Goal: Task Accomplishment & Management: Manage account settings

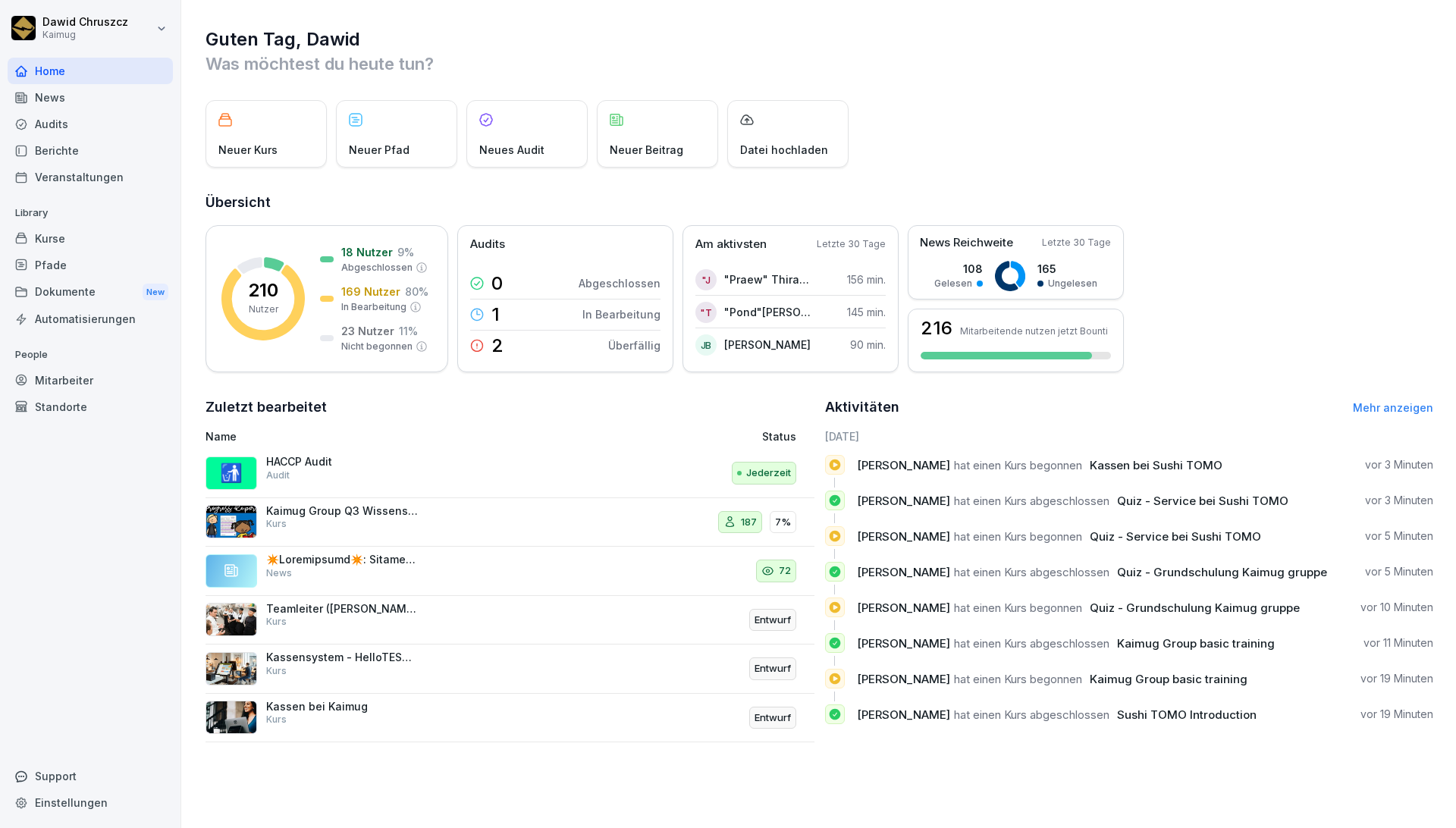
click at [57, 242] on div "Kurse" at bounding box center [90, 239] width 165 height 27
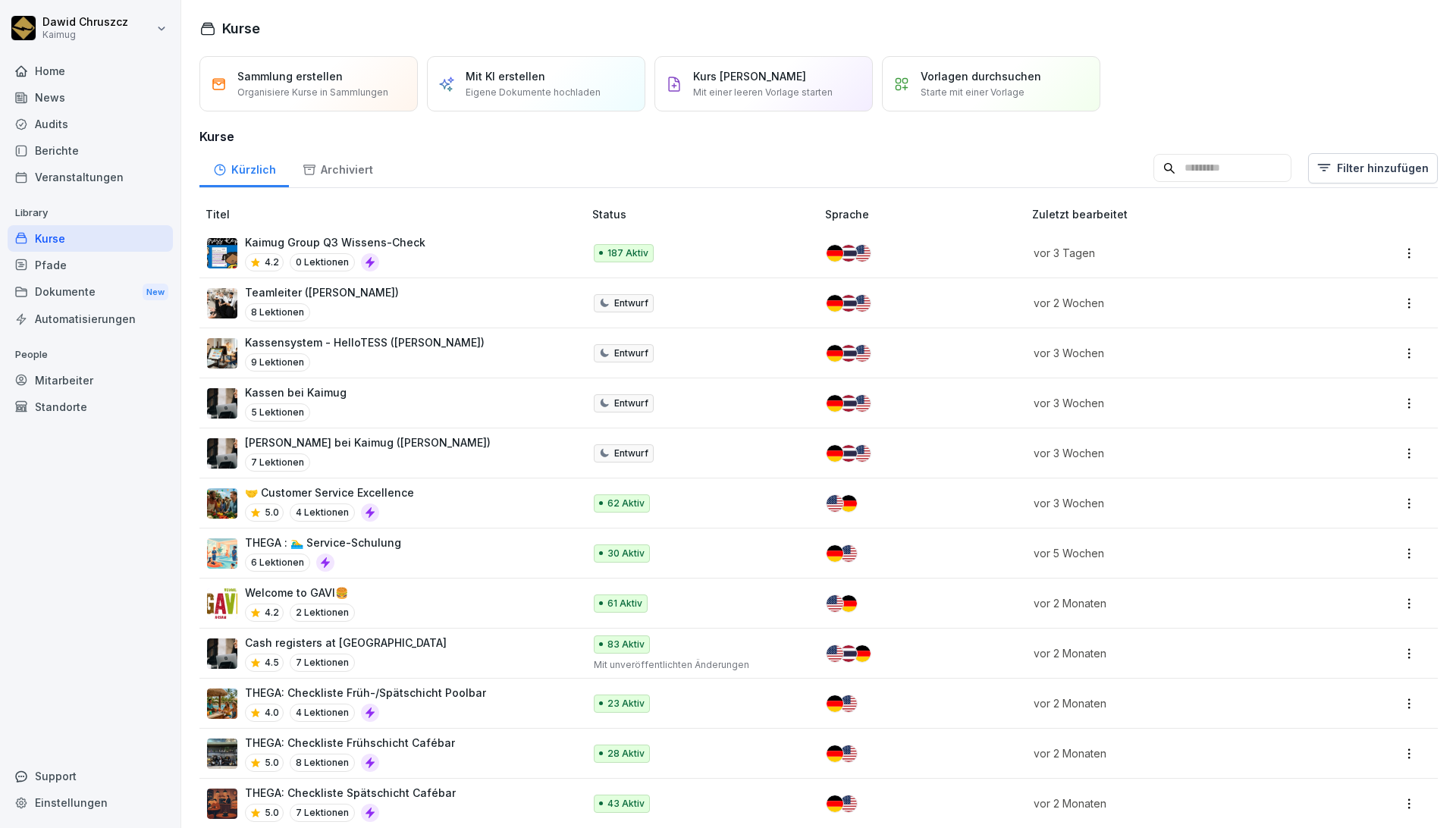
click at [350, 236] on p "Kaimug Group Q3 Wissens-Check" at bounding box center [335, 242] width 181 height 16
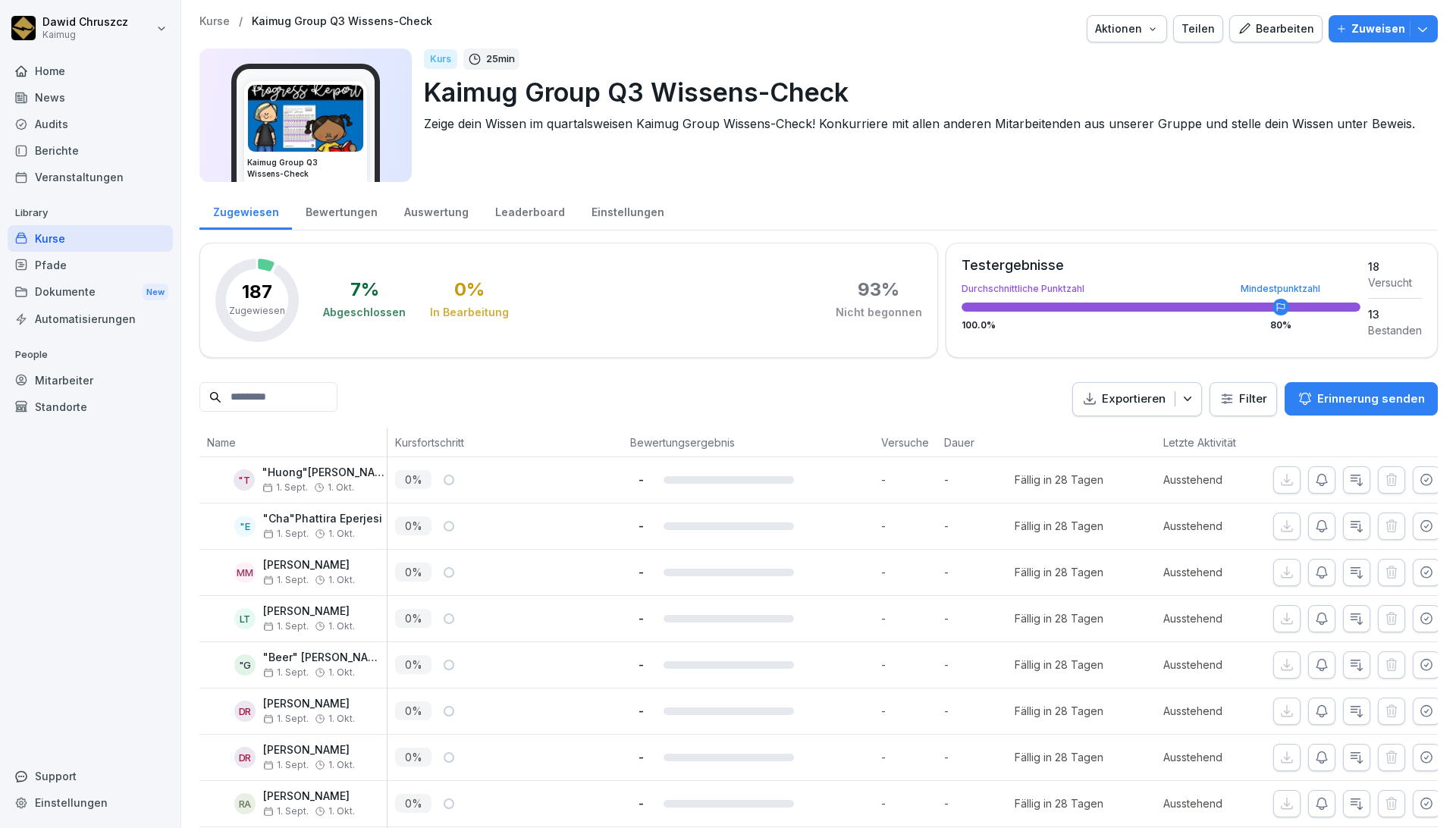
click at [1250, 36] on div "Bearbeiten" at bounding box center [1275, 29] width 76 height 17
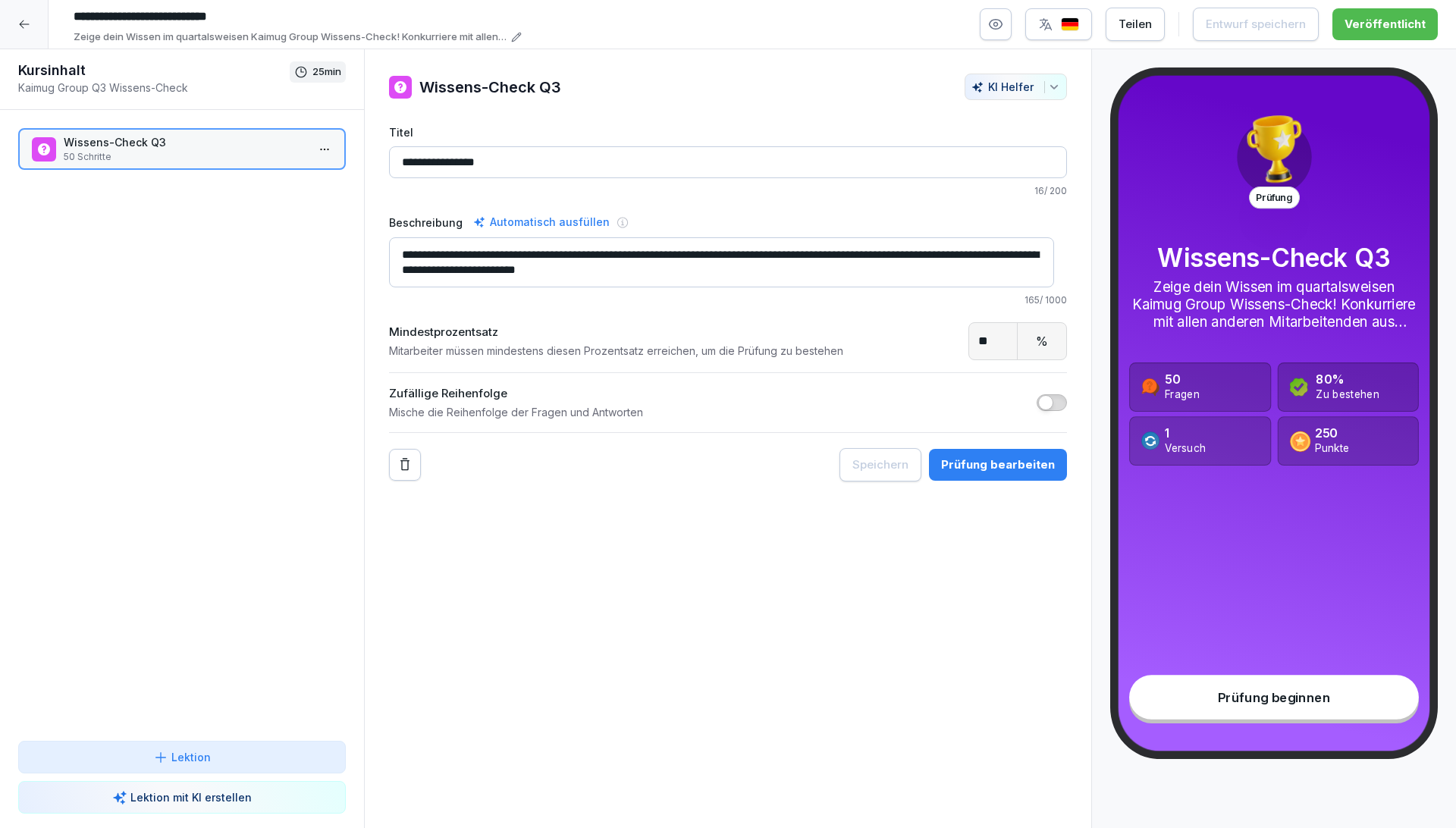
click at [972, 465] on div "Prüfung bearbeiten" at bounding box center [998, 464] width 114 height 17
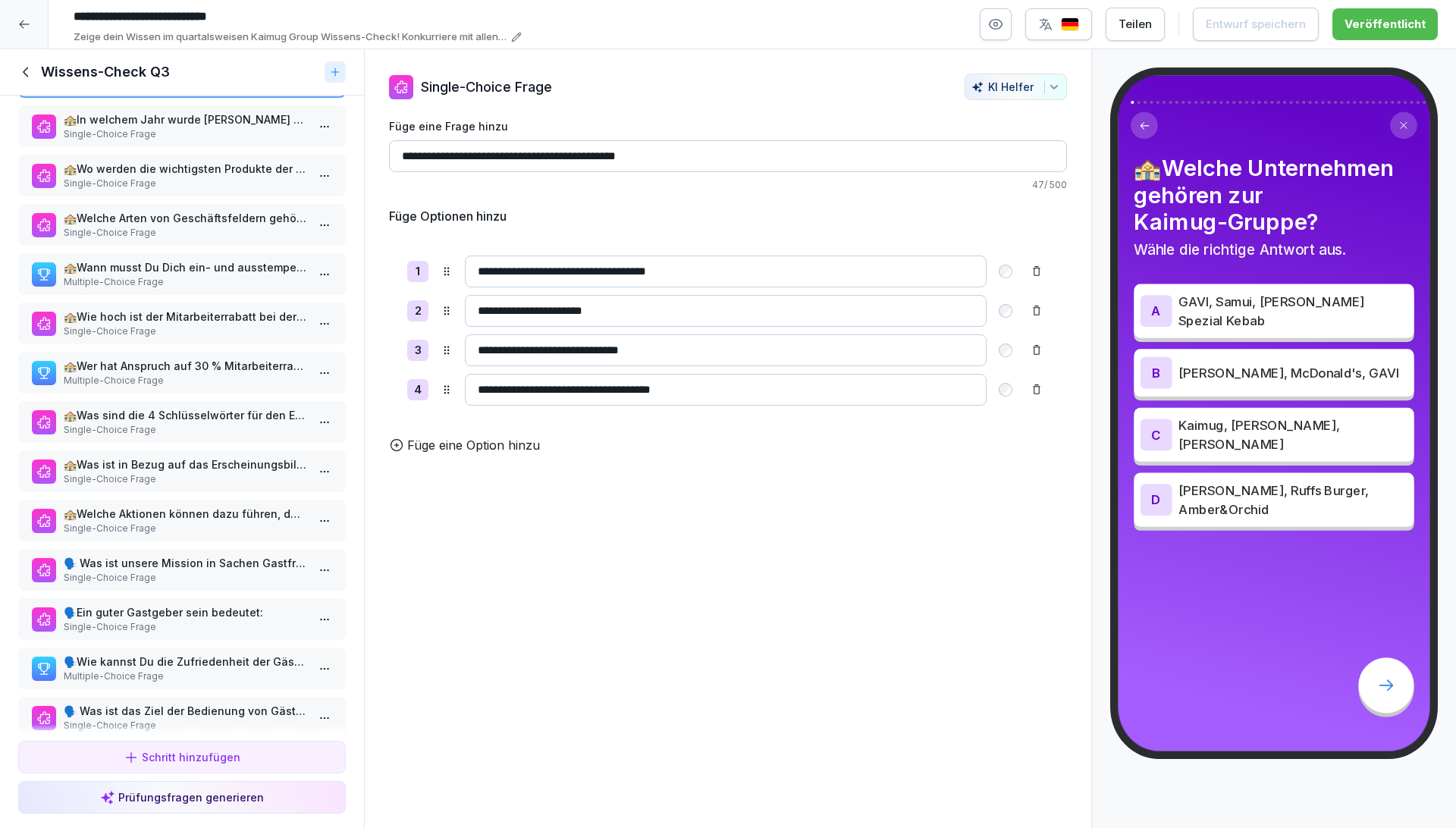
scroll to position [84, 0]
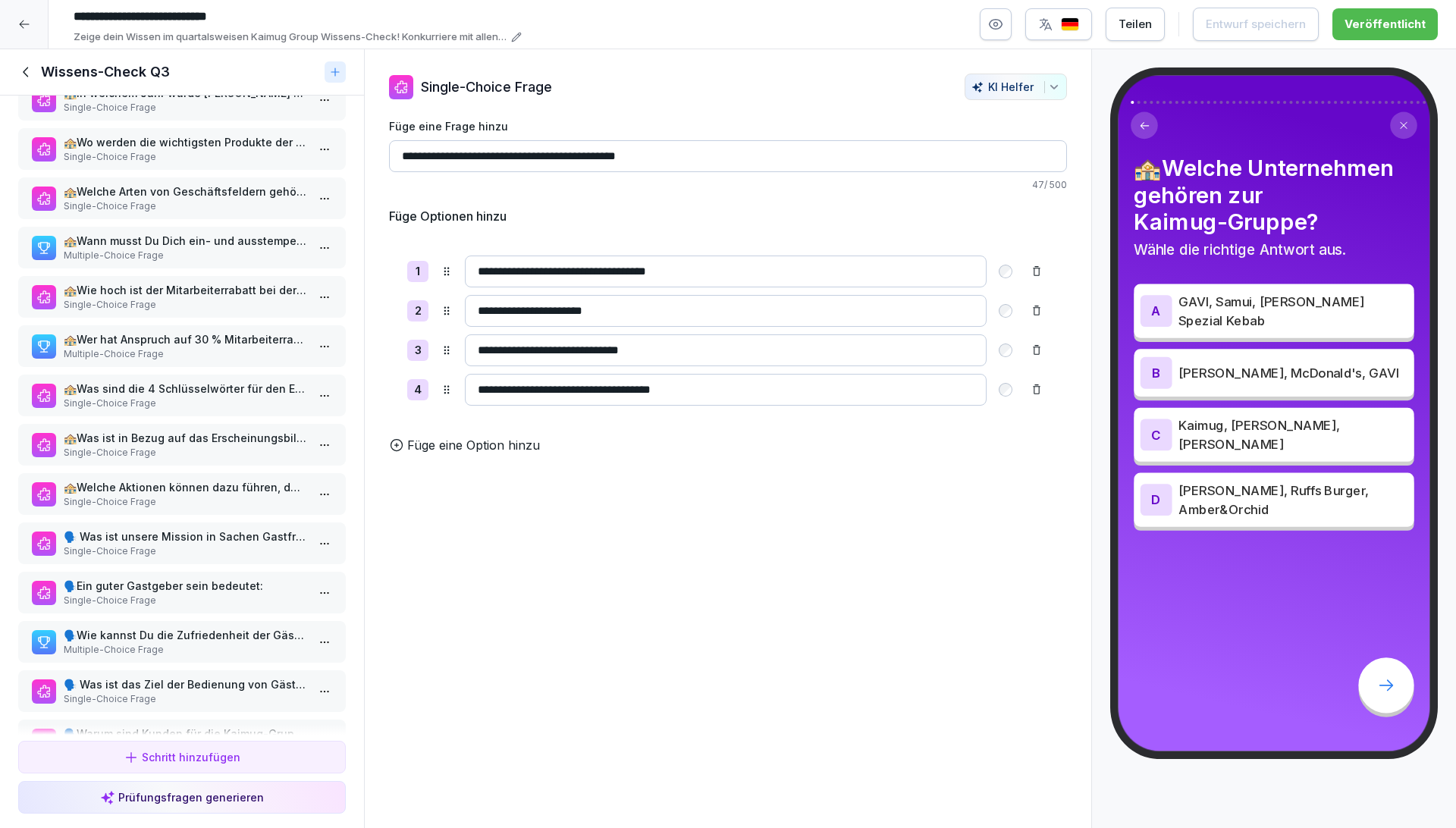
click at [170, 288] on p "🏤Wie hoch ist der Mitarbeiterrabatt bei der Kaimug-Gruppe?" at bounding box center [185, 290] width 243 height 16
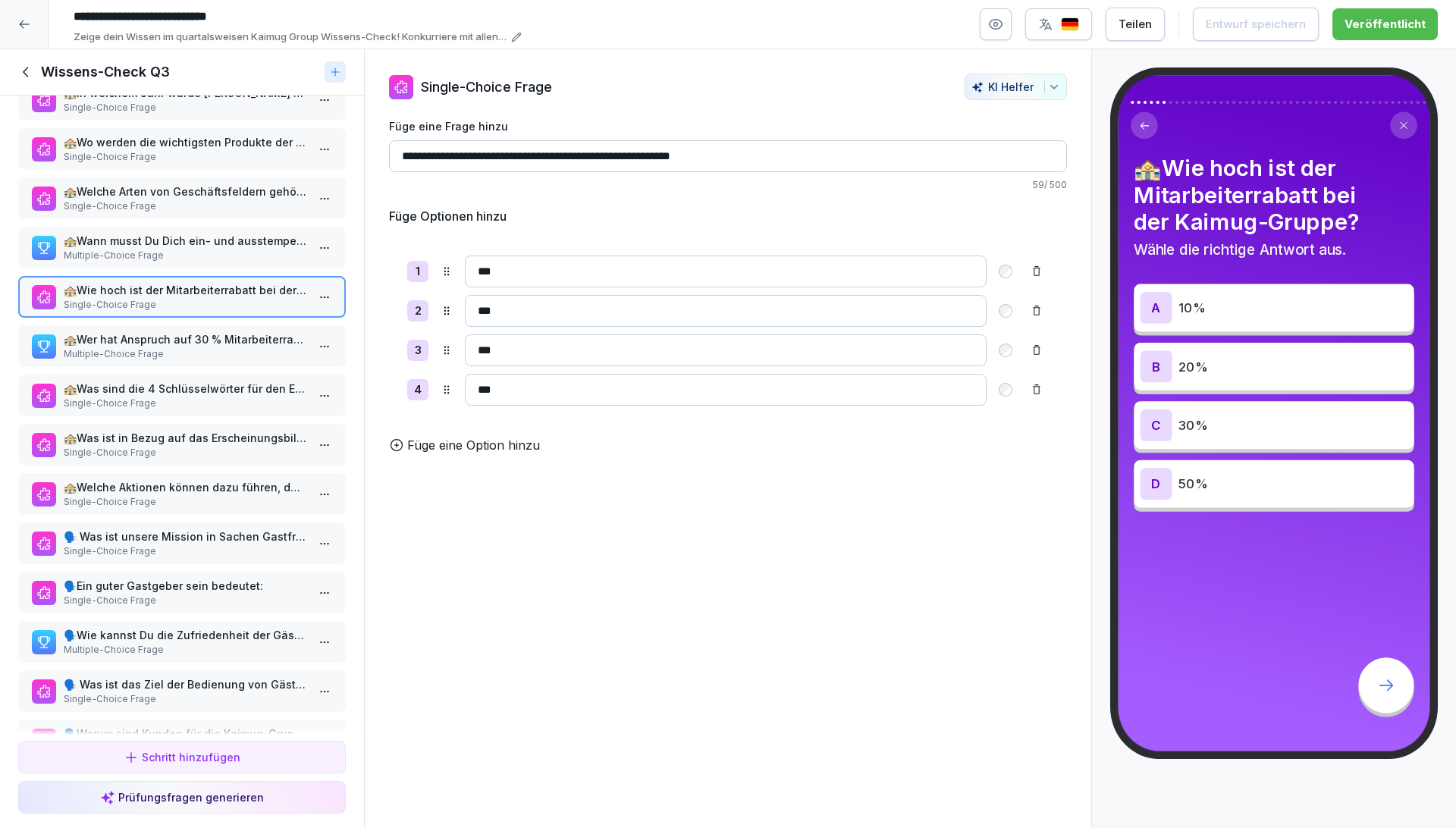
click at [182, 348] on p "Multiple-Choice Frage" at bounding box center [185, 354] width 243 height 13
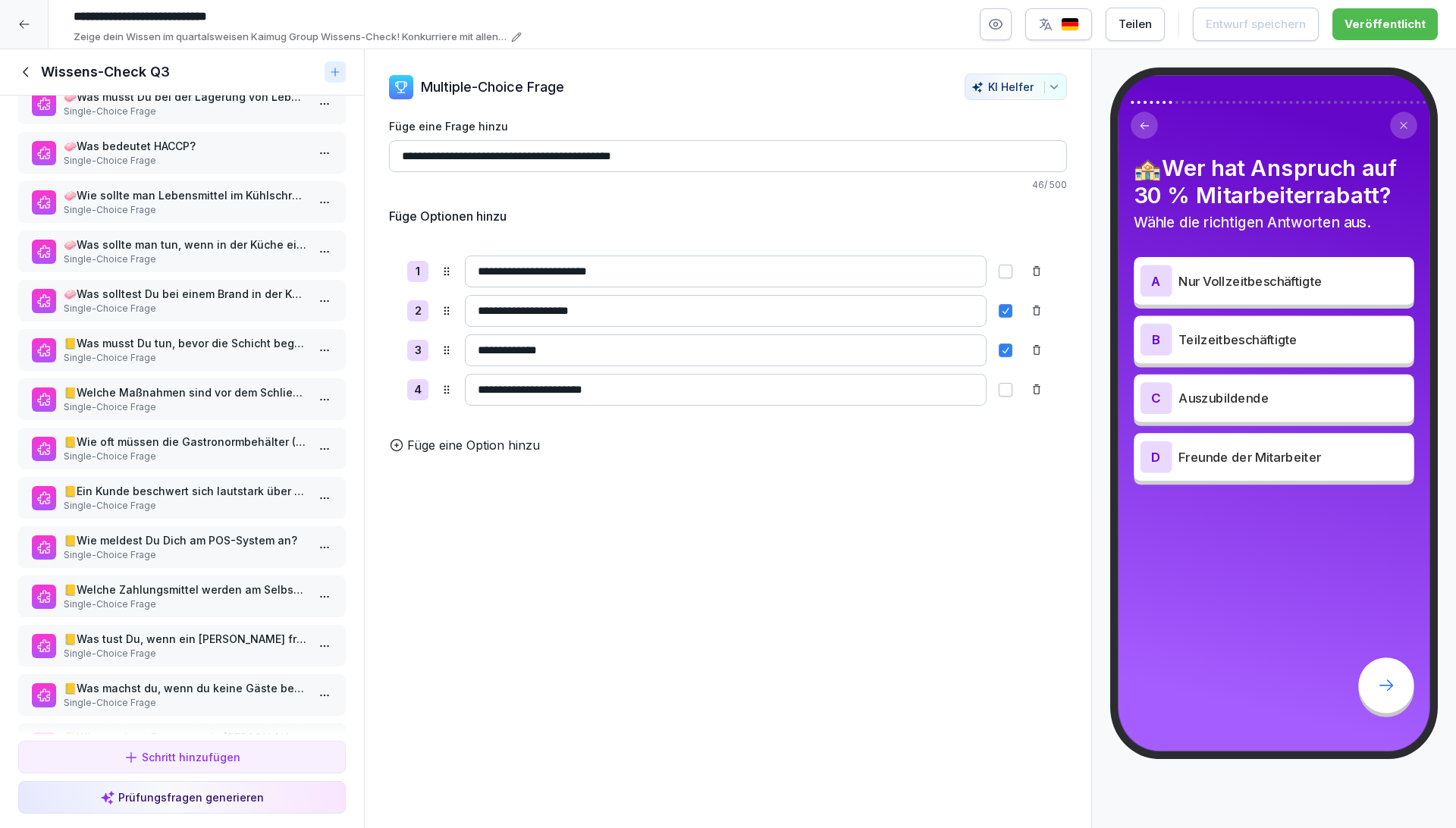
scroll to position [1347, 0]
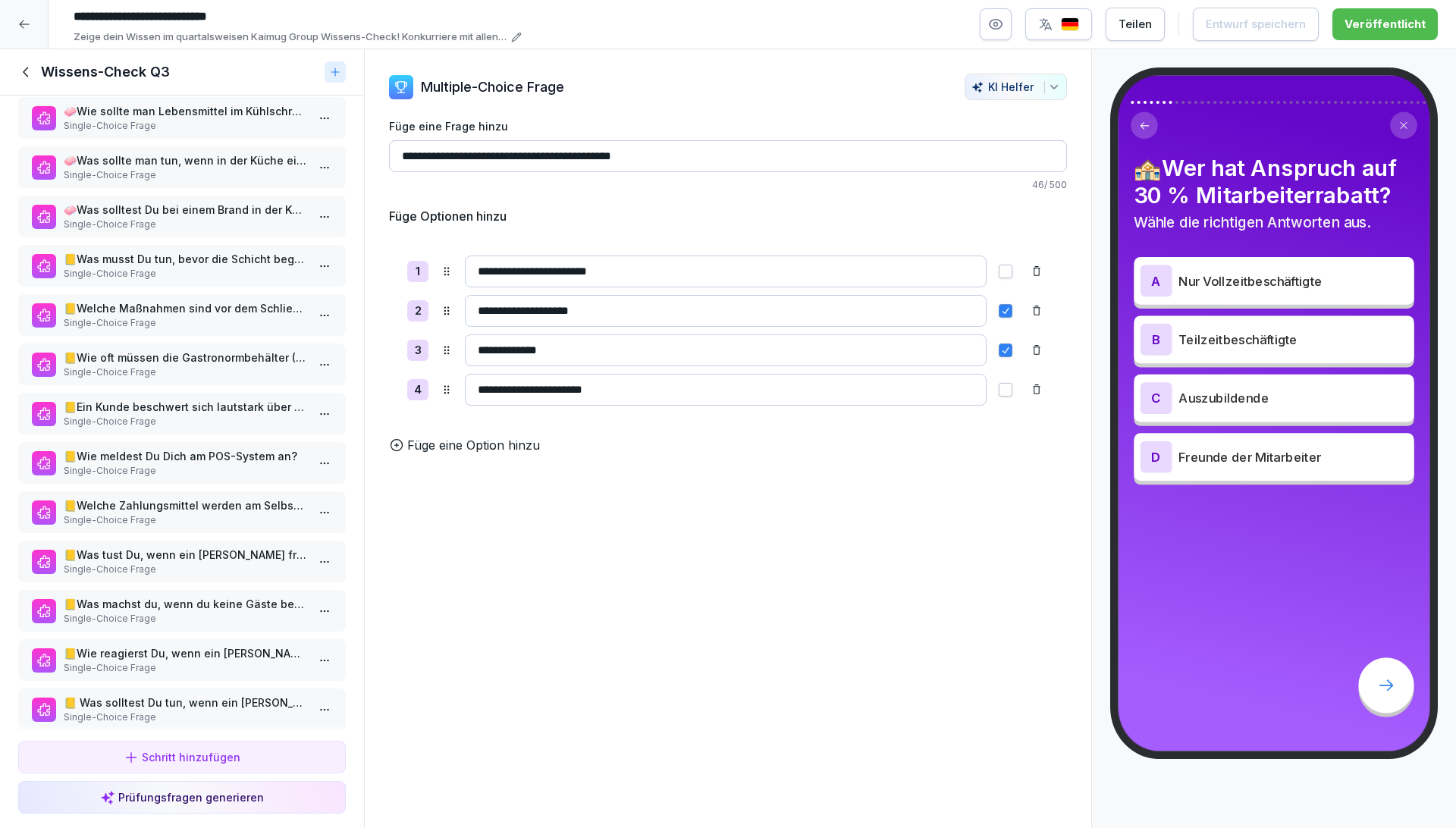
click at [166, 372] on div "📒Wie oft müssen die Gastronormbehälter (GN) in der Bain Marie gemäß HACCP gewec…" at bounding box center [181, 364] width 328 height 41
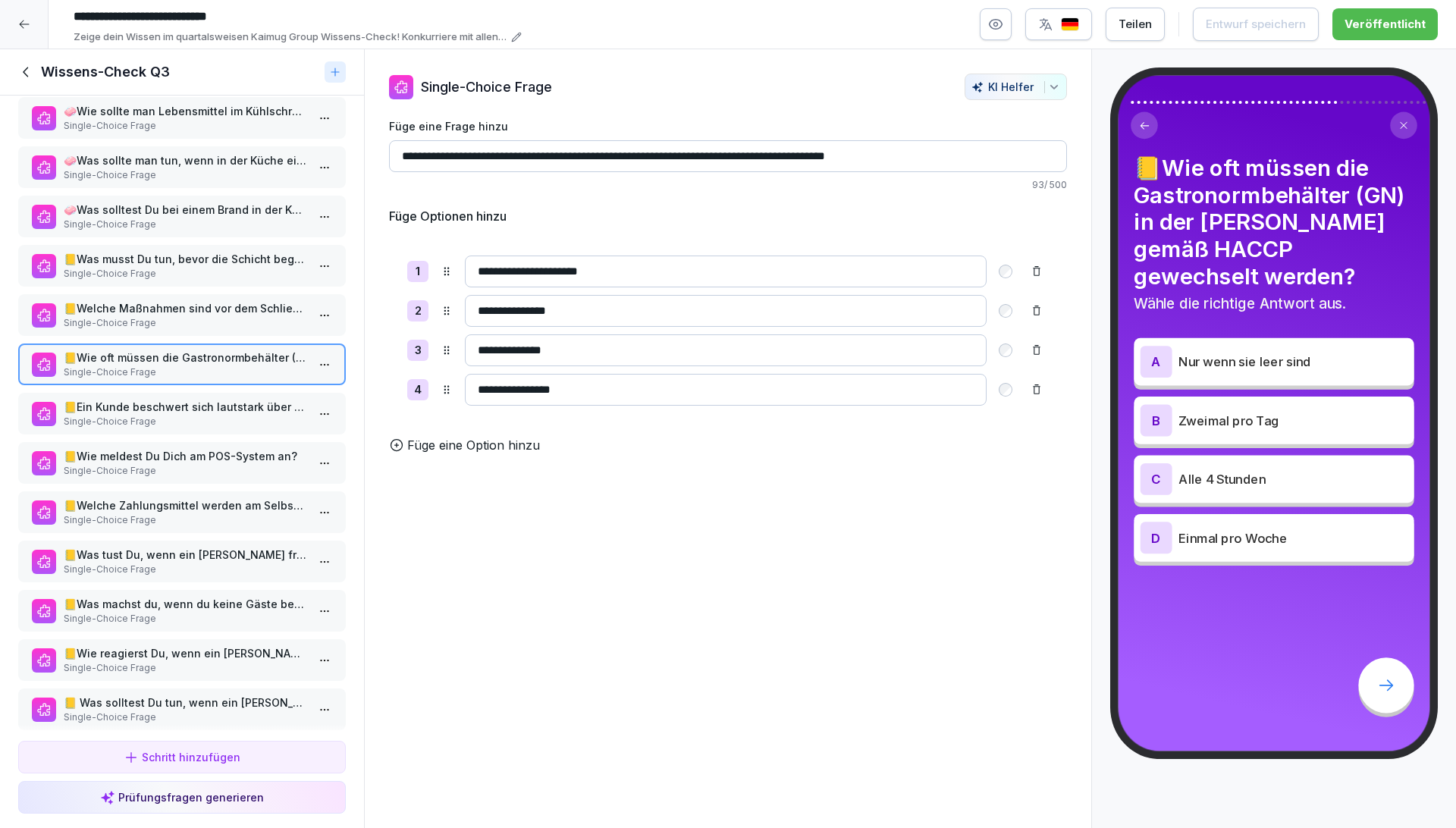
drag, startPoint x: 585, startPoint y: 355, endPoint x: 460, endPoint y: 348, distance: 125.2
click at [460, 348] on div "**********" at bounding box center [728, 349] width 641 height 31
click at [646, 413] on div "**********" at bounding box center [728, 330] width 678 height 187
click at [571, 349] on input "**********" at bounding box center [725, 349] width 522 height 31
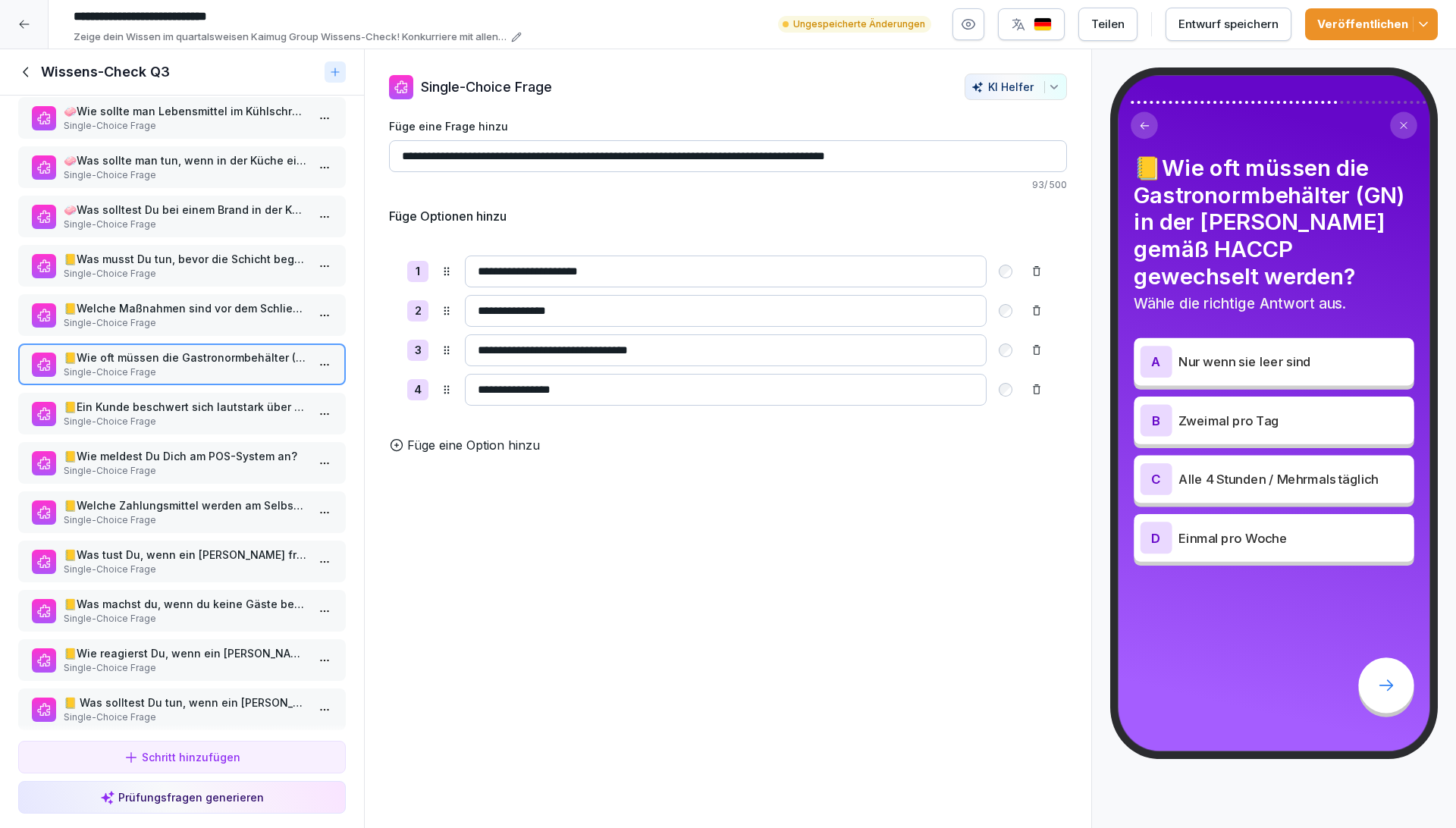
type input "**********"
click at [1360, 25] on div "Veröffentlichen" at bounding box center [1371, 24] width 109 height 17
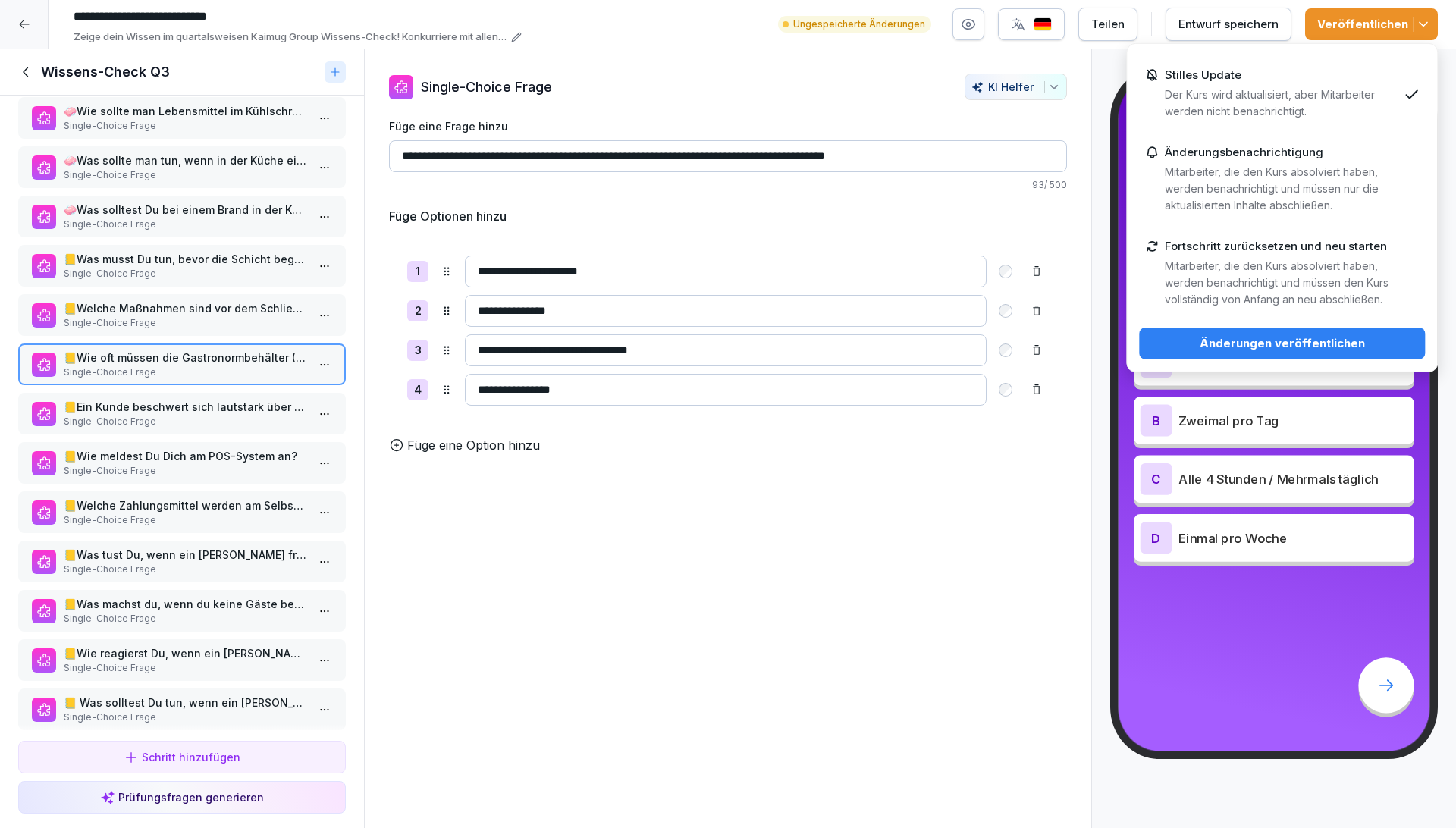
click at [1309, 339] on div "Änderungen veröffentlichen" at bounding box center [1281, 343] width 261 height 17
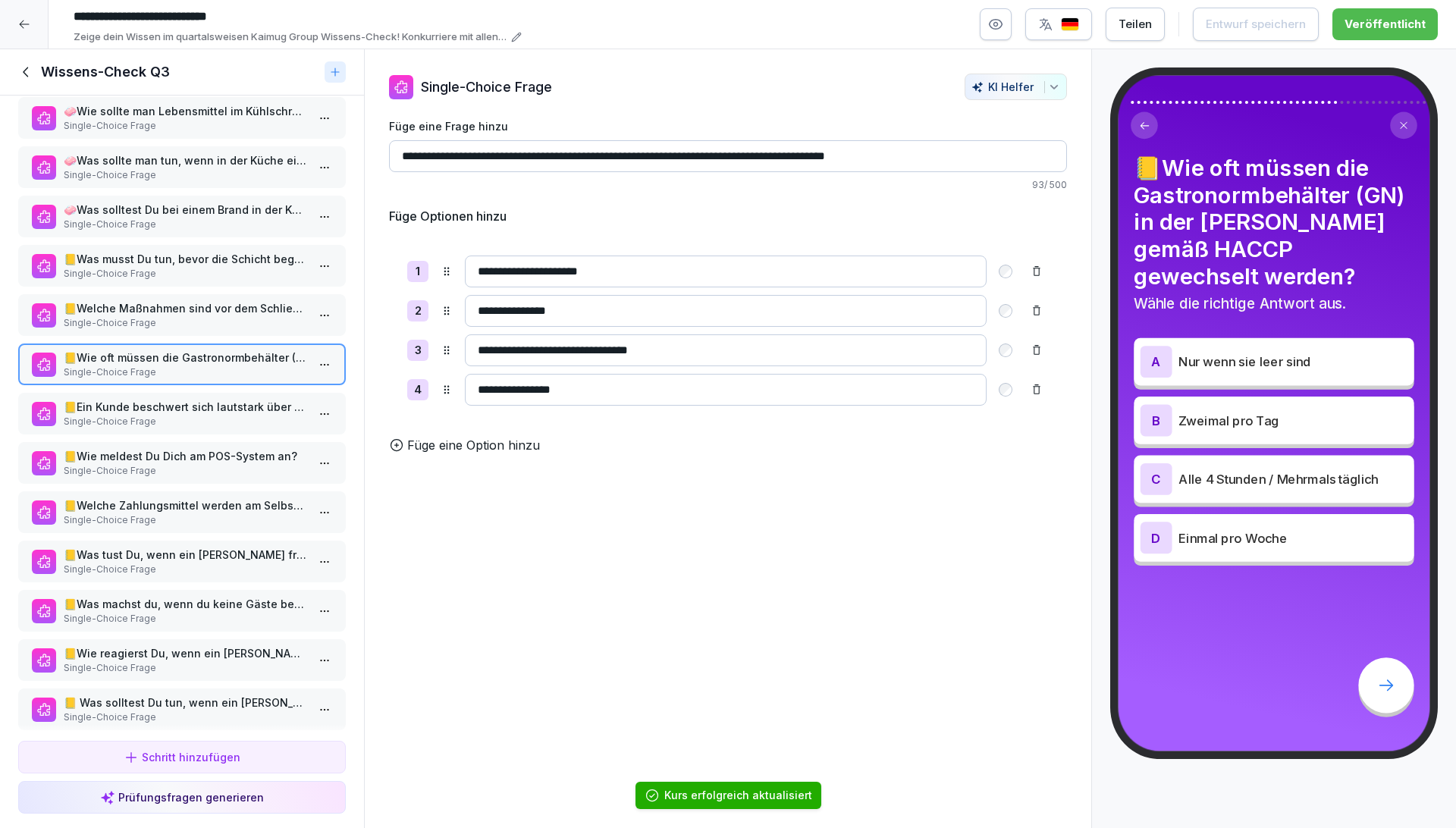
click at [25, 17] on div at bounding box center [24, 24] width 49 height 48
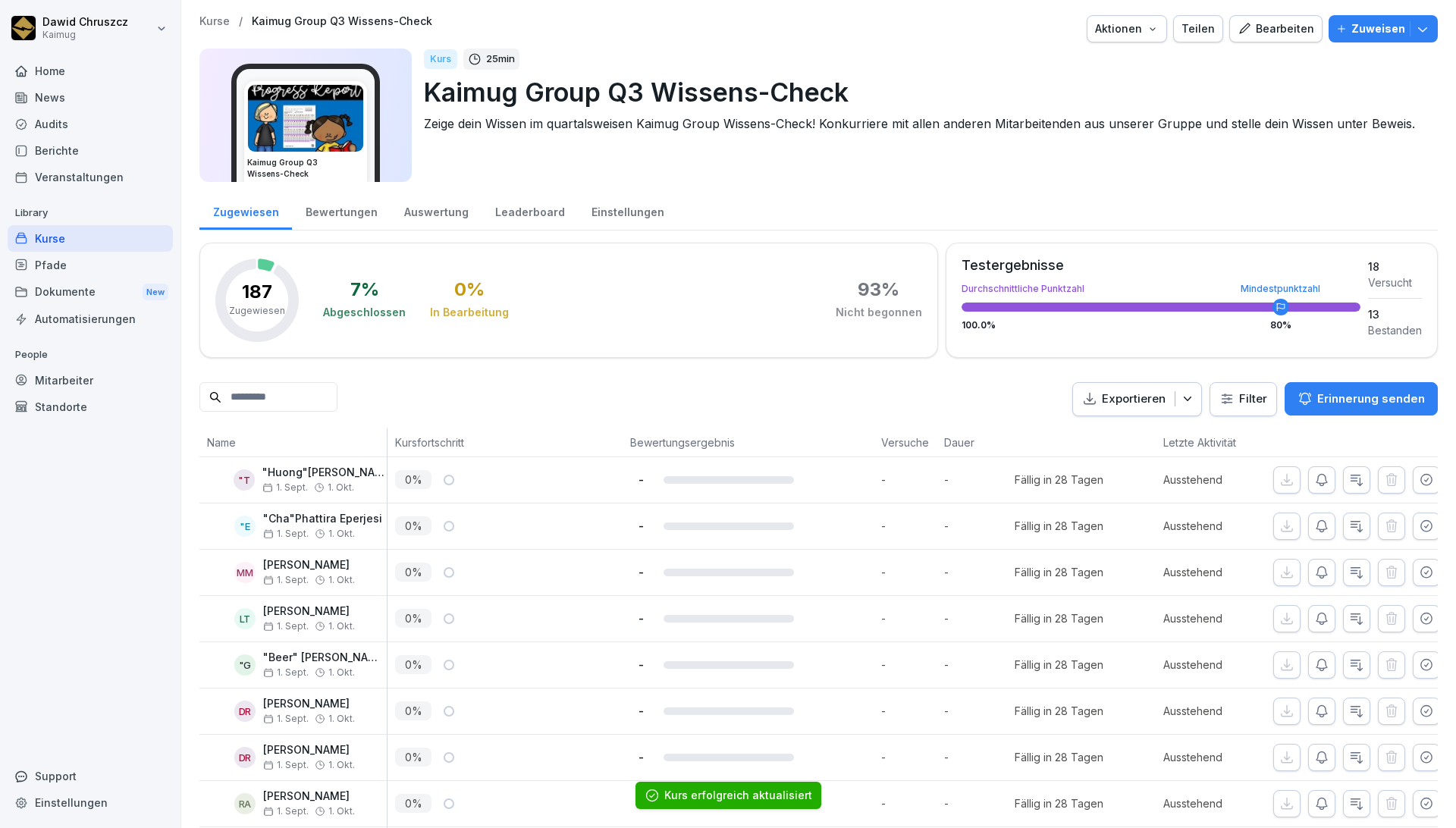
click at [357, 222] on div "Bewertungen" at bounding box center [341, 210] width 99 height 39
click at [425, 212] on div "Auswertung" at bounding box center [436, 210] width 91 height 39
click at [339, 207] on div "Bewertungen" at bounding box center [341, 210] width 99 height 39
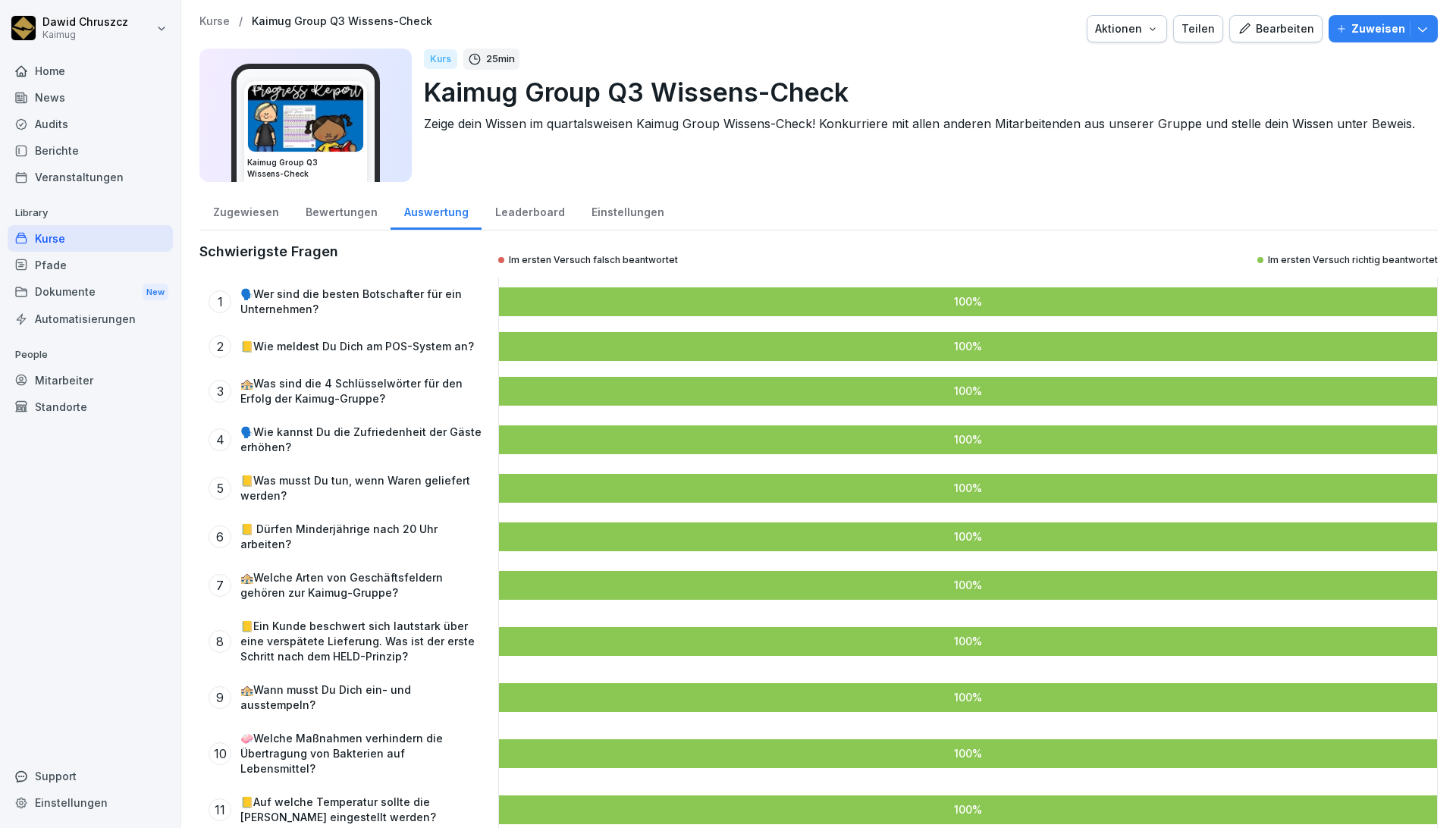
click at [339, 207] on div "Bewertungen" at bounding box center [341, 210] width 99 height 39
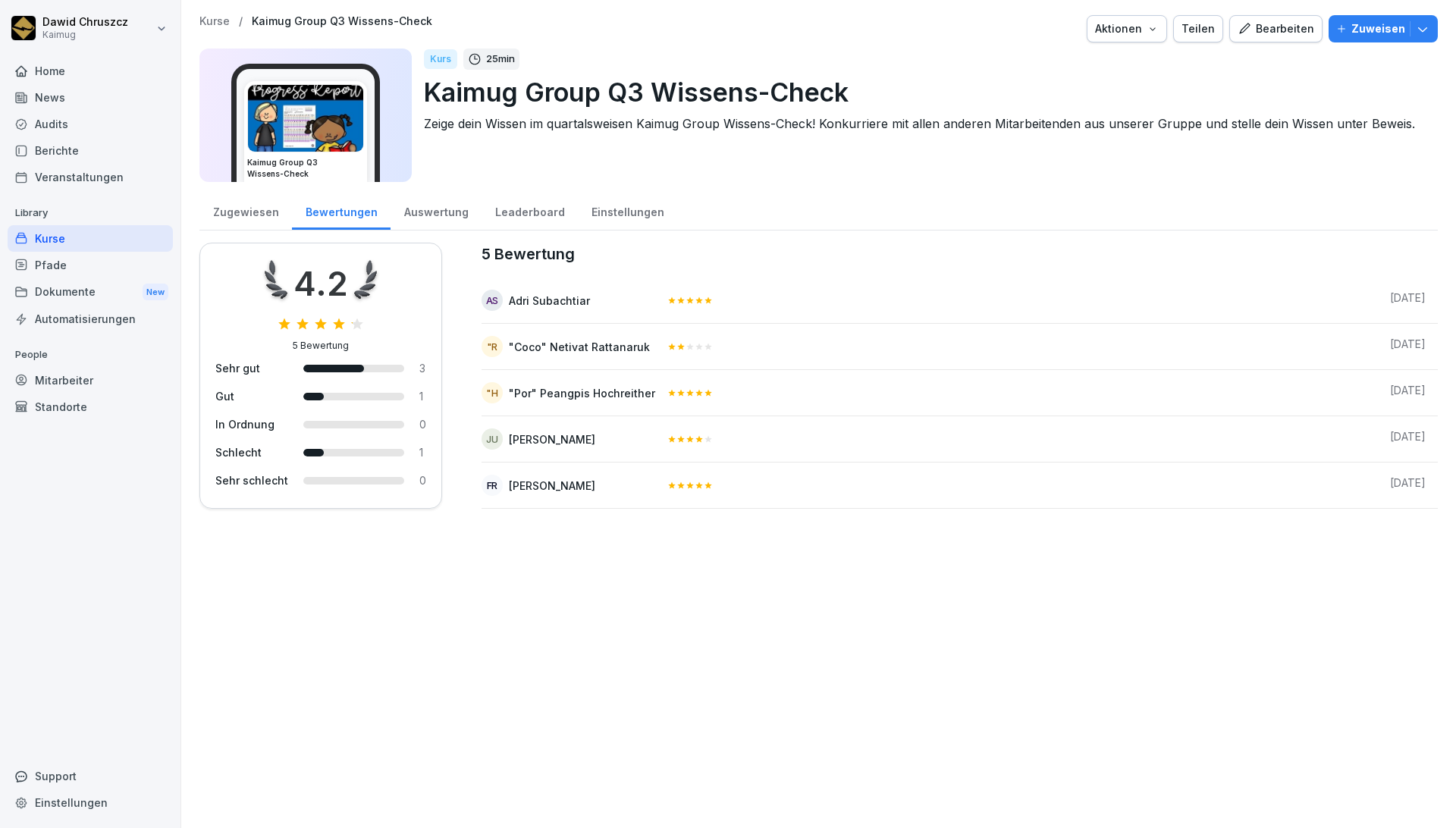
click at [342, 205] on div "Bewertungen" at bounding box center [341, 210] width 99 height 39
click at [406, 211] on div "Auswertung" at bounding box center [436, 210] width 91 height 39
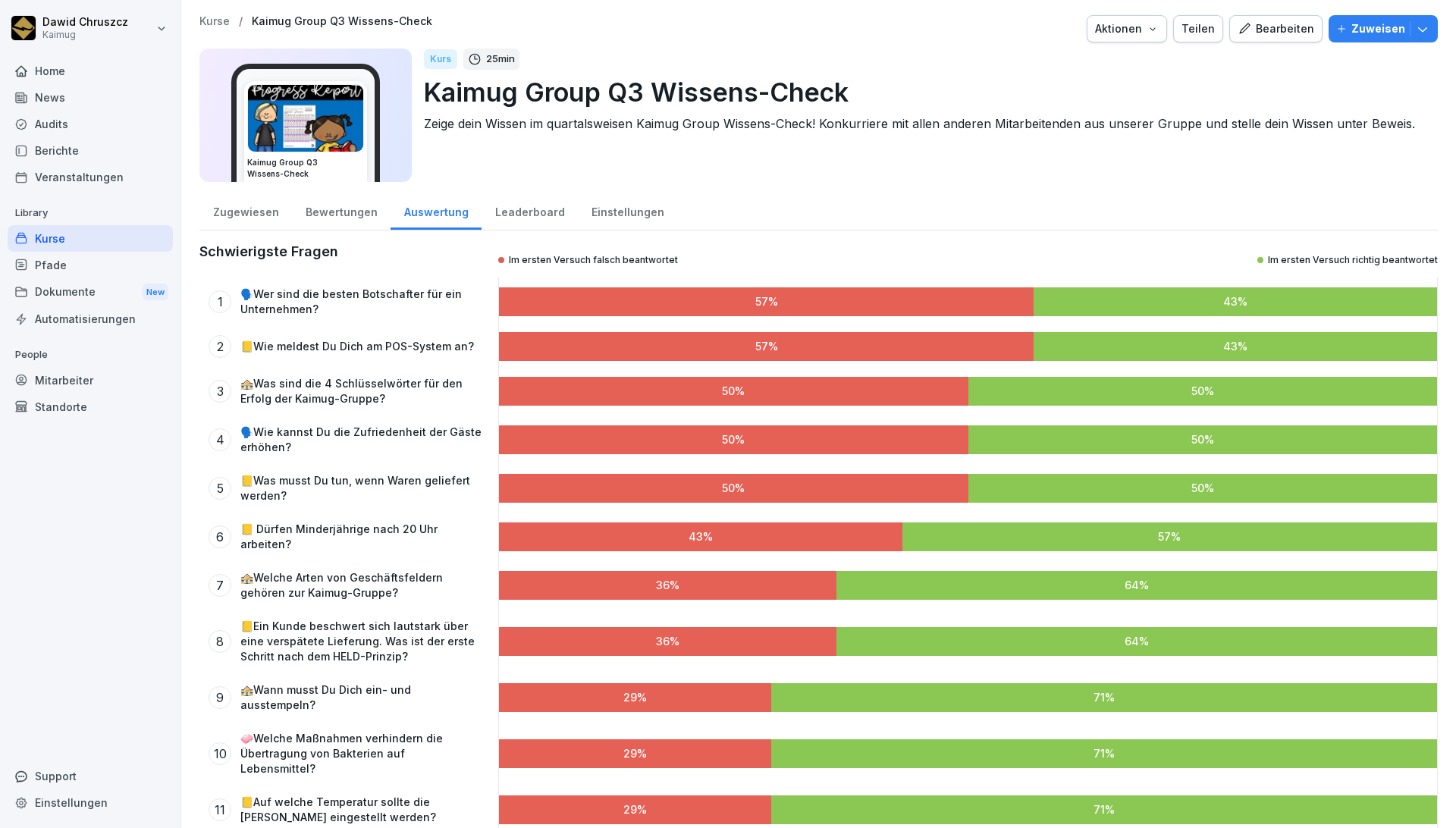
click at [1260, 36] on div "Bearbeiten" at bounding box center [1275, 29] width 76 height 17
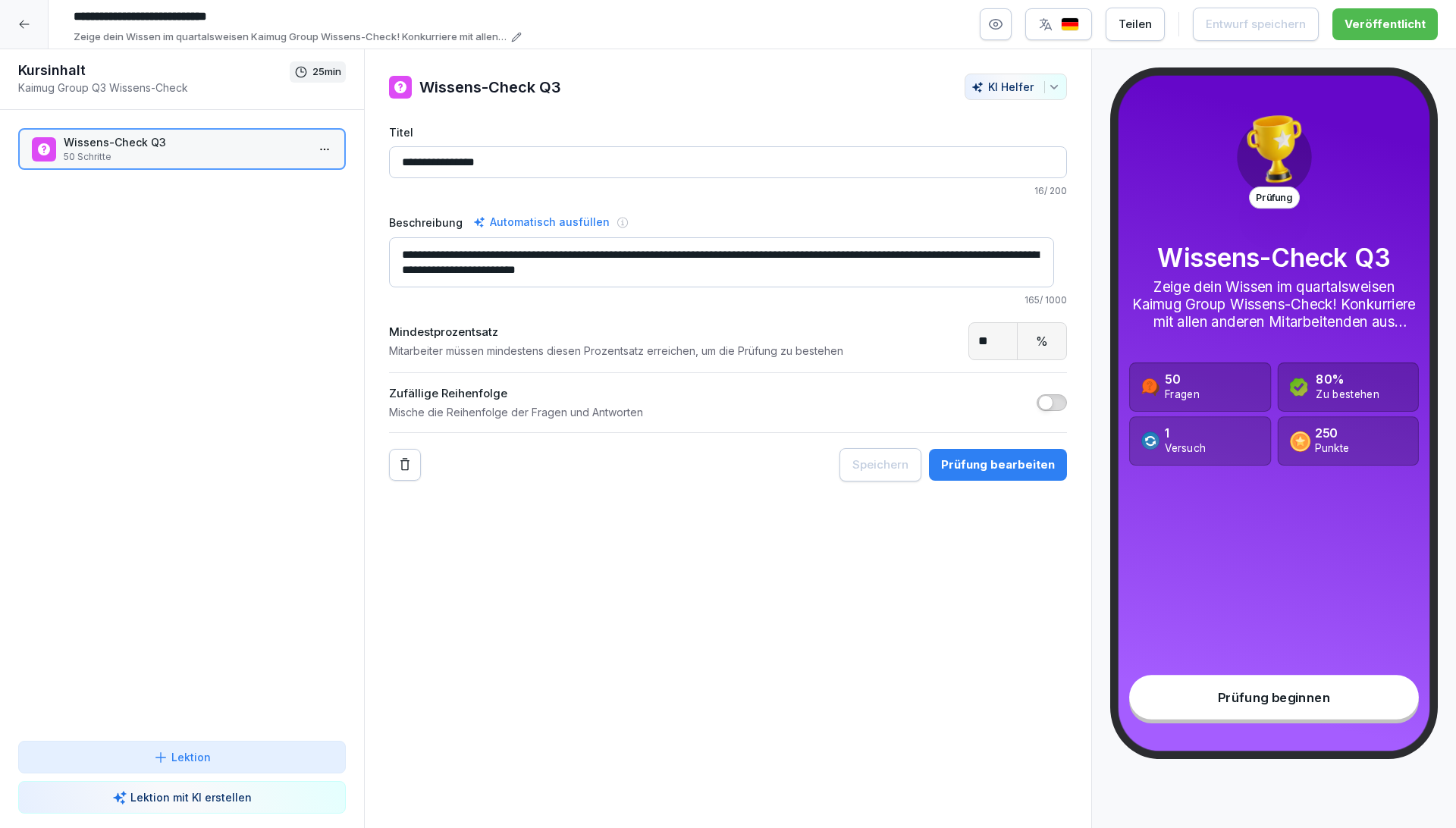
click at [15, 13] on div at bounding box center [24, 24] width 49 height 48
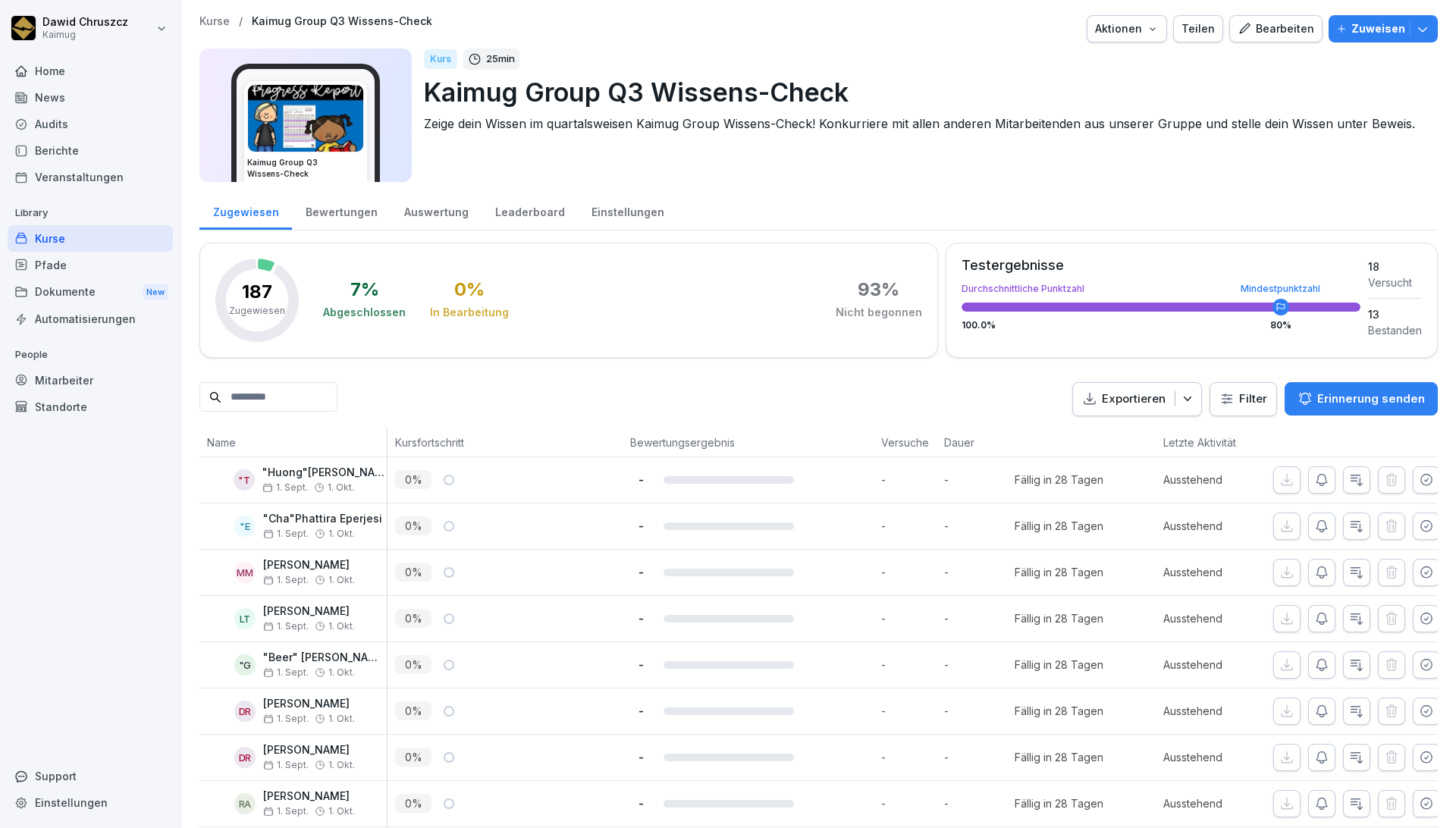
click at [357, 214] on div "Bewertungen" at bounding box center [341, 210] width 99 height 39
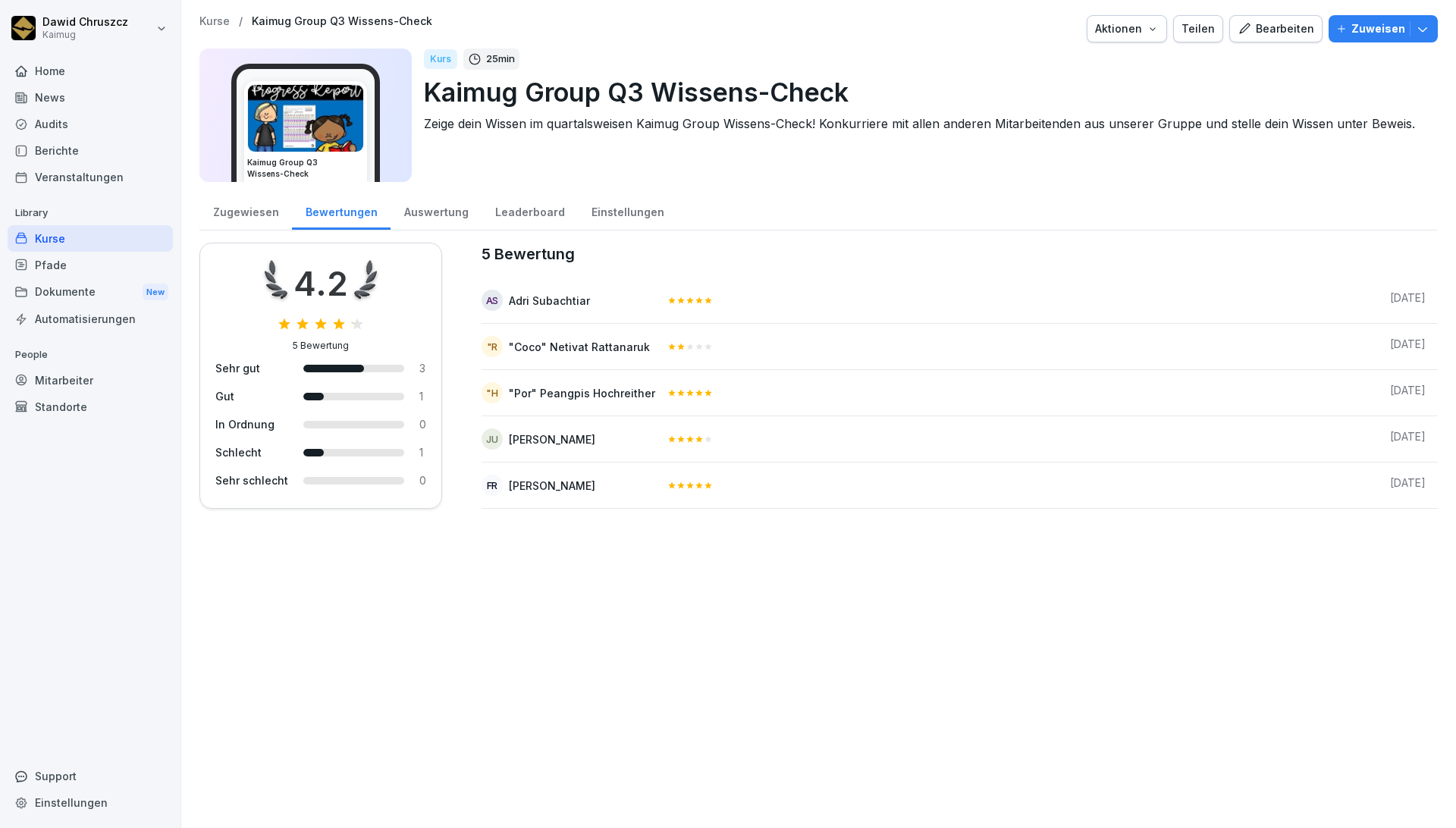
click at [448, 202] on div "Auswertung" at bounding box center [436, 210] width 91 height 39
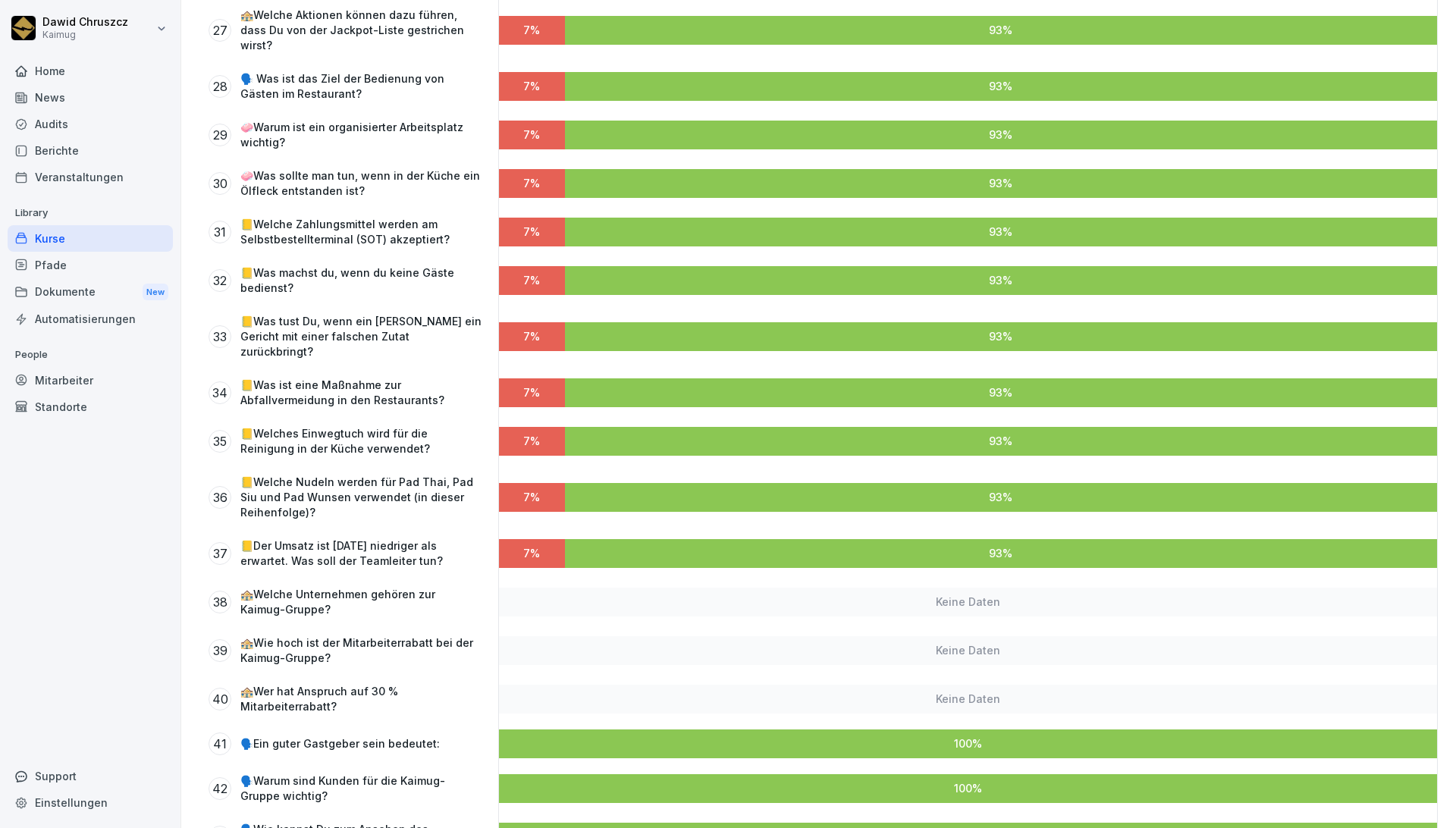
scroll to position [1600, 0]
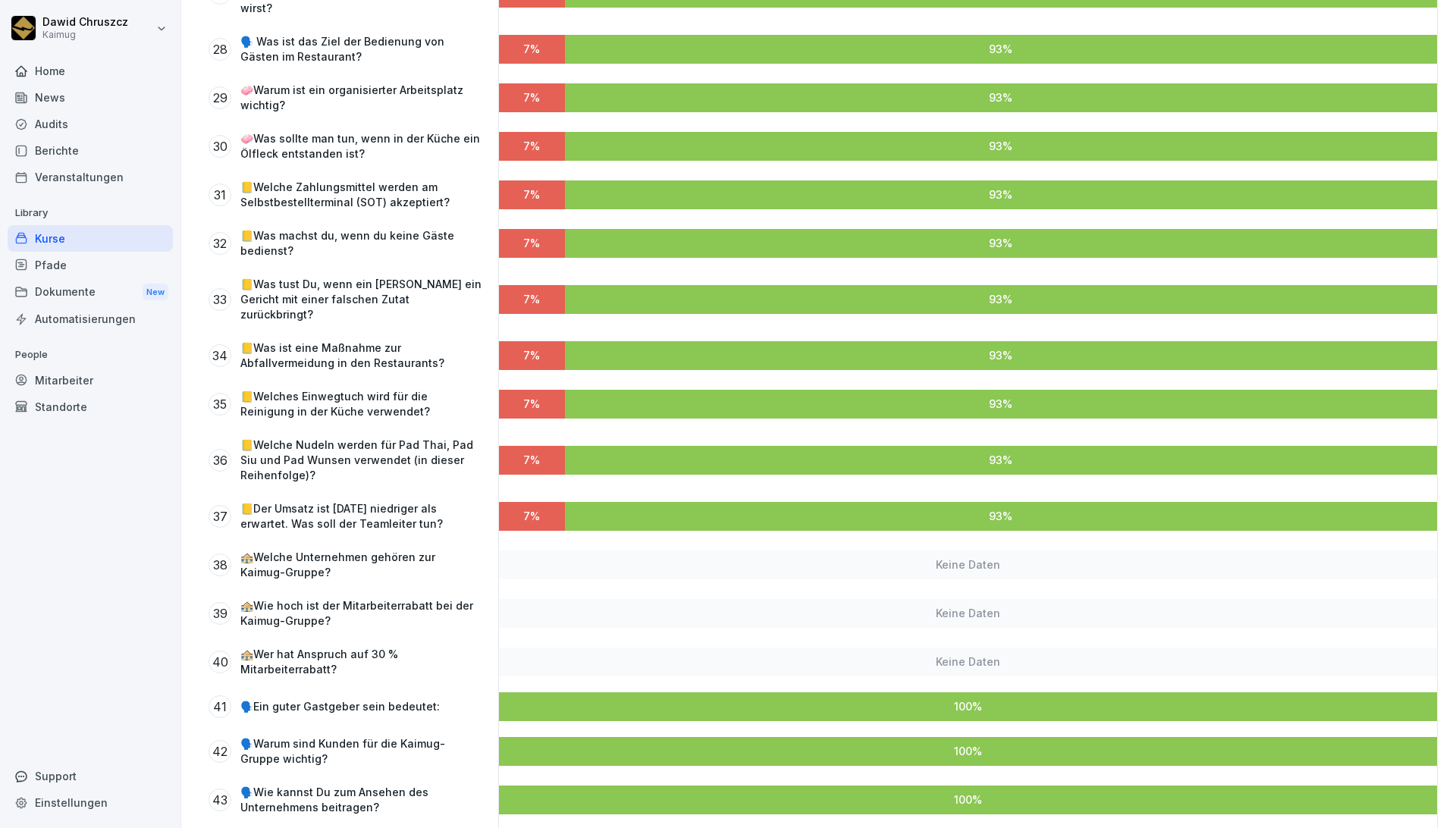
click at [945, 647] on div "Keine Daten" at bounding box center [967, 662] width 938 height 29
drag, startPoint x: 997, startPoint y: 576, endPoint x: 991, endPoint y: 542, distance: 34.5
click at [997, 647] on div "Keine Daten" at bounding box center [967, 662] width 938 height 29
drag, startPoint x: 991, startPoint y: 542, endPoint x: 971, endPoint y: 495, distance: 51.1
click at [982, 599] on div "Keine Daten" at bounding box center [967, 613] width 938 height 29
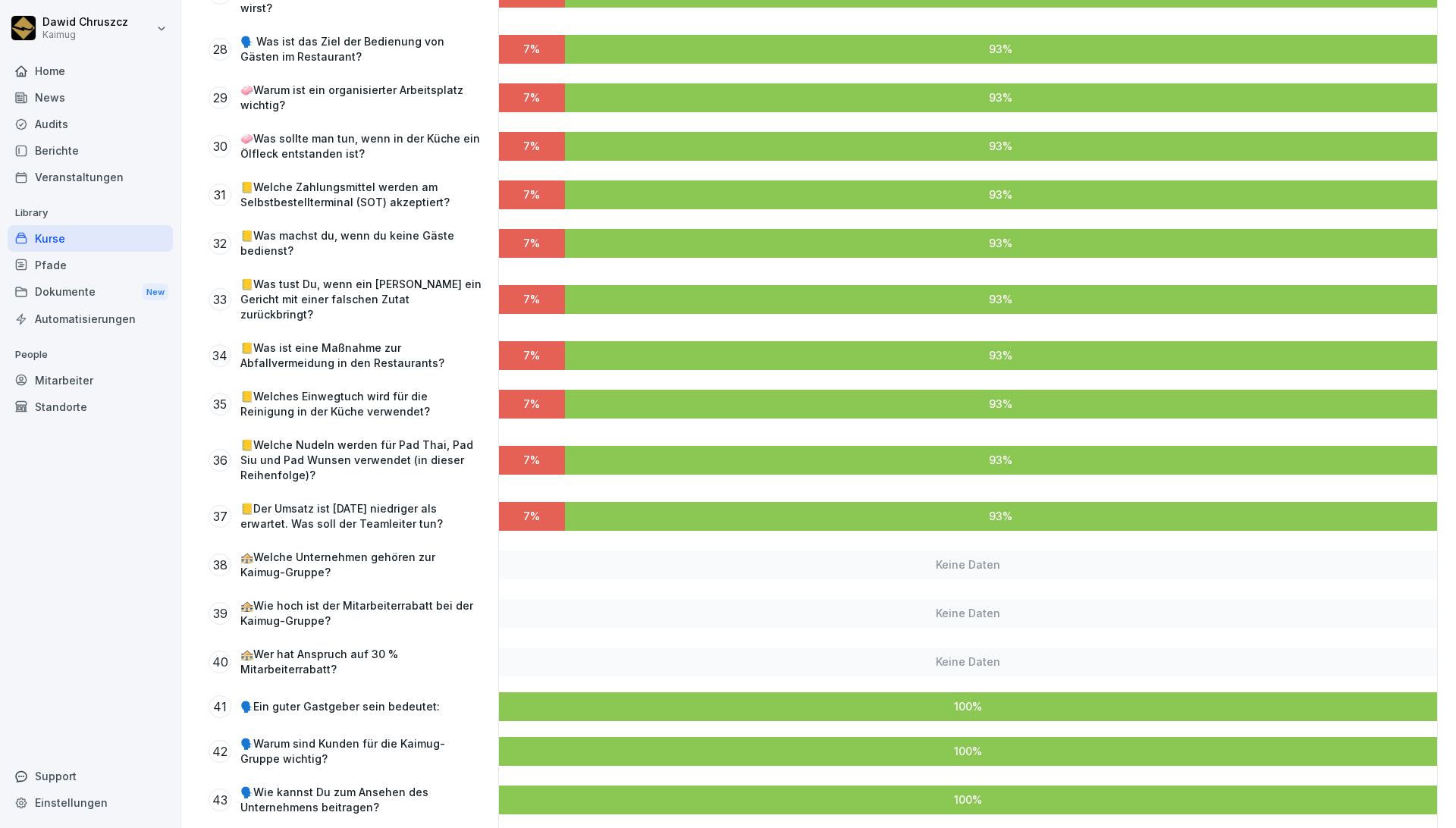
click at [968, 551] on div "Keine Daten" at bounding box center [967, 565] width 938 height 29
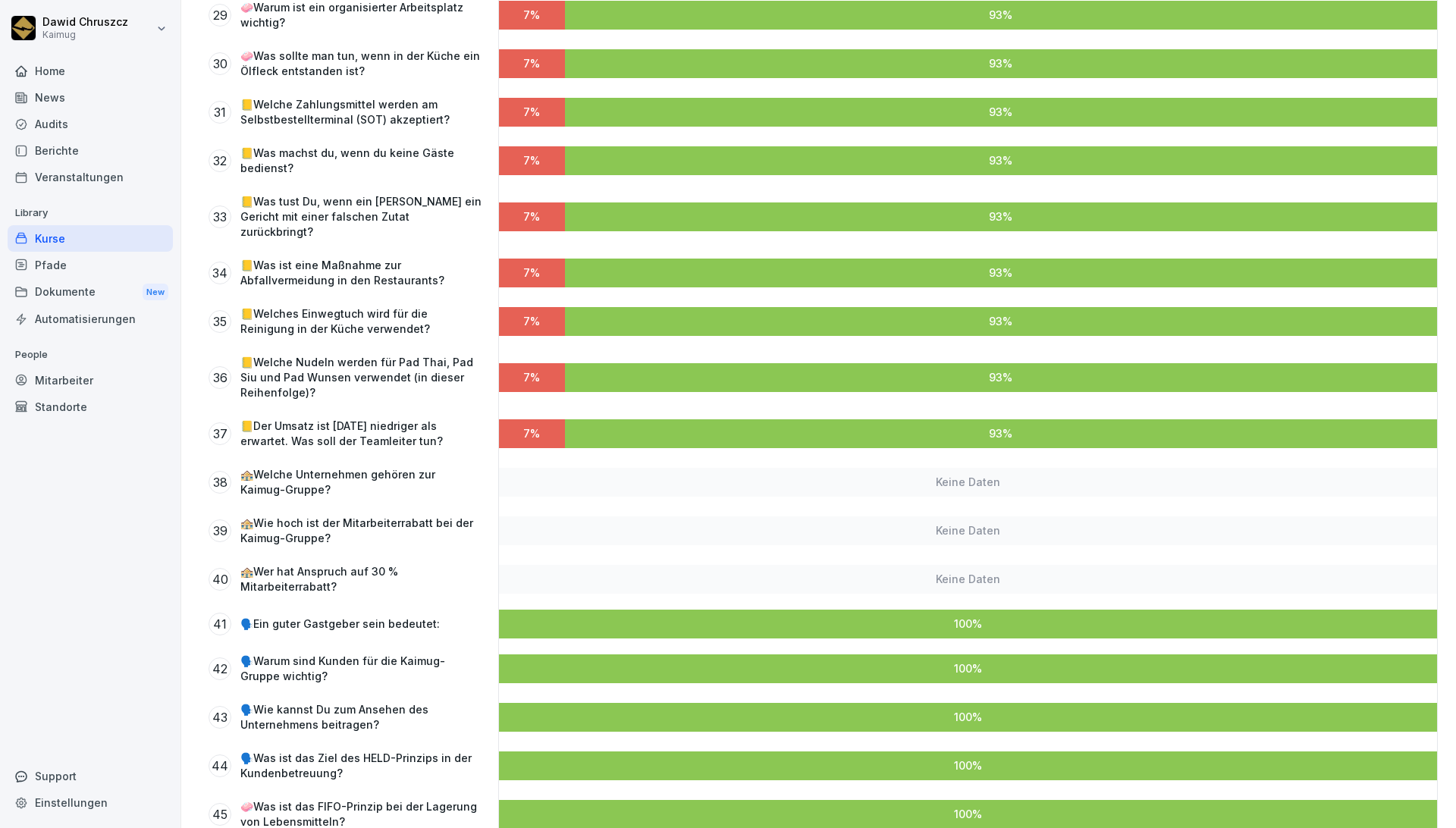
scroll to position [1768, 0]
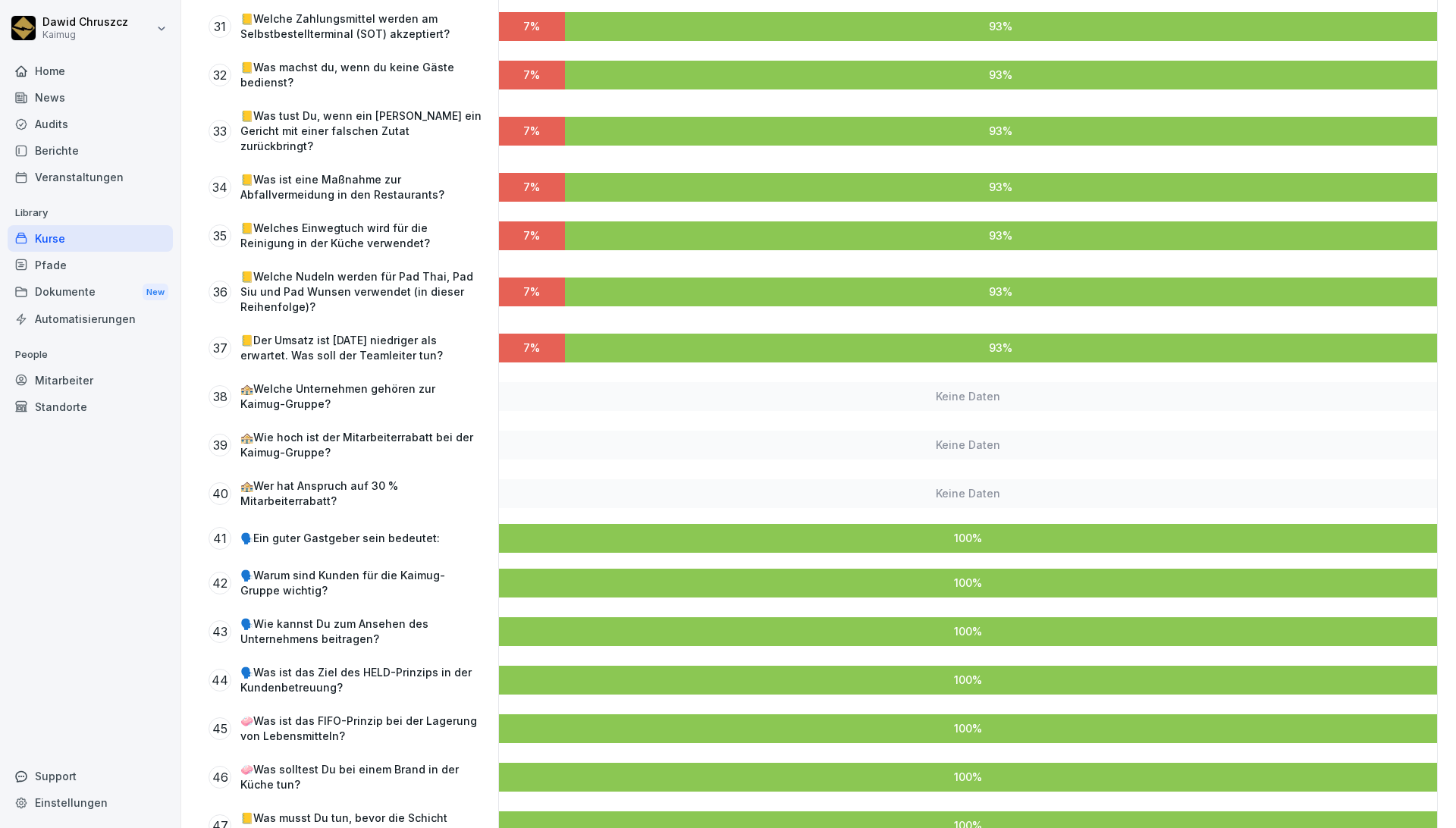
click at [318, 382] on p "🏤Welche Unternehmen gehören zur Kaimug-Gruppe?" at bounding box center [361, 397] width 241 height 31
drag, startPoint x: 334, startPoint y: 364, endPoint x: 341, endPoint y: 413, distance: 49.5
click at [334, 430] on p "🏤Wie hoch ist der Mitarbeiterrabatt bei der Kaimug-Gruppe?" at bounding box center [361, 445] width 241 height 31
drag, startPoint x: 341, startPoint y: 413, endPoint x: 809, endPoint y: 423, distance: 468.1
click at [362, 479] on p "🏤Wer hat Anspruch auf 30 % Mitarbeiterrabatt?" at bounding box center [361, 494] width 241 height 31
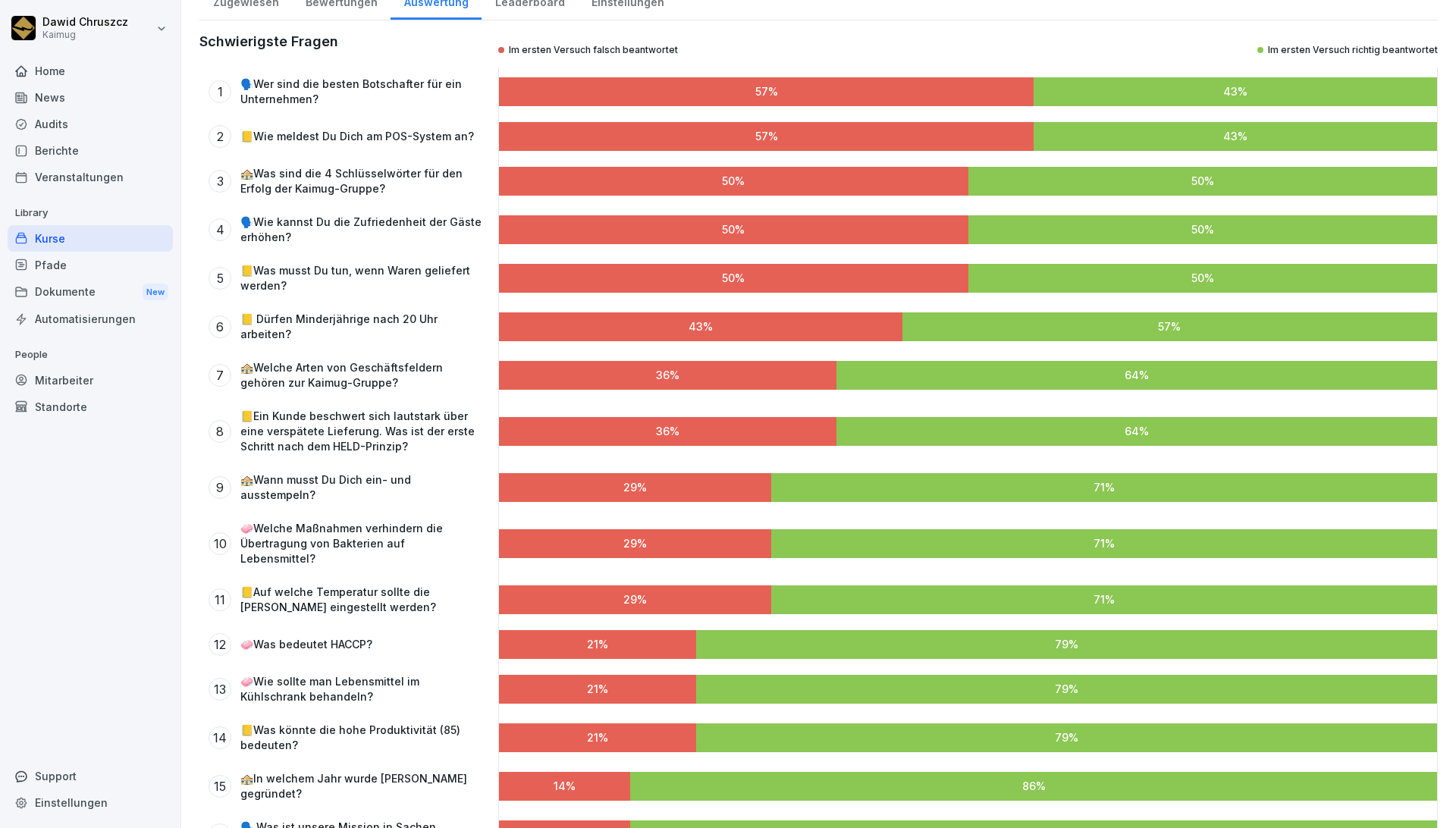
scroll to position [0, 0]
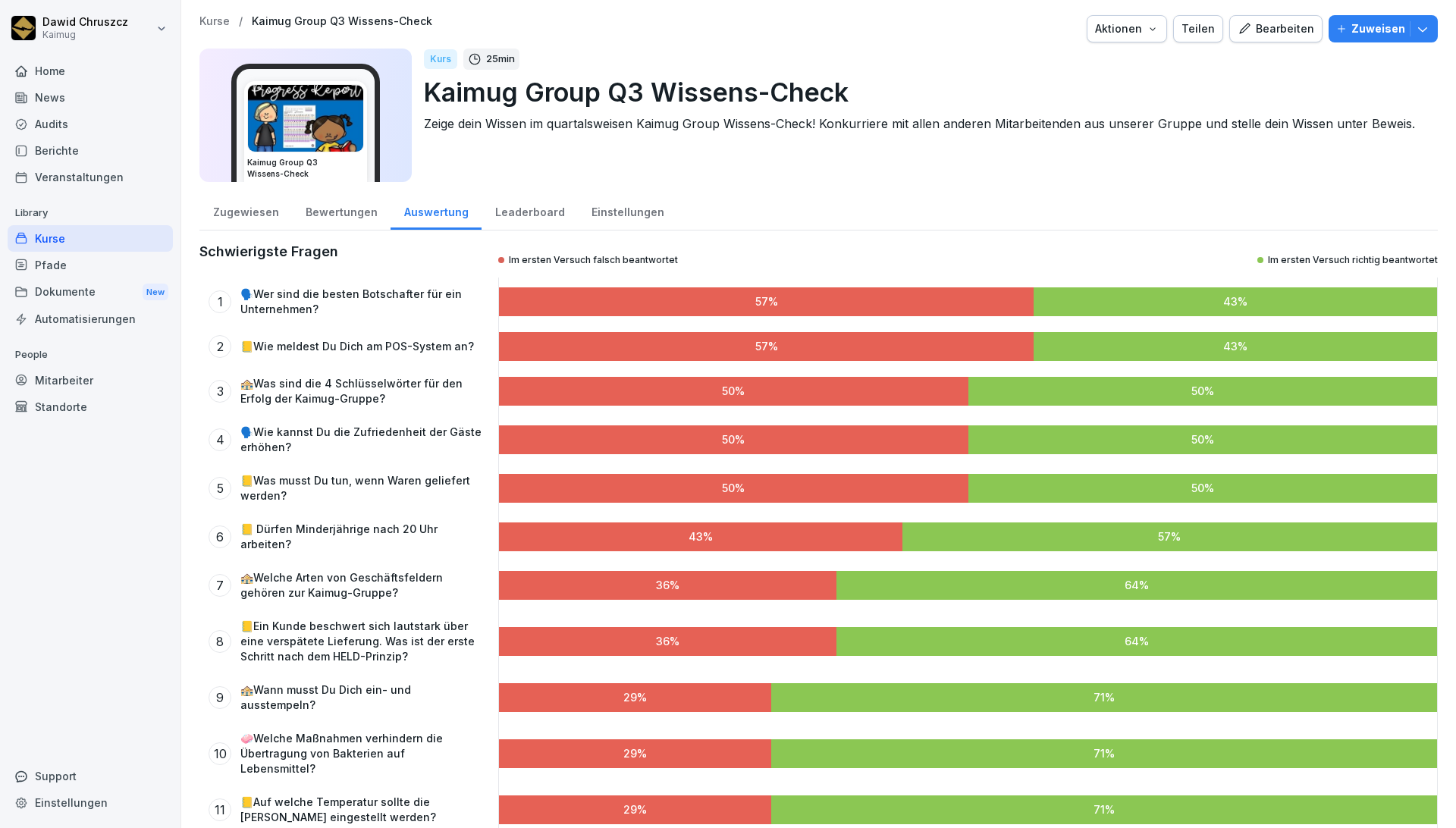
click at [545, 207] on div "Leaderboard" at bounding box center [529, 210] width 96 height 39
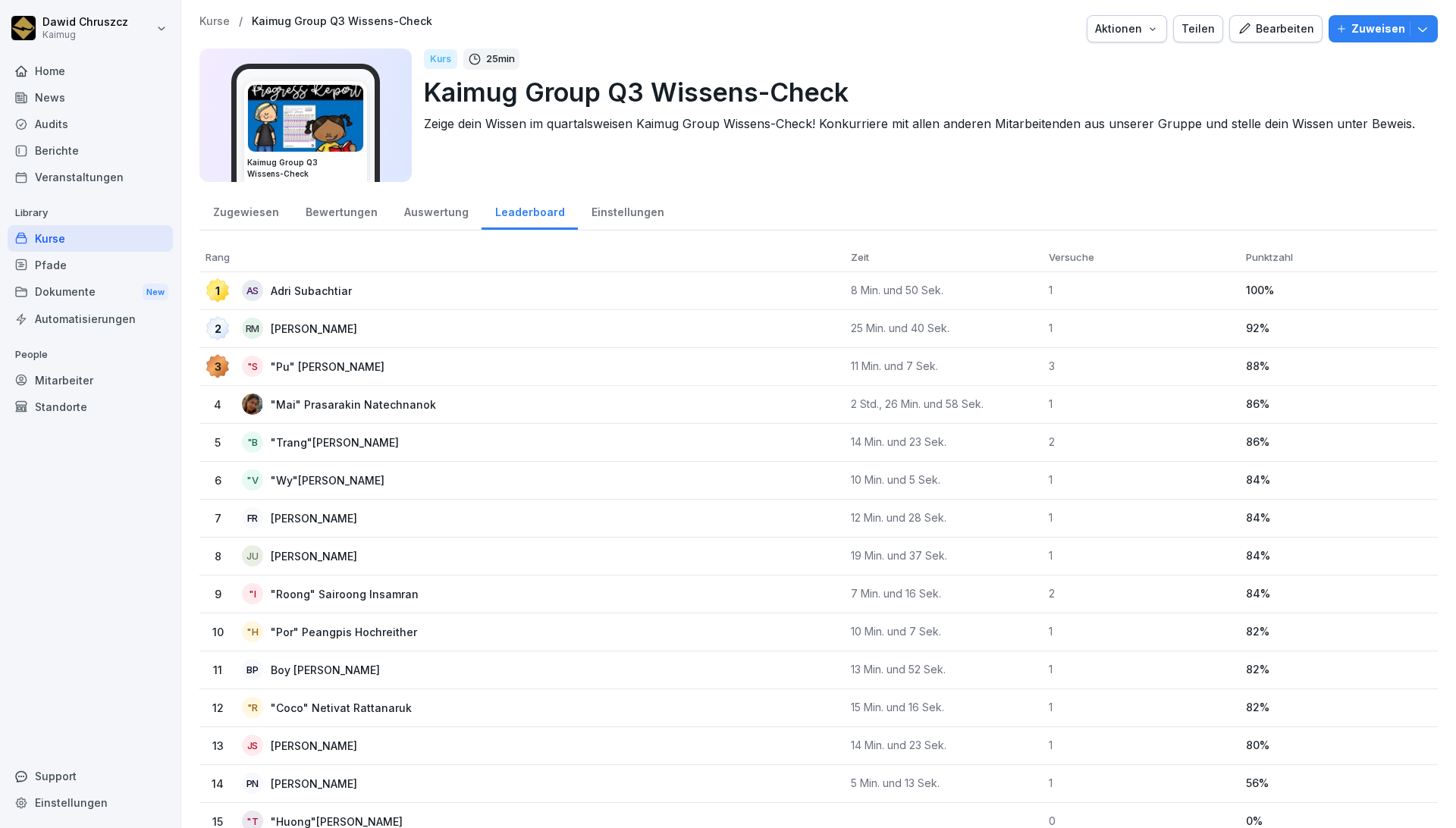
click at [626, 207] on div "Einstellungen" at bounding box center [627, 210] width 100 height 39
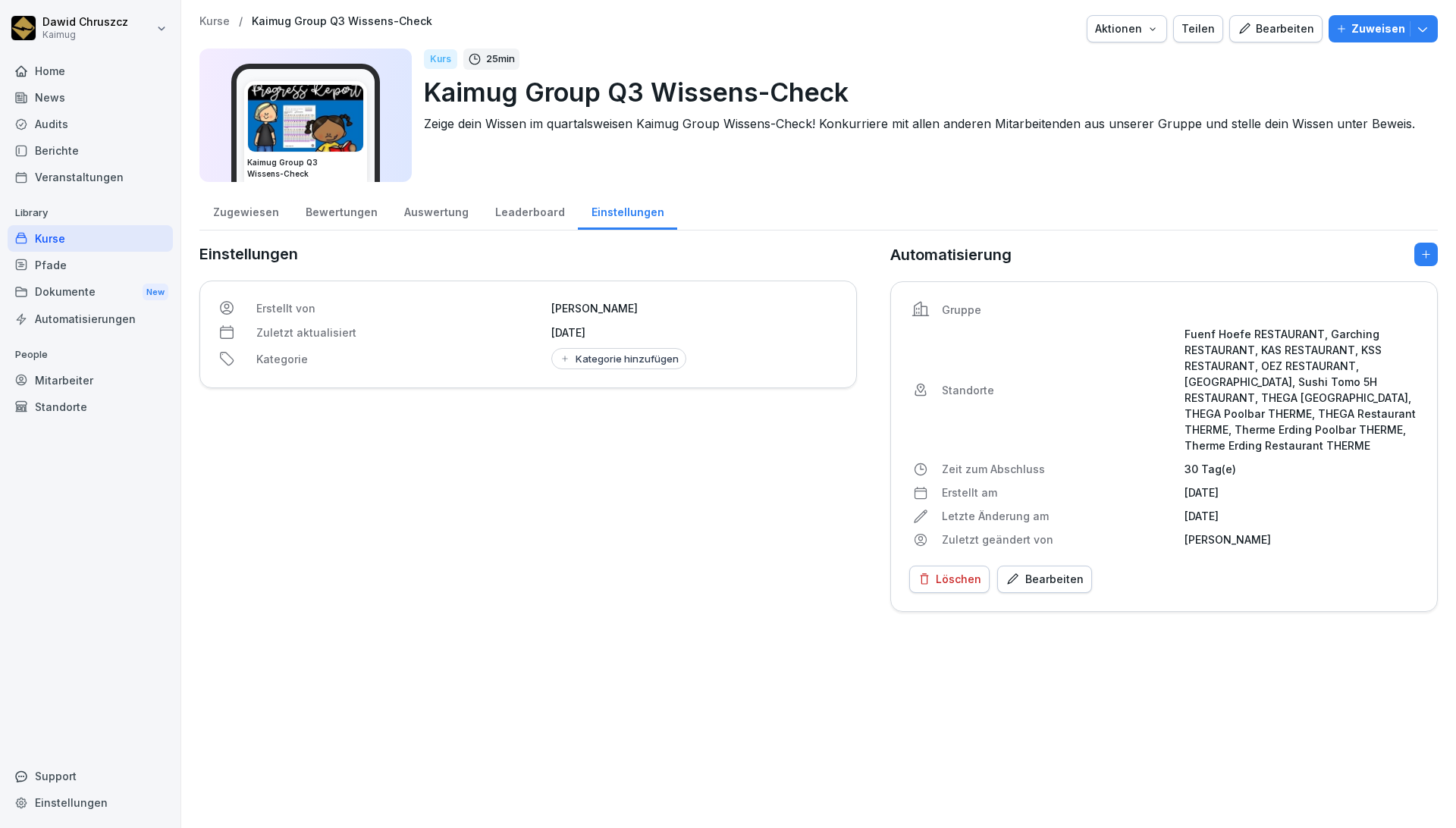
click at [516, 210] on div "Leaderboard" at bounding box center [529, 210] width 96 height 39
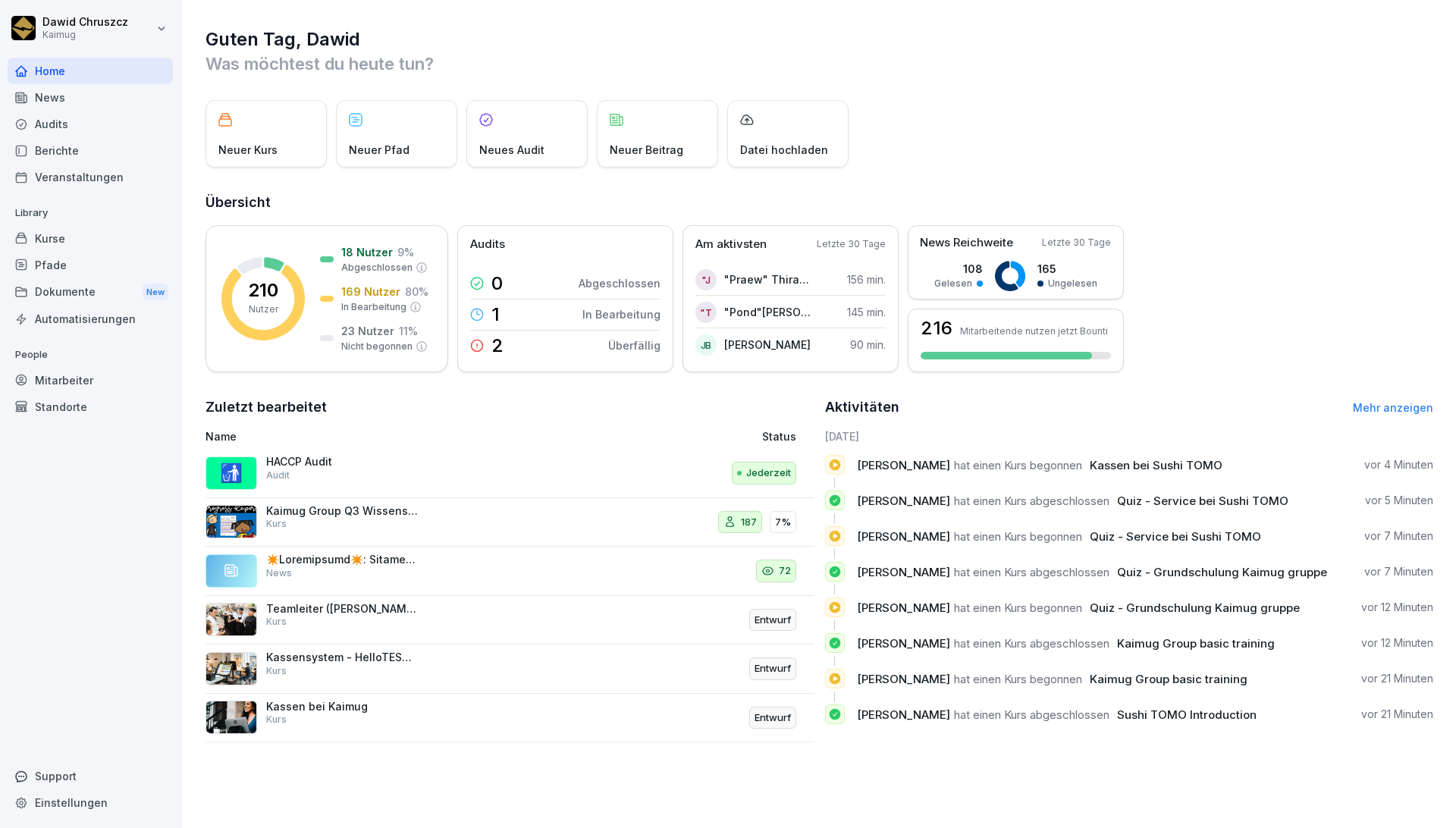
click at [98, 229] on div "Kurse" at bounding box center [90, 239] width 165 height 27
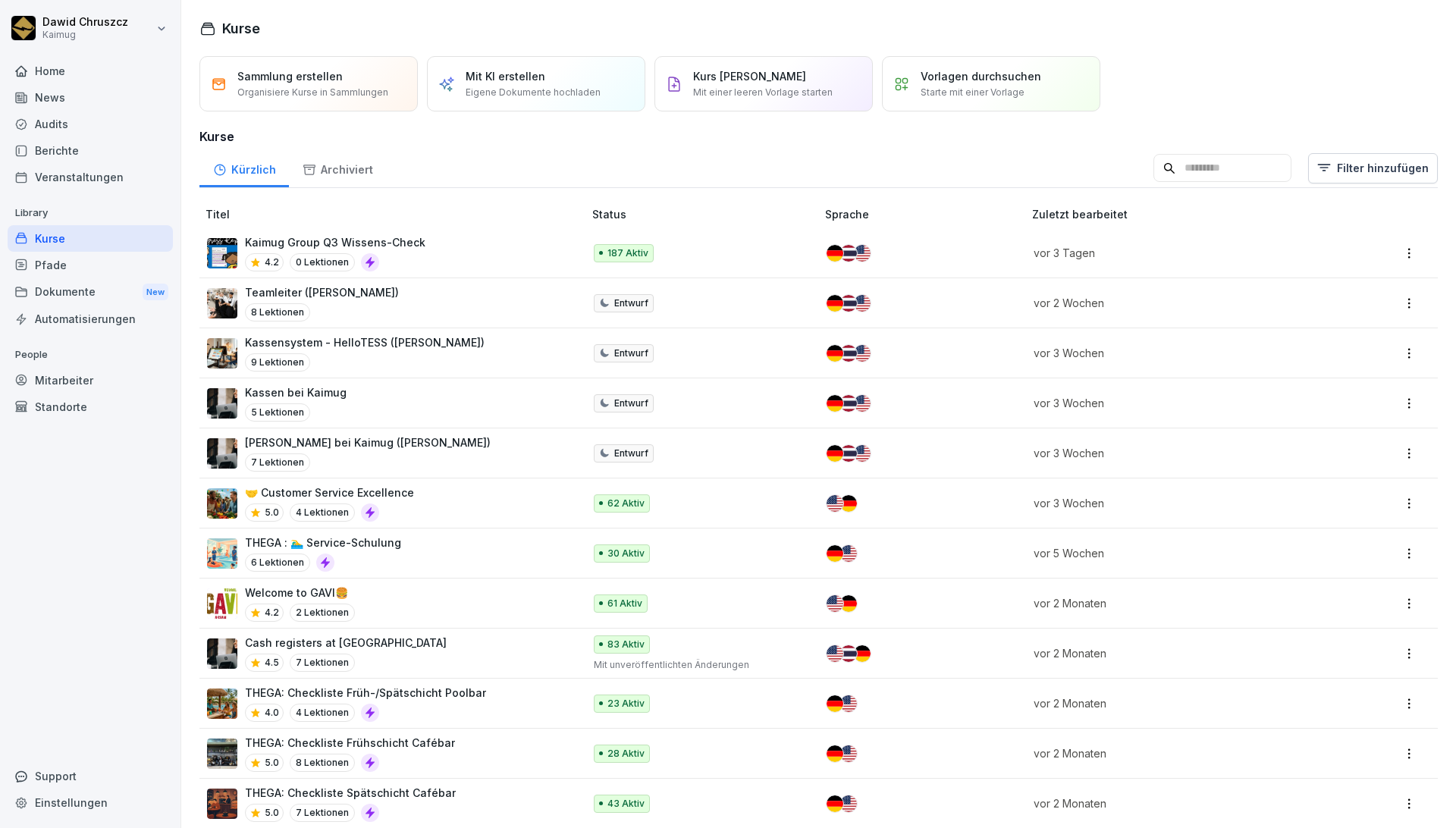
click at [1153, 174] on input at bounding box center [1222, 168] width 138 height 29
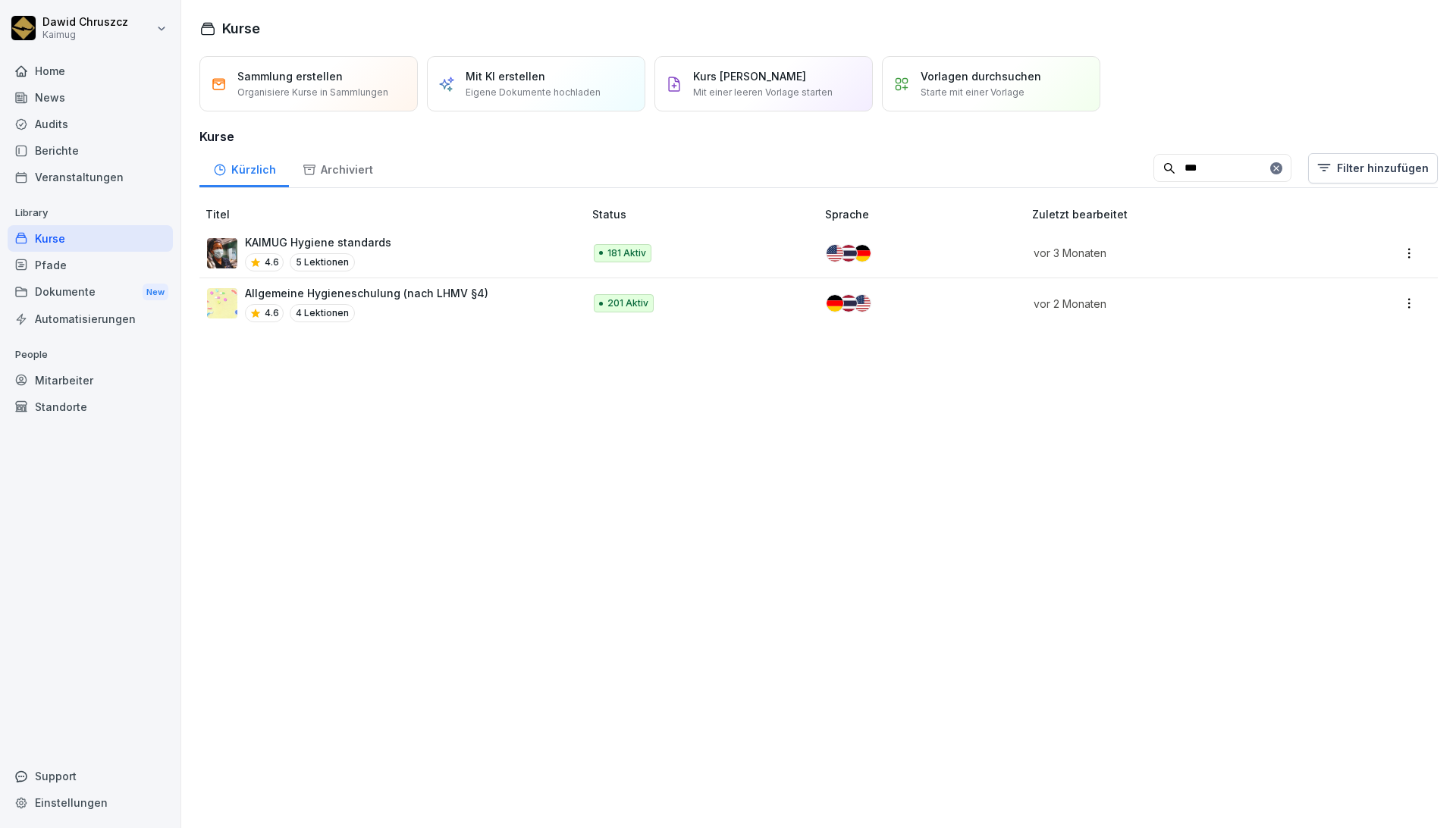
type input "***"
click at [408, 231] on td "KAIMUG Hygiene standards 4.6 5 Lektionen" at bounding box center [393, 253] width 386 height 50
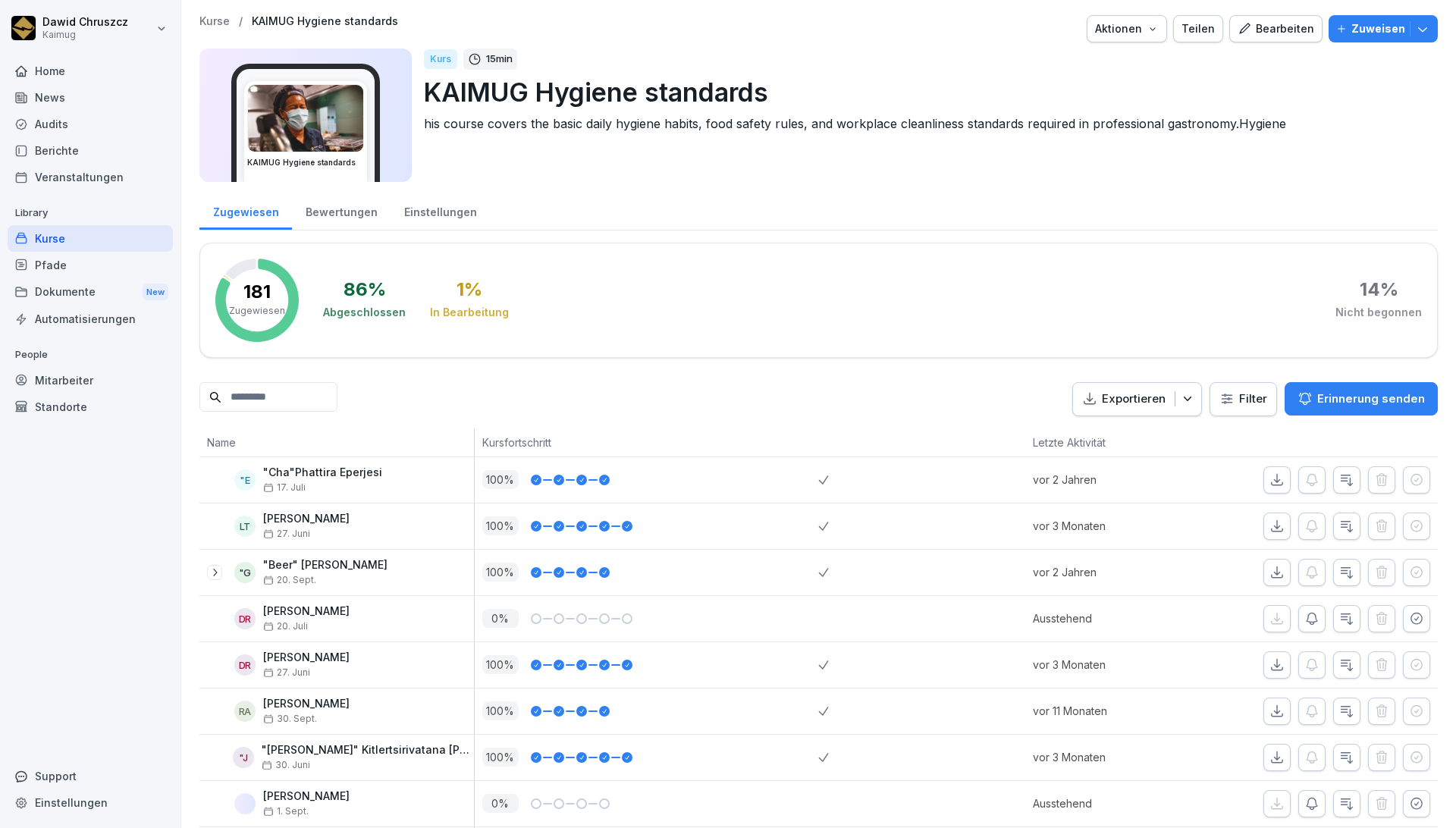
click at [1286, 32] on div "Bearbeiten" at bounding box center [1275, 29] width 76 height 17
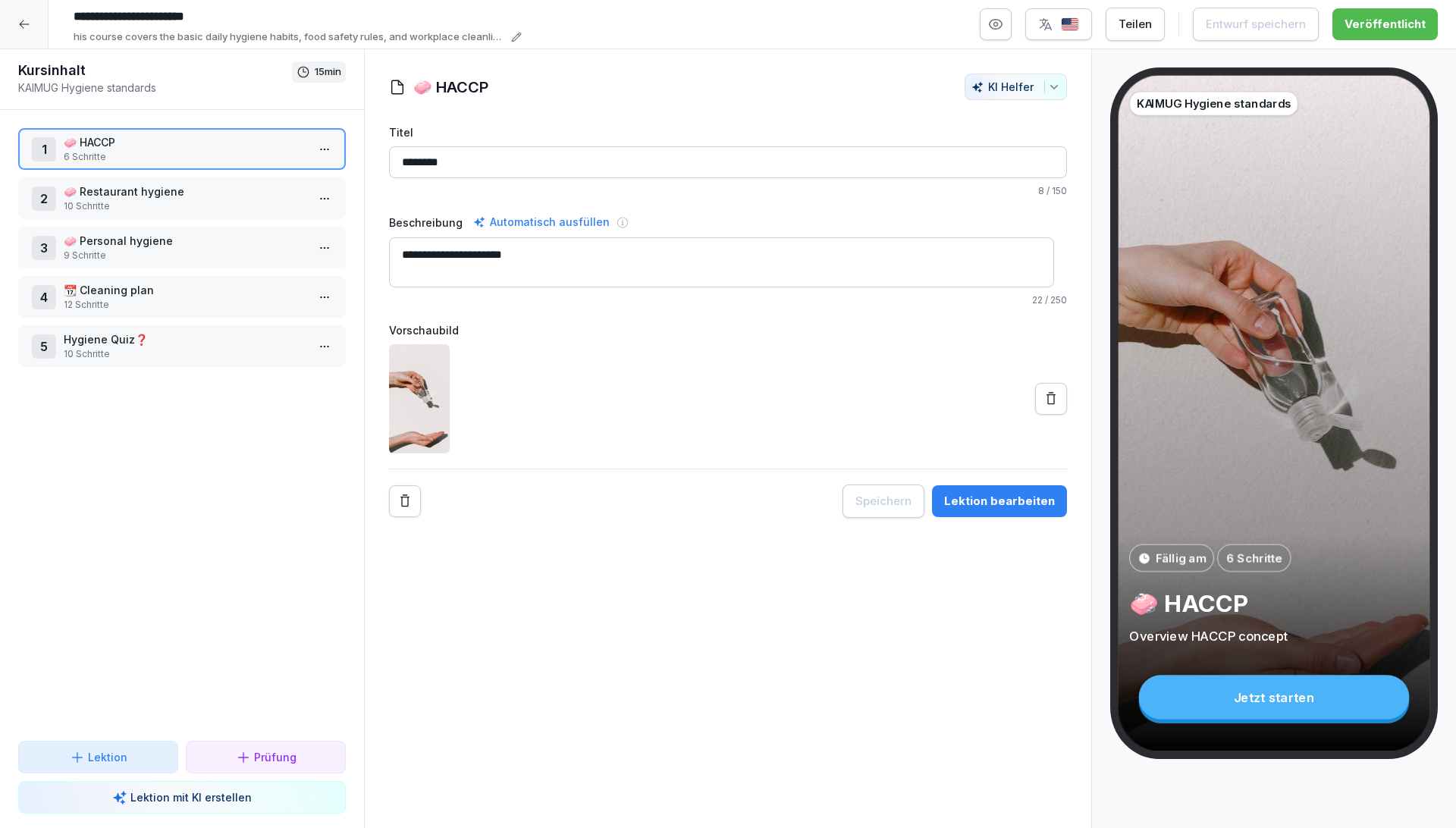
click at [999, 510] on button "Lektion bearbeiten" at bounding box center [999, 500] width 135 height 31
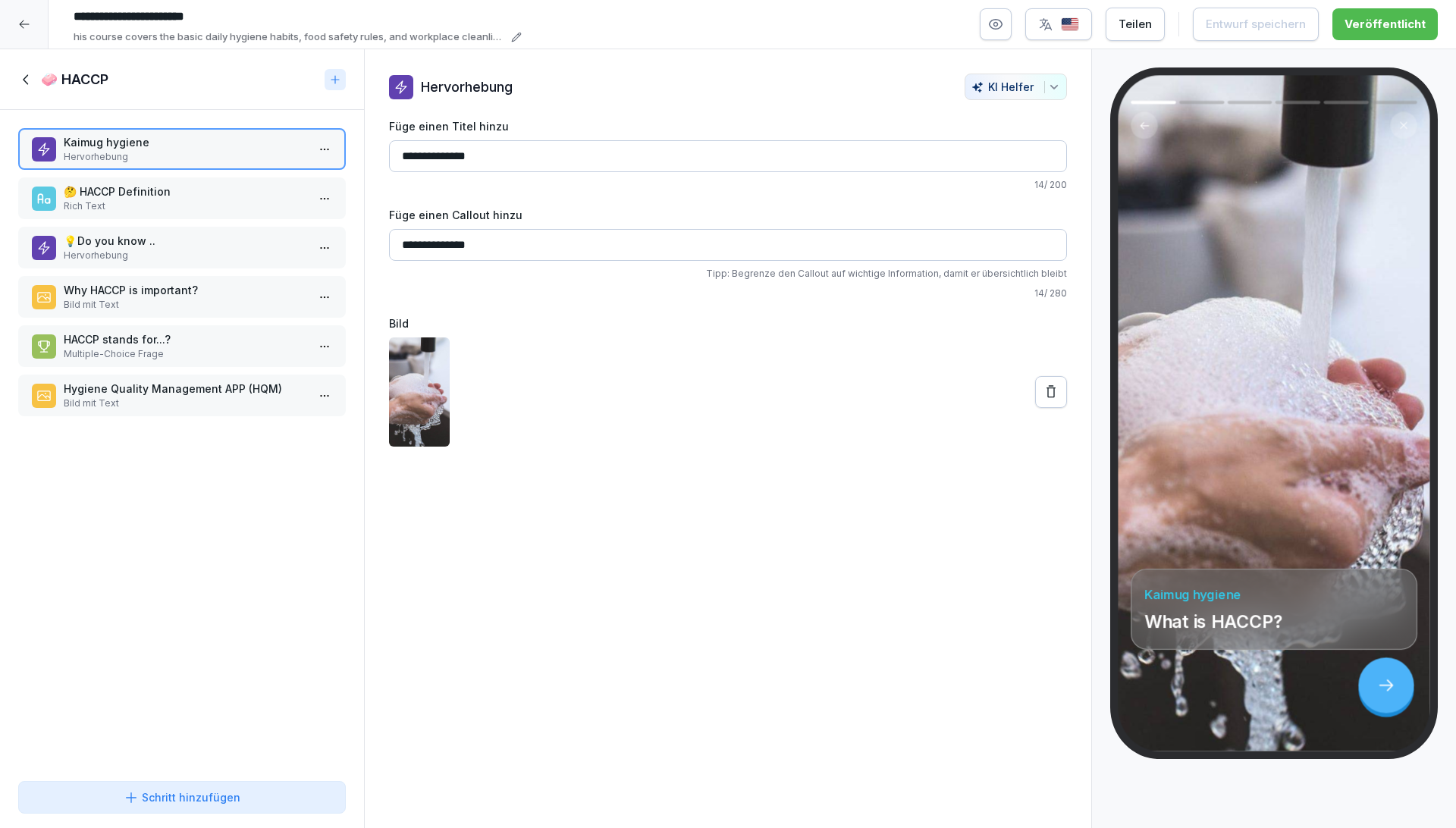
click at [188, 203] on p "Rich Text" at bounding box center [185, 206] width 243 height 13
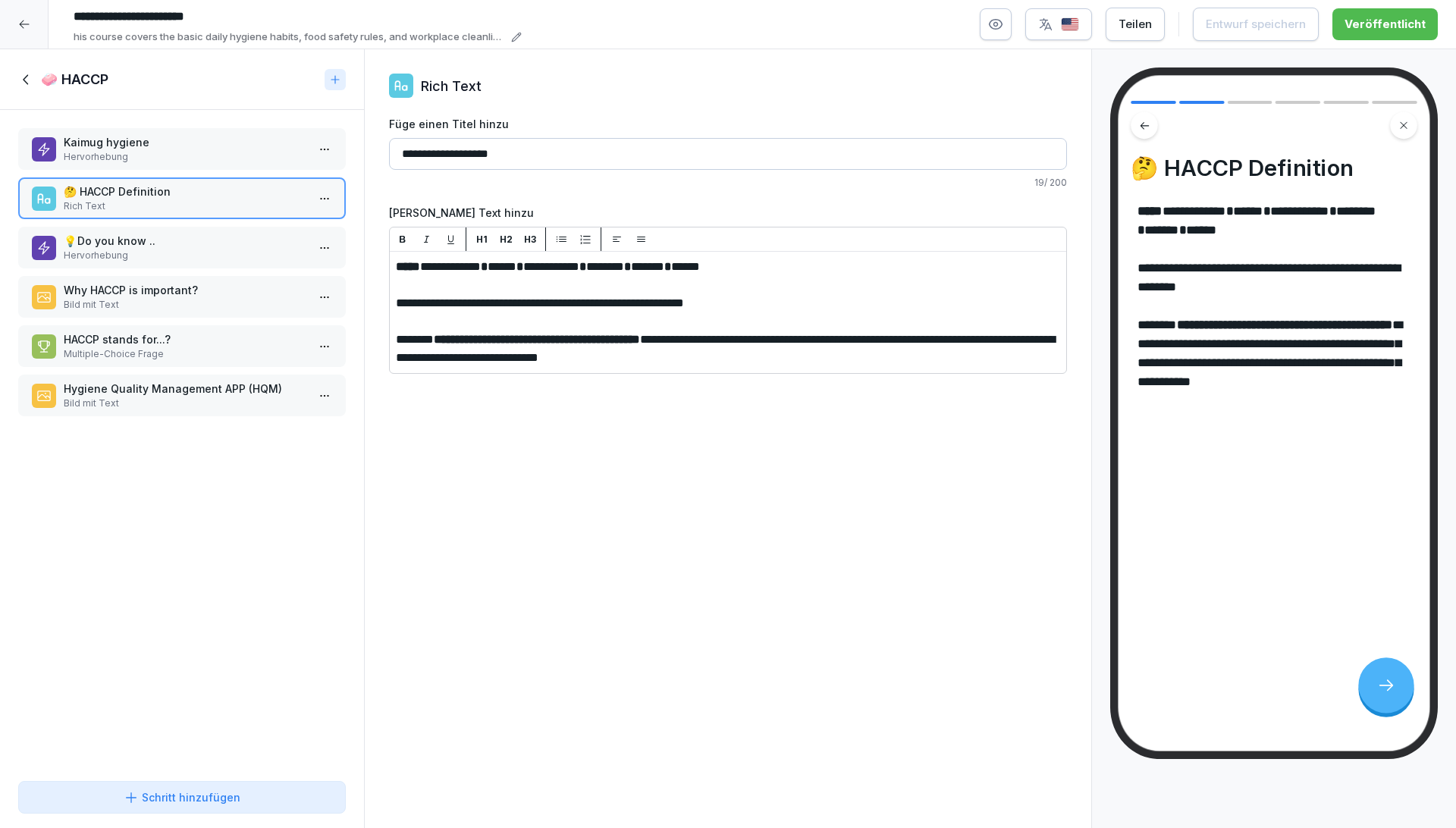
click at [176, 243] on p "💡 Do you know .." at bounding box center [185, 241] width 243 height 16
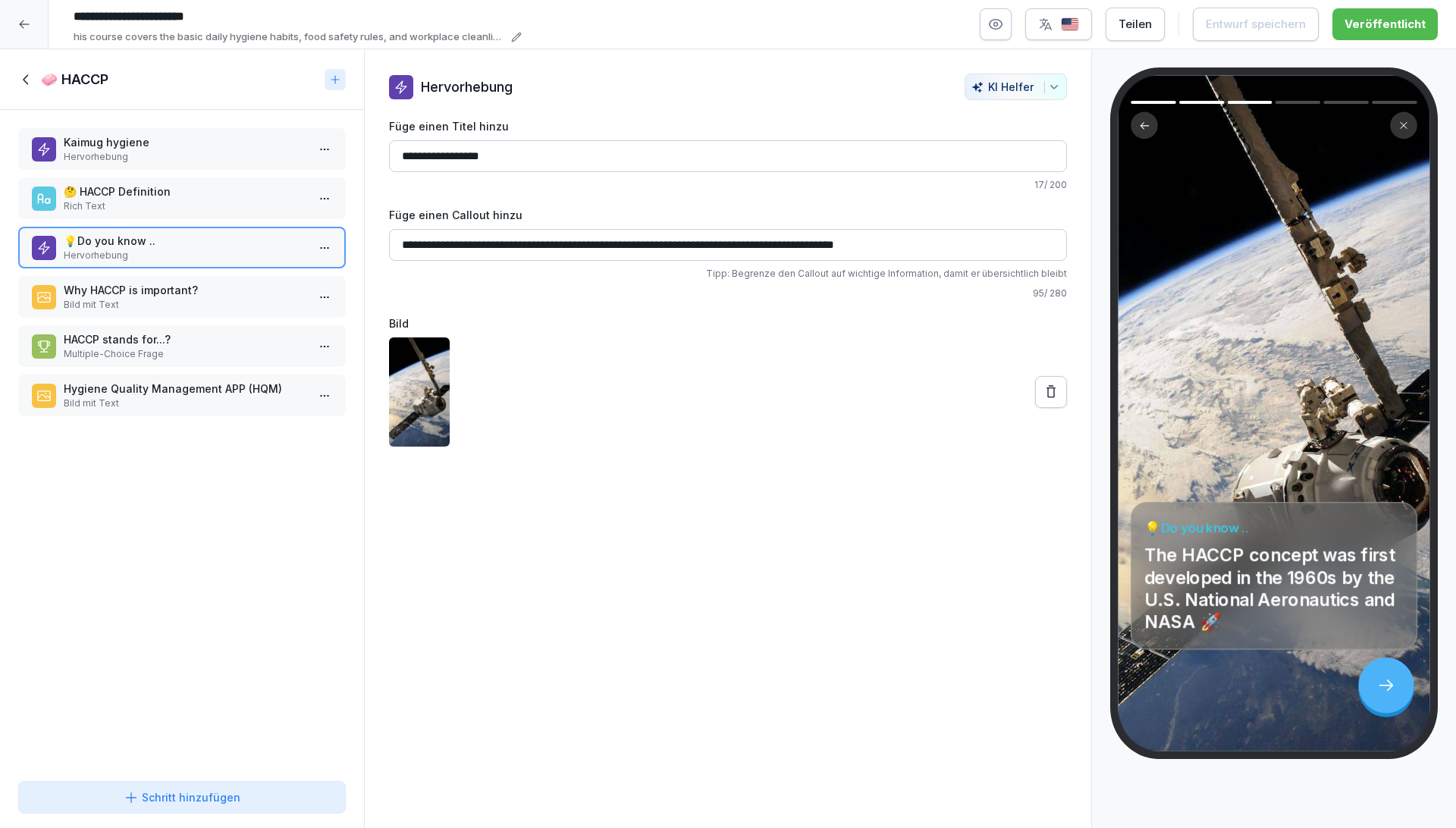
click at [176, 295] on p "Why HACCP is important?" at bounding box center [185, 290] width 243 height 16
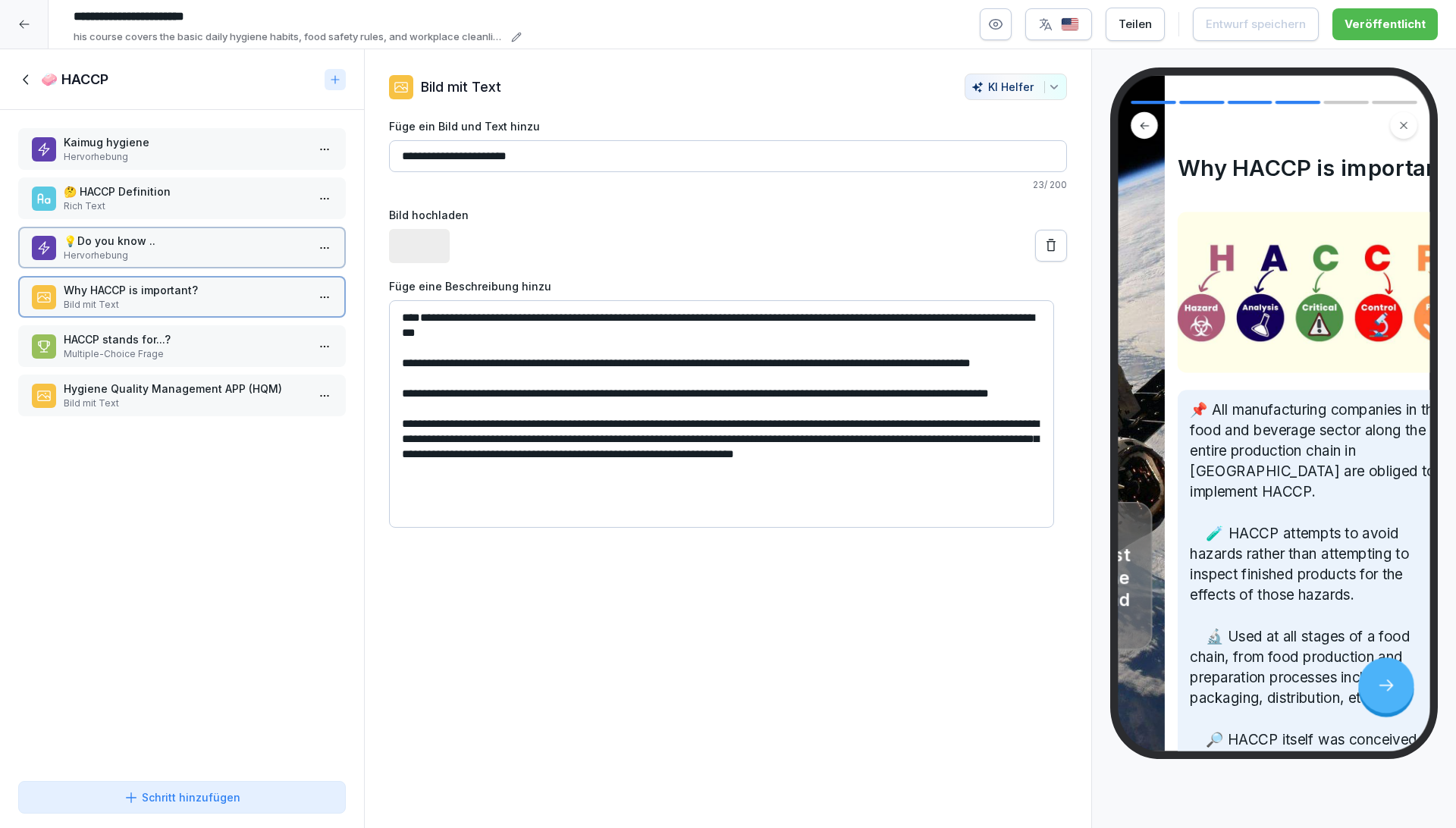
drag, startPoint x: 176, startPoint y: 329, endPoint x: 187, endPoint y: 358, distance: 31.0
click at [178, 333] on p "HACCP stands for...?" at bounding box center [185, 339] width 243 height 16
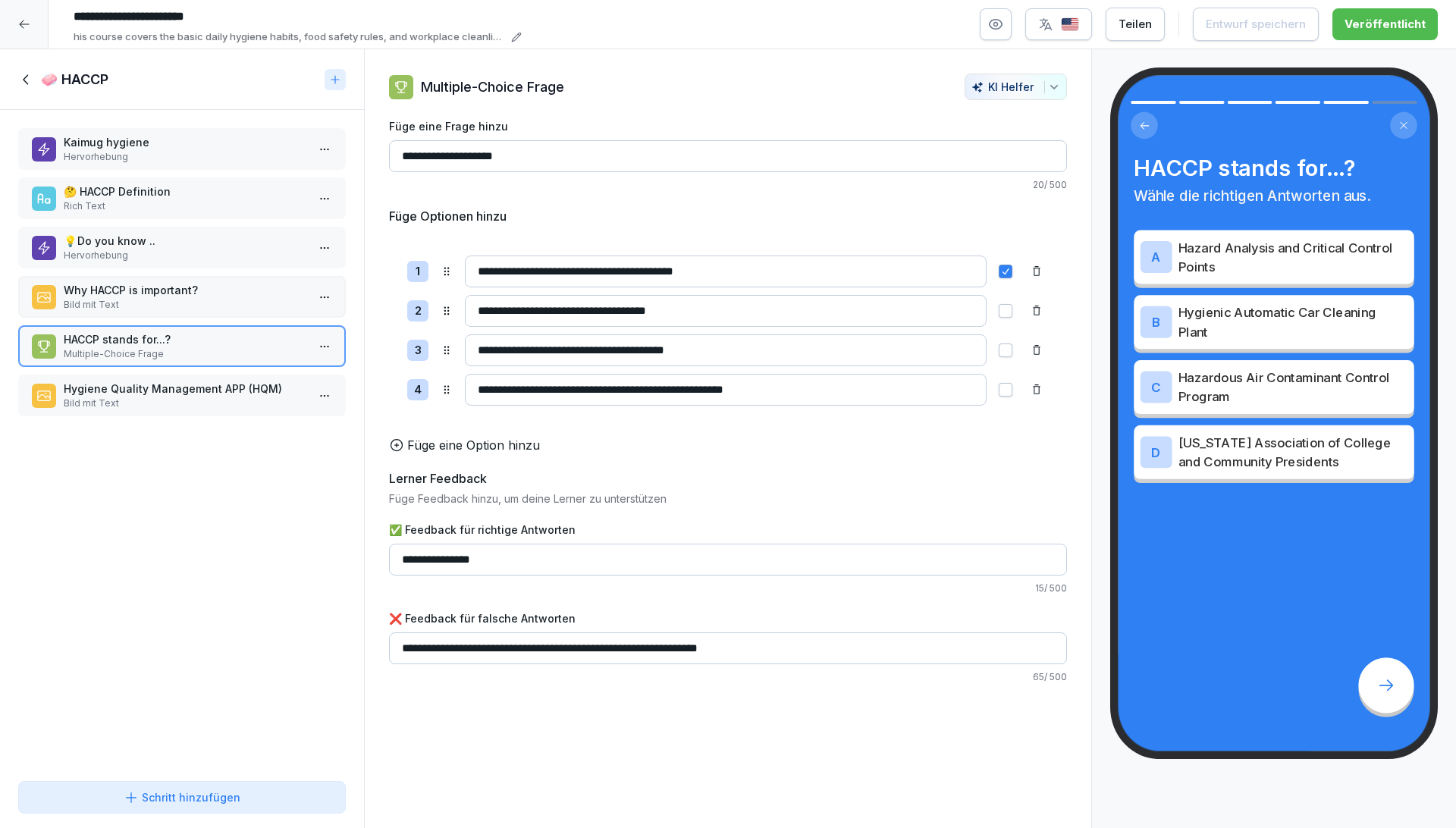
click at [188, 384] on p "Hygiene Quality Management APP (HQM)" at bounding box center [185, 389] width 243 height 16
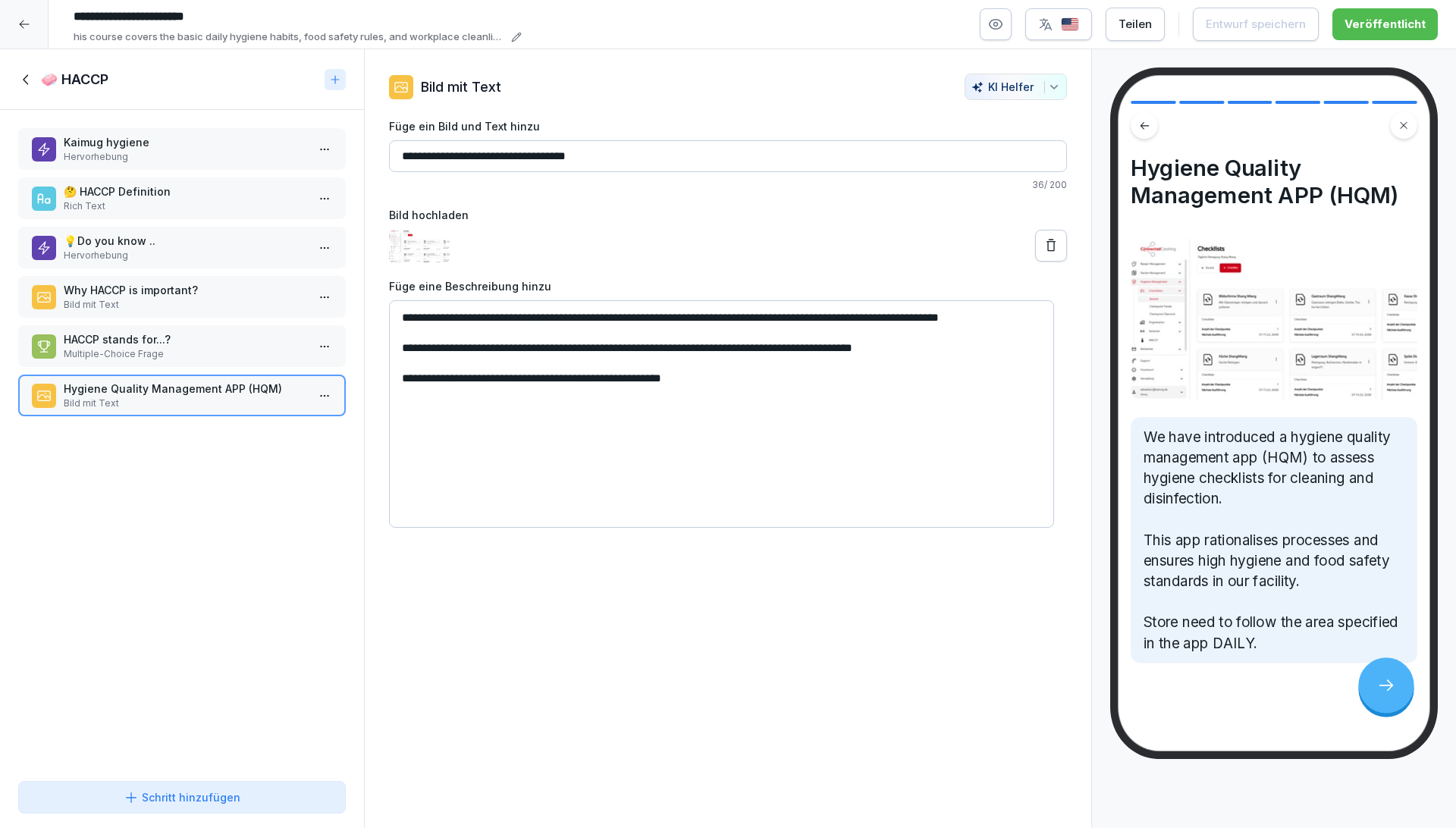
click at [28, 83] on icon at bounding box center [26, 79] width 17 height 17
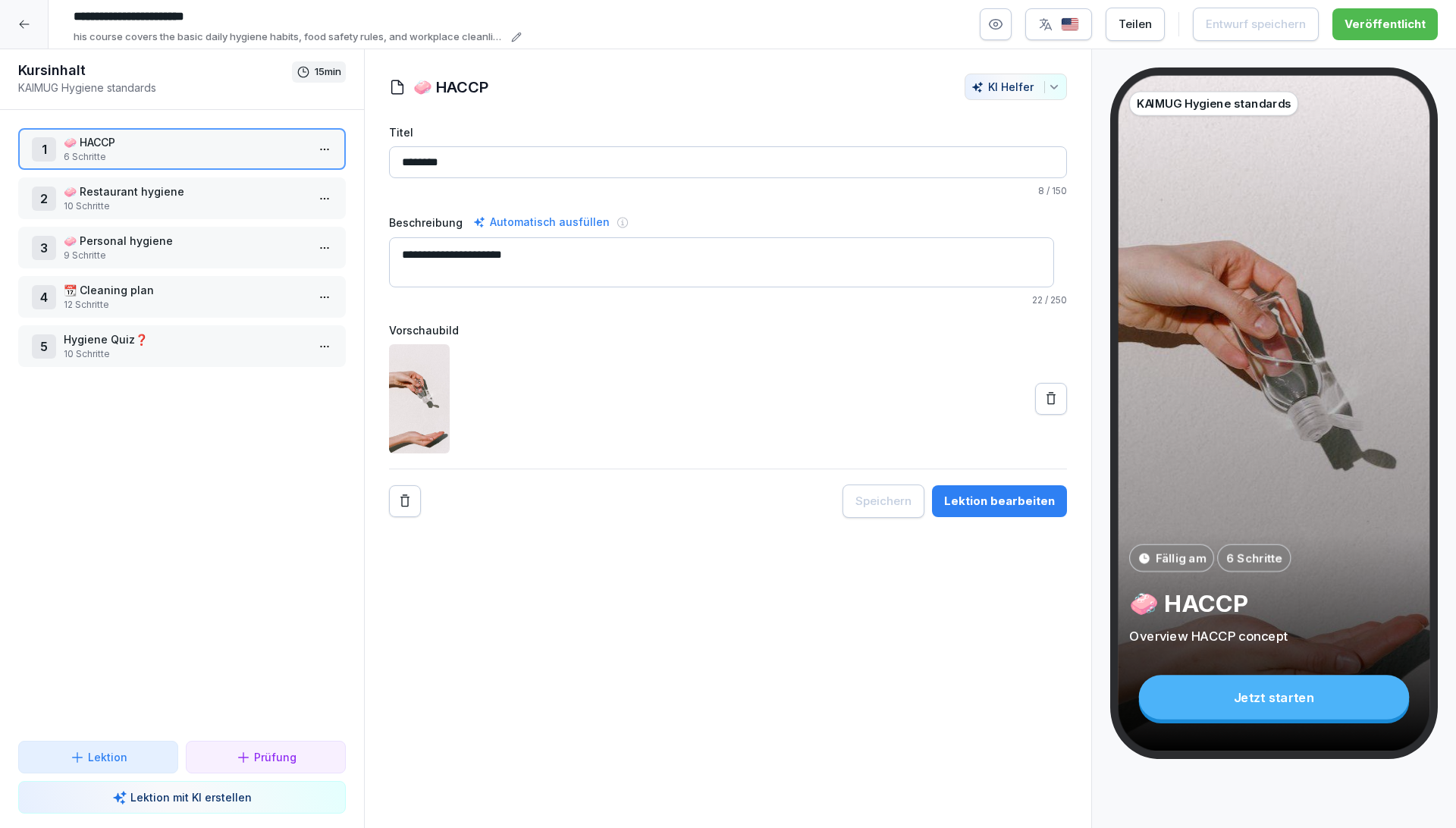
click at [134, 192] on p "🧼 Restaurant hygiene" at bounding box center [185, 191] width 243 height 16
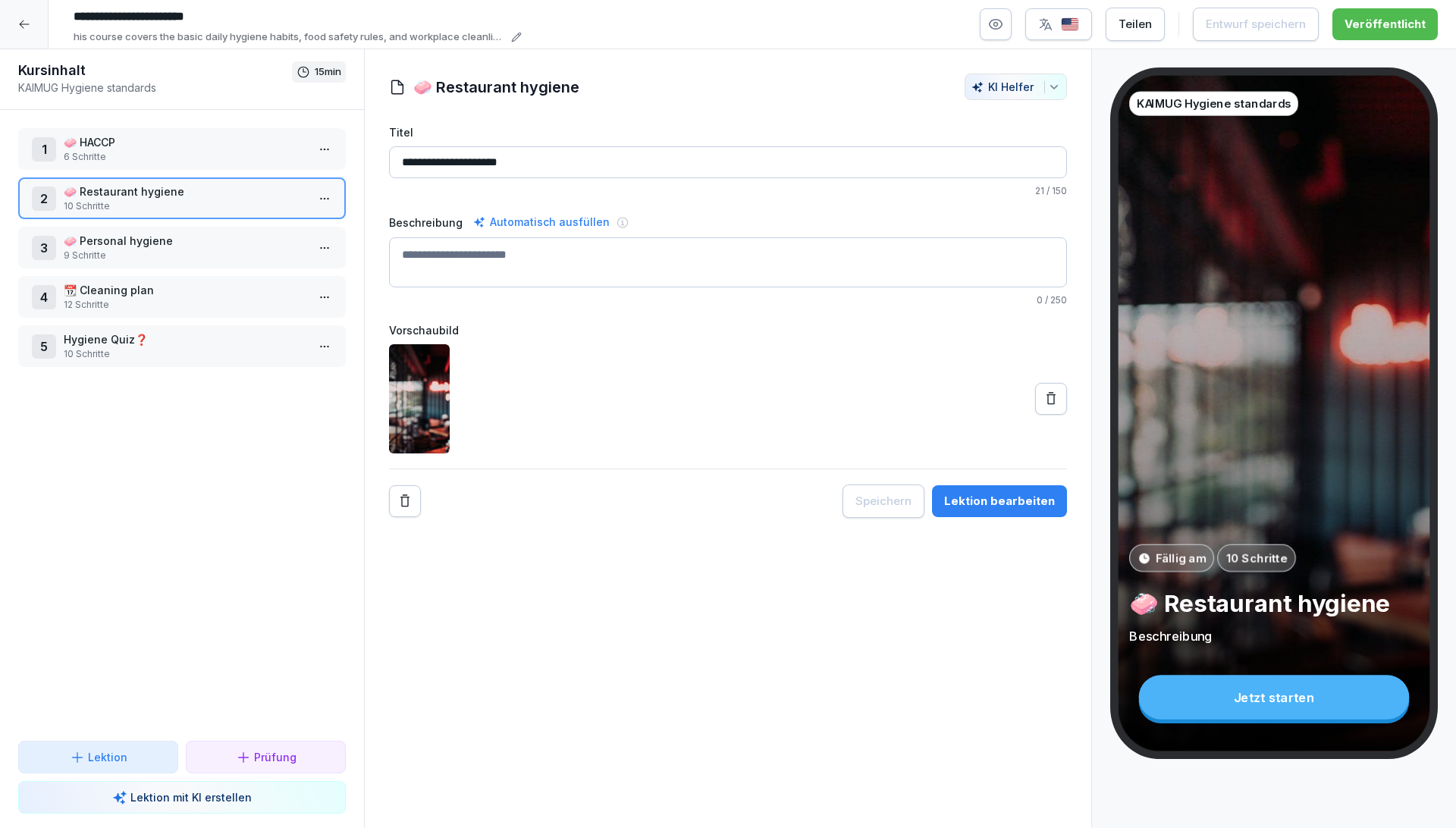
click at [1021, 509] on button "Lektion bearbeiten" at bounding box center [999, 500] width 135 height 31
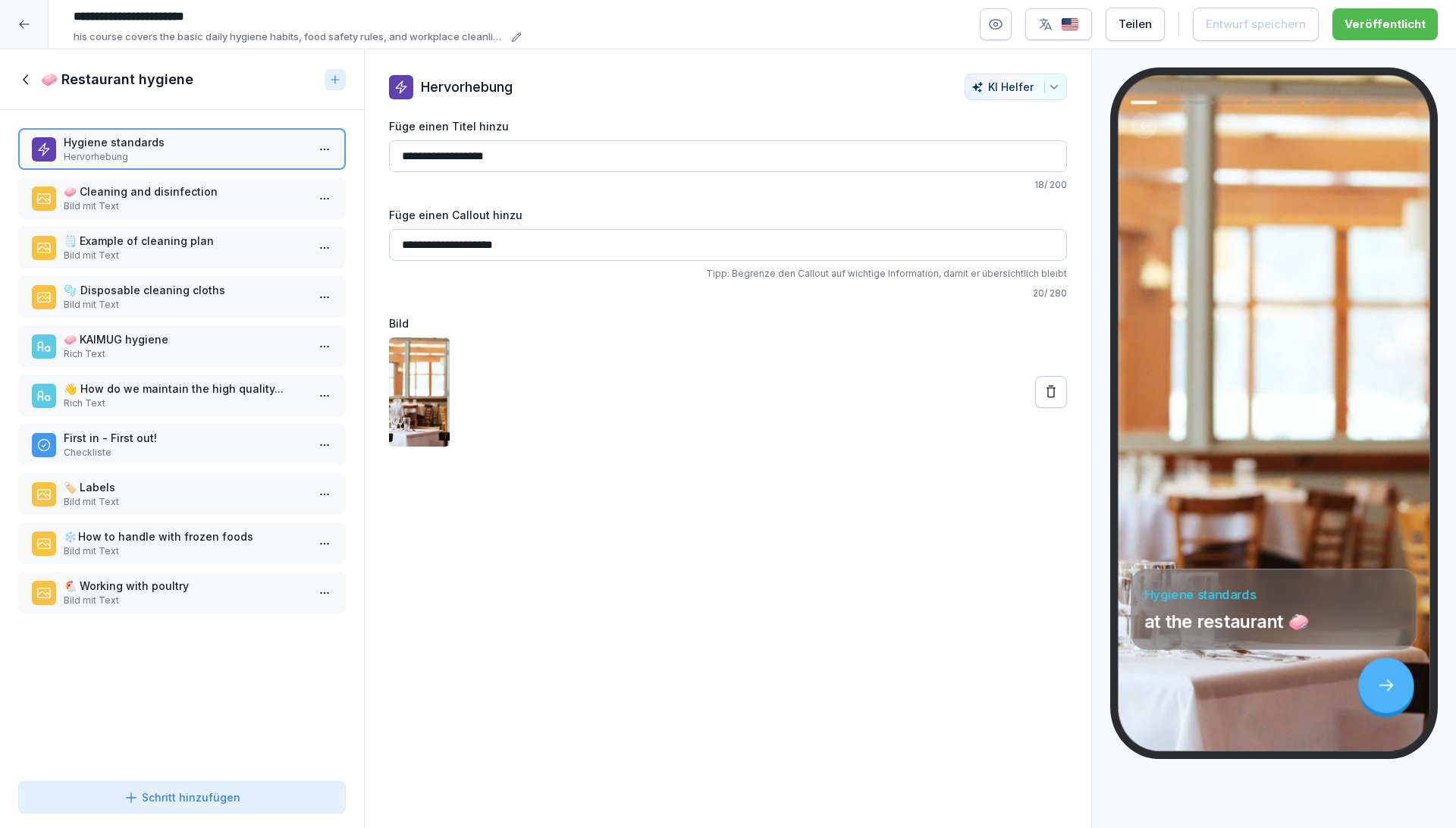
click at [217, 289] on p "🫧  Disposable cleaning cloths" at bounding box center [185, 290] width 243 height 16
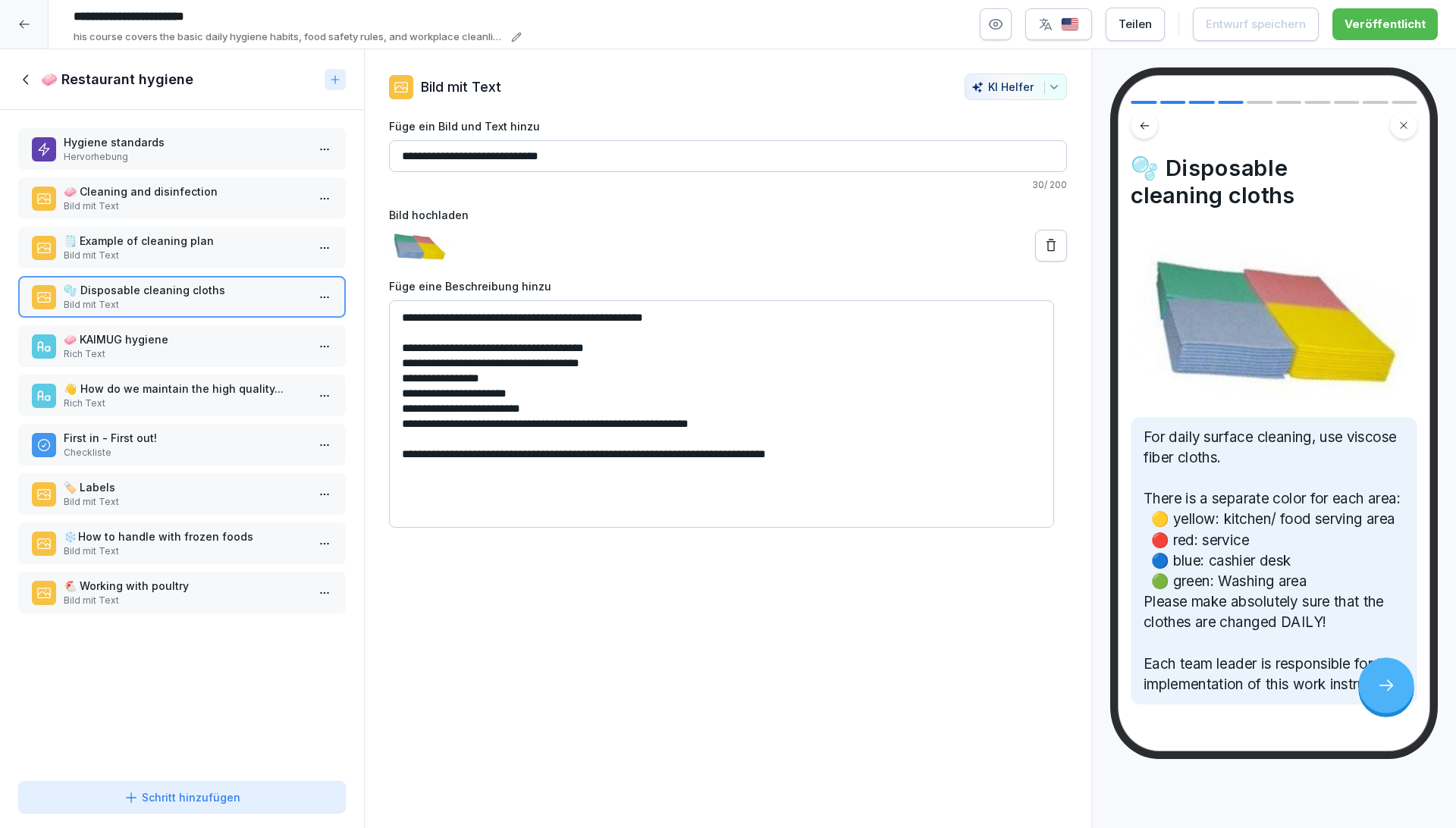
click at [220, 325] on div "🧼 KAIMUG hygiene Rich Text" at bounding box center [181, 346] width 328 height 41
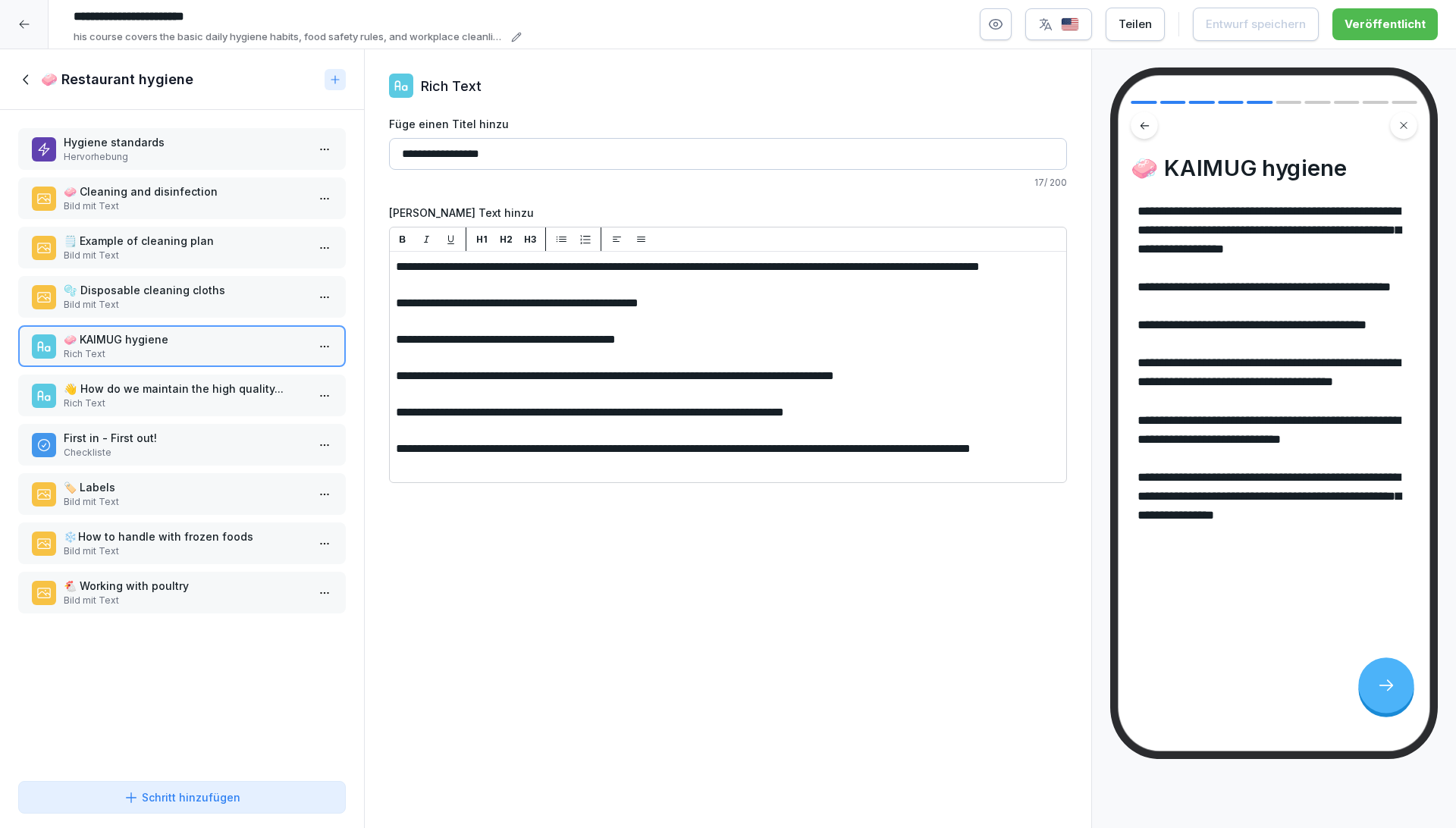
click at [197, 399] on p "Rich Text" at bounding box center [185, 402] width 243 height 13
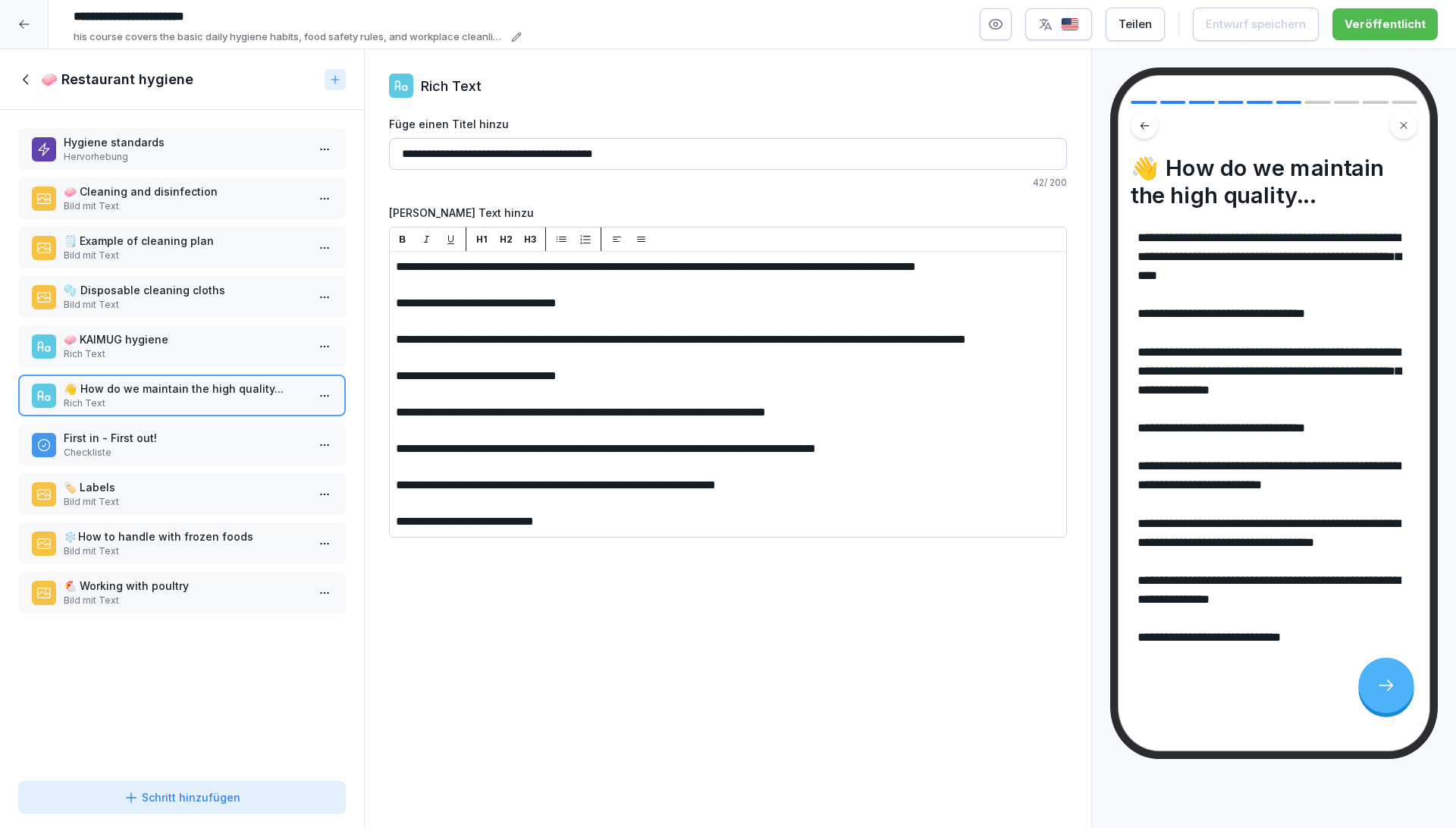
click at [192, 450] on p "Checkliste" at bounding box center [185, 452] width 243 height 13
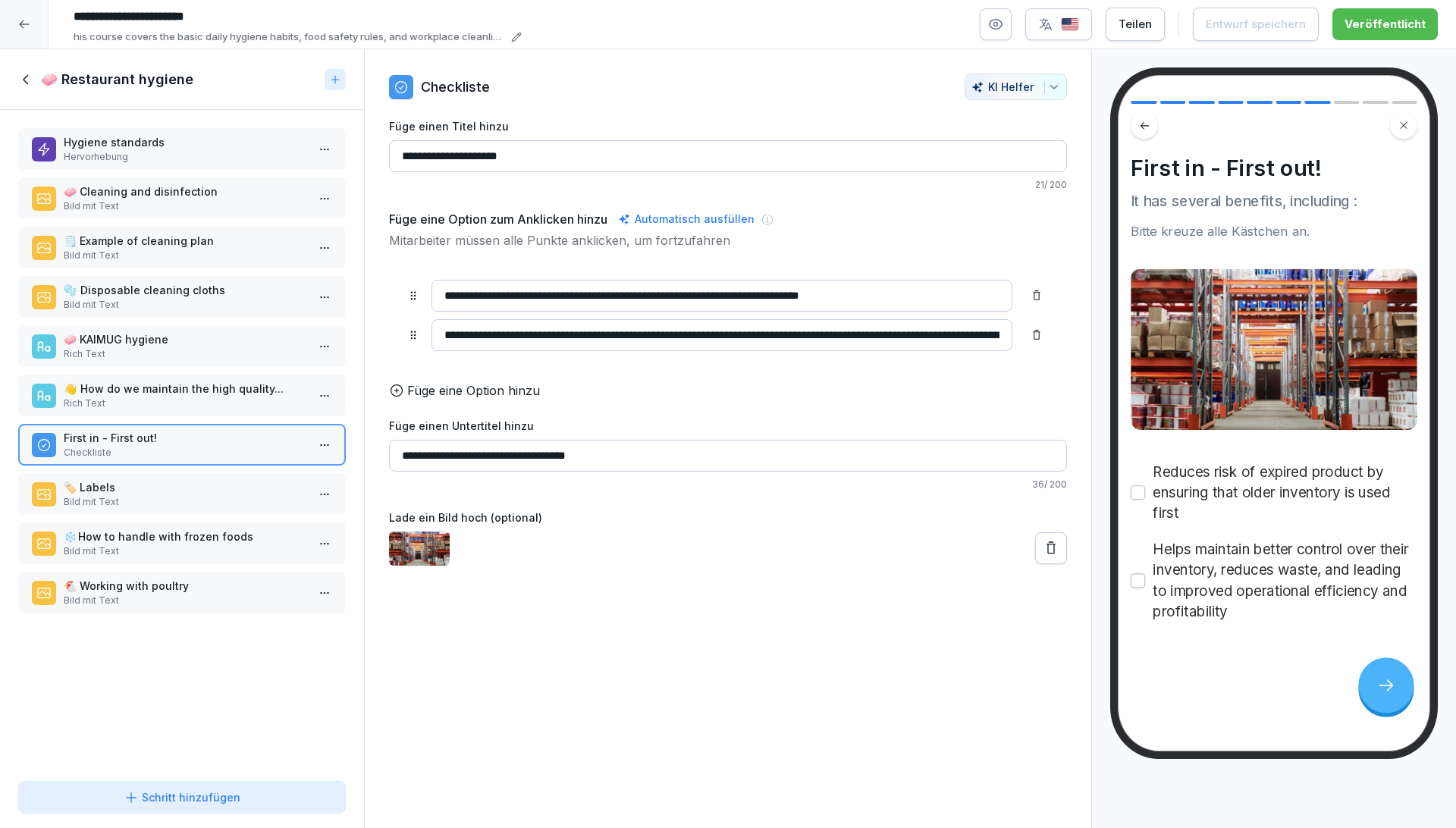
click at [188, 495] on p "Bild mit Text" at bounding box center [185, 501] width 243 height 13
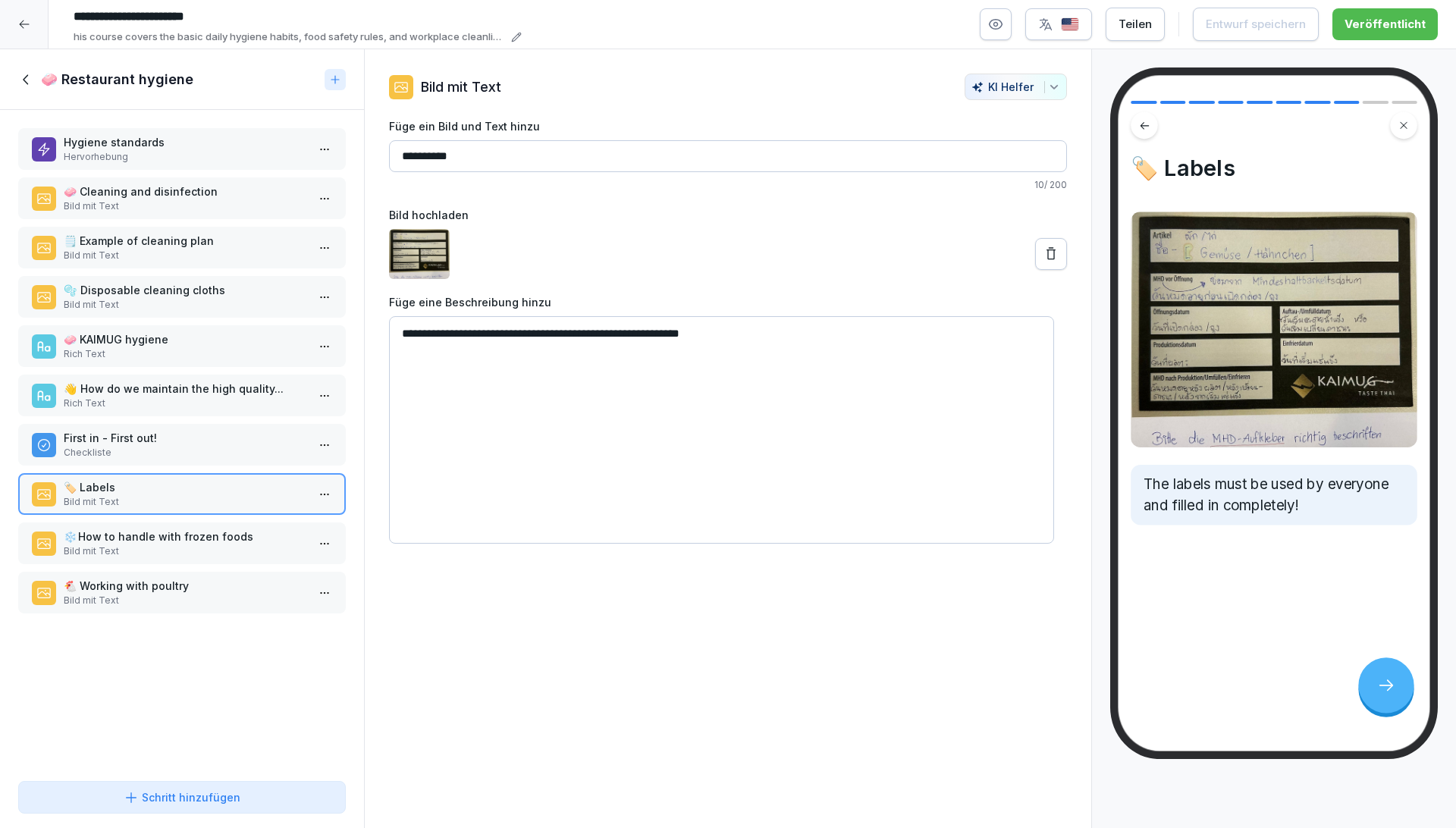
click at [154, 547] on p "Bild mit Text" at bounding box center [185, 551] width 243 height 13
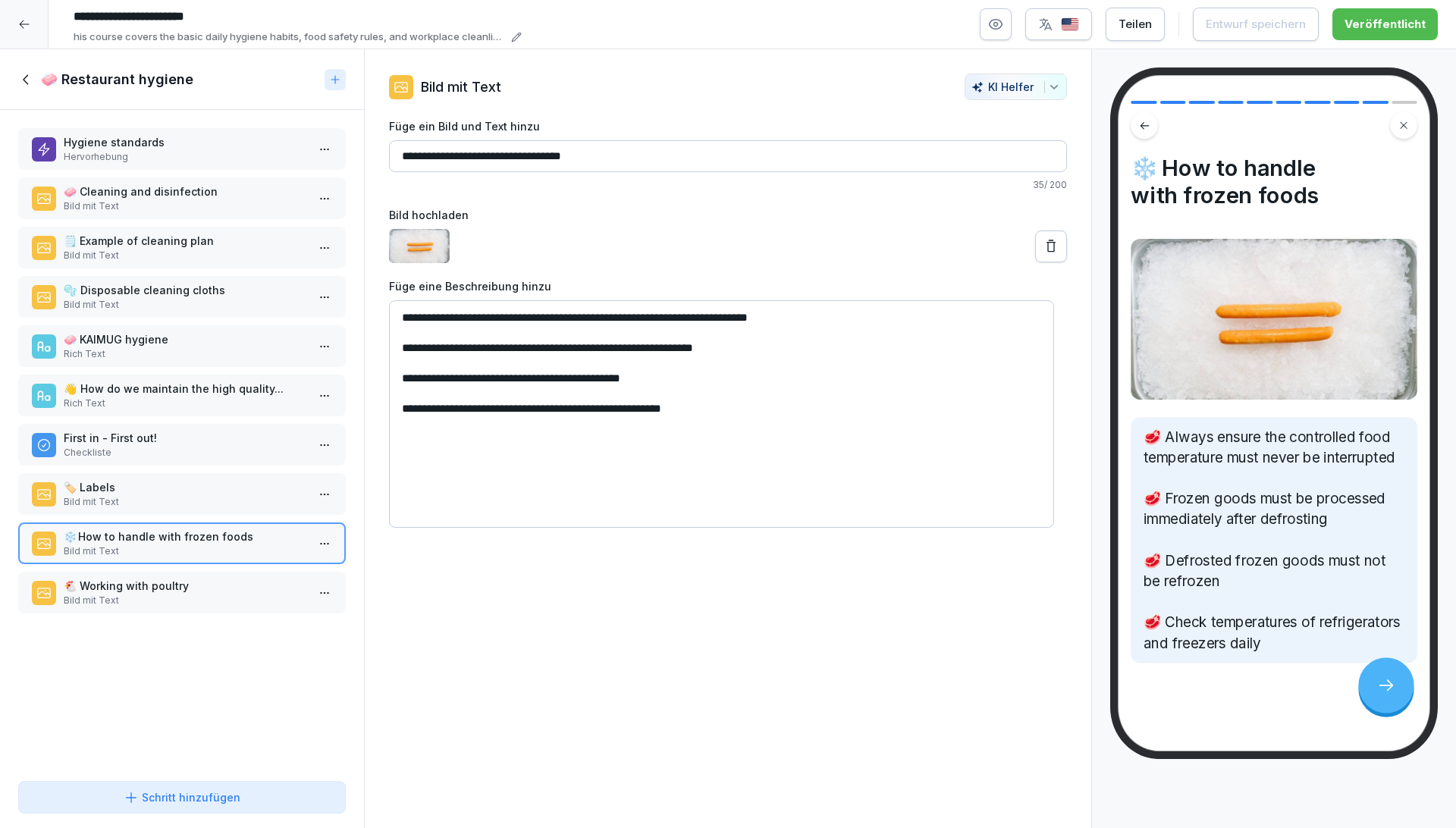
click at [153, 594] on p "Bild mit Text" at bounding box center [185, 600] width 243 height 13
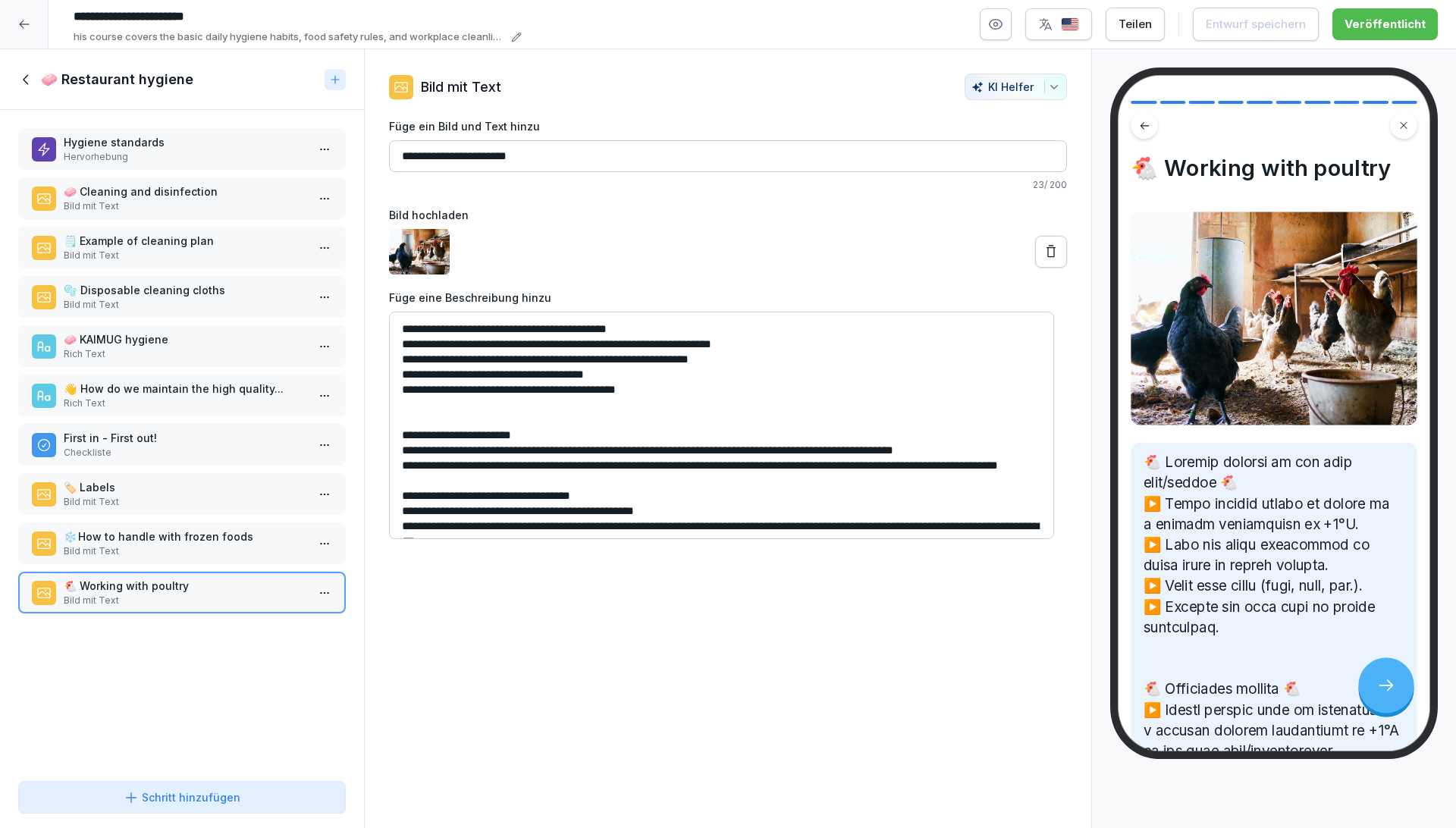
click at [27, 77] on icon at bounding box center [26, 79] width 17 height 17
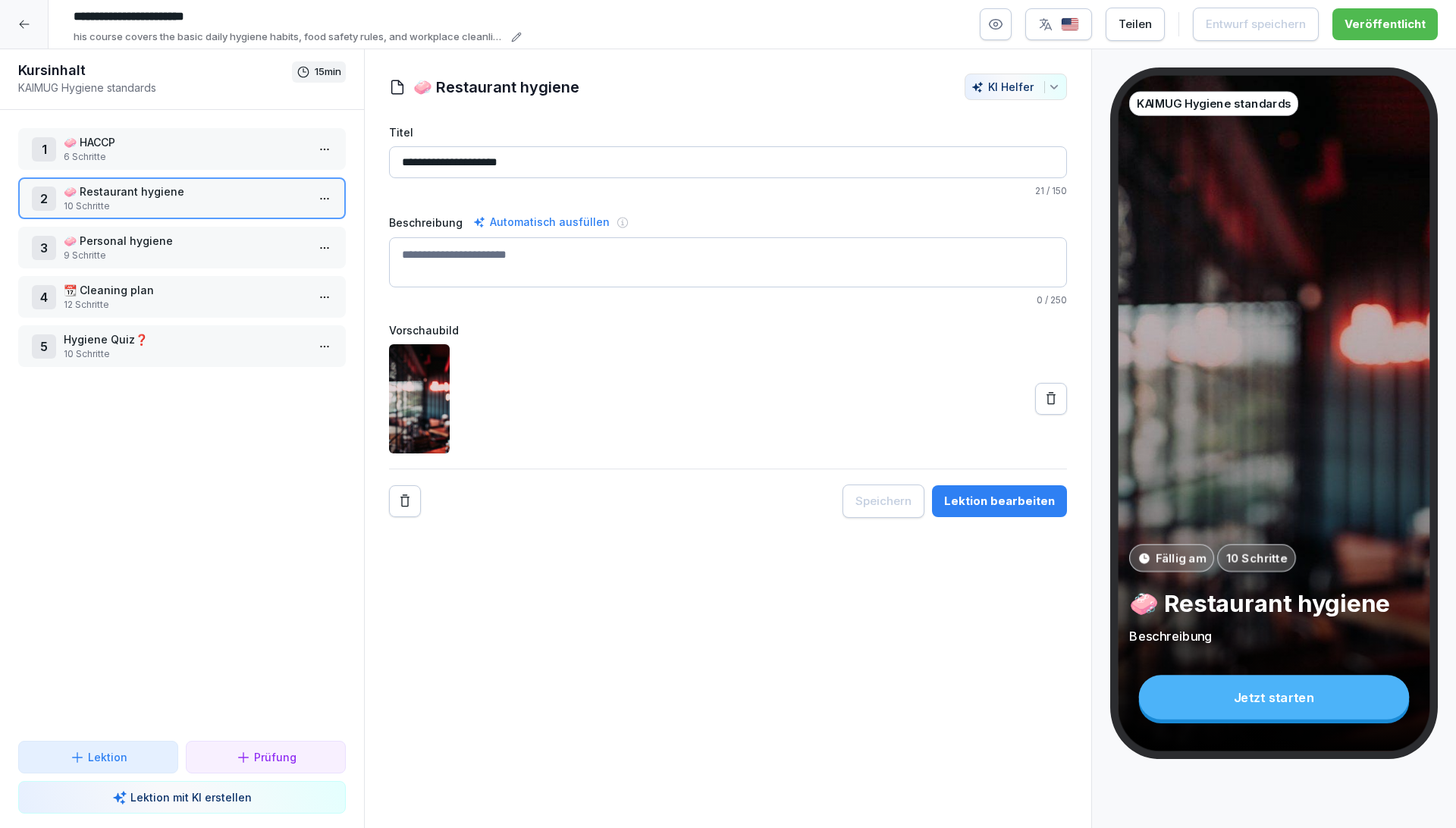
click at [149, 244] on p "🧼 Personal hygiene" at bounding box center [185, 241] width 243 height 16
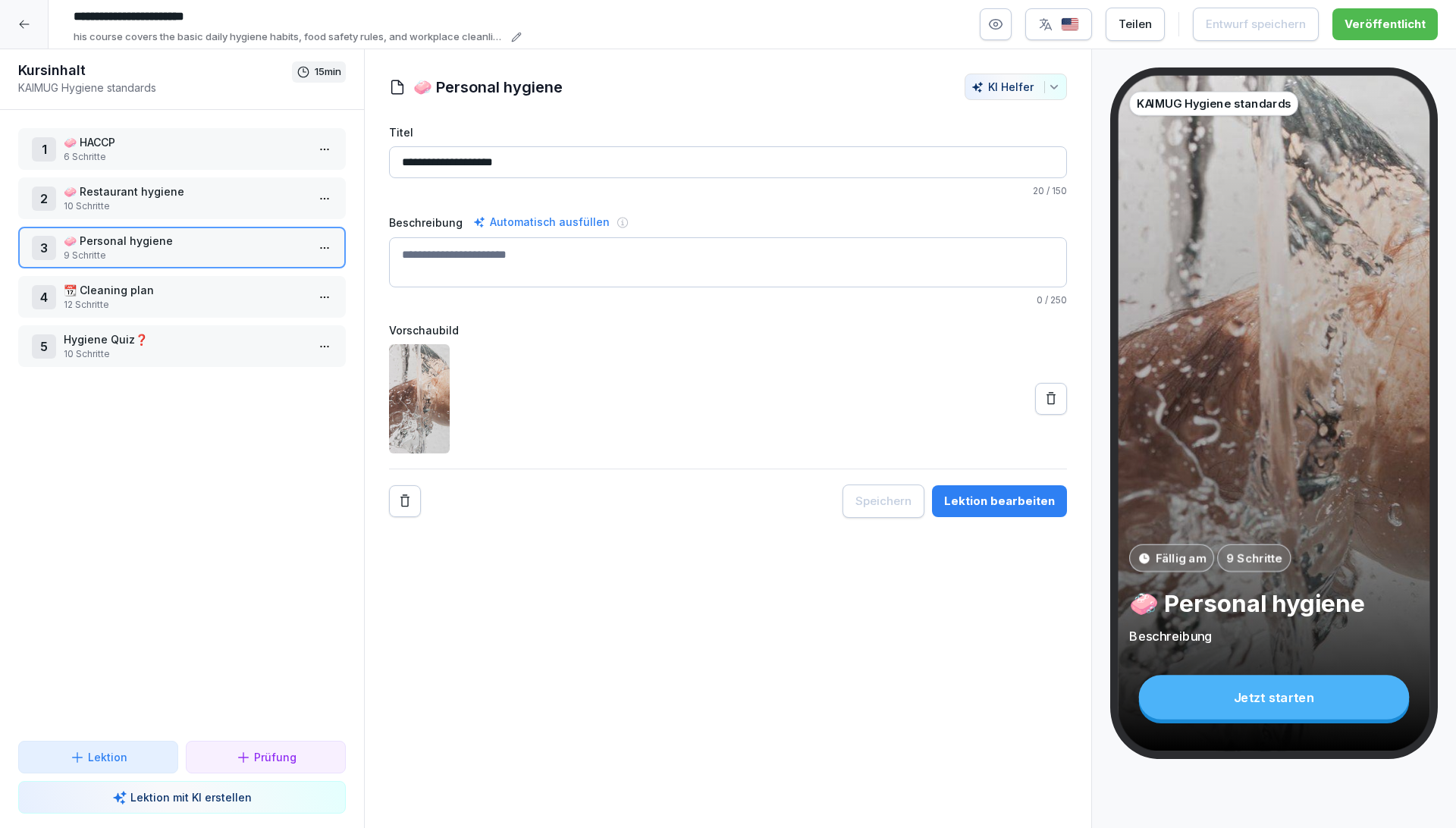
click at [1010, 513] on button "Lektion bearbeiten" at bounding box center [999, 500] width 135 height 31
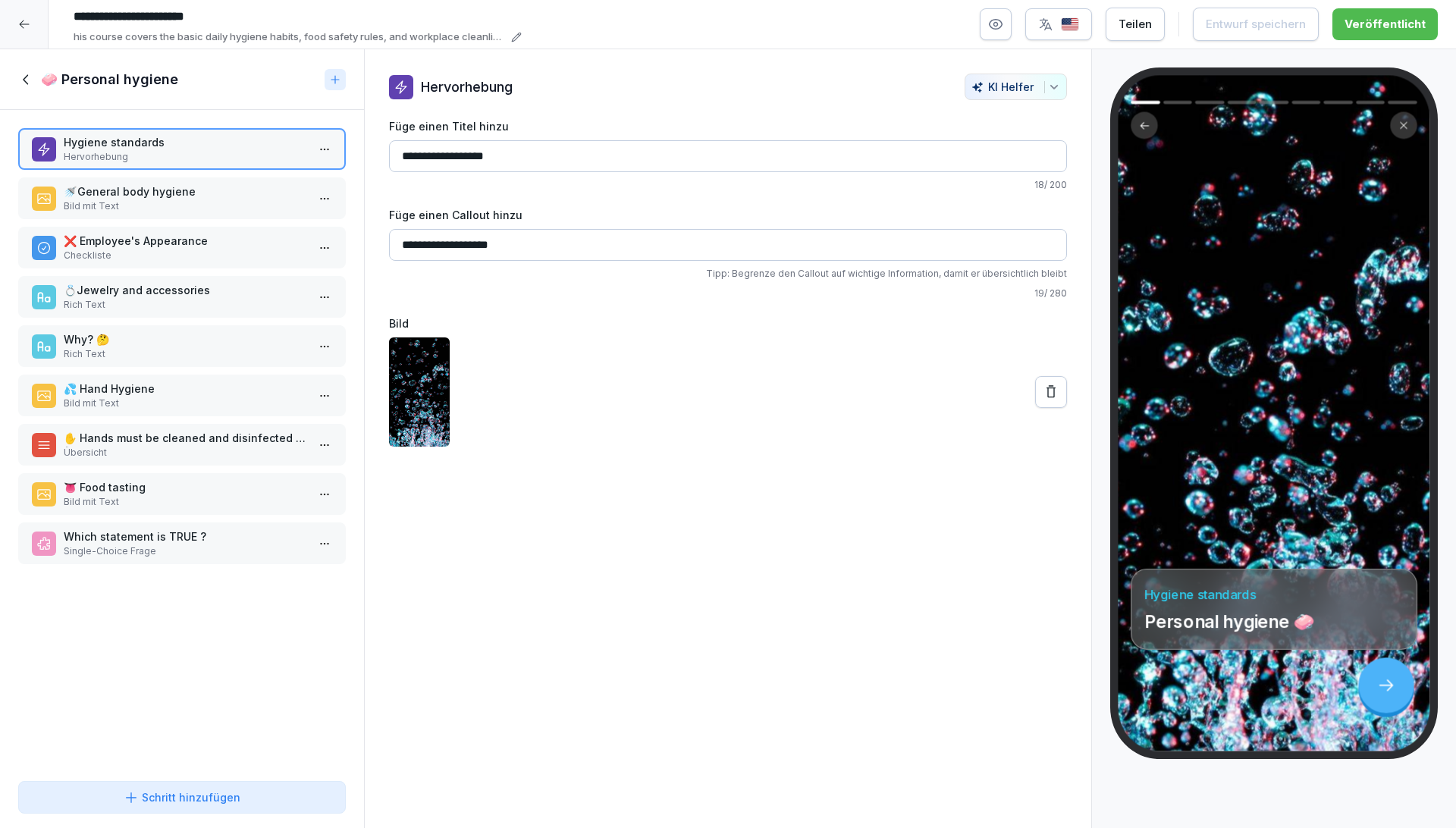
click at [35, 77] on div "🧼 Personal hygiene" at bounding box center [168, 80] width 300 height 18
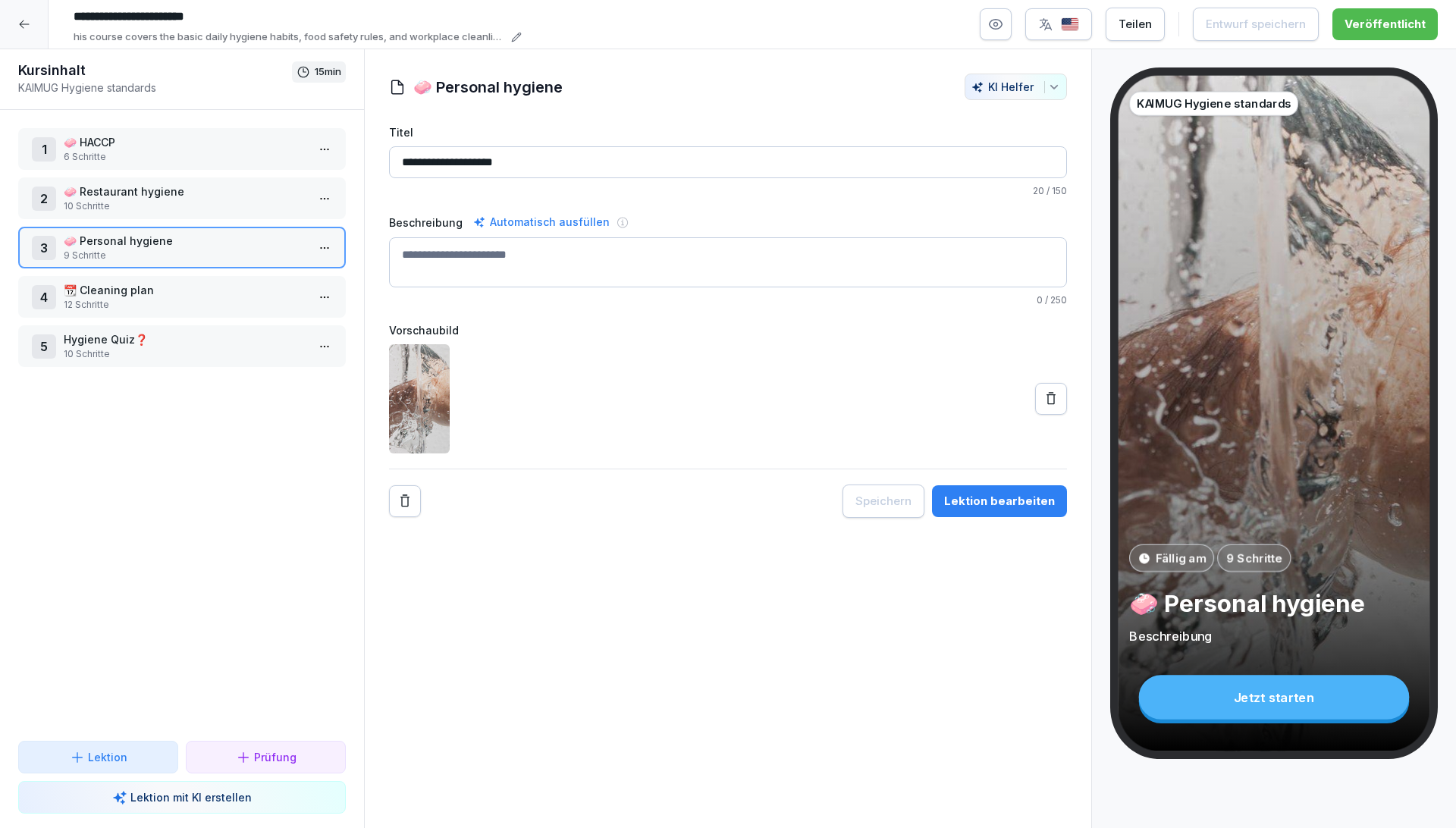
click at [146, 295] on p "📆 Cleaning plan" at bounding box center [185, 290] width 243 height 16
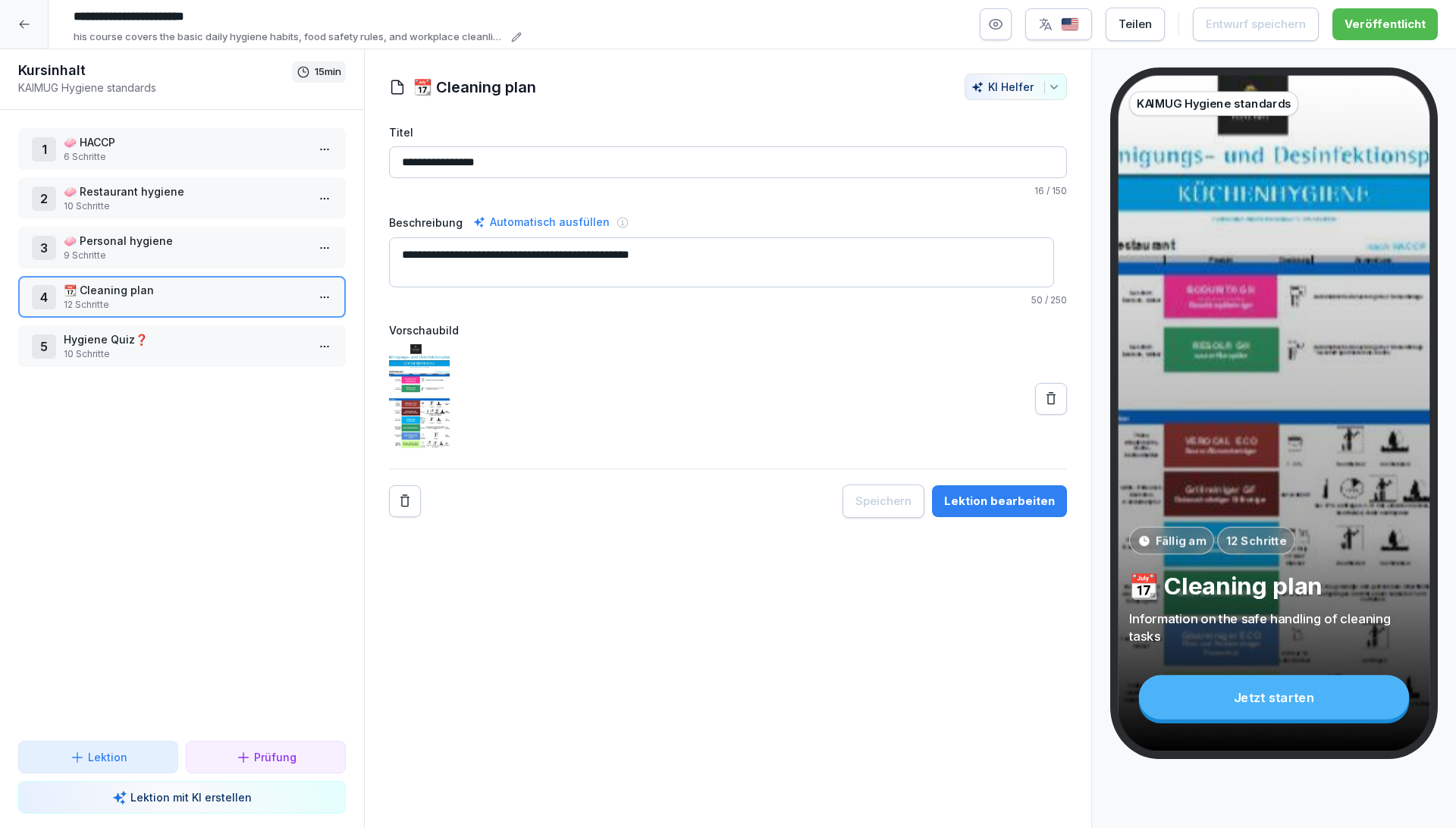
click at [1010, 508] on div "Lektion bearbeiten" at bounding box center [999, 501] width 110 height 17
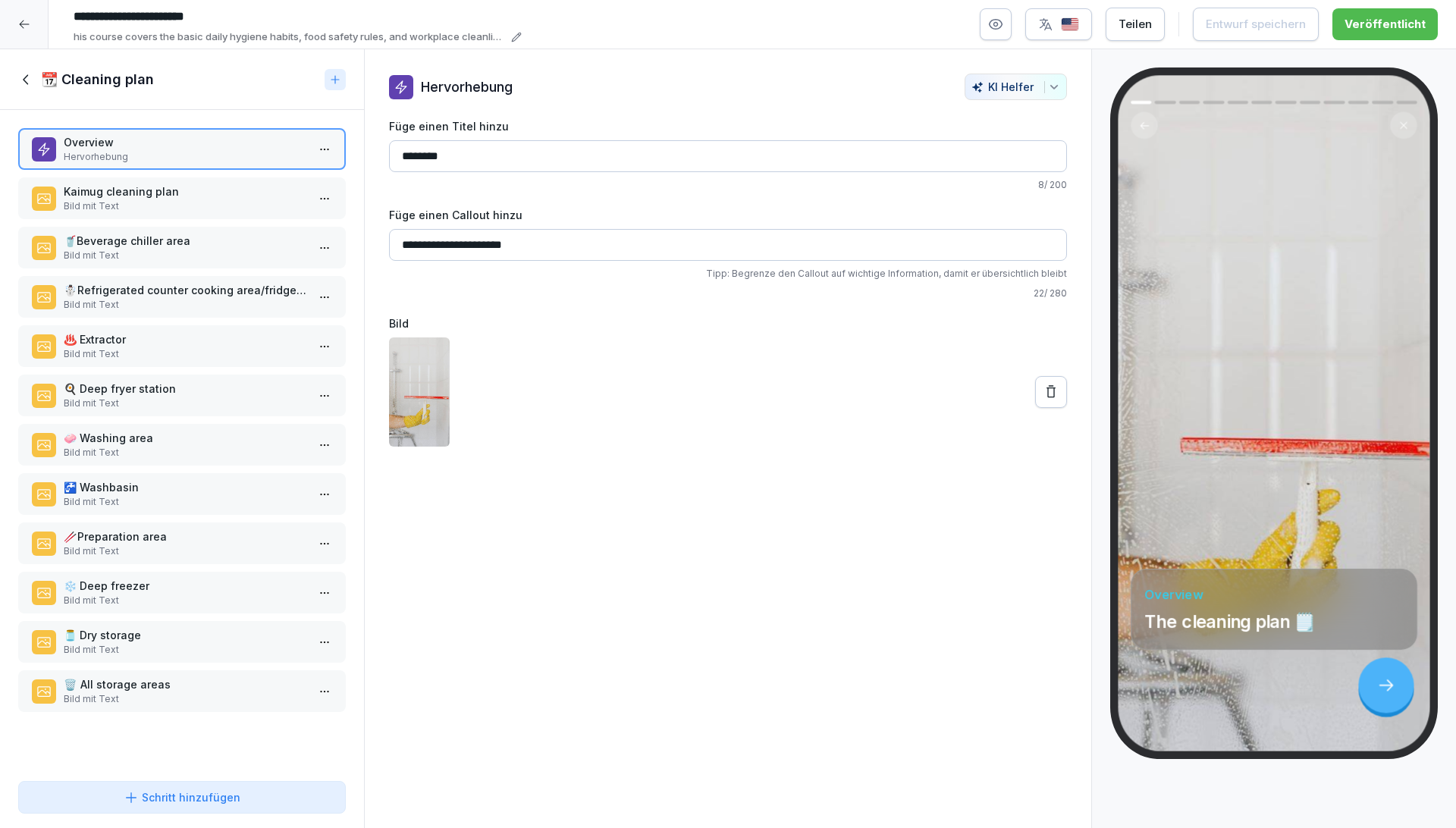
click at [138, 188] on p "Kaimug cleaning plan" at bounding box center [185, 191] width 243 height 16
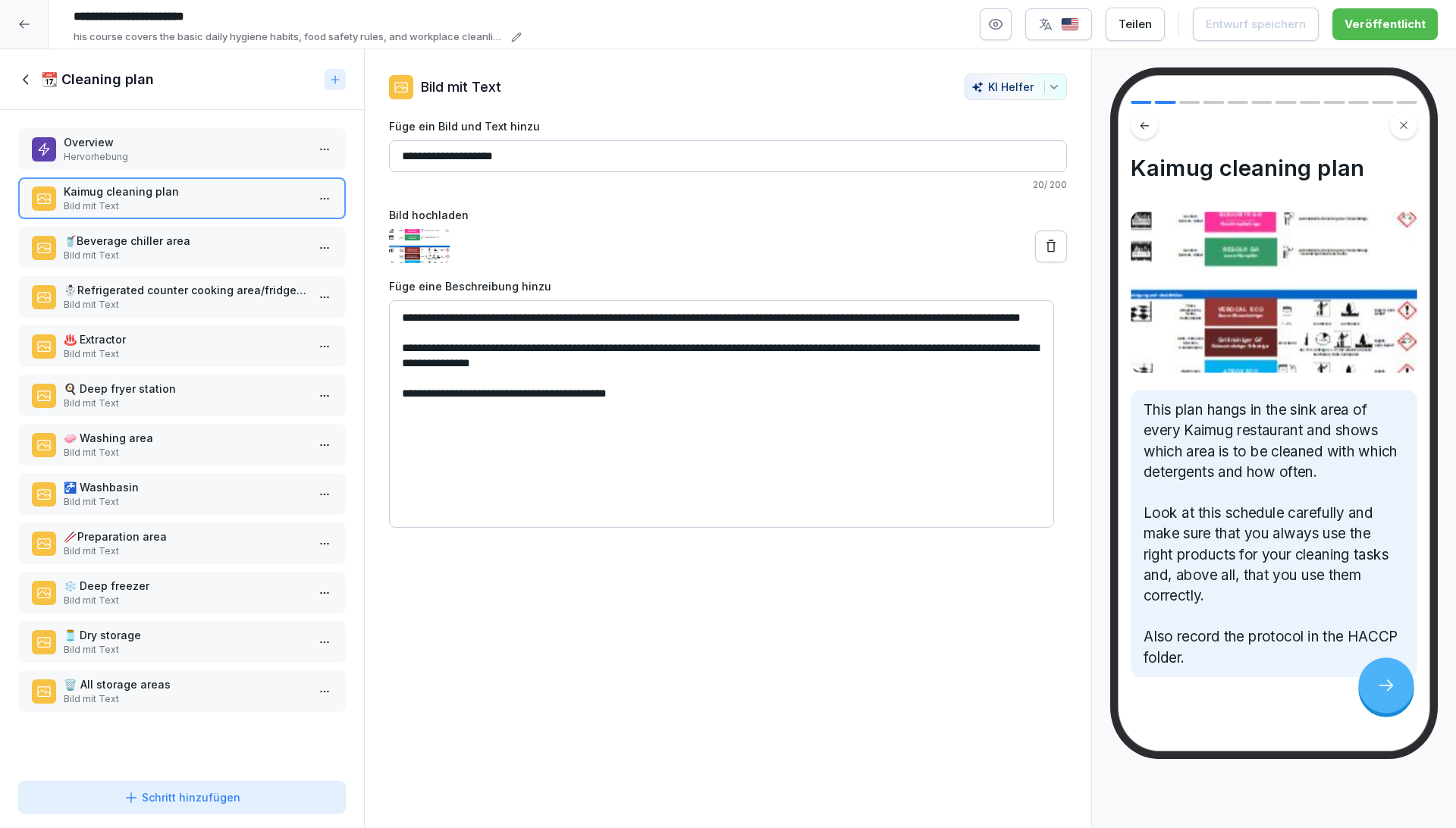
click at [155, 659] on div "Overview Hervorhebung Kaimug cleaning plan Bild mit Text 🥤Beverage chiller area…" at bounding box center [181, 442] width 364 height 665
click at [152, 653] on p "Bild mit Text" at bounding box center [185, 649] width 243 height 13
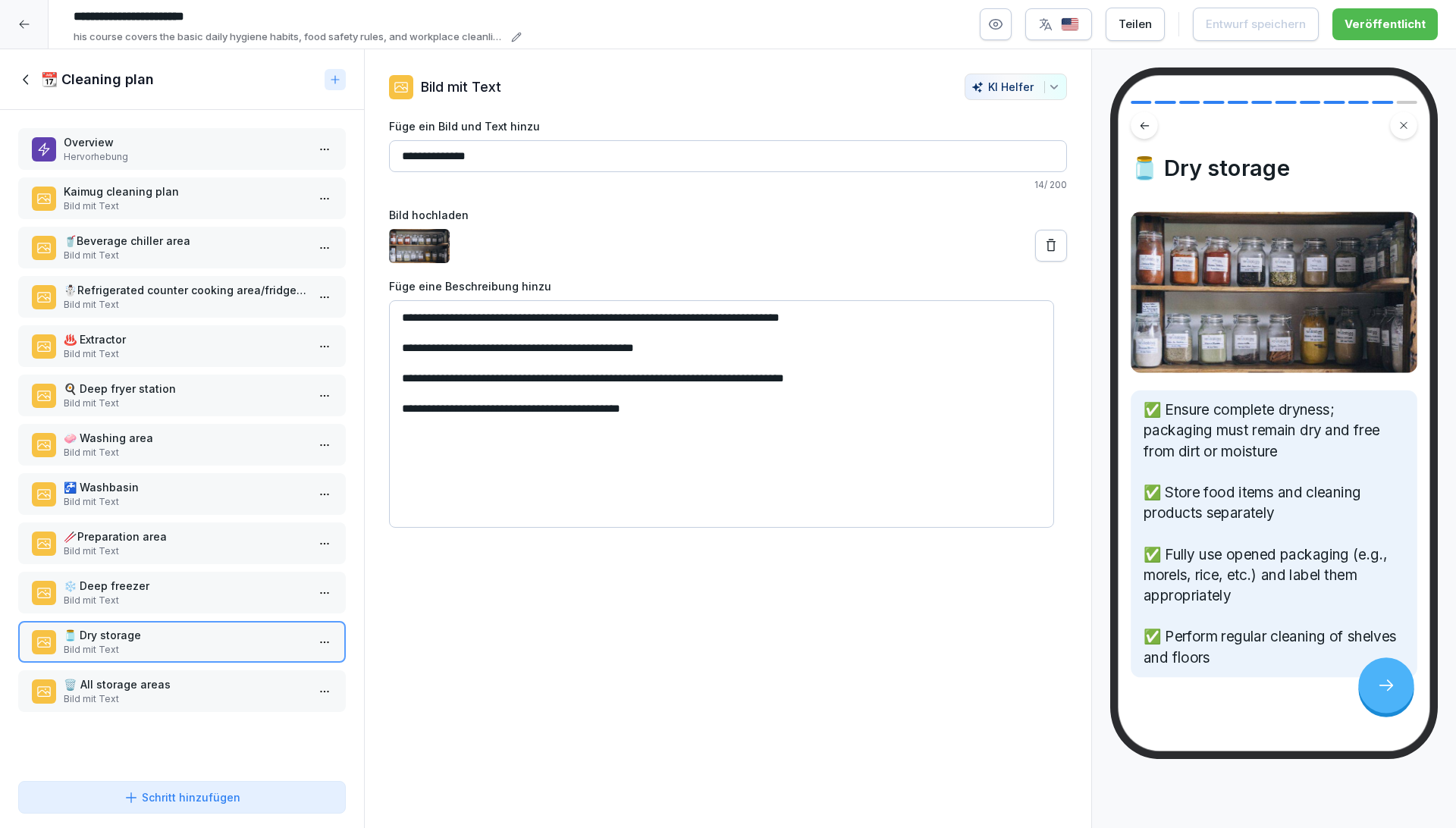
click at [152, 682] on p "🗑️  All storage areas" at bounding box center [185, 684] width 243 height 16
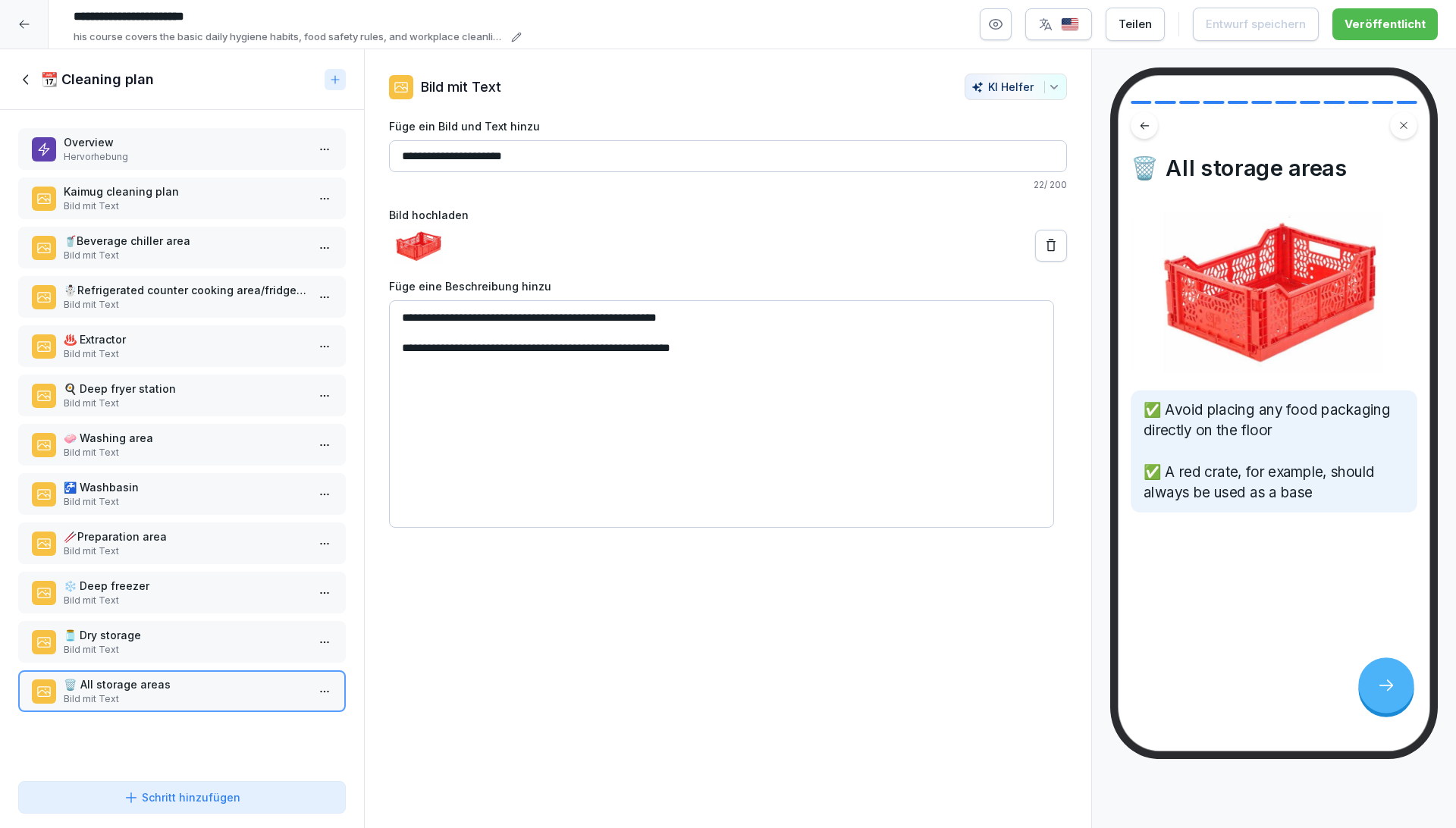
click at [145, 630] on p "🫙 Dry storage" at bounding box center [185, 635] width 243 height 16
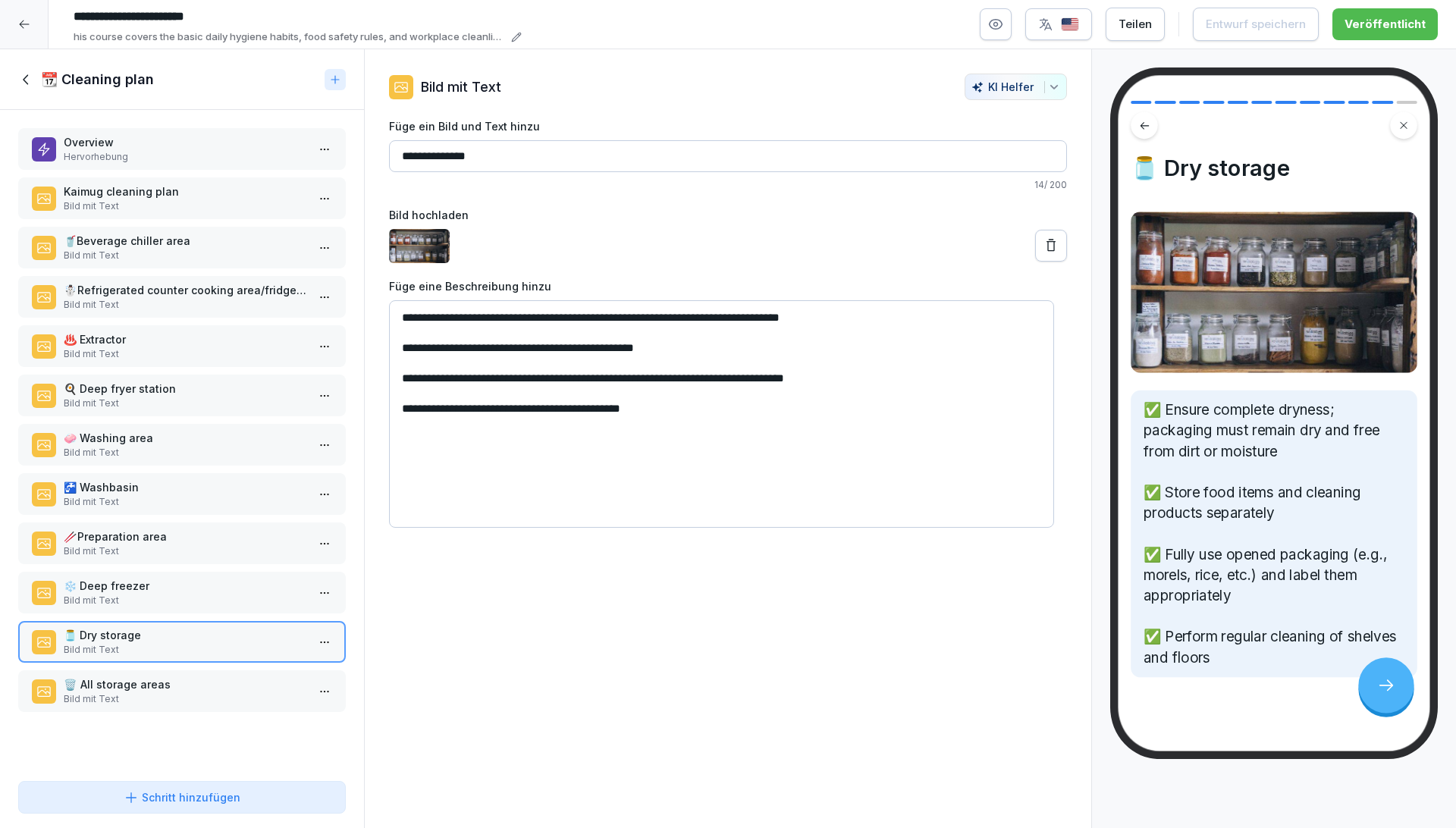
click at [149, 699] on p "Bild mit Text" at bounding box center [185, 699] width 243 height 13
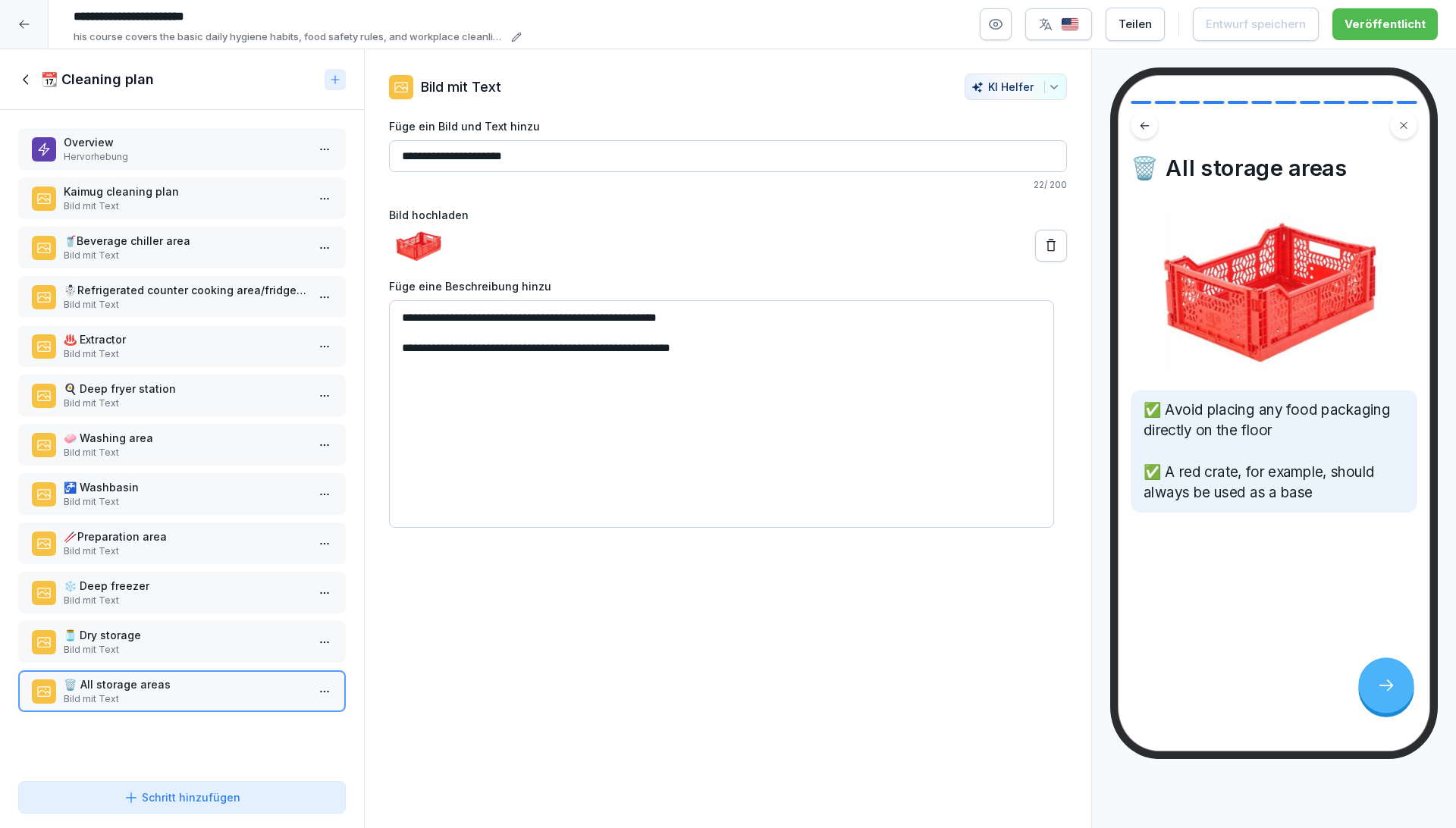
click at [139, 594] on p "Bild mit Text" at bounding box center [185, 600] width 243 height 13
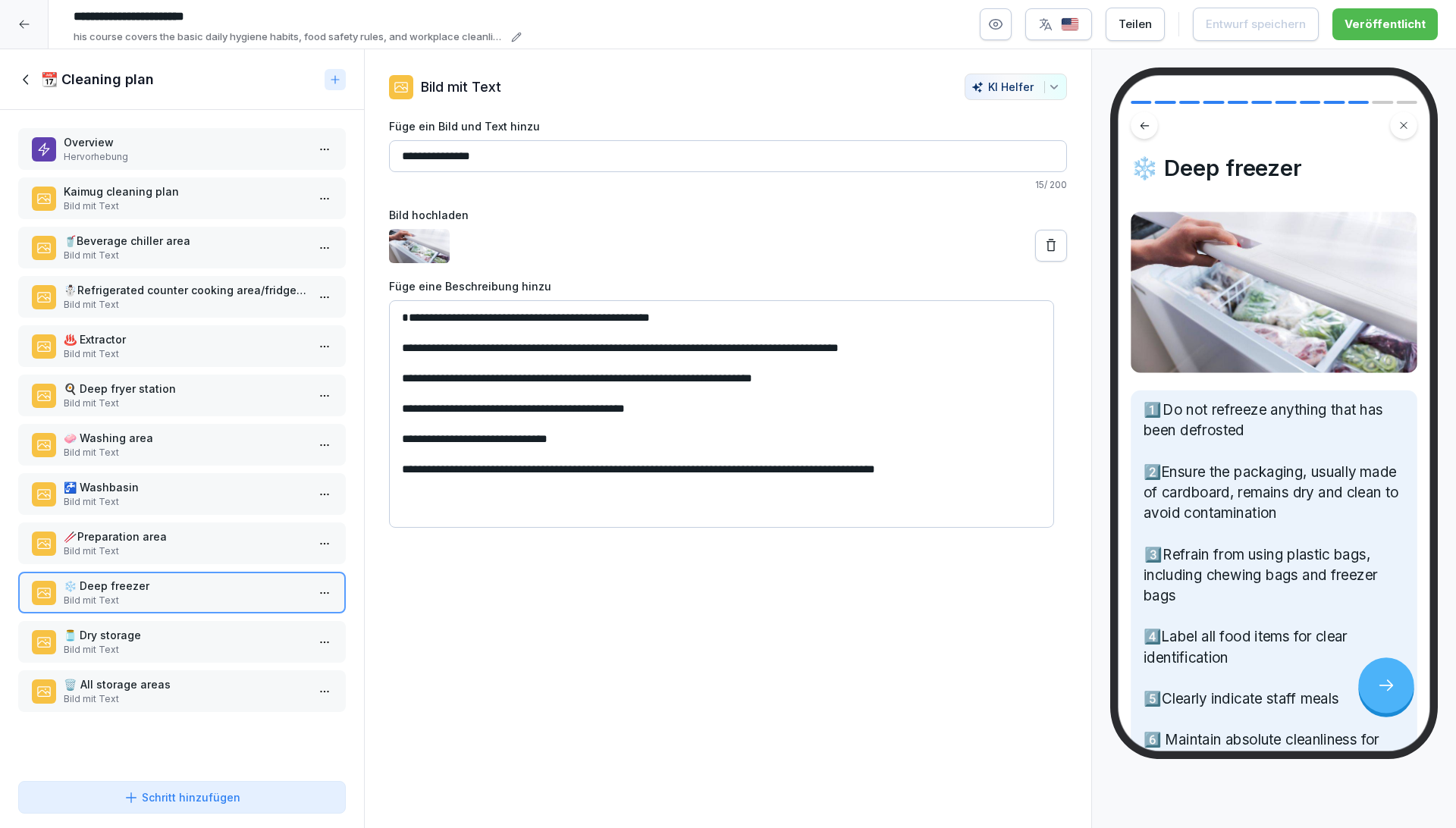
click at [134, 528] on p "🥢 Preparation area" at bounding box center [185, 536] width 243 height 16
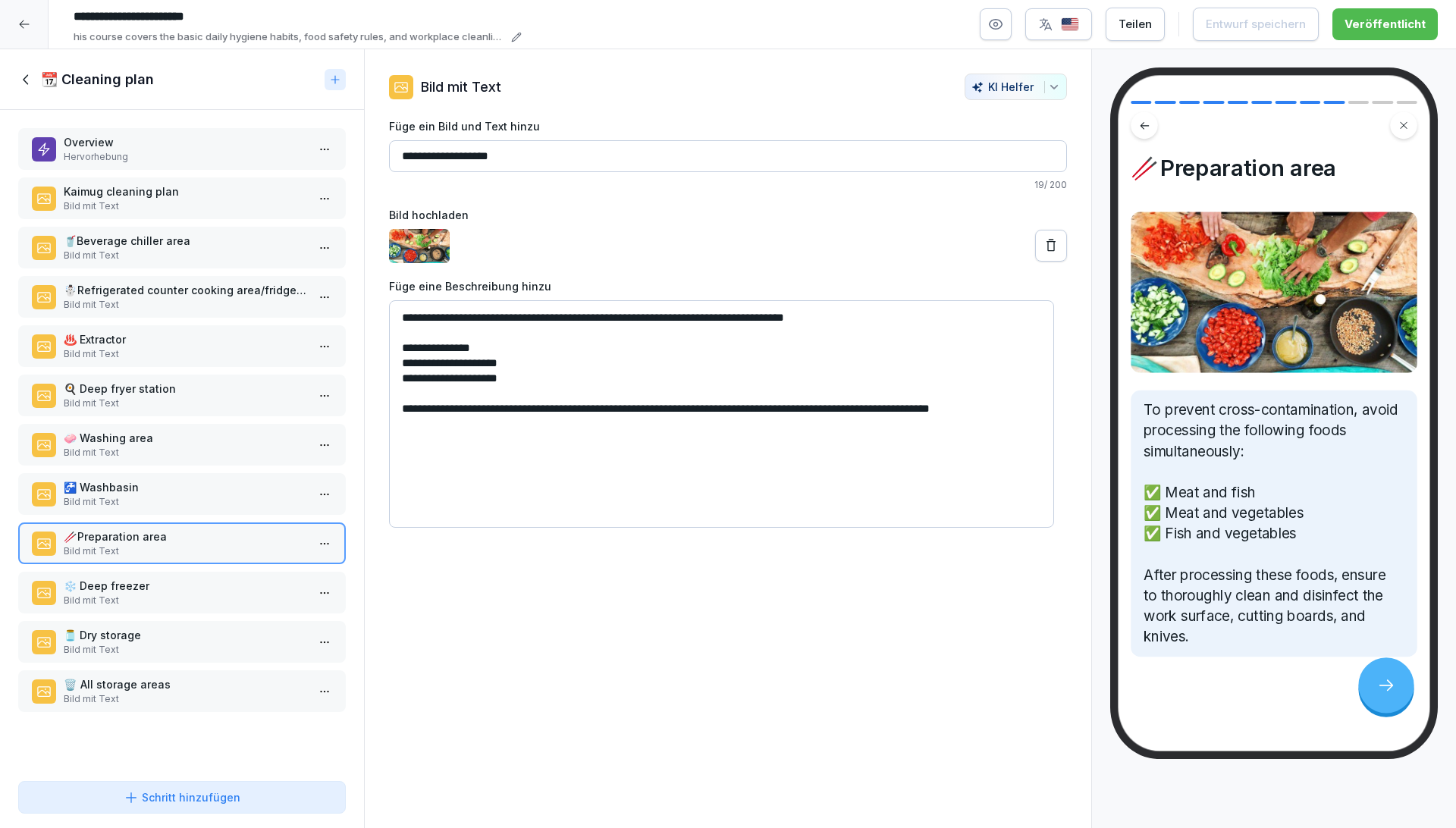
click at [135, 470] on div "Overview Hervorhebung Kaimug cleaning plan Bild mit Text 🥤Beverage chiller area…" at bounding box center [181, 442] width 364 height 665
click at [144, 479] on p "🚰 Washbasin" at bounding box center [185, 487] width 243 height 16
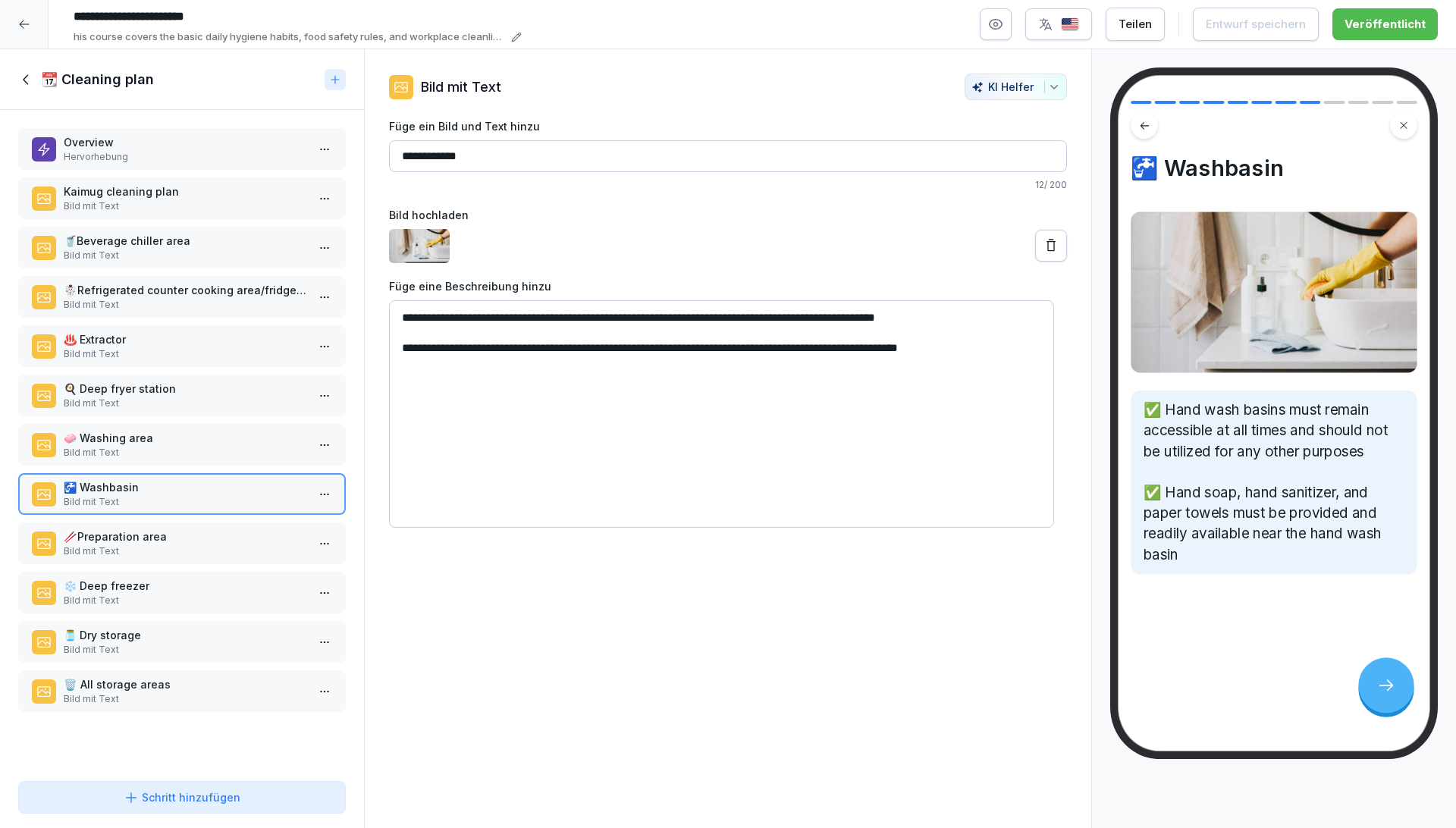
click at [141, 436] on p "🧼 Washing area" at bounding box center [185, 438] width 243 height 16
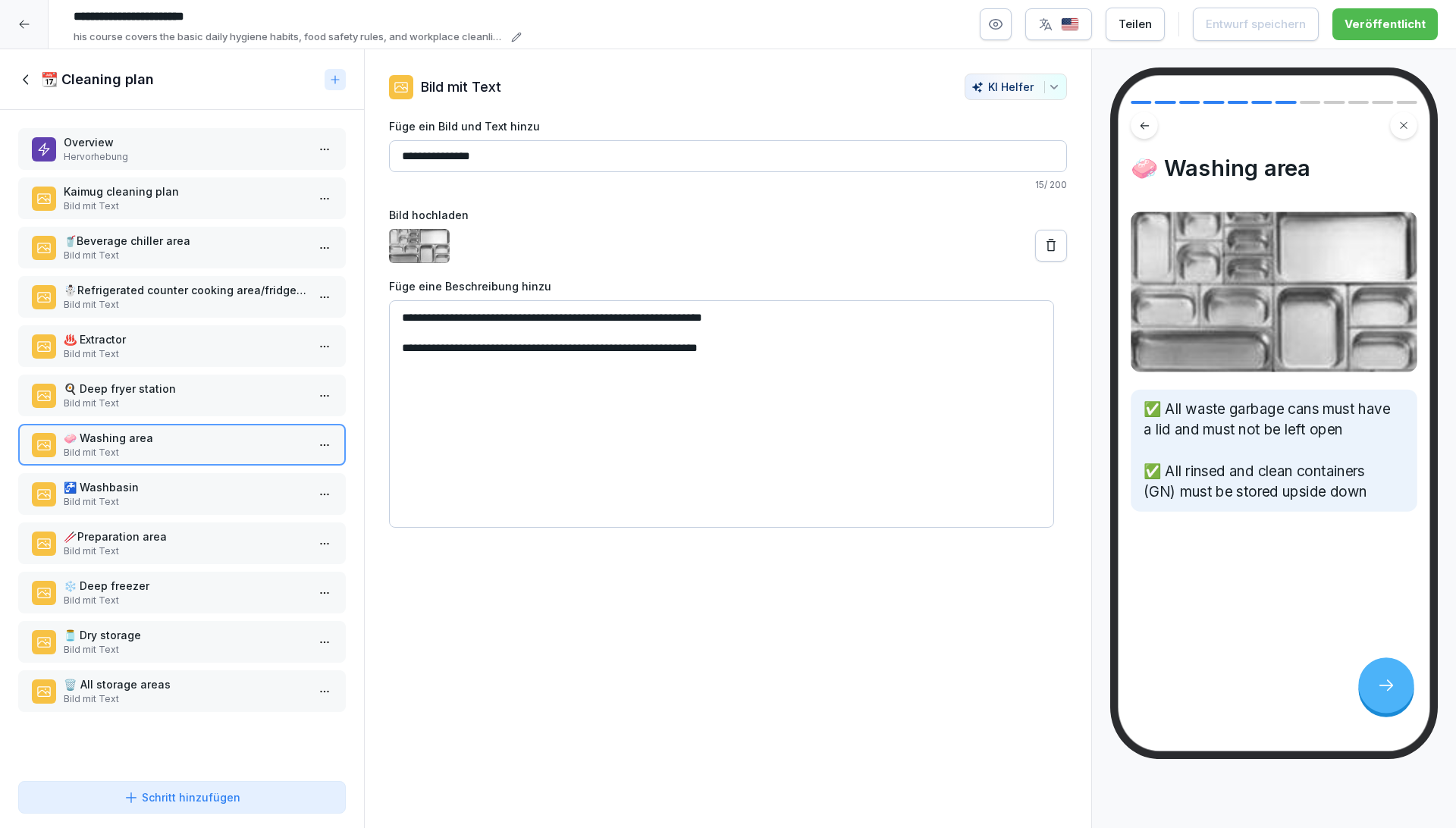
click at [149, 401] on p "Bild mit Text" at bounding box center [185, 402] width 243 height 13
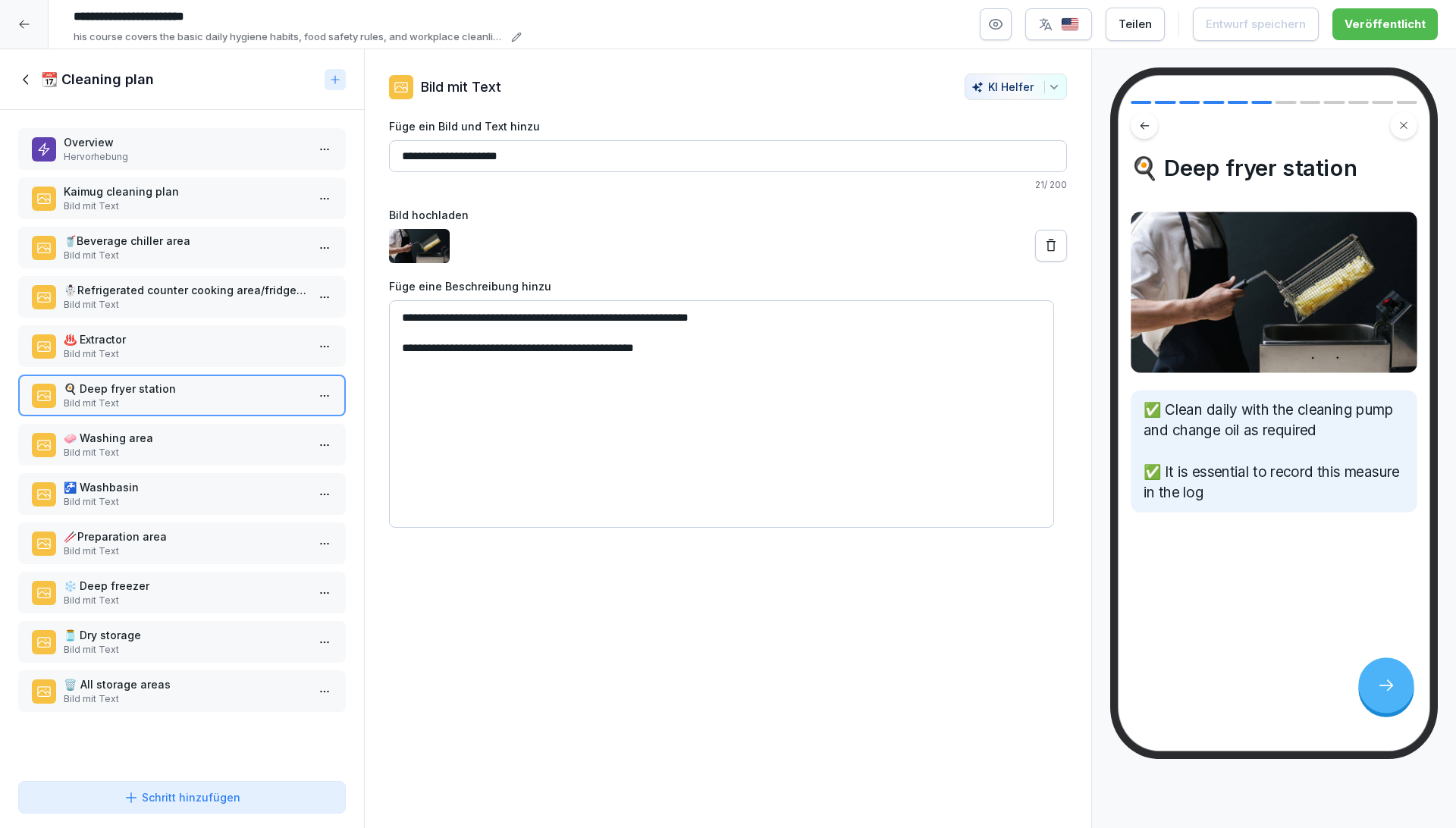
click at [157, 362] on div "♨️ Extractor Bild mit Text" at bounding box center [181, 346] width 328 height 41
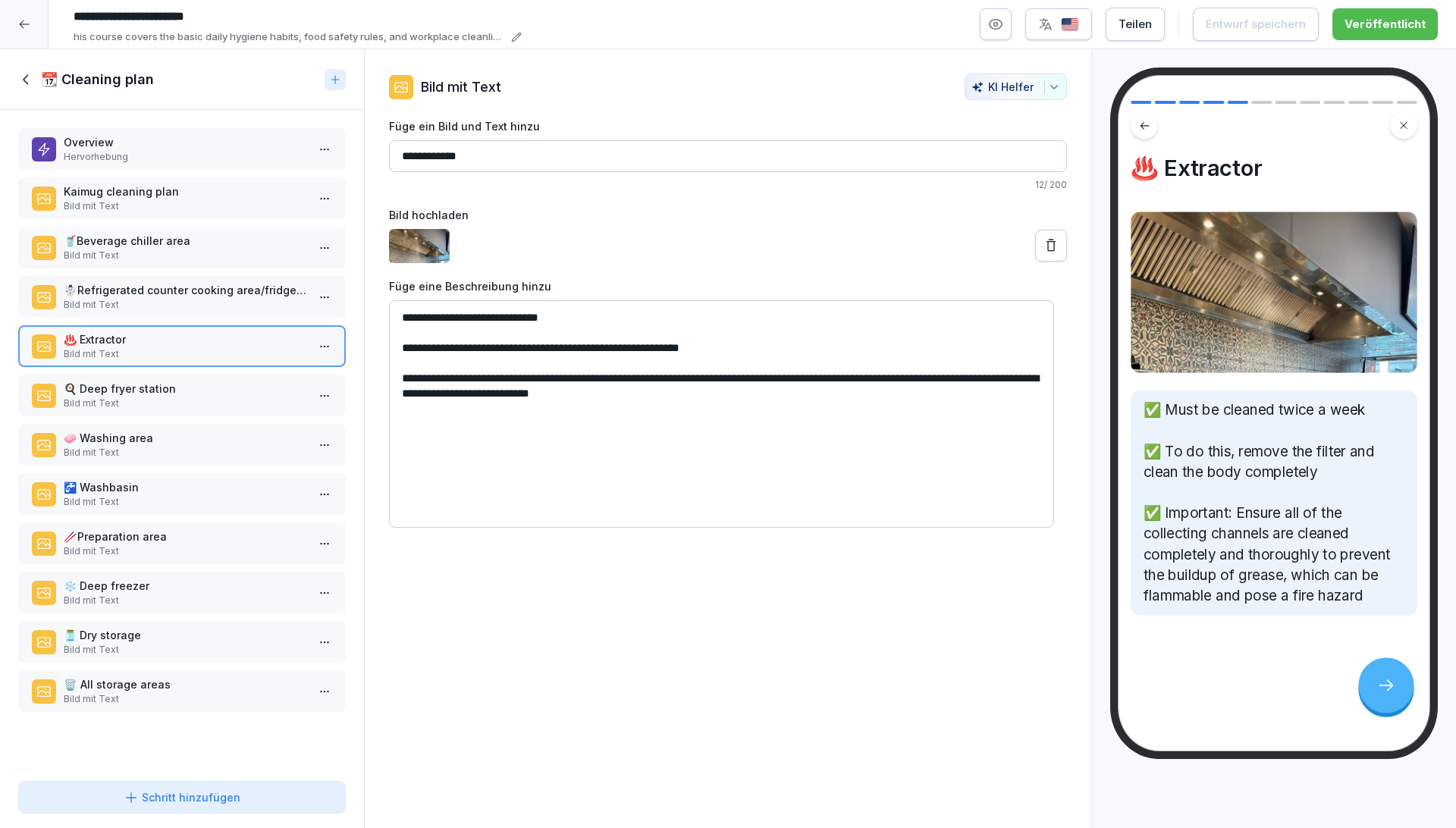
click at [152, 295] on p "☃️ Refrigerated counter cooking area/fridges for daily needs" at bounding box center [185, 290] width 243 height 16
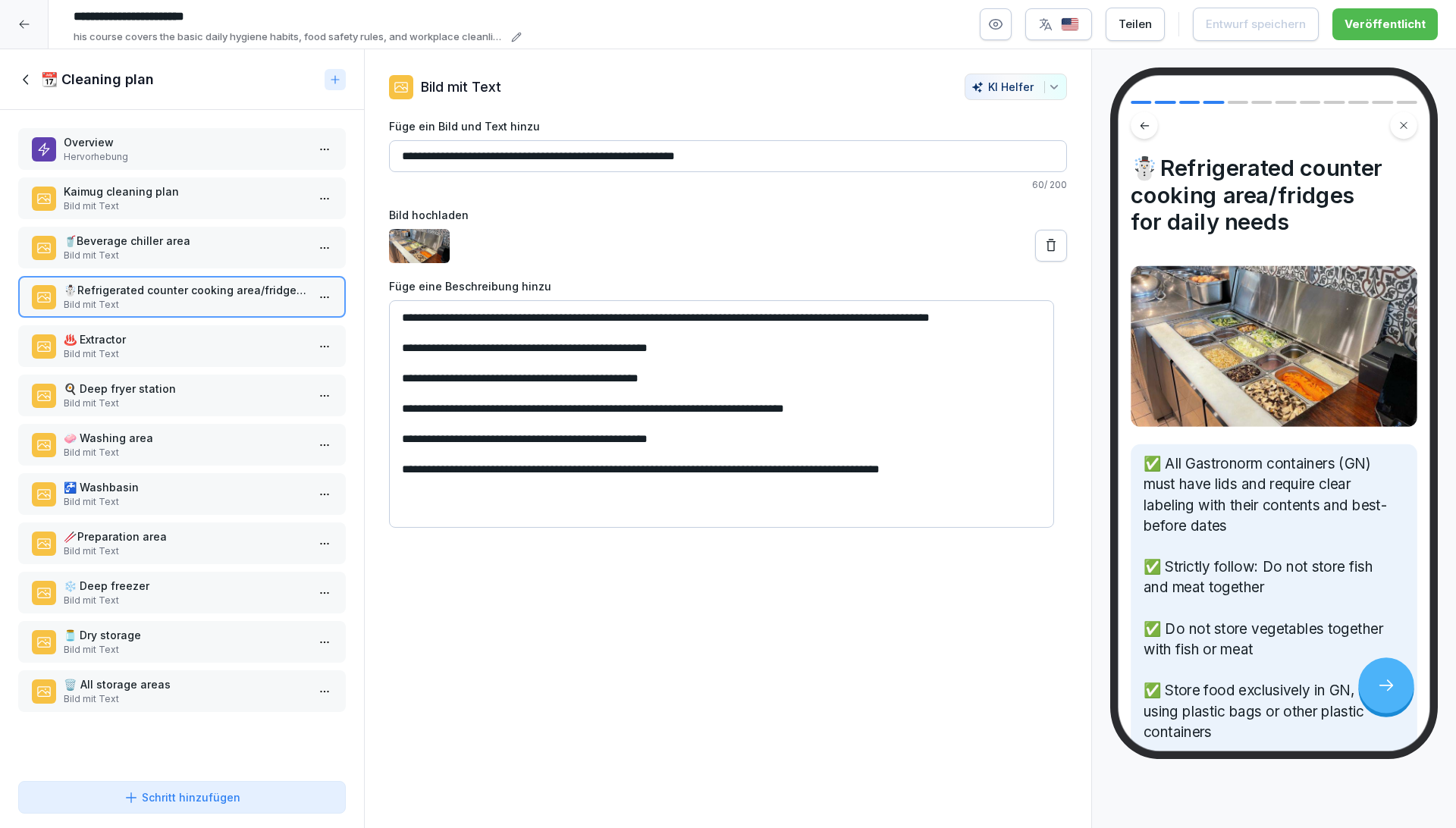
click at [170, 226] on div "🥤Beverage chiller area Bild mit Text" at bounding box center [181, 247] width 328 height 41
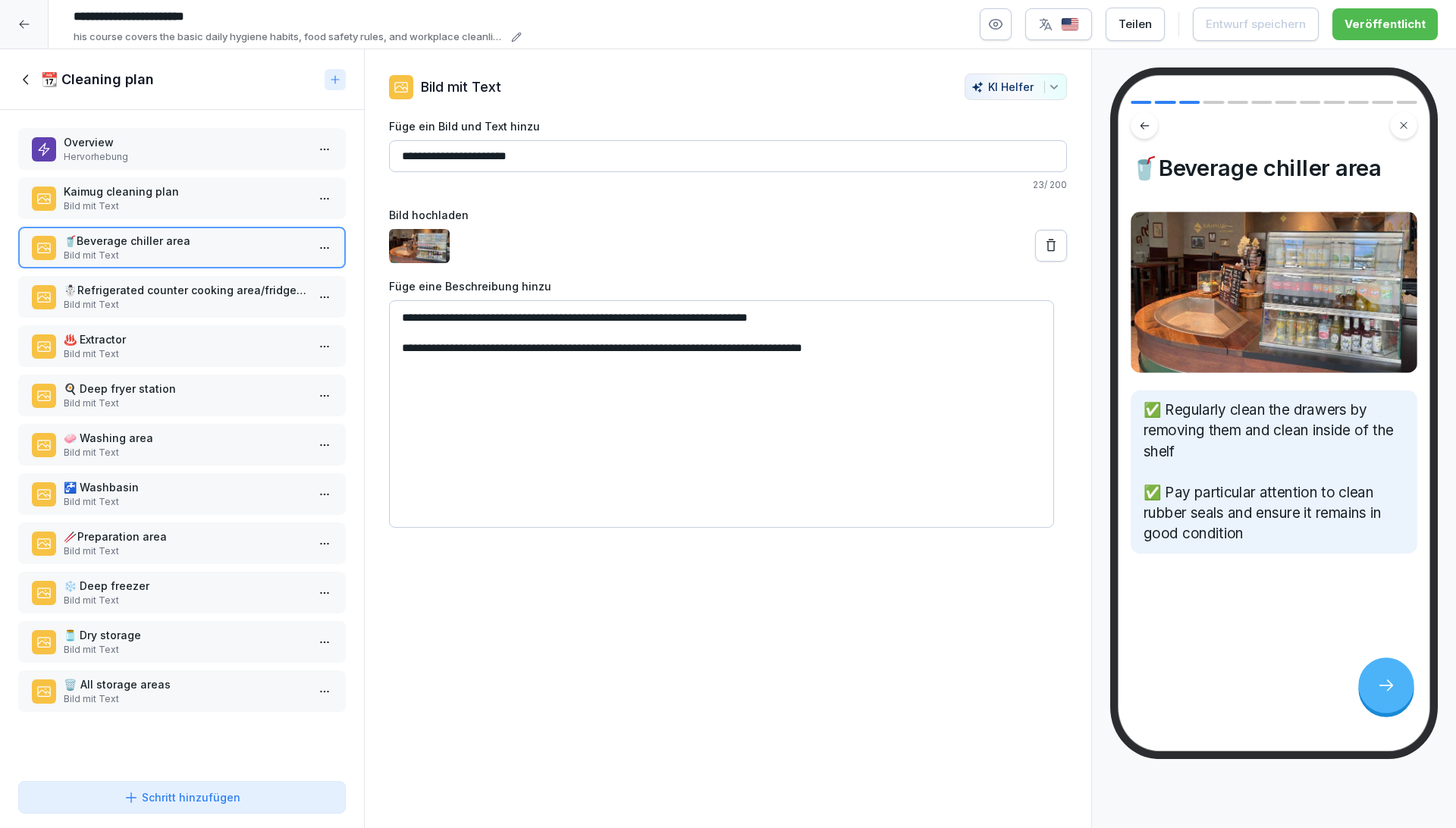
click at [177, 201] on p "Bild mit Text" at bounding box center [185, 206] width 243 height 13
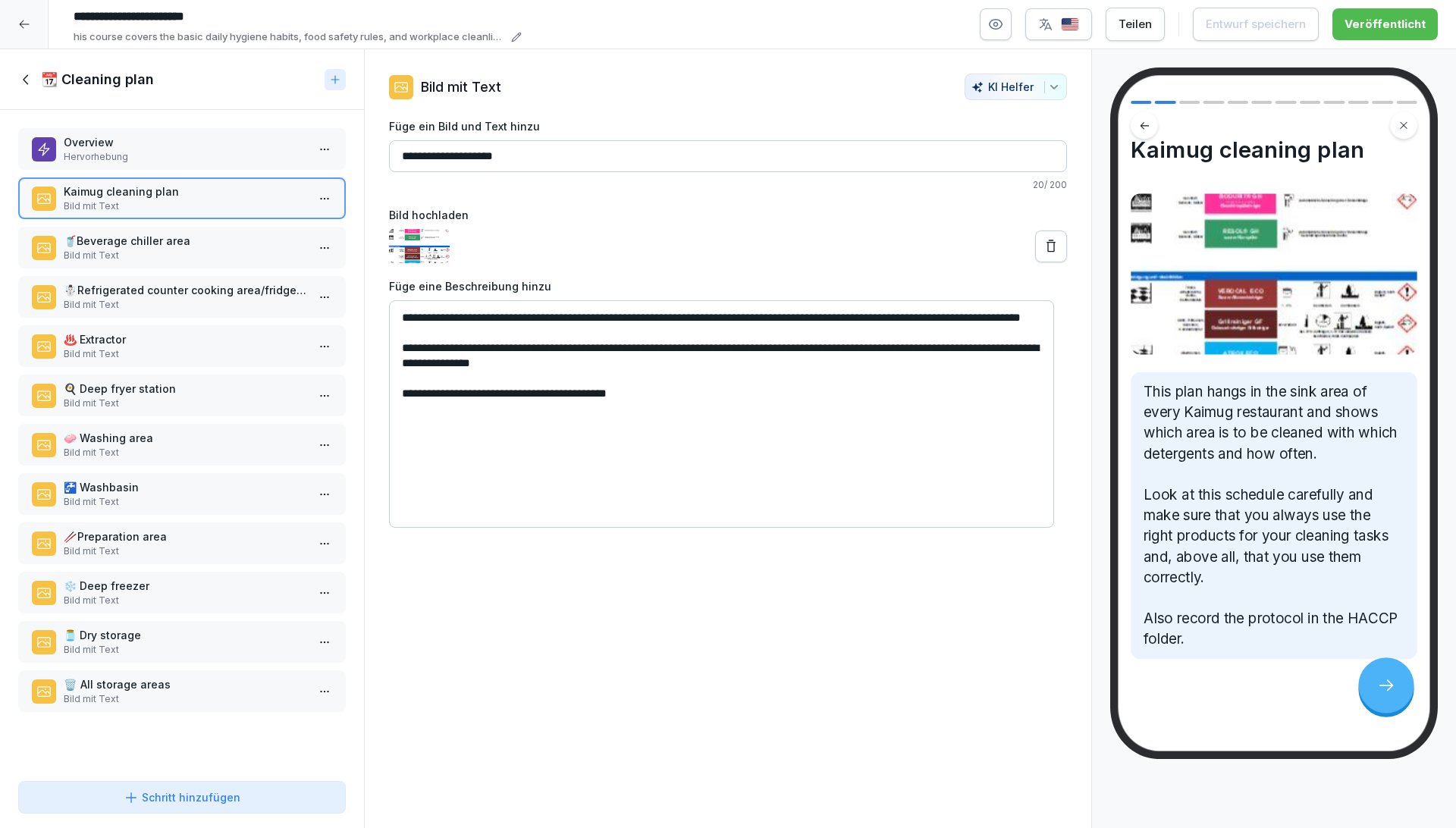
scroll to position [27, 0]
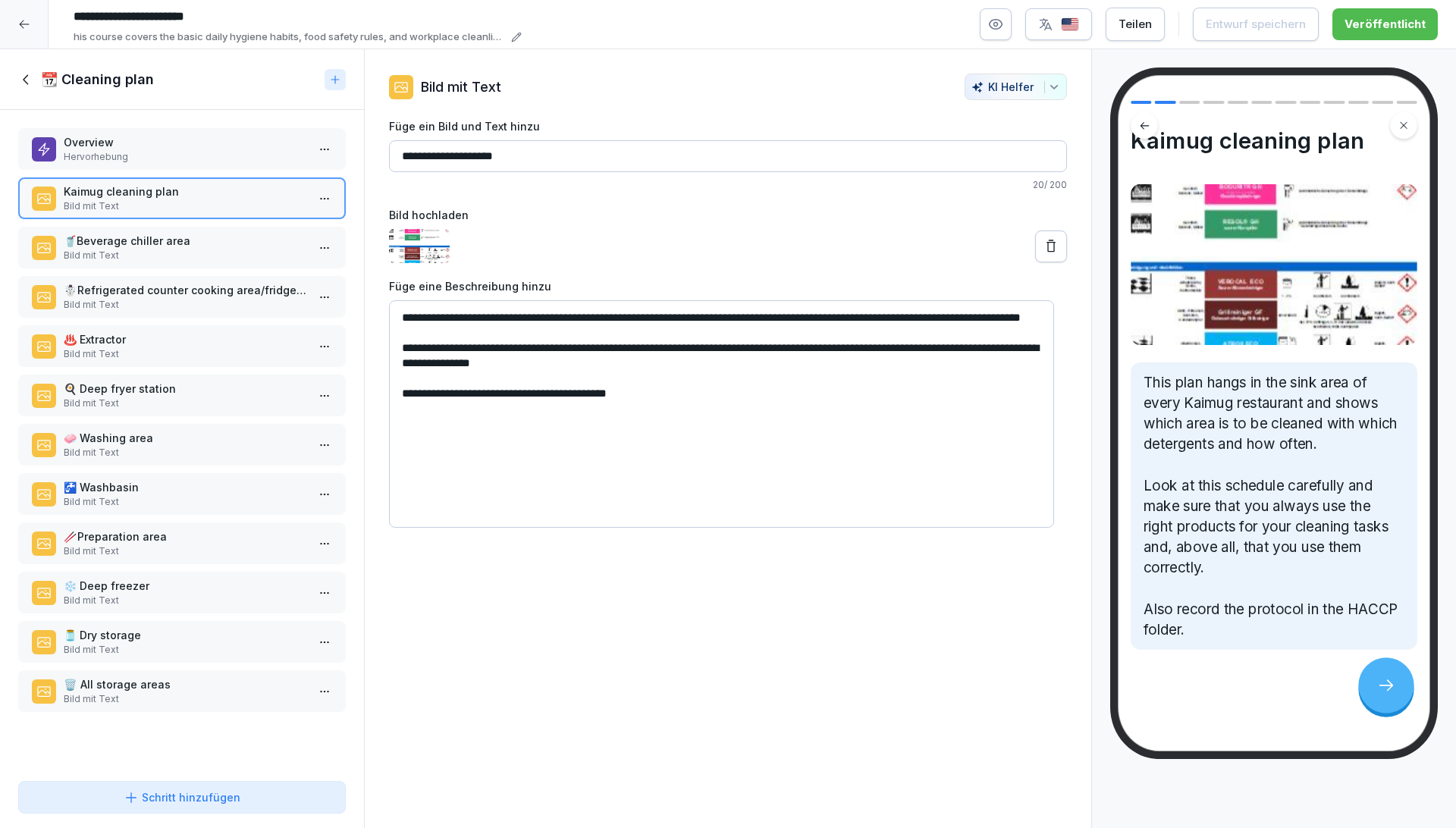
click at [27, 83] on icon at bounding box center [26, 79] width 17 height 17
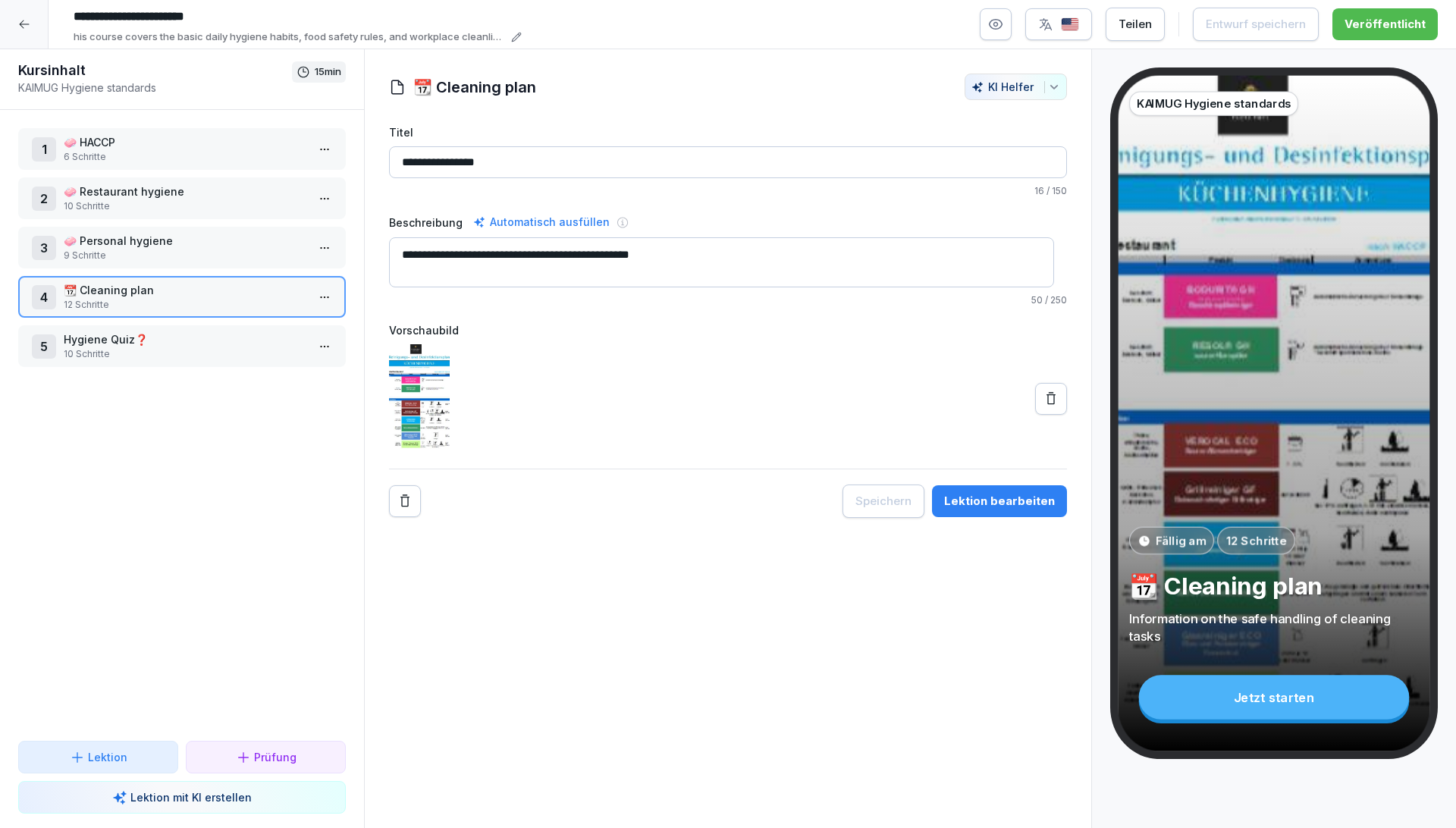
click at [22, 16] on div at bounding box center [24, 24] width 49 height 48
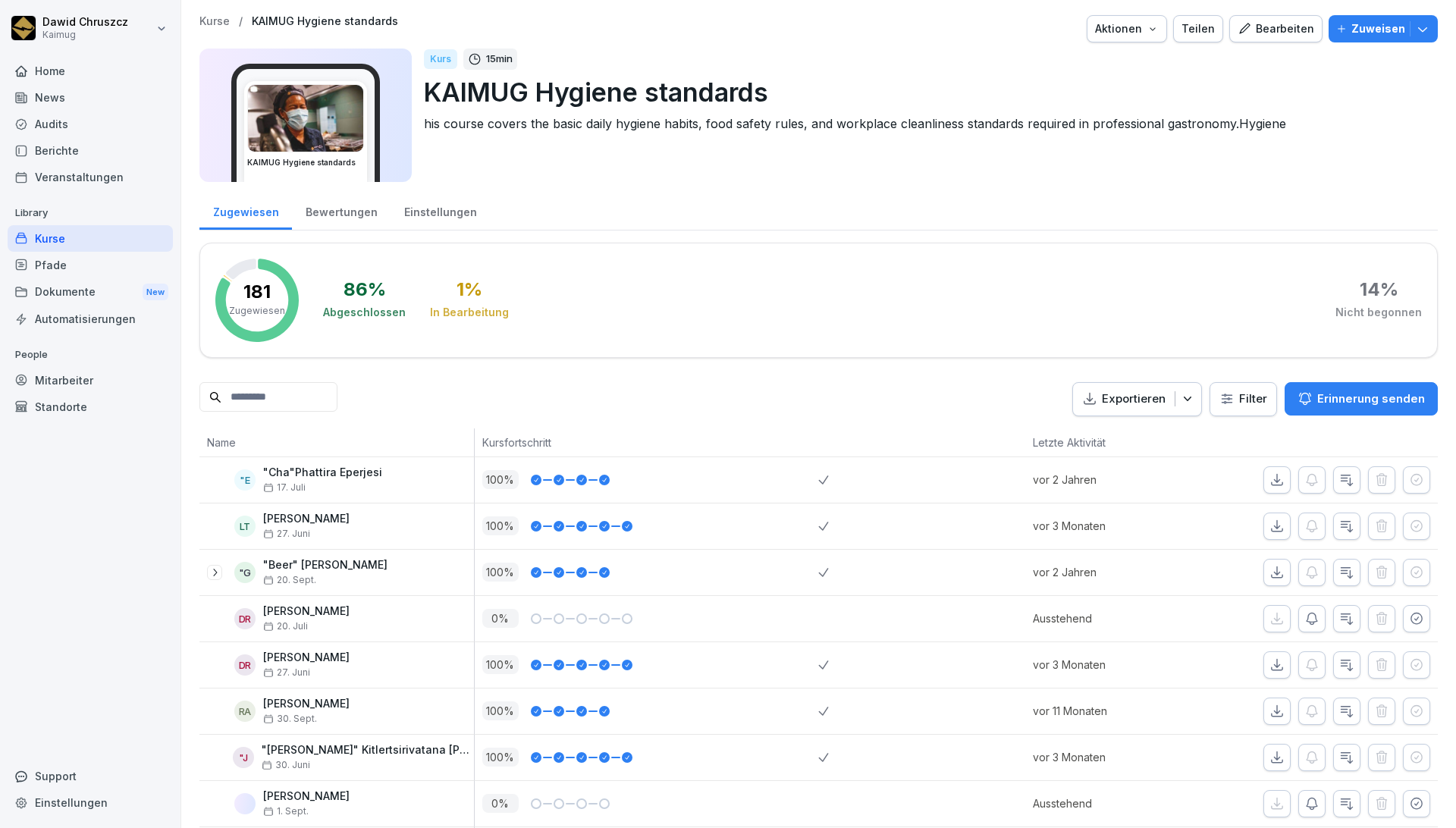
click at [38, 234] on div "Kurse" at bounding box center [90, 239] width 165 height 27
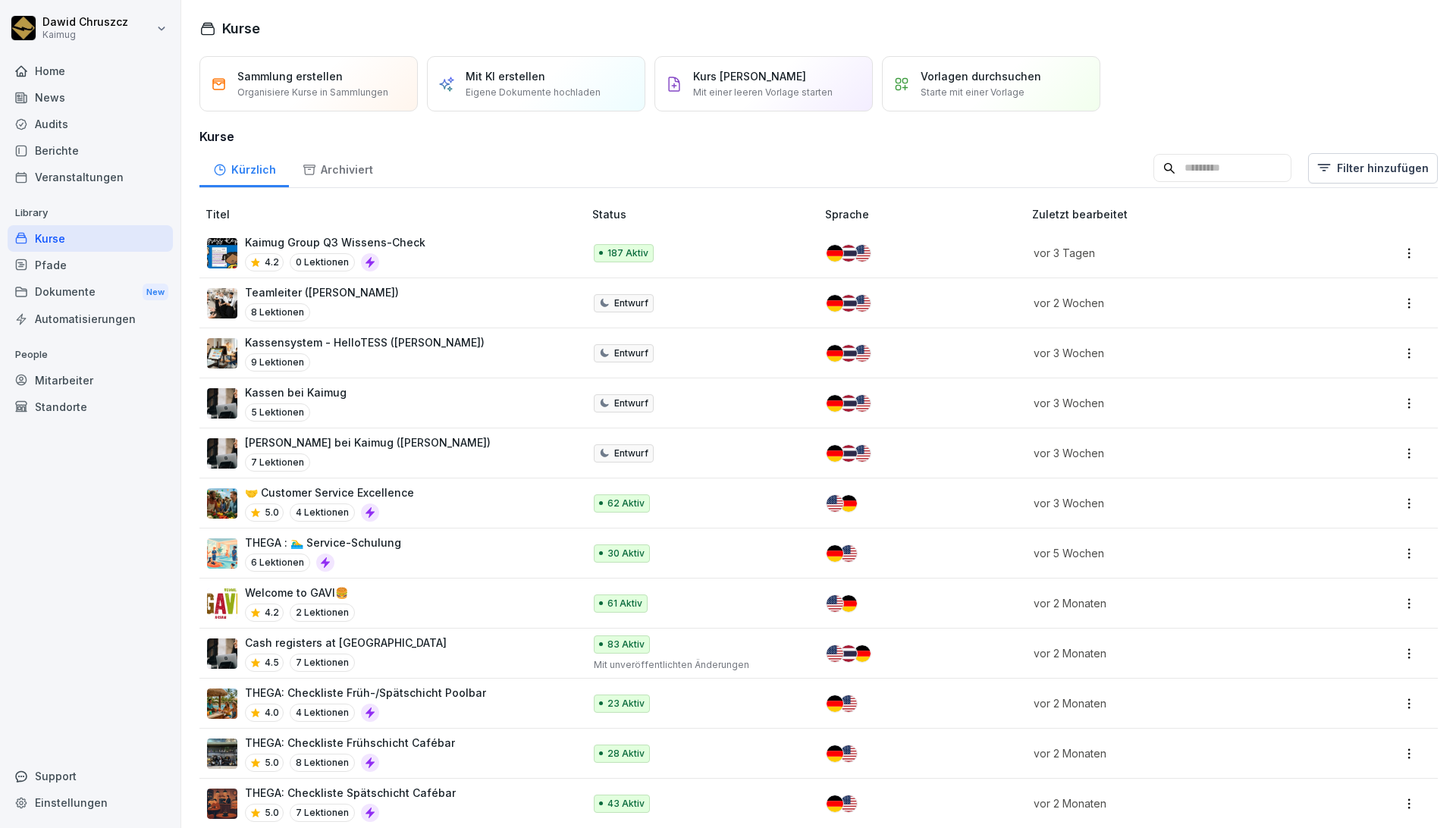
click at [1153, 178] on input at bounding box center [1222, 168] width 138 height 29
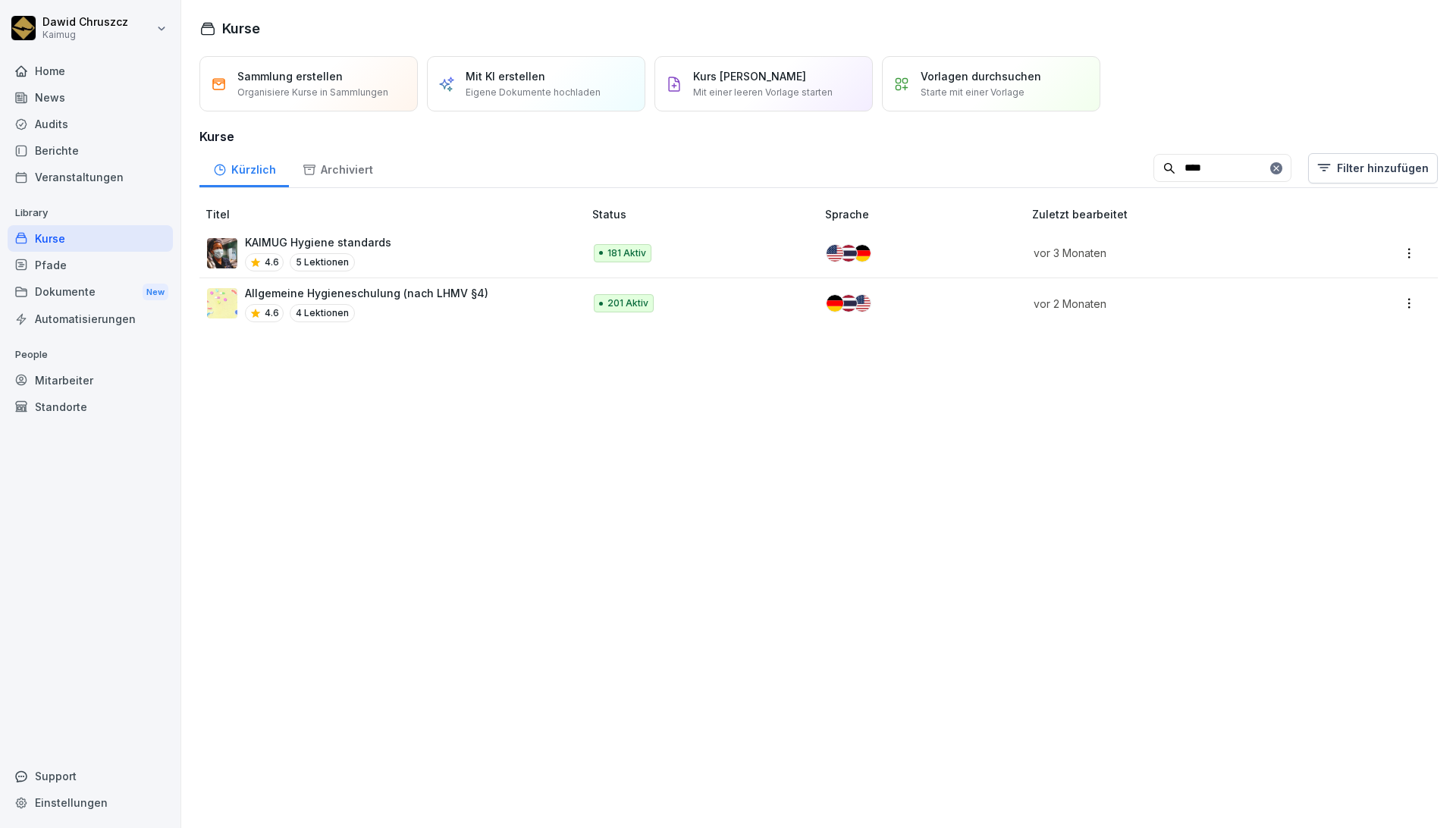
type input "****"
click at [411, 287] on p "Allgemeine Hygieneschulung (nach LHMV §4)" at bounding box center [366, 293] width 243 height 16
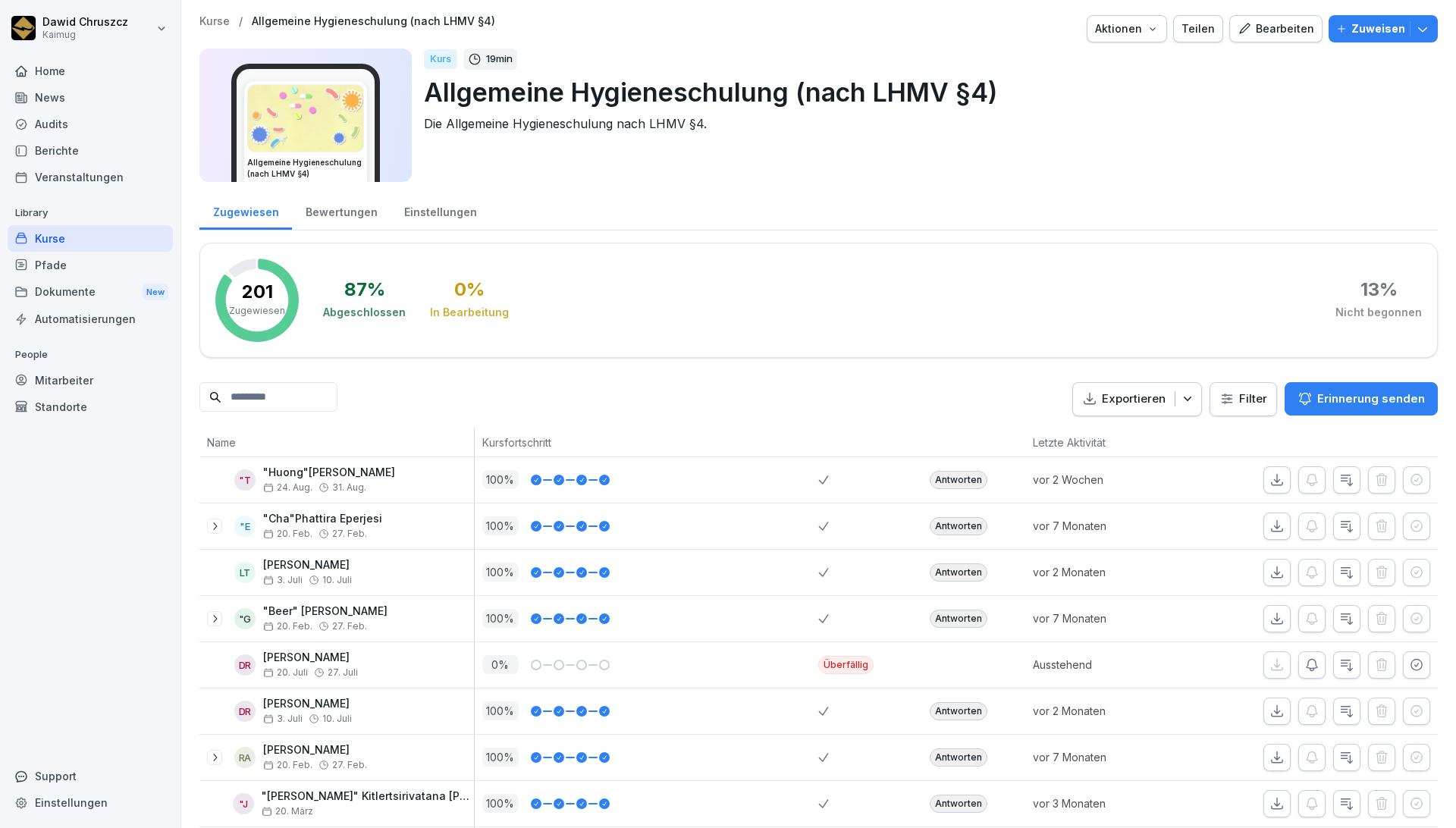
click at [1262, 26] on div "Bearbeiten" at bounding box center [1275, 29] width 76 height 17
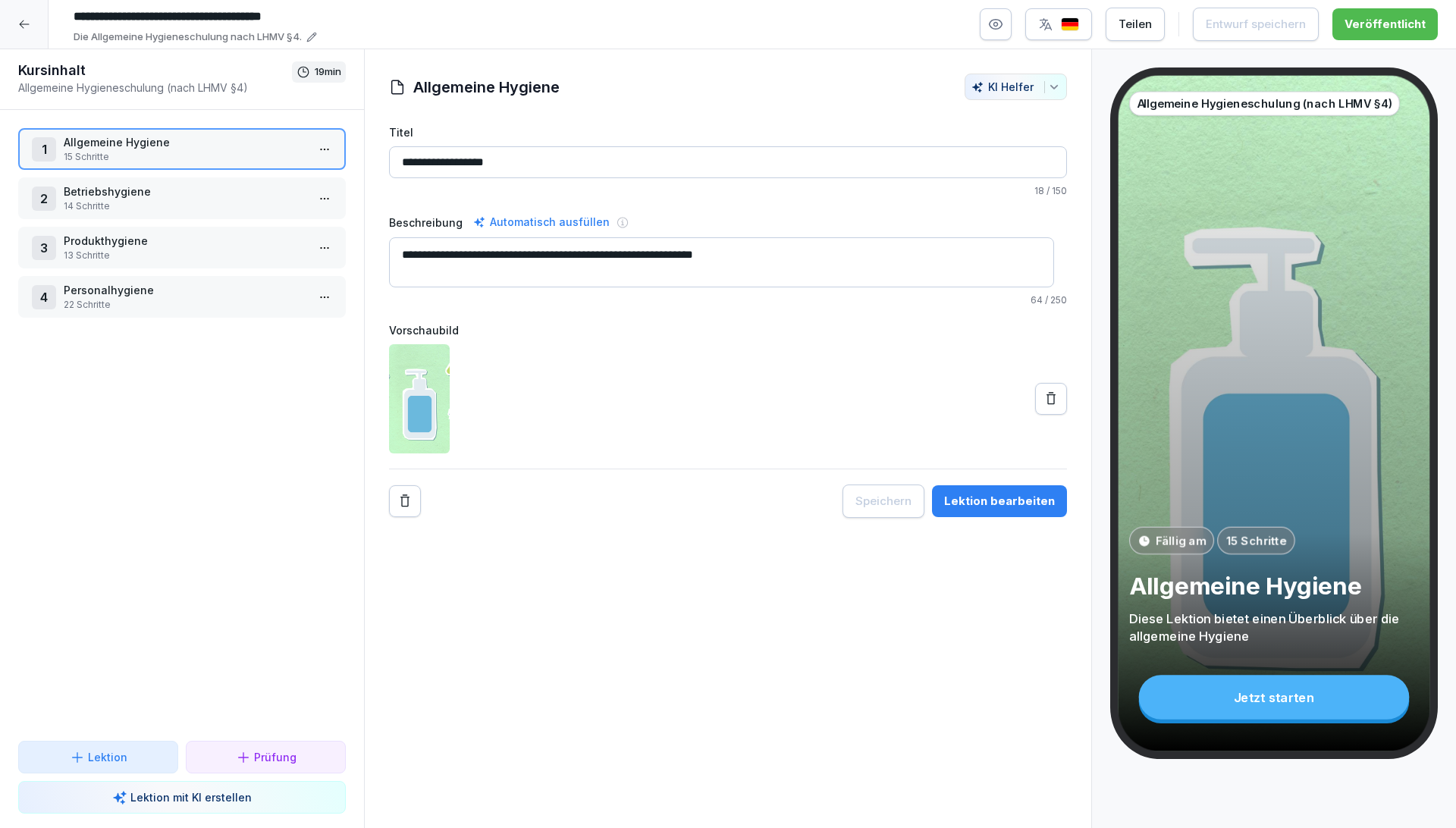
click at [1000, 505] on div "Lektion bearbeiten" at bounding box center [999, 501] width 110 height 17
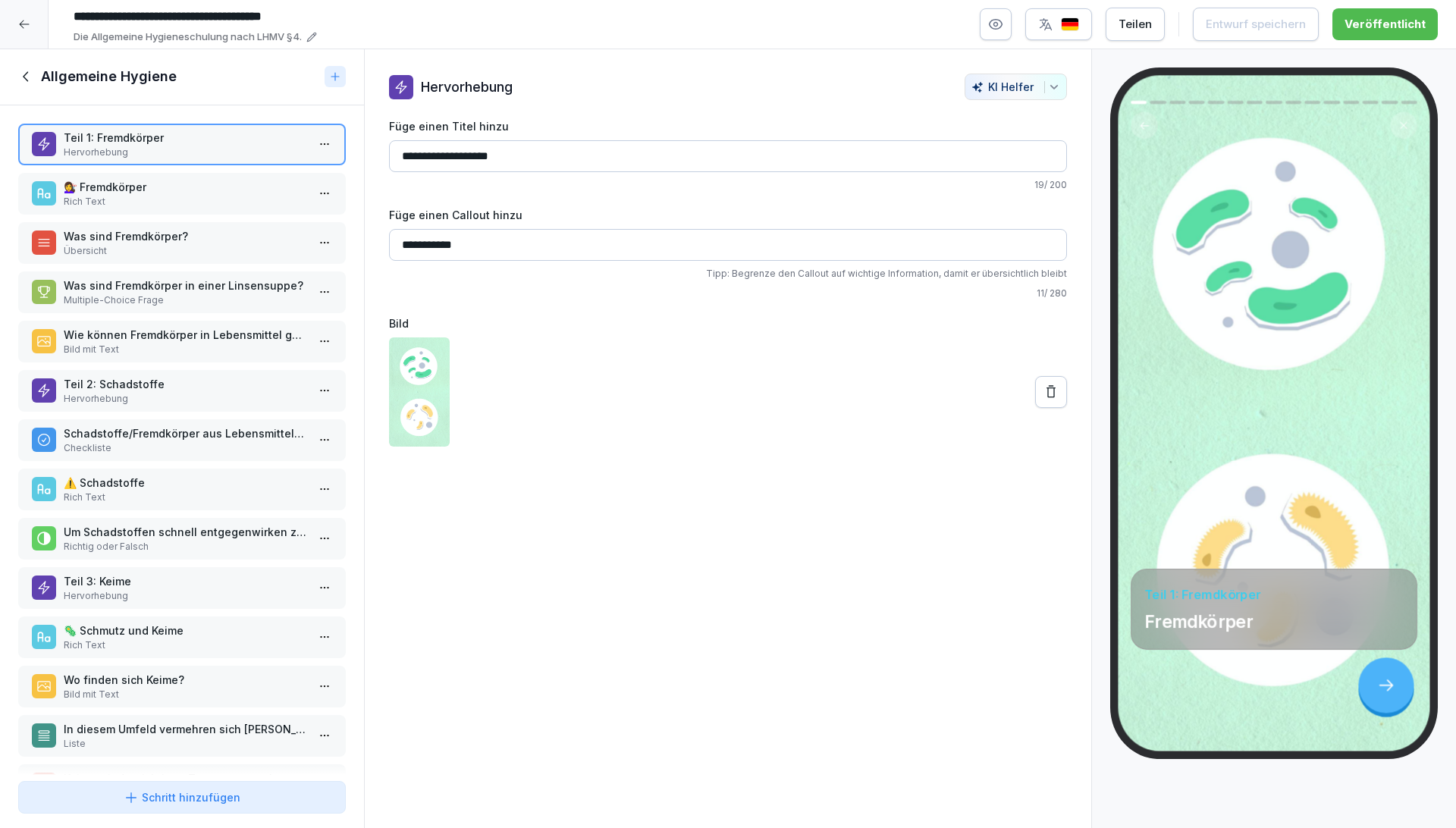
scroll to position [84, 0]
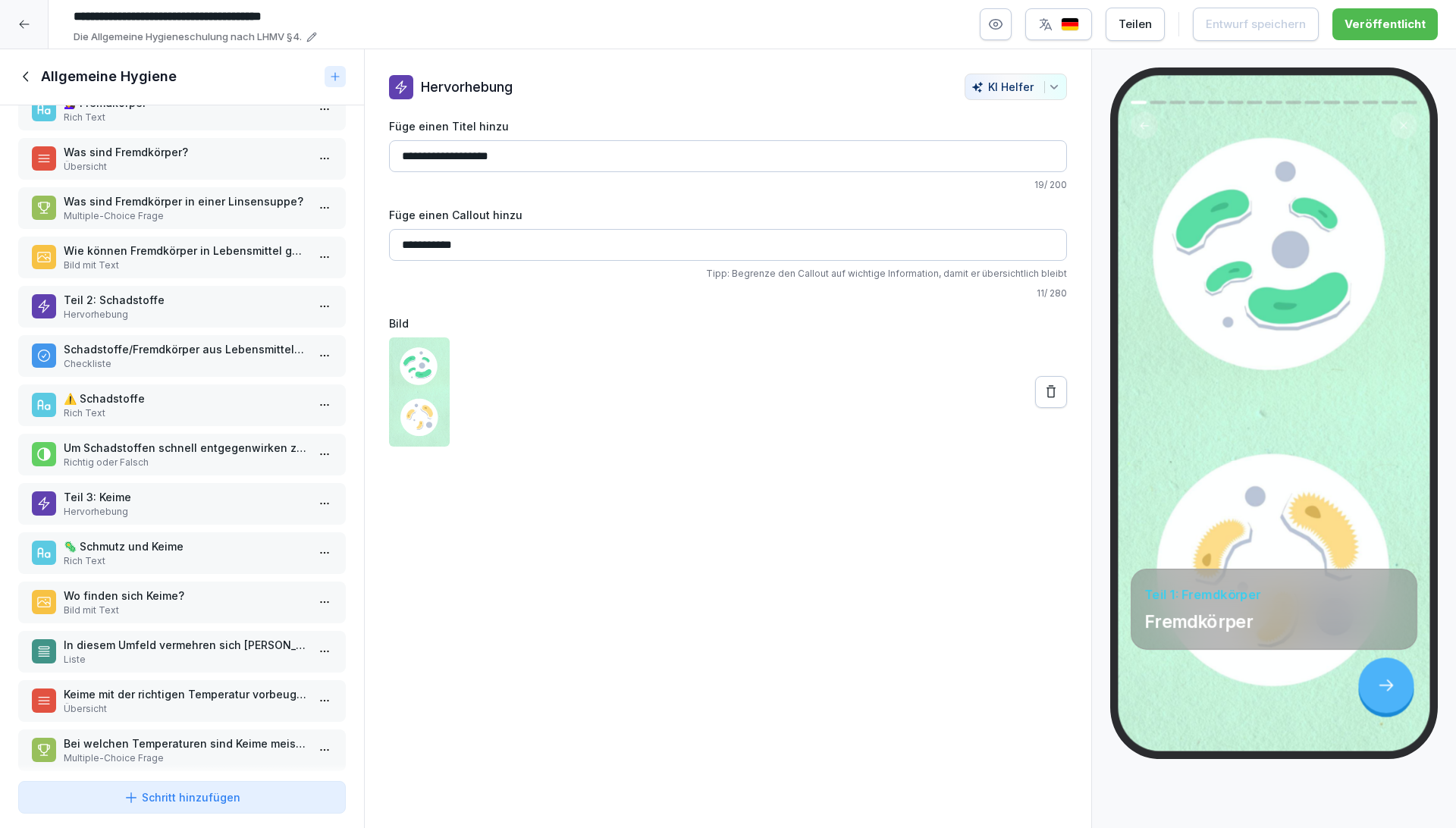
click at [164, 259] on p "Bild mit Text" at bounding box center [185, 265] width 243 height 13
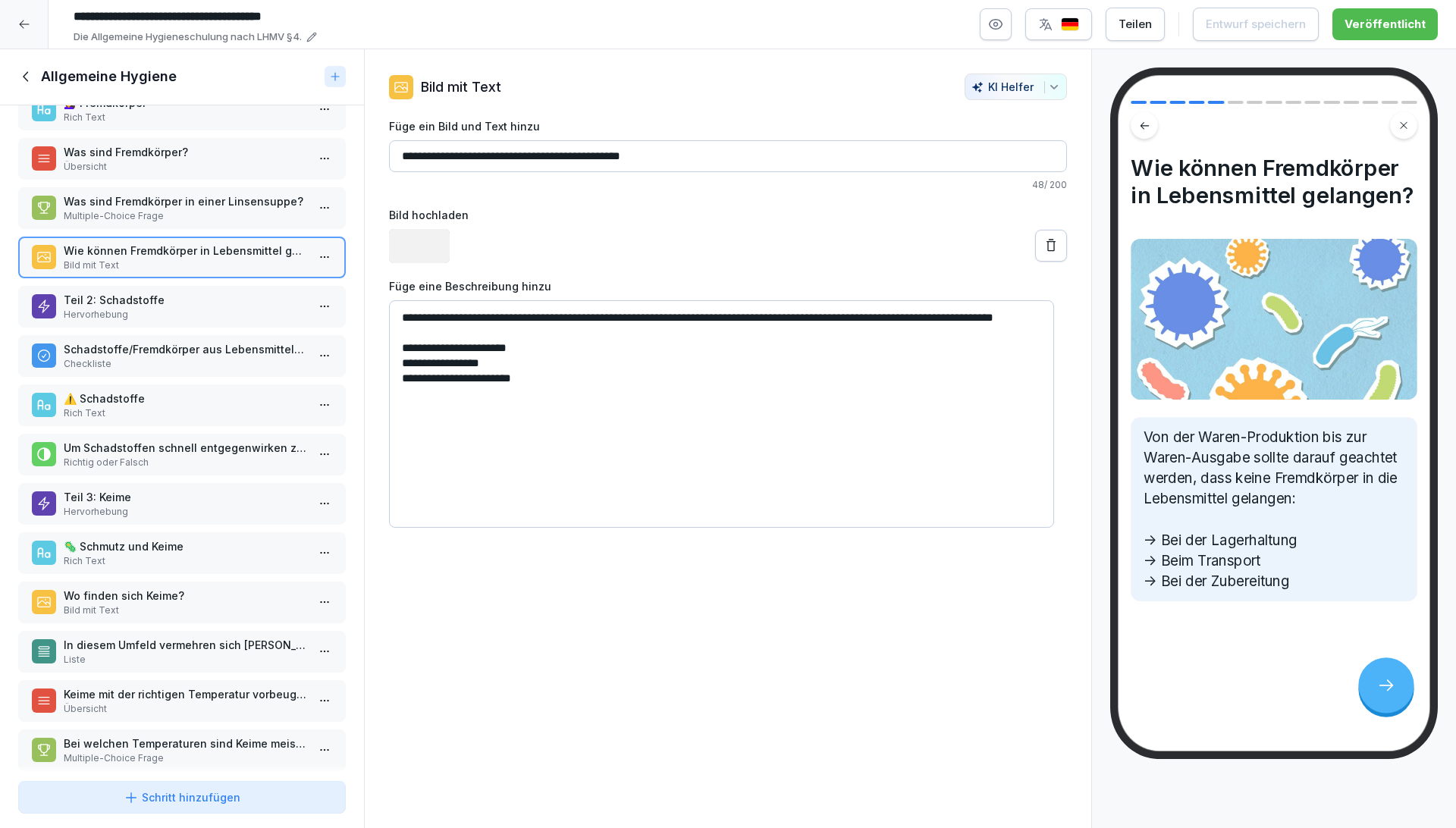
click at [182, 292] on p "Teil 2: Schadstoffe" at bounding box center [185, 300] width 243 height 16
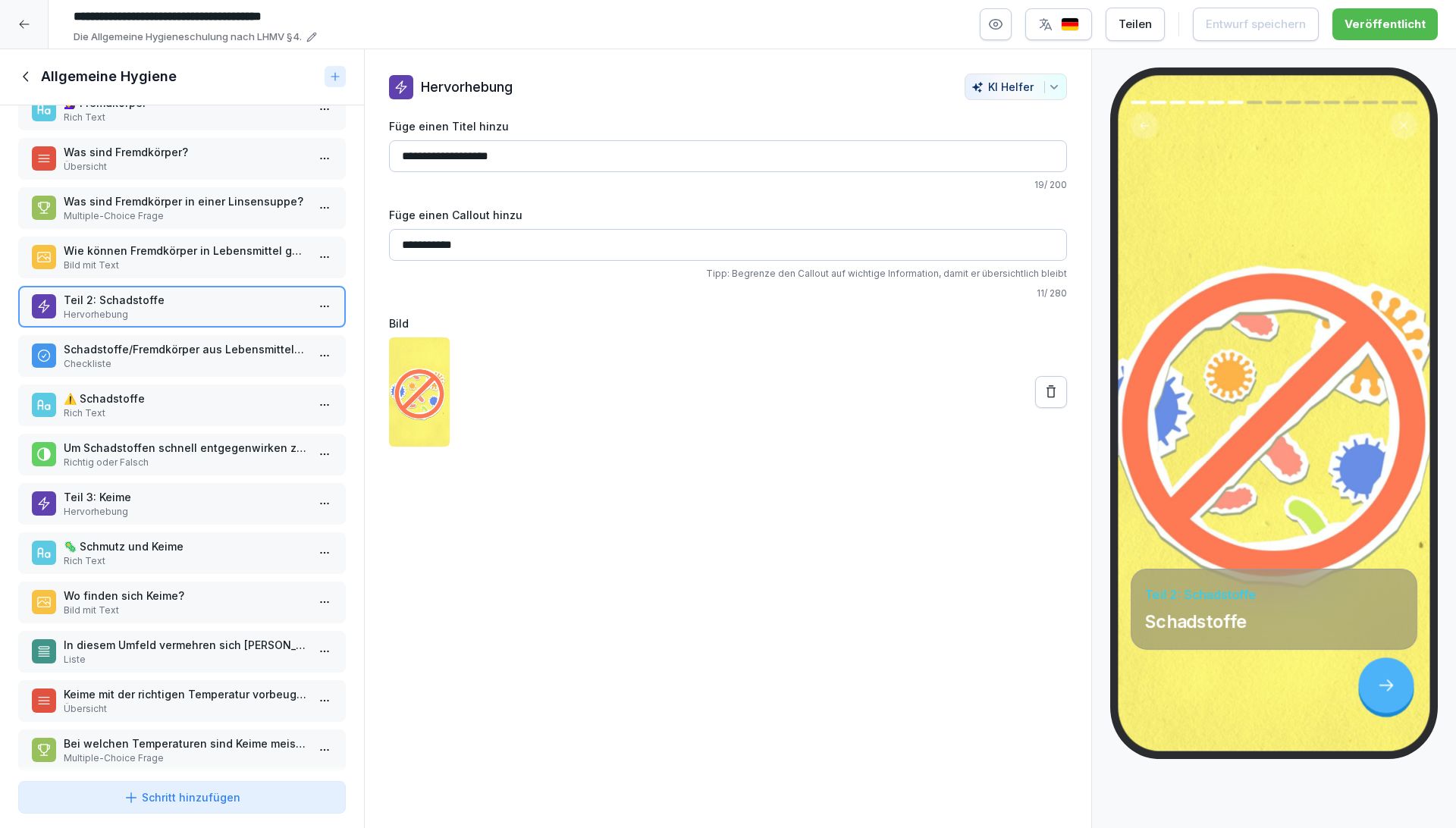
click at [196, 455] on p "Richtig oder Falsch" at bounding box center [185, 462] width 243 height 13
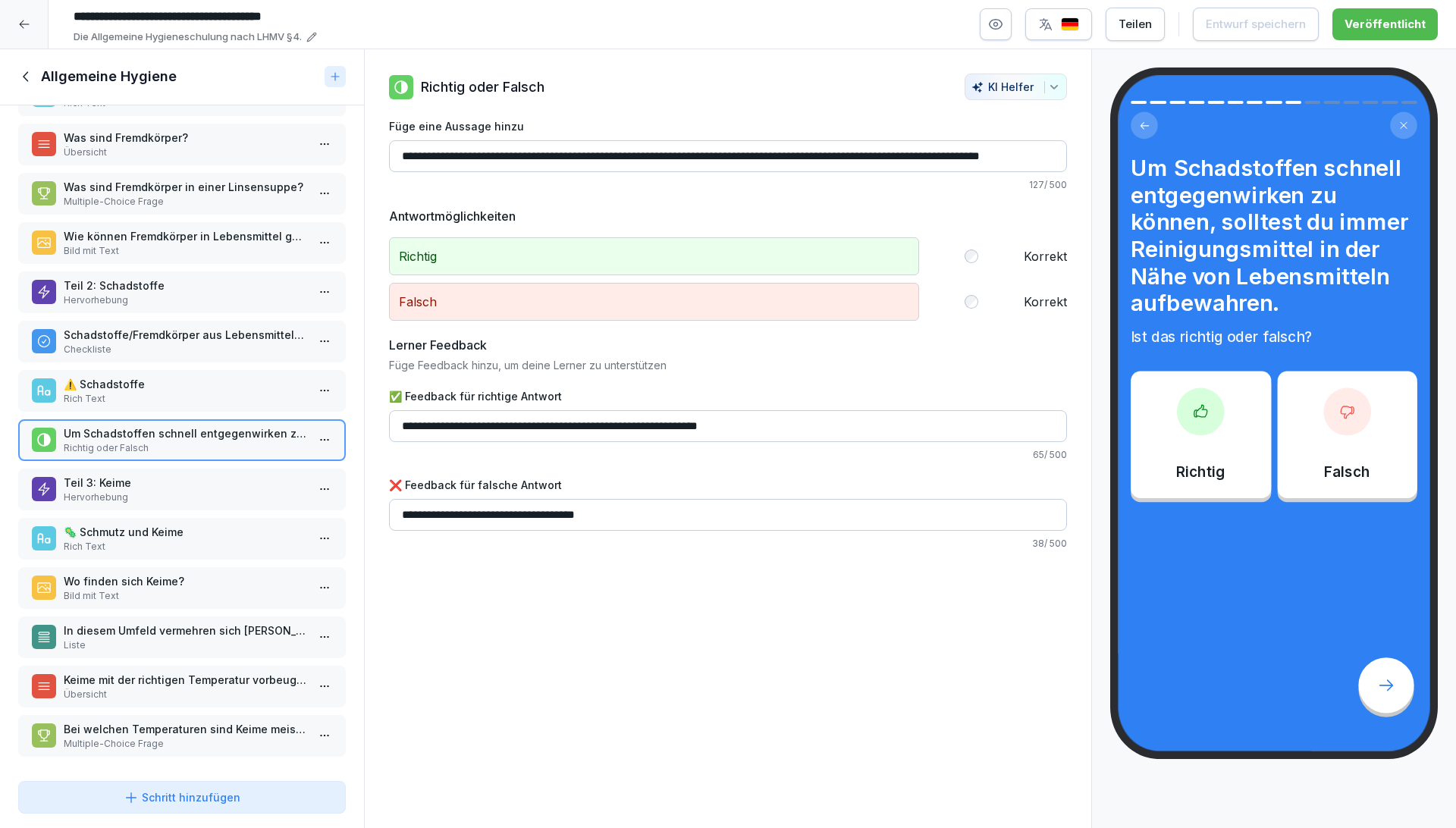
scroll to position [104, 0]
drag, startPoint x: 194, startPoint y: 663, endPoint x: 197, endPoint y: 674, distance: 11.4
click at [194, 672] on p "Keime mit der richtigen Temperatur vorbeugen" at bounding box center [185, 680] width 243 height 16
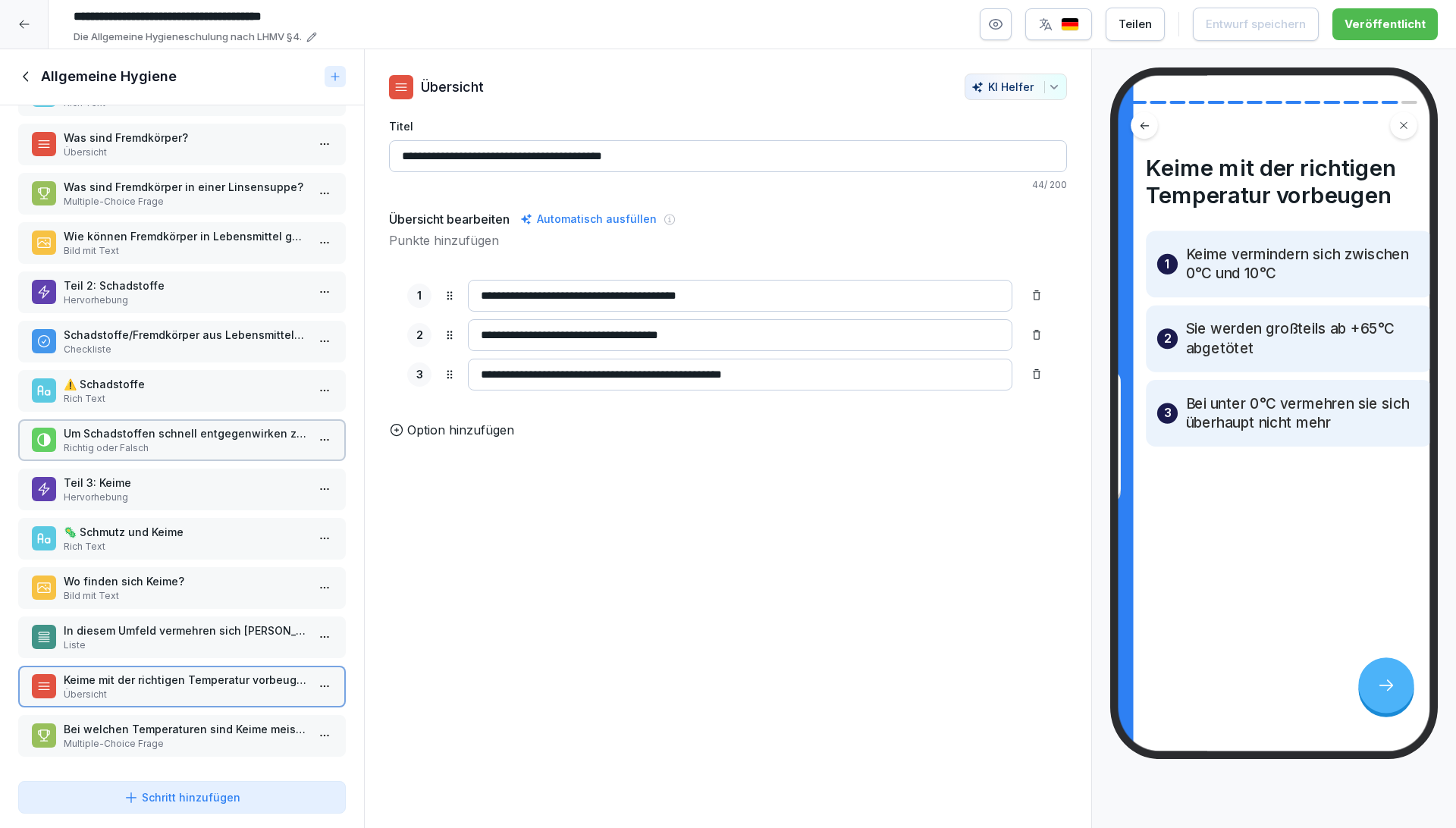
click at [188, 721] on p "Bei welchen Temperaturen sind Keime meist nicht lebensfähig?" at bounding box center [185, 729] width 243 height 16
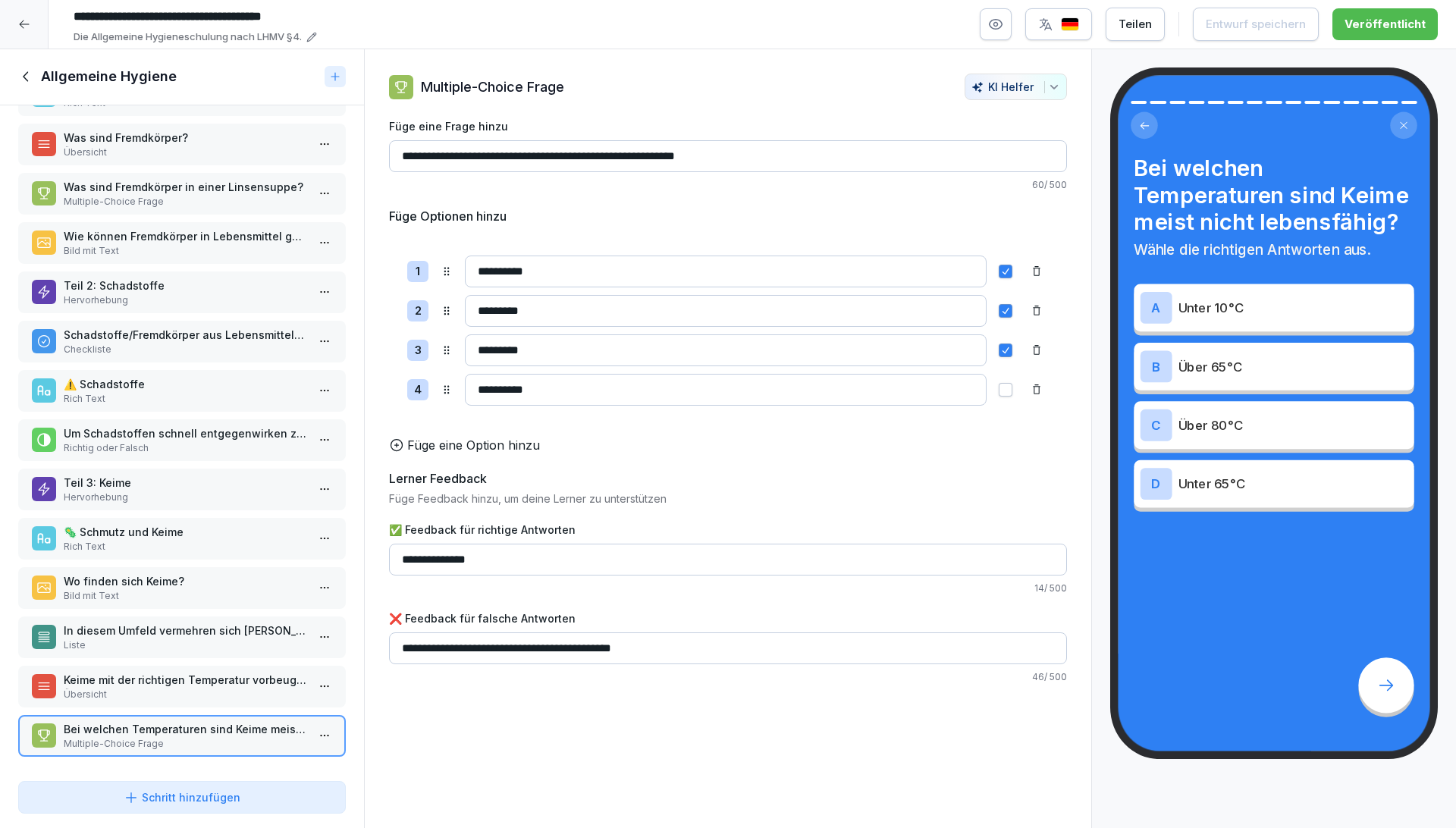
click at [28, 75] on icon at bounding box center [26, 76] width 17 height 17
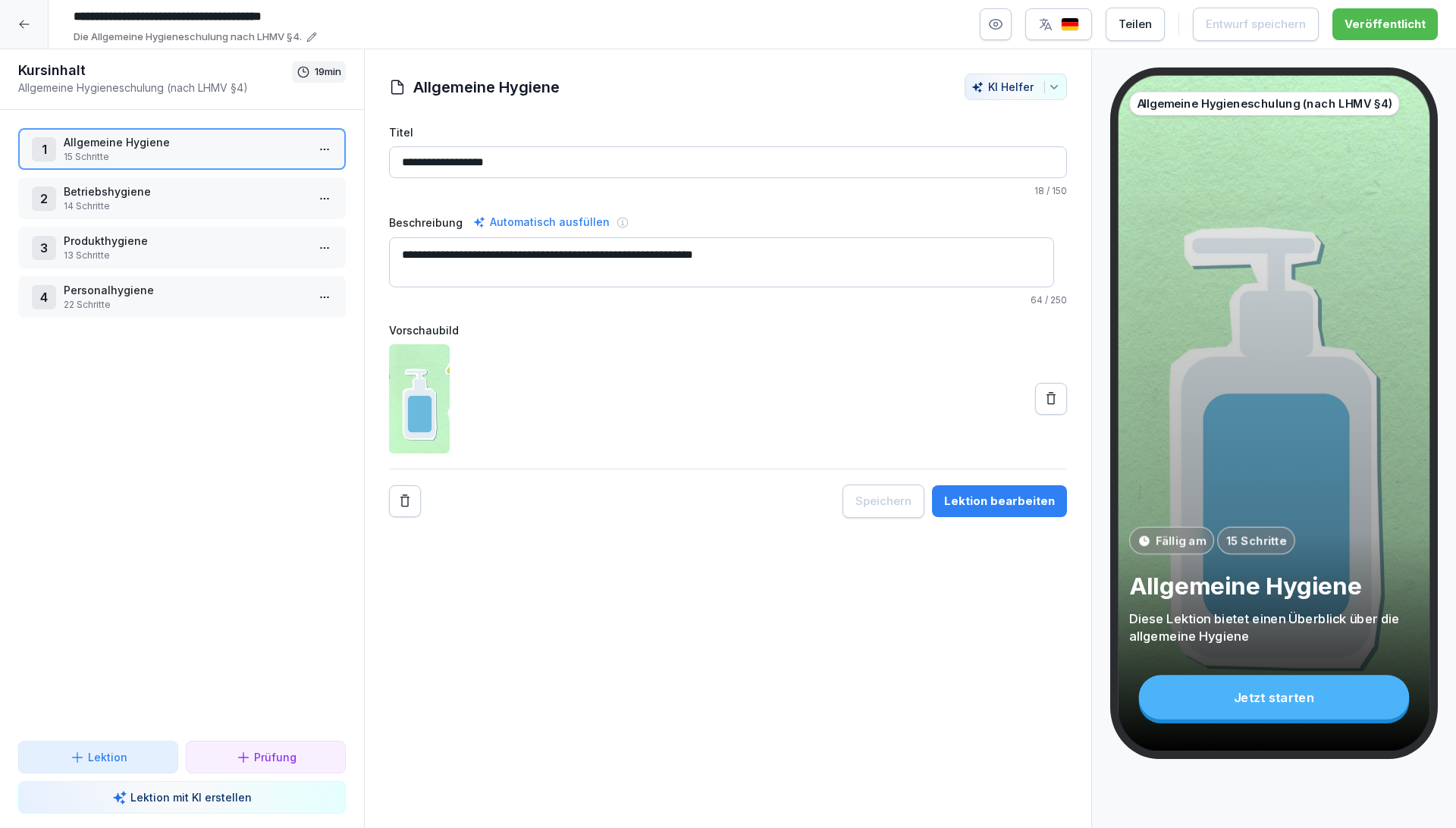
click at [172, 201] on p "14 Schritte" at bounding box center [185, 206] width 243 height 13
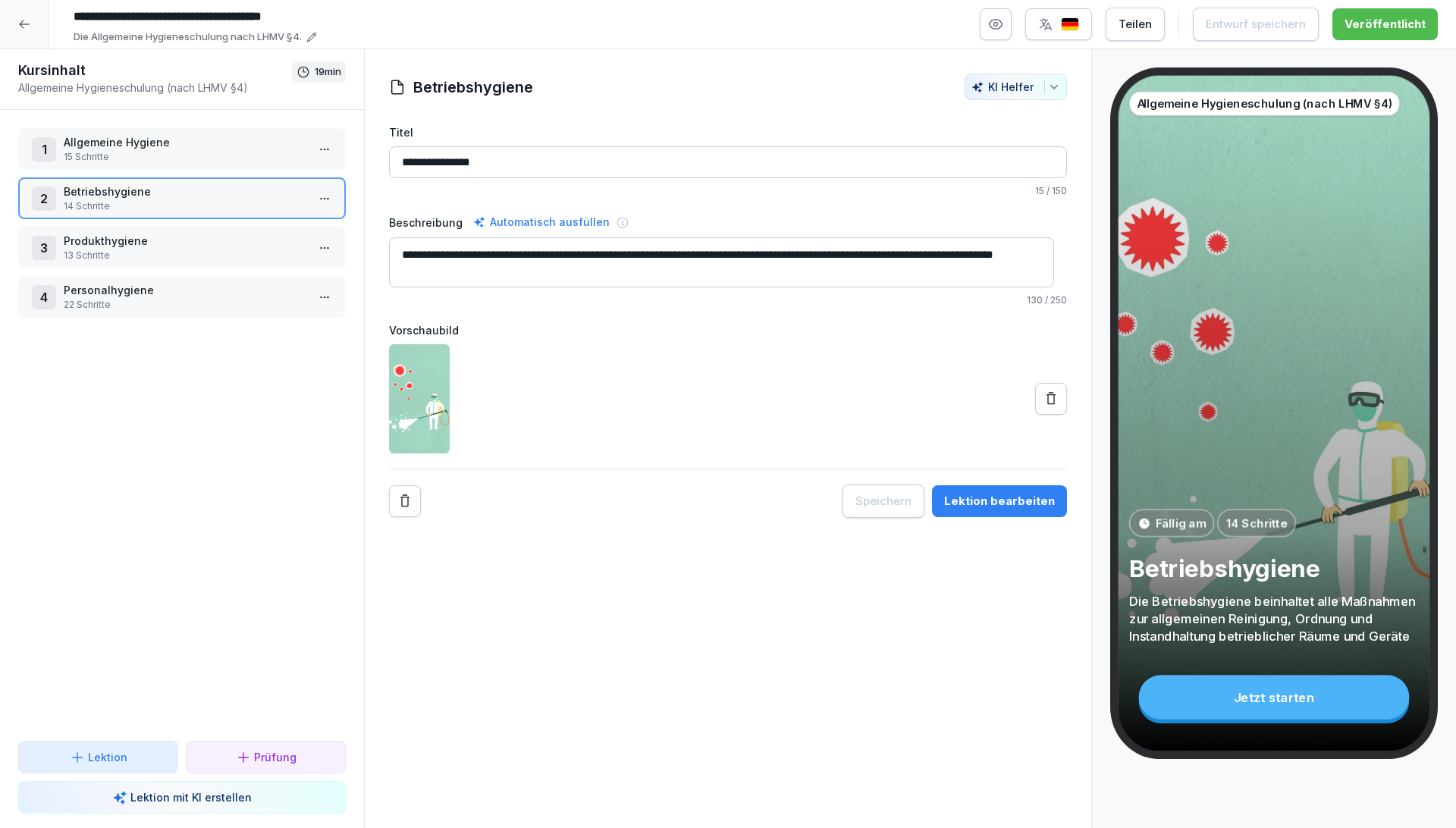
click at [996, 490] on button "Lektion bearbeiten" at bounding box center [999, 500] width 135 height 31
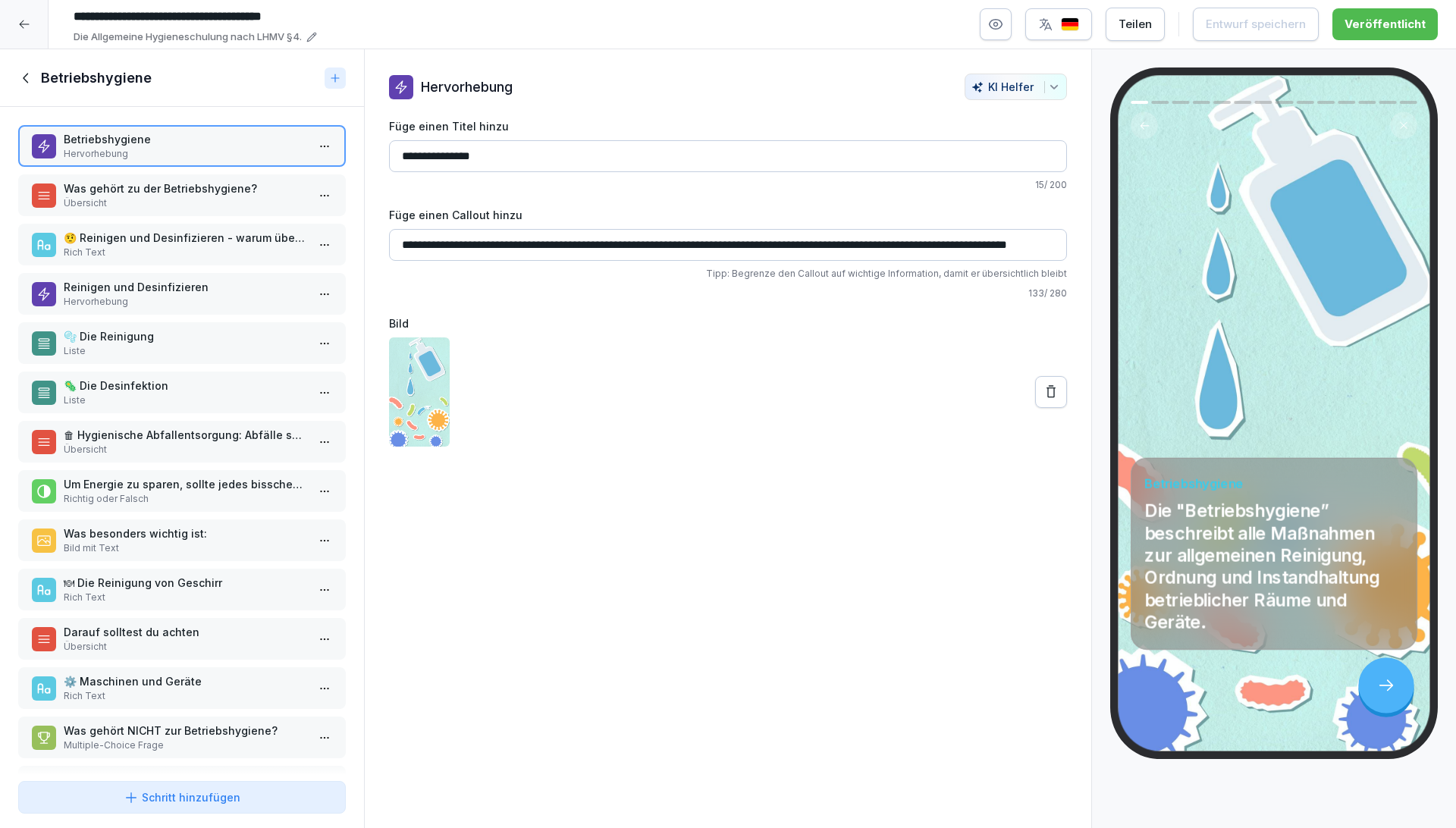
click at [169, 201] on p "Übersicht" at bounding box center [185, 203] width 243 height 13
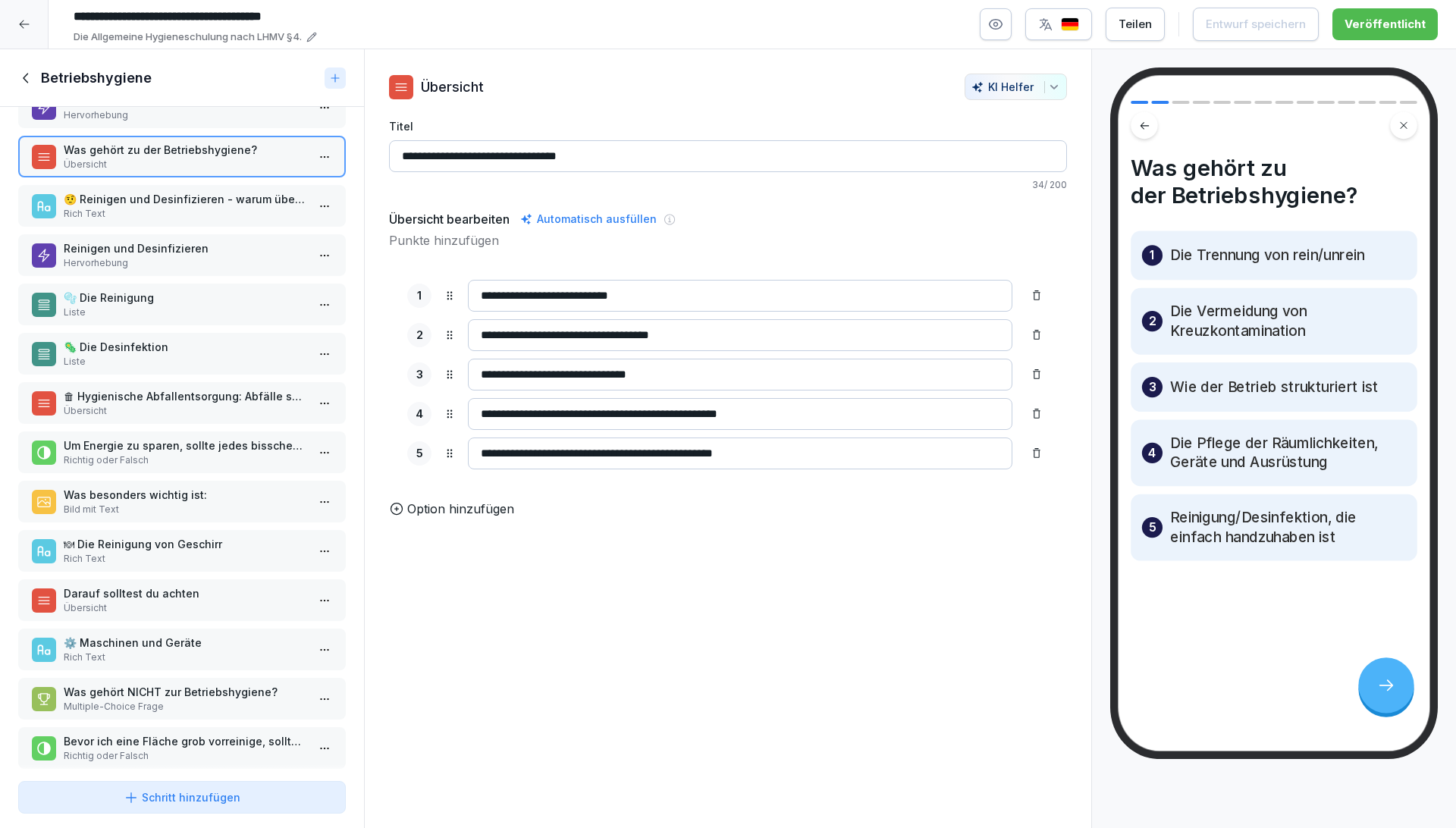
scroll to position [58, 0]
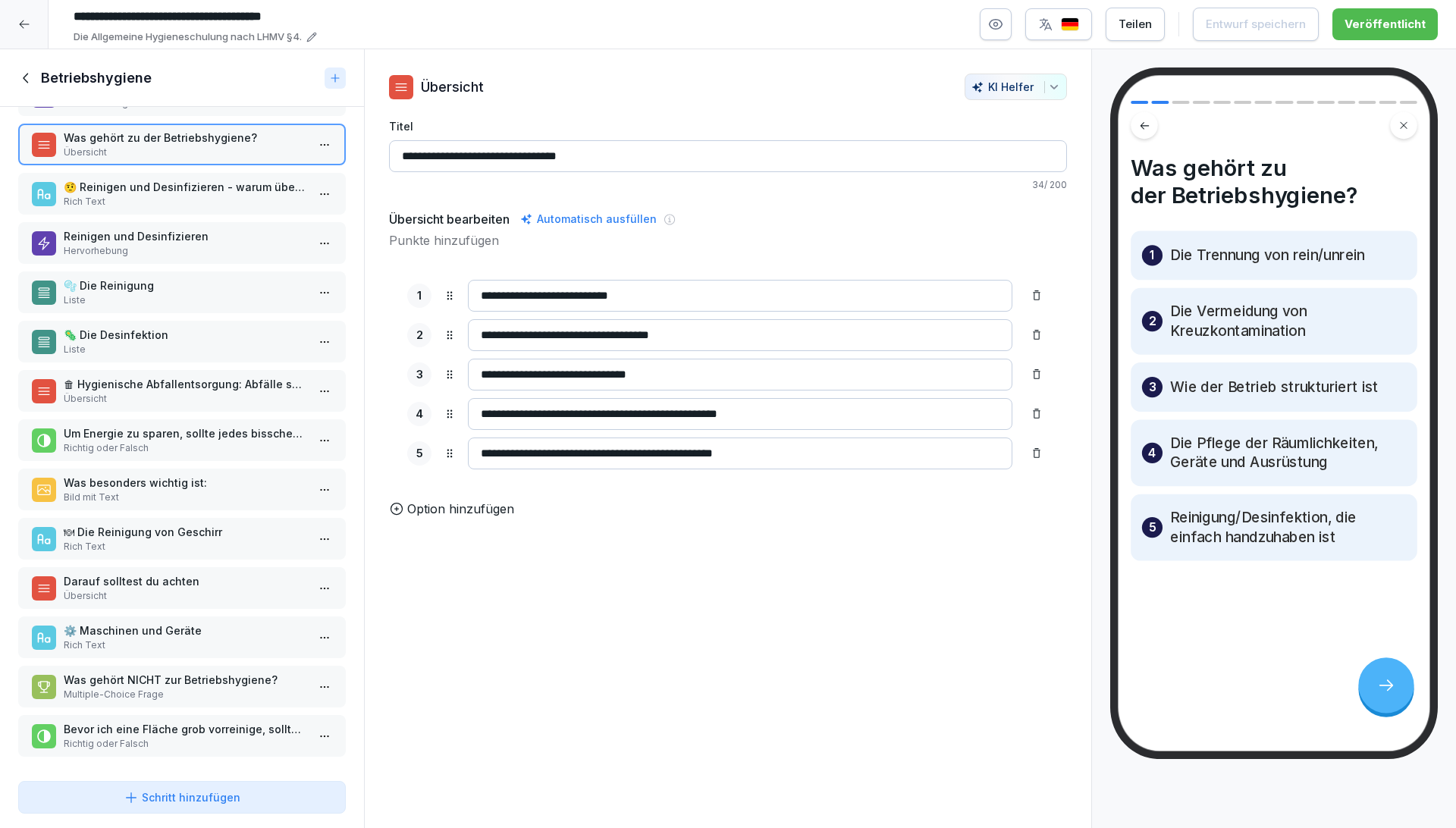
click at [144, 244] on p "Hervorhebung" at bounding box center [185, 251] width 243 height 13
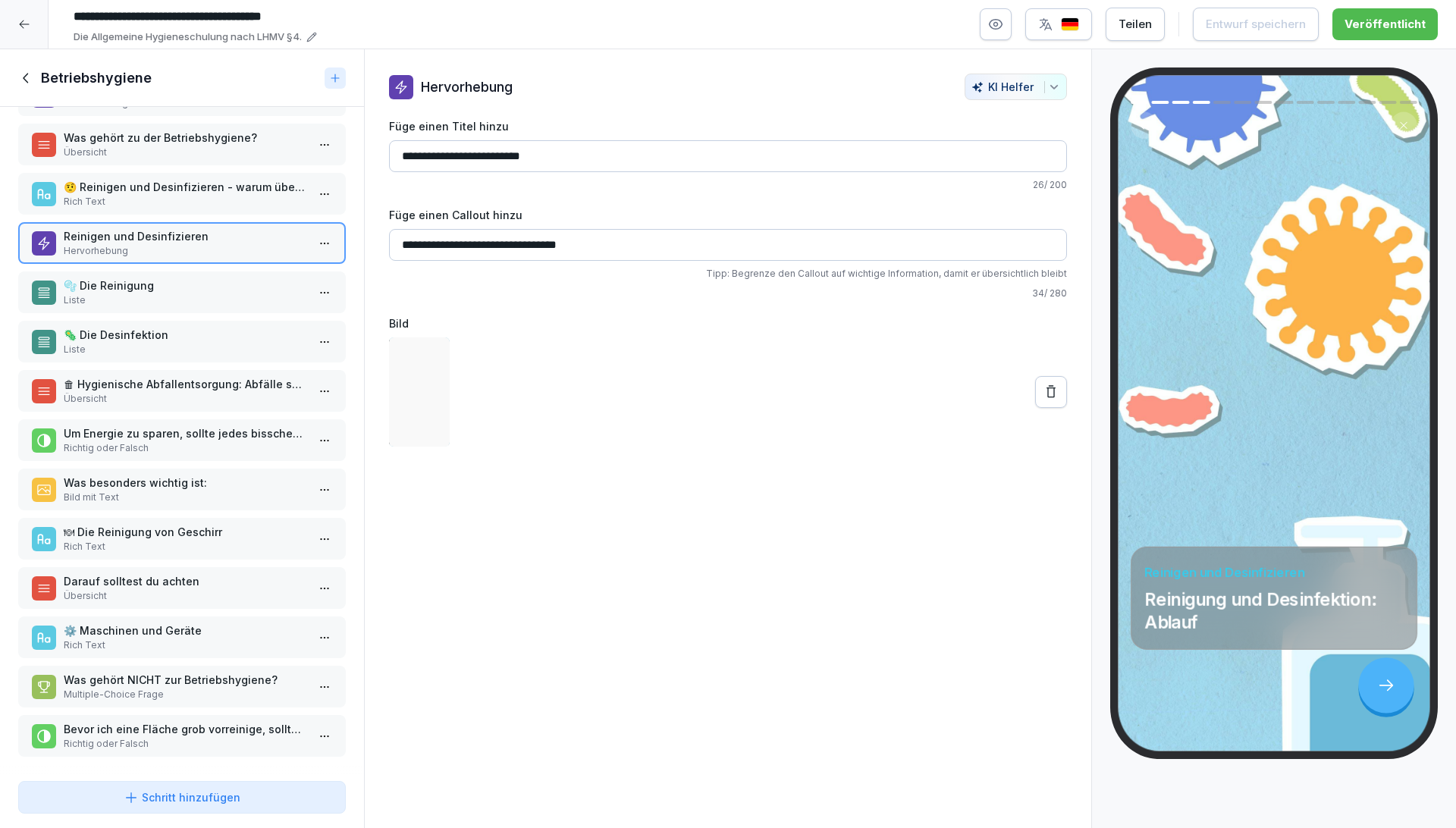
click at [163, 294] on p "Liste" at bounding box center [185, 300] width 243 height 13
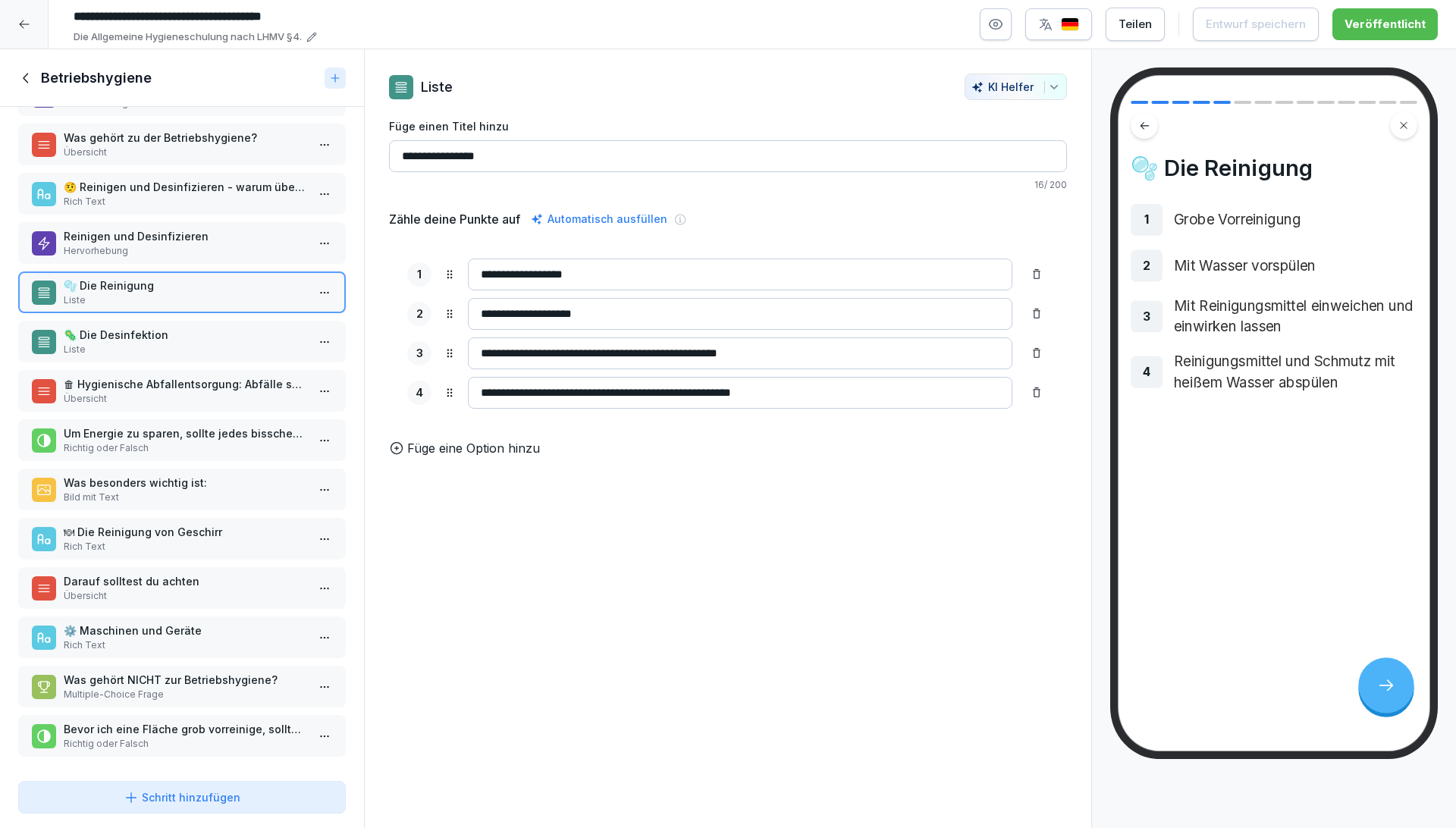
click at [168, 327] on p "🦠 Die Desinfektion" at bounding box center [185, 335] width 243 height 16
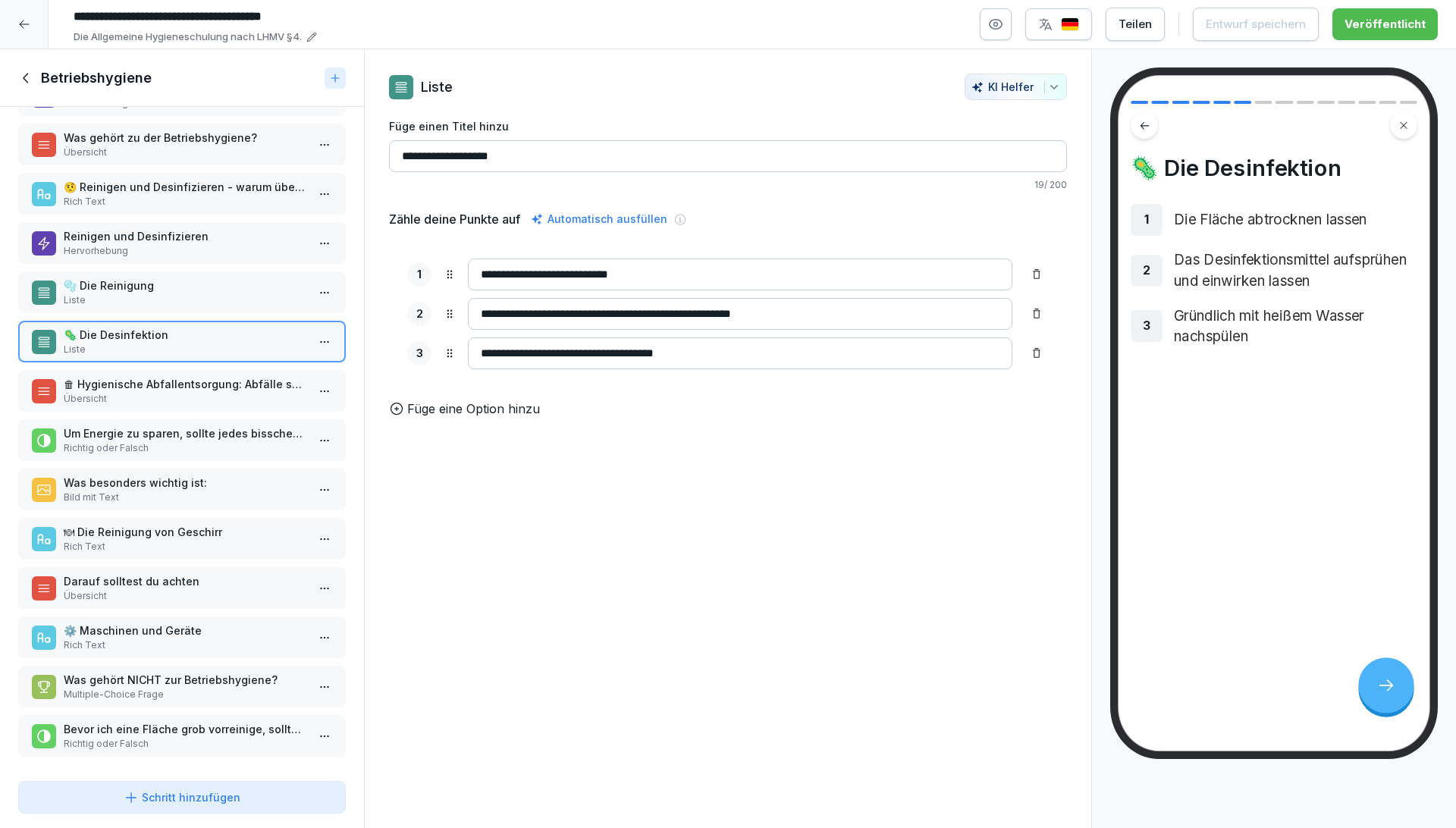
click at [172, 392] on p "Übersicht" at bounding box center [185, 398] width 243 height 13
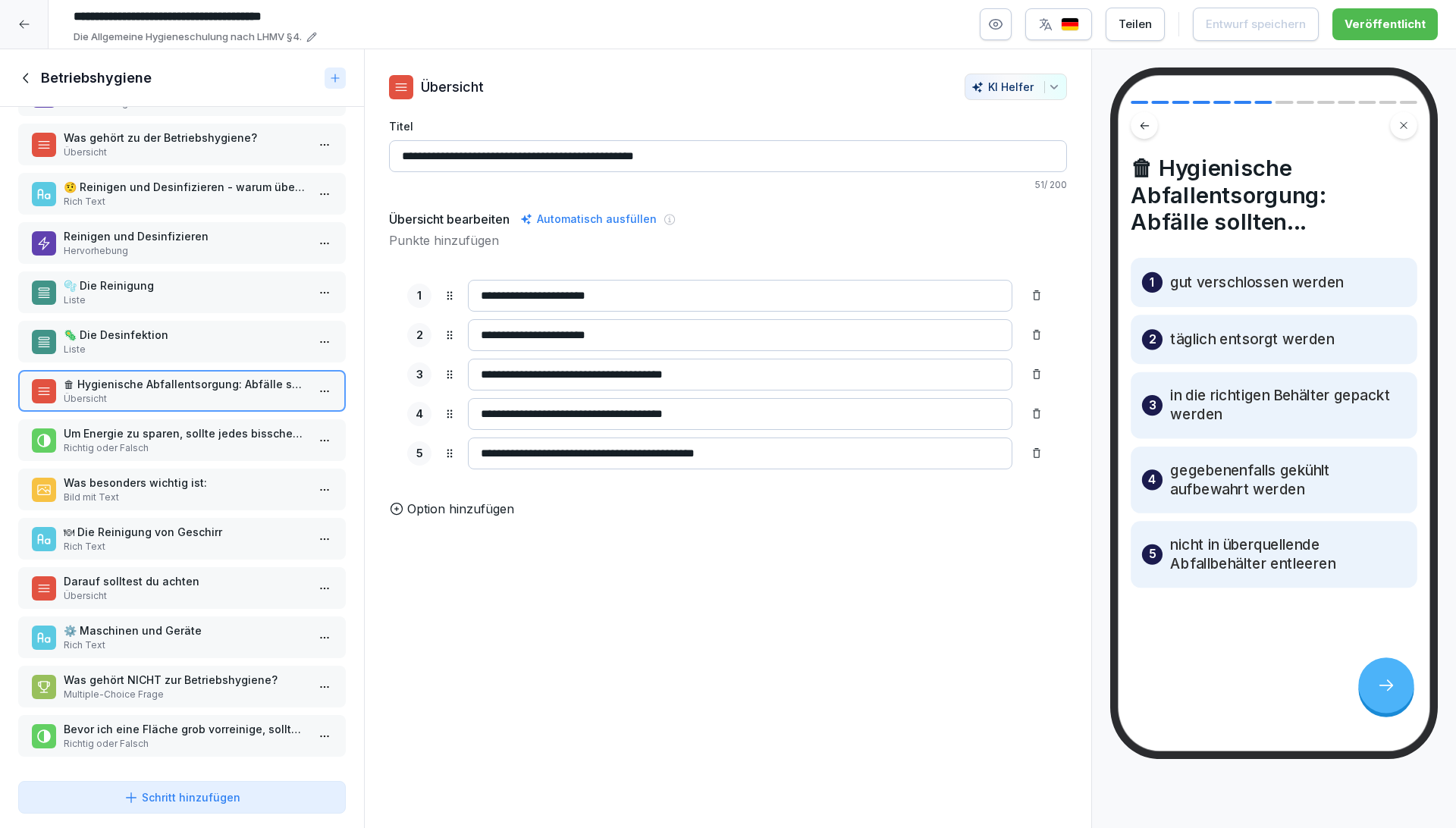
click at [153, 427] on p "Um Energie zu sparen, sollte jedes bisschen Platz in der Kühltruhe genutzt werd…" at bounding box center [185, 434] width 243 height 16
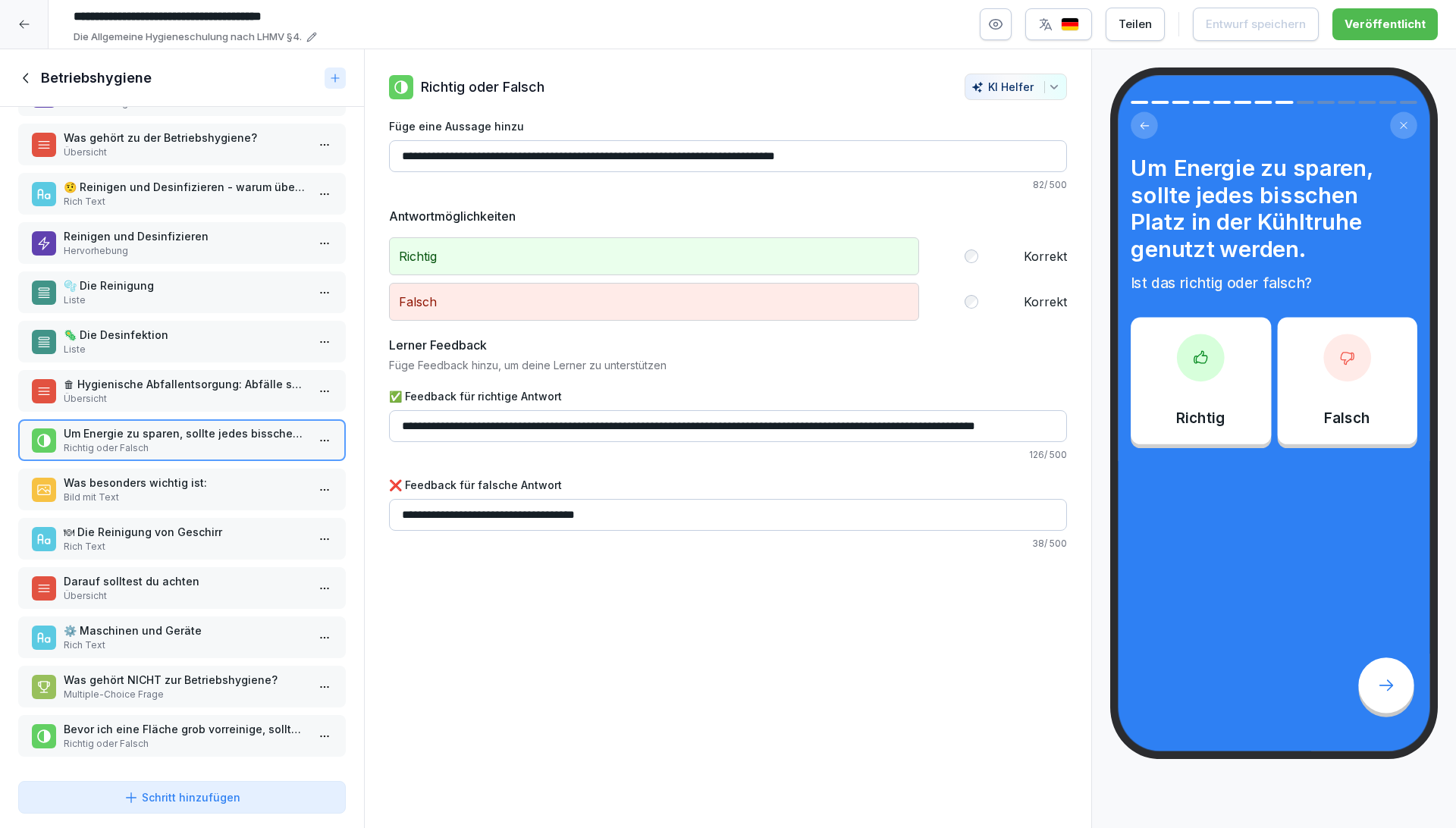
click at [161, 479] on div "Was besonders wichtig ist: Bild mit Text" at bounding box center [185, 489] width 243 height 30
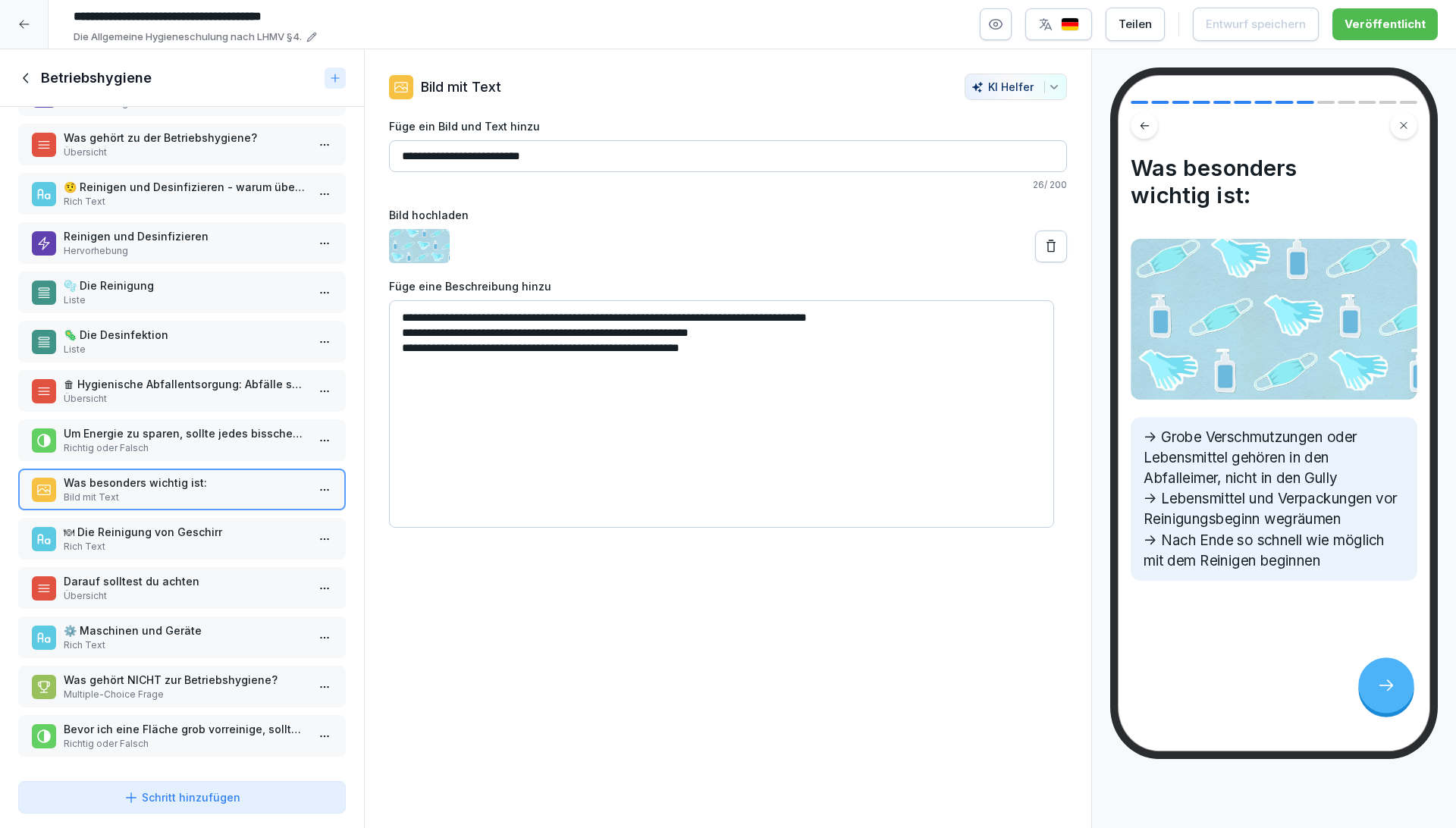
click at [146, 518] on div "🍽 Die Reinigung von Geschirr Rich Text" at bounding box center [181, 539] width 328 height 41
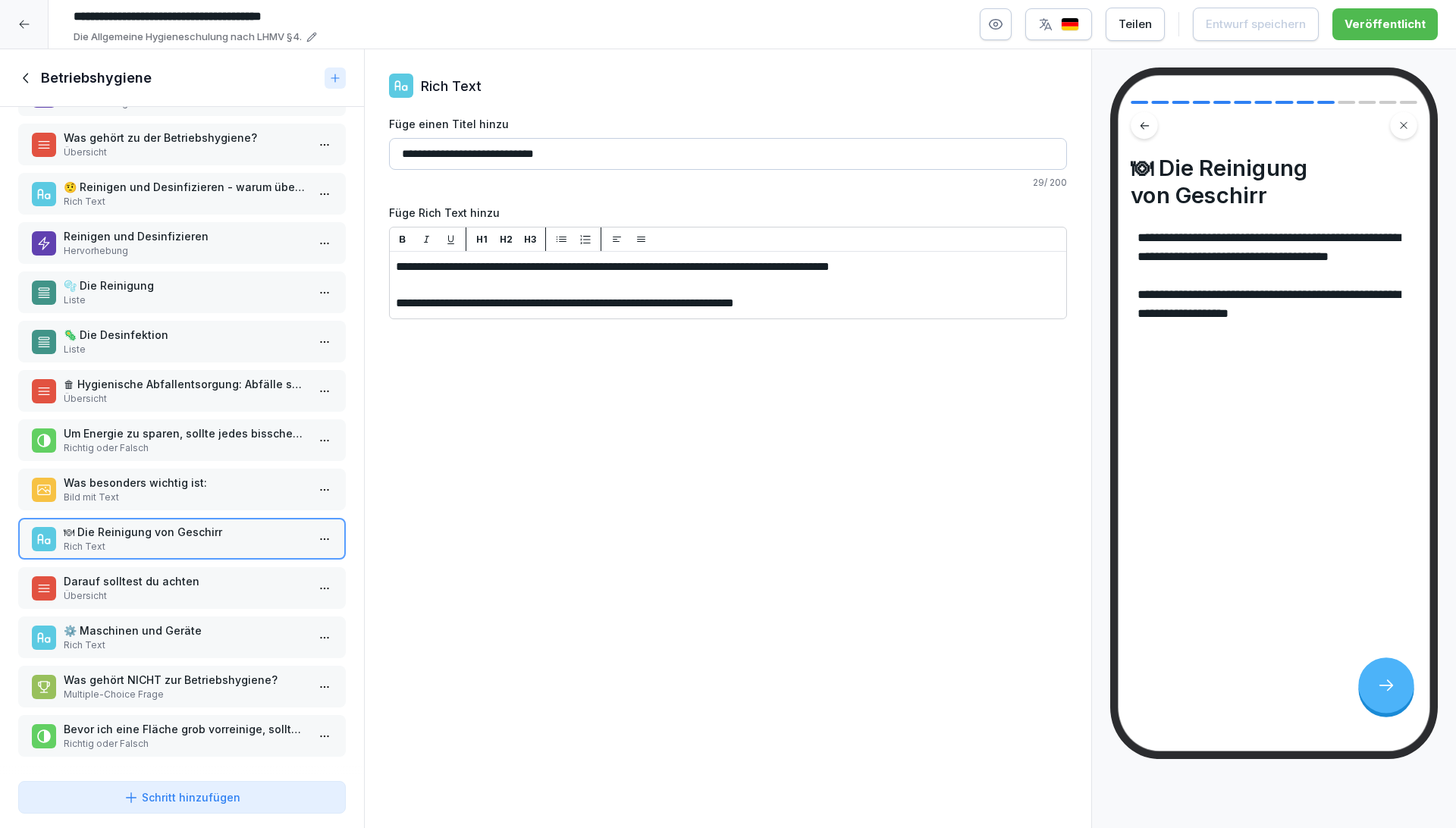
click at [182, 589] on p "Übersicht" at bounding box center [185, 595] width 243 height 13
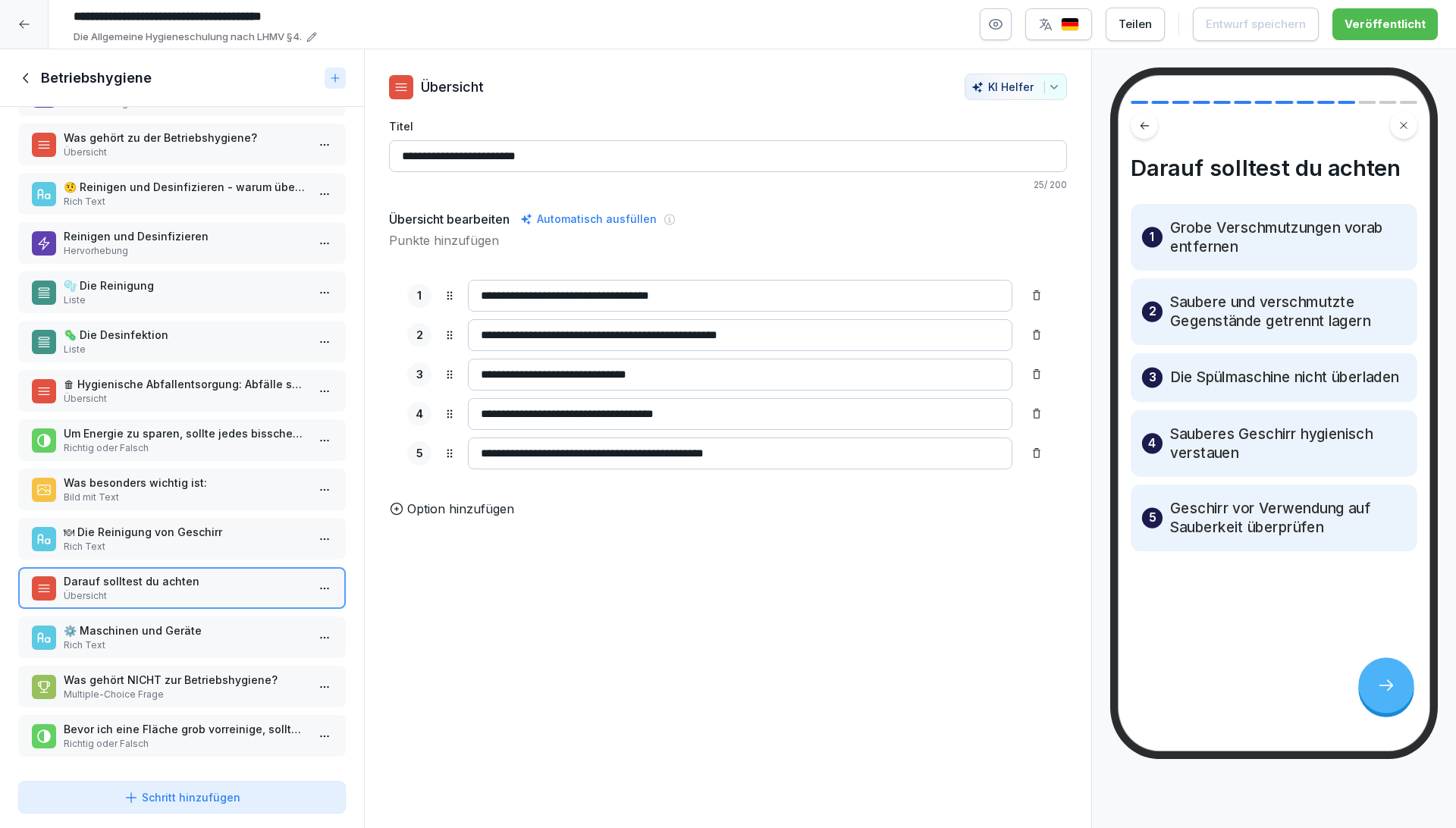
click at [167, 622] on p "⚙️ Maschinen und Geräte" at bounding box center [185, 630] width 243 height 16
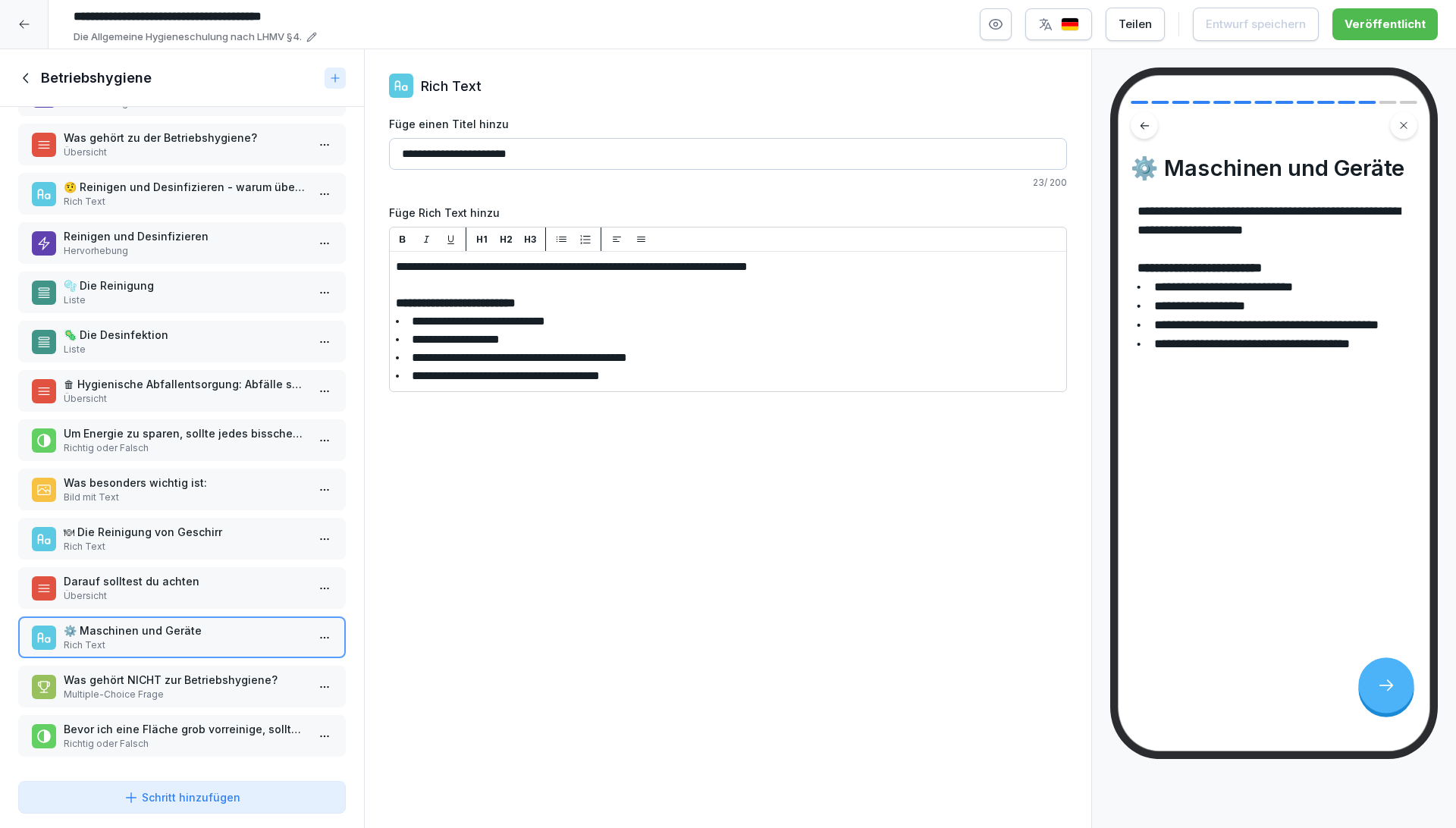
click at [178, 672] on p "Was gehört NICHT zur Betriebshygiene?" at bounding box center [185, 680] width 243 height 16
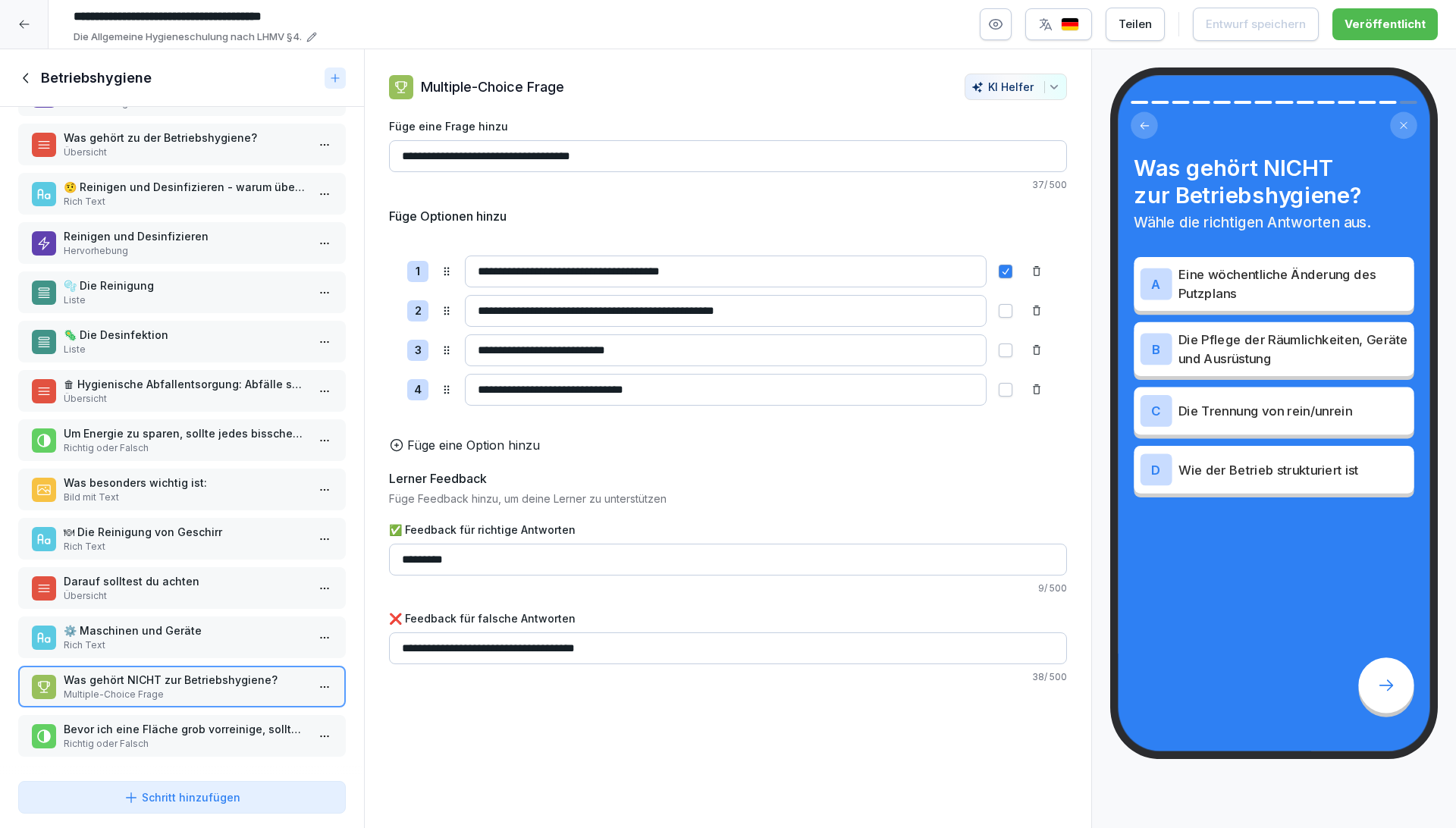
click at [176, 721] on p "Bevor ich eine Fläche grob vorreinige, sollte ich sie bereits mit Reinigungsmit…" at bounding box center [185, 729] width 243 height 16
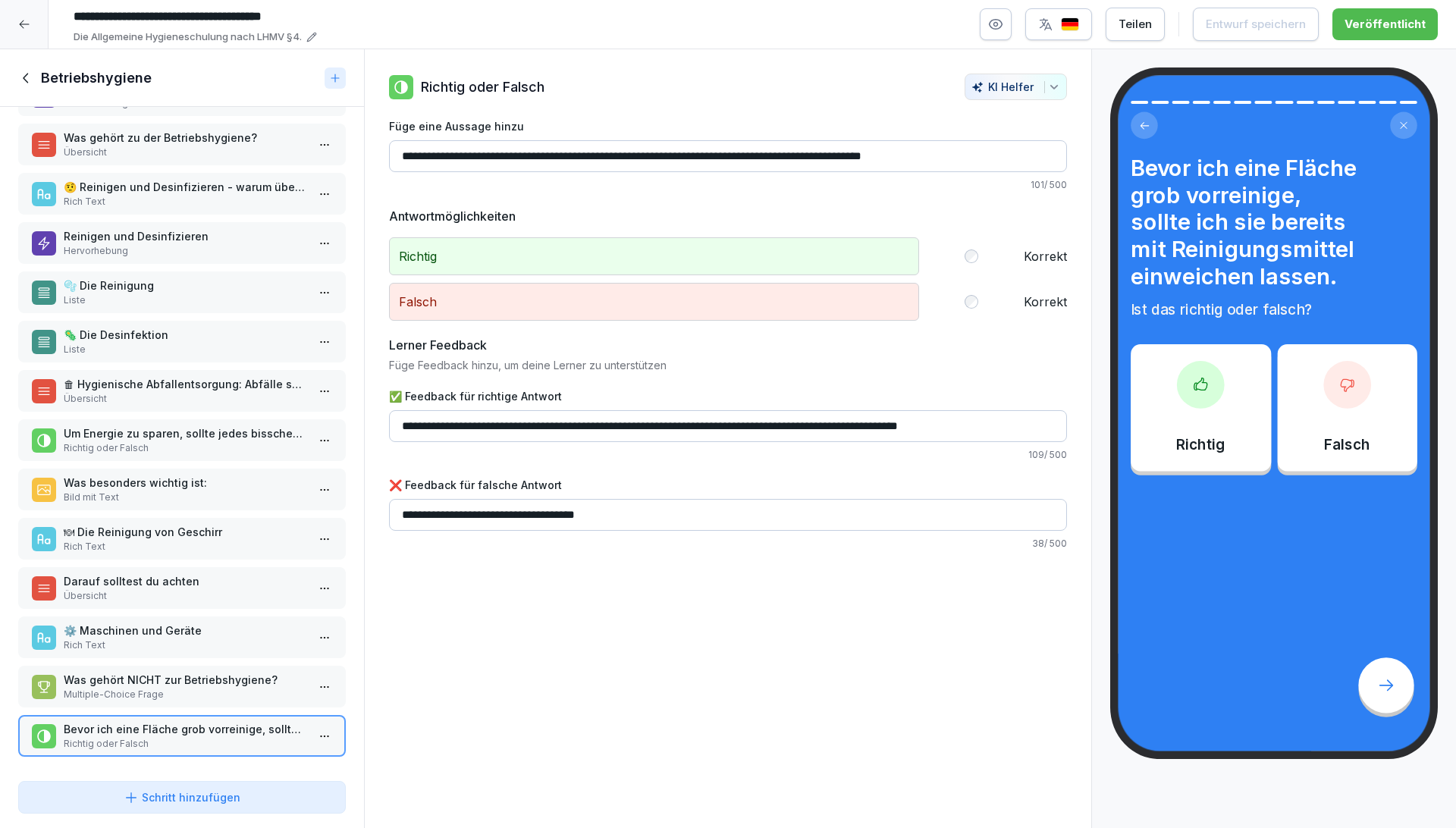
click at [37, 77] on div "Betriebshygiene" at bounding box center [168, 78] width 300 height 18
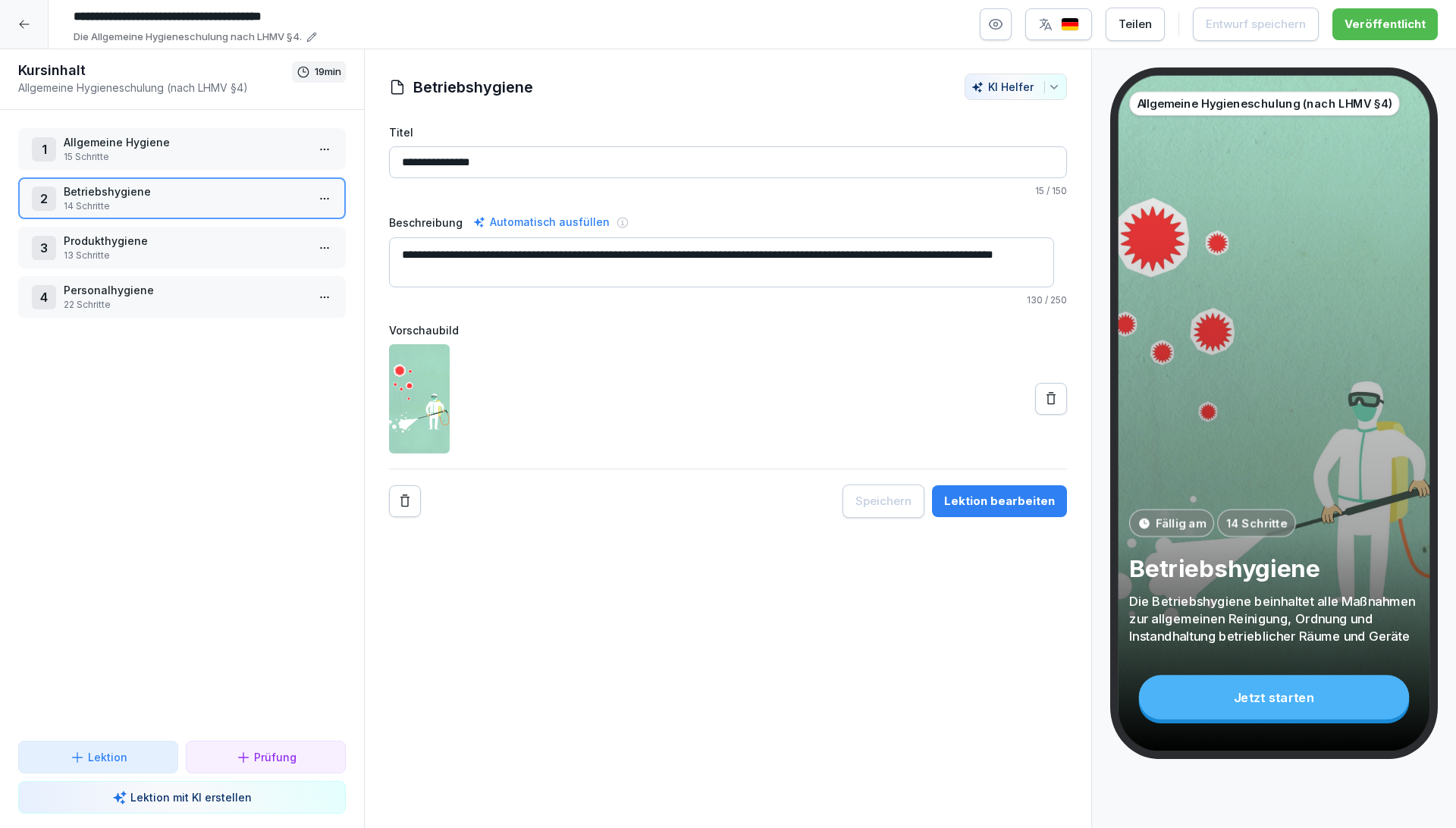
click at [142, 247] on p "Produkthygiene" at bounding box center [185, 241] width 243 height 16
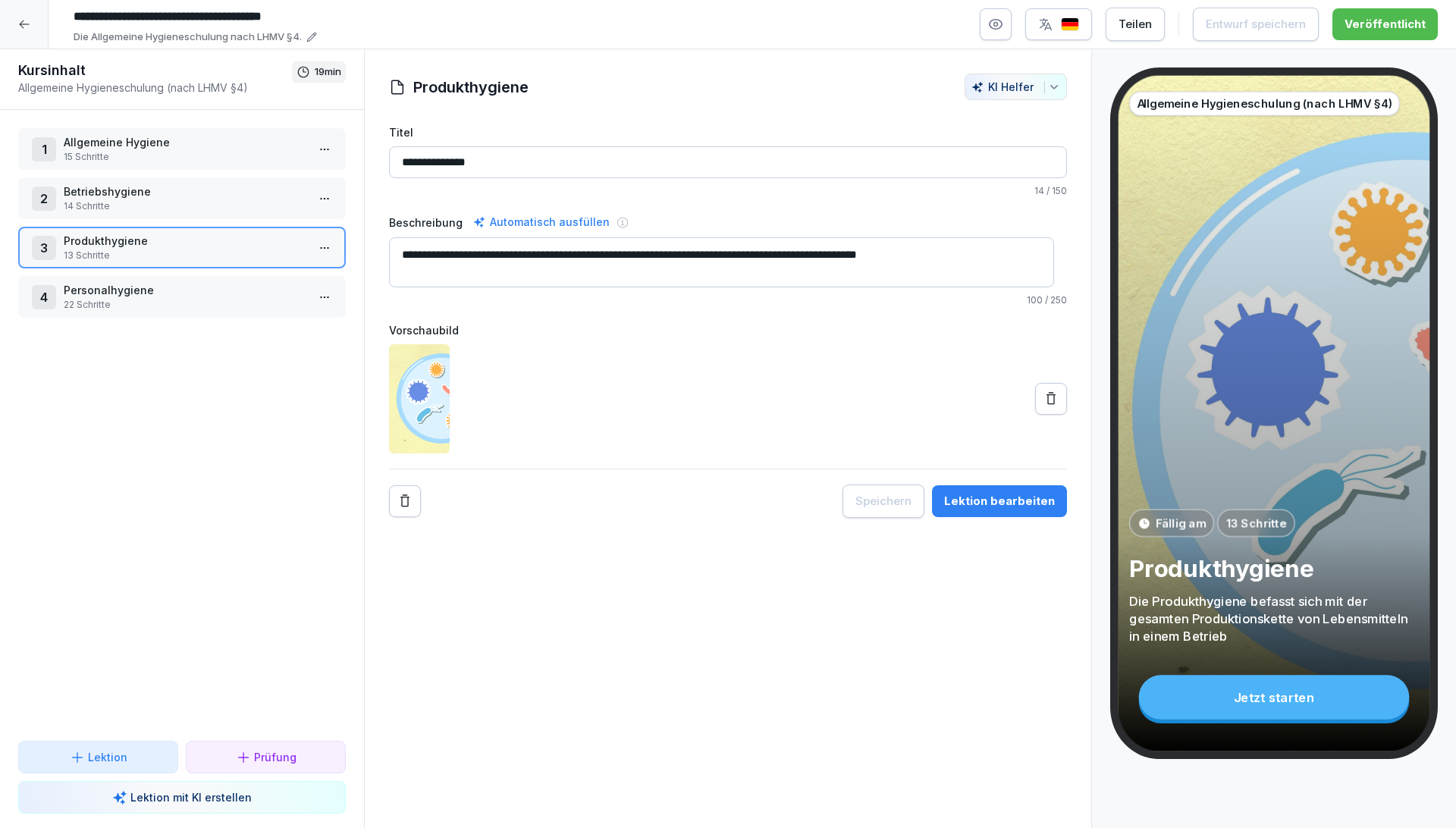
click at [1062, 497] on div "**********" at bounding box center [728, 295] width 727 height 445
click at [1048, 492] on button "Lektion bearbeiten" at bounding box center [999, 500] width 135 height 31
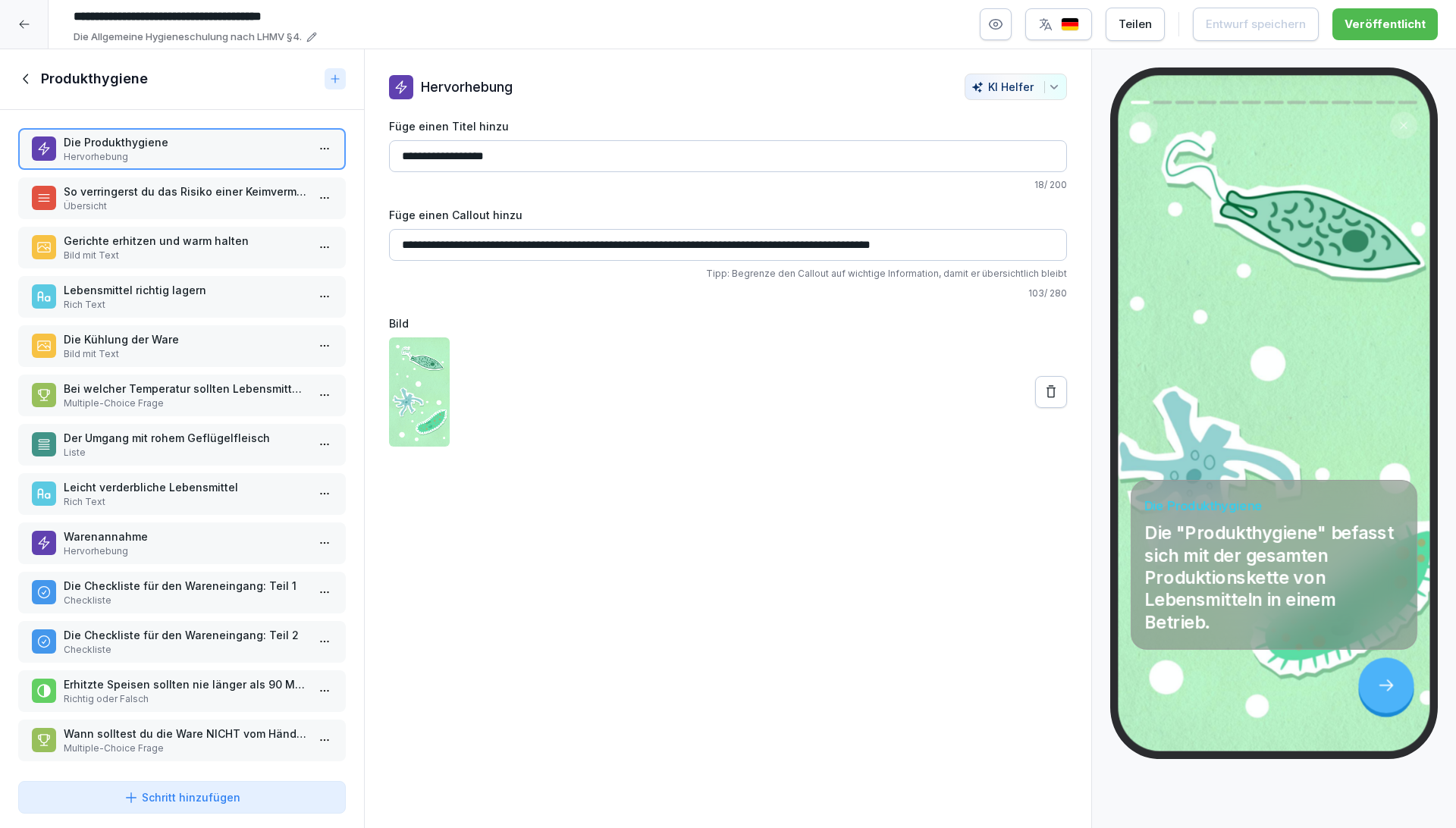
click at [187, 294] on p "Lebensmittel richtig lagern" at bounding box center [185, 290] width 243 height 16
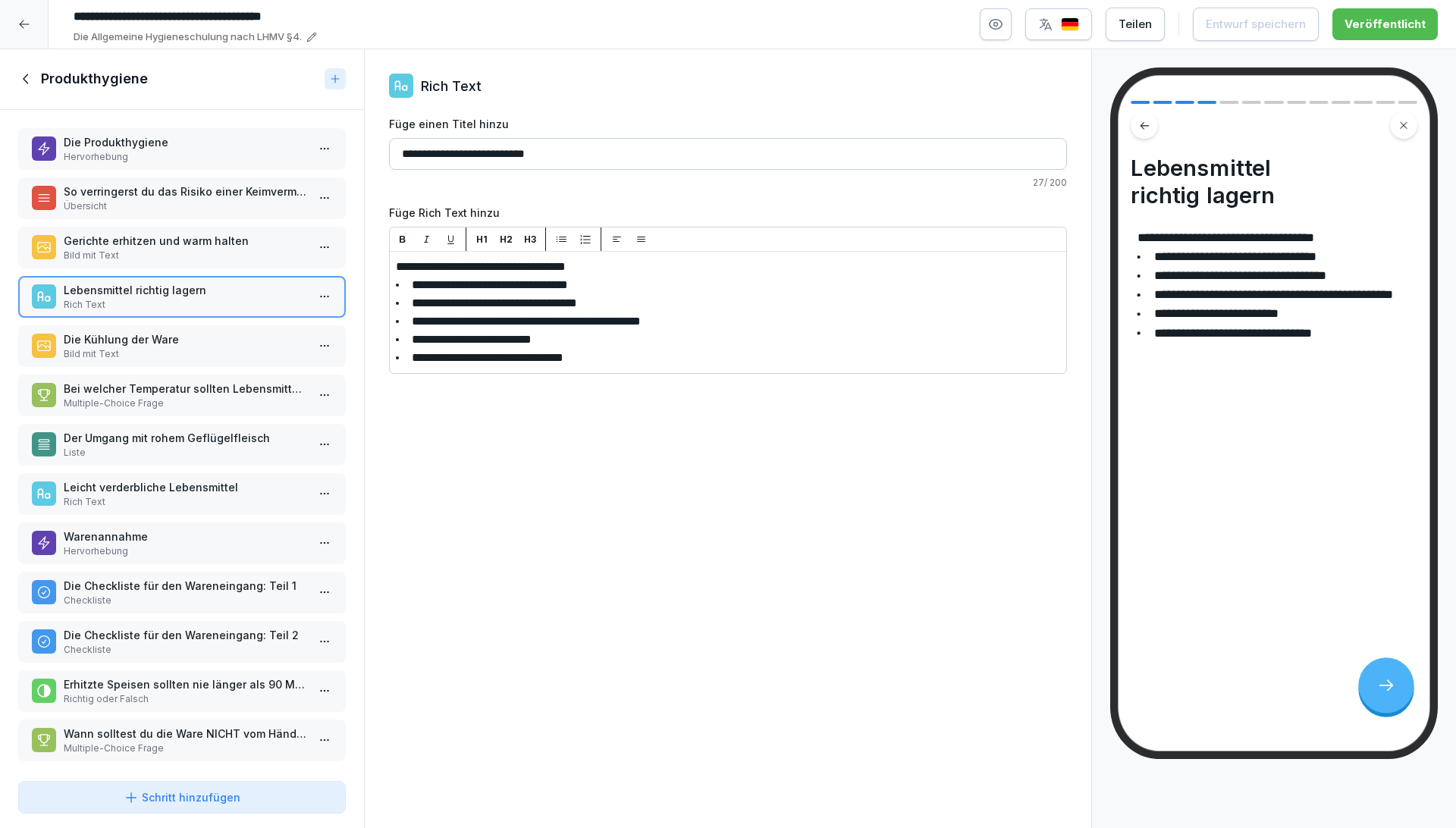
click at [173, 331] on p "Die Kühlung der Ware" at bounding box center [185, 339] width 243 height 16
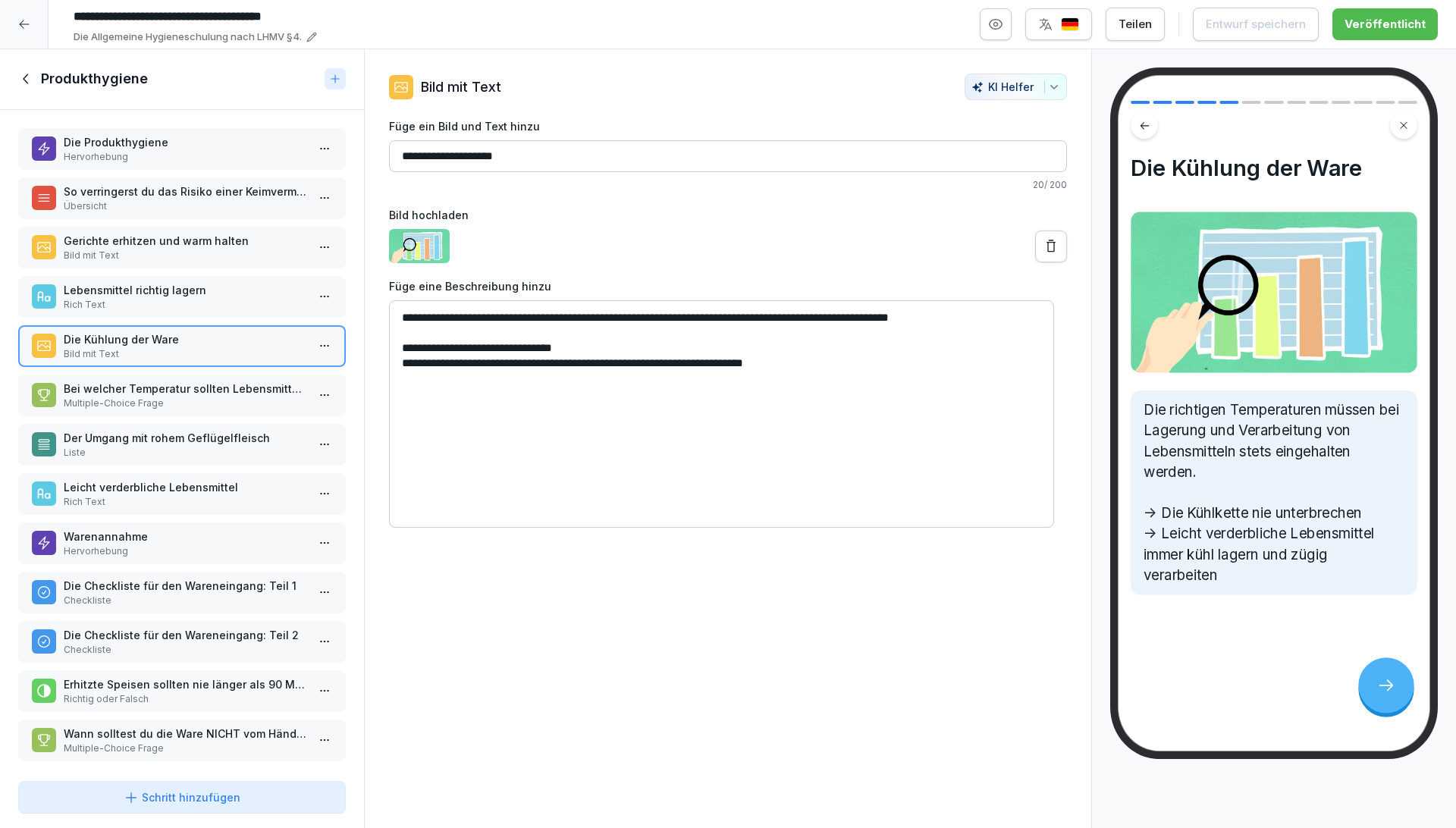
scroll to position [13, 0]
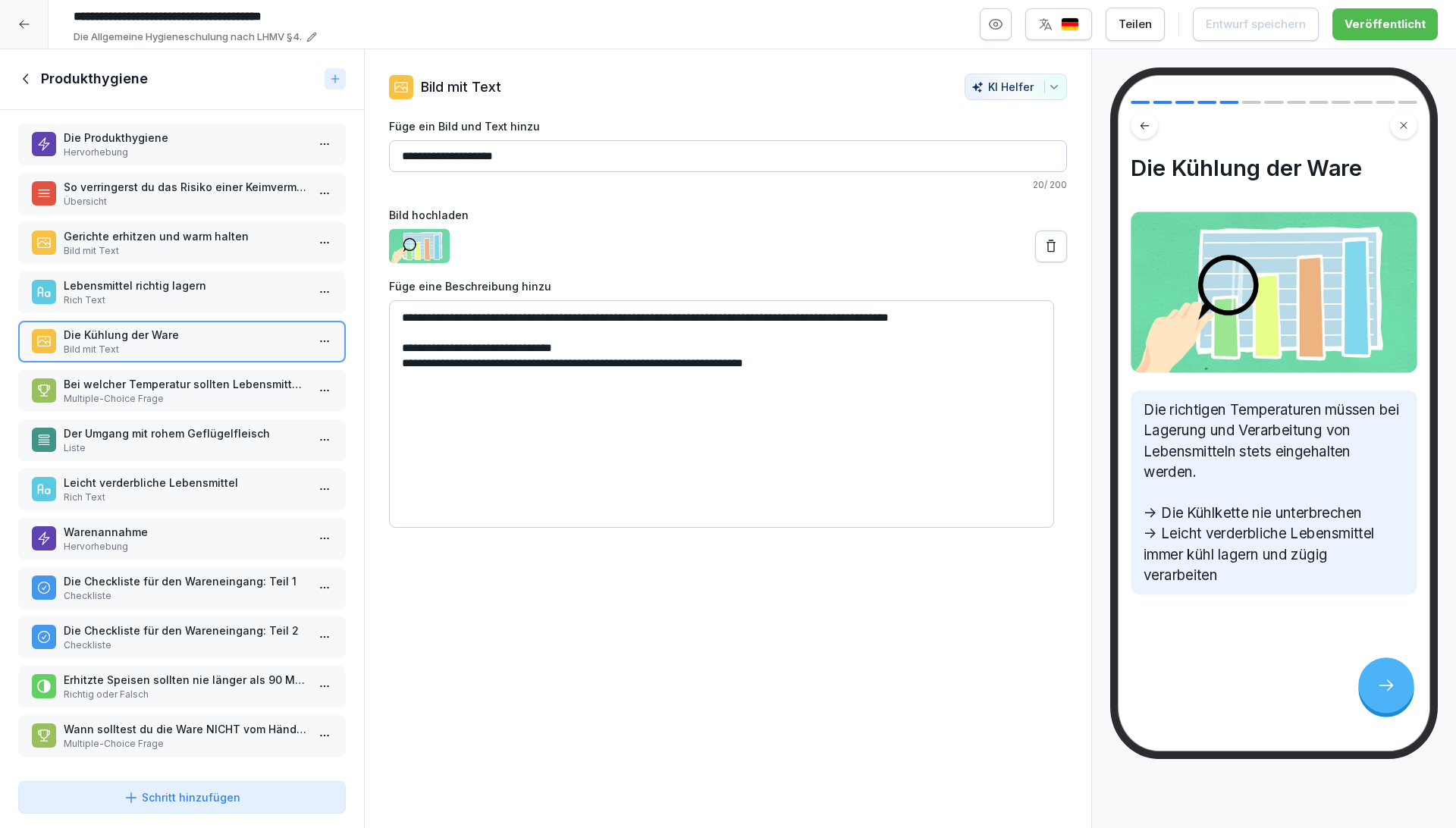
click at [114, 392] on p "Multiple-Choice Frage" at bounding box center [185, 398] width 243 height 13
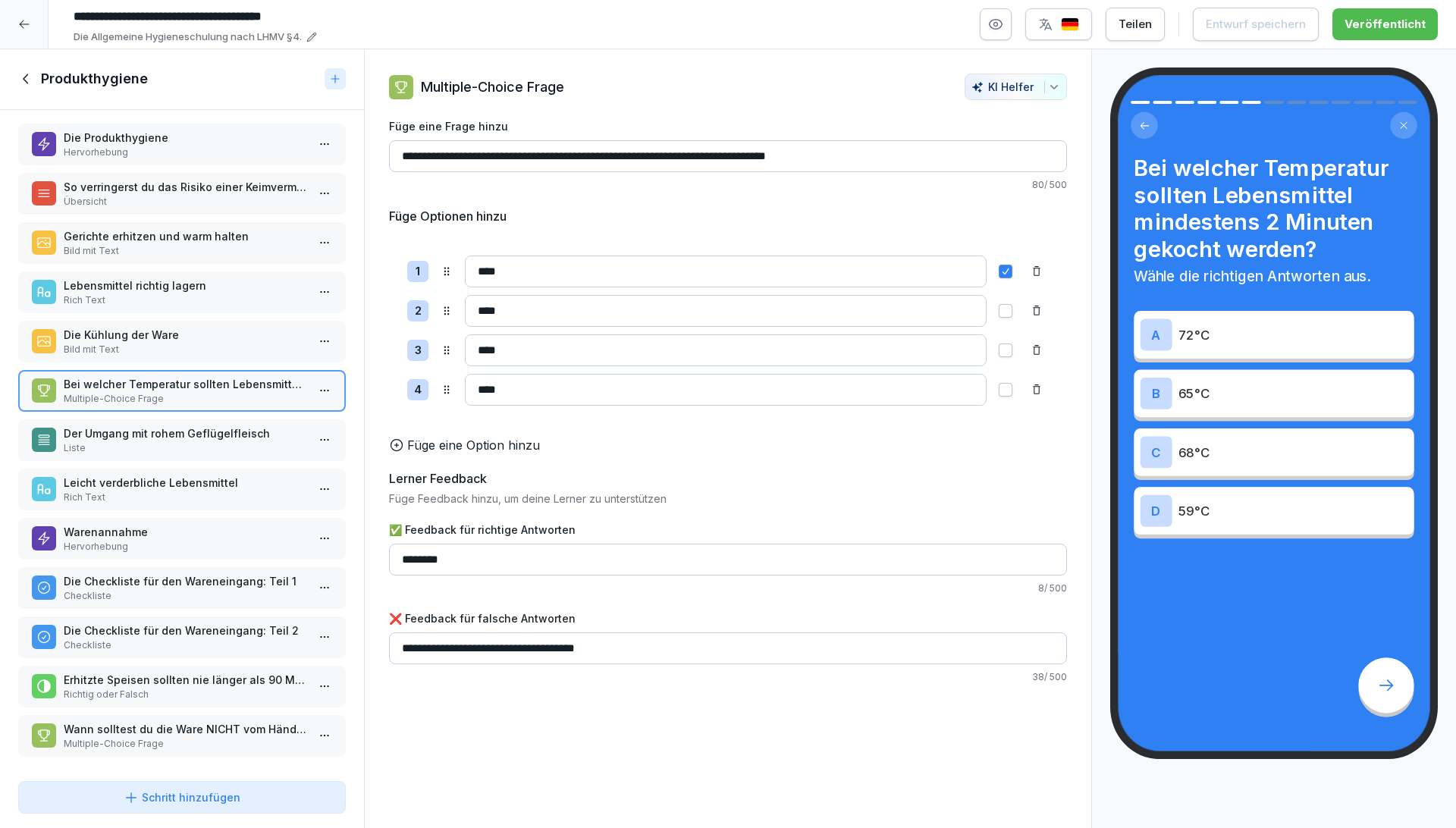
click at [125, 441] on p "Liste" at bounding box center [185, 447] width 243 height 13
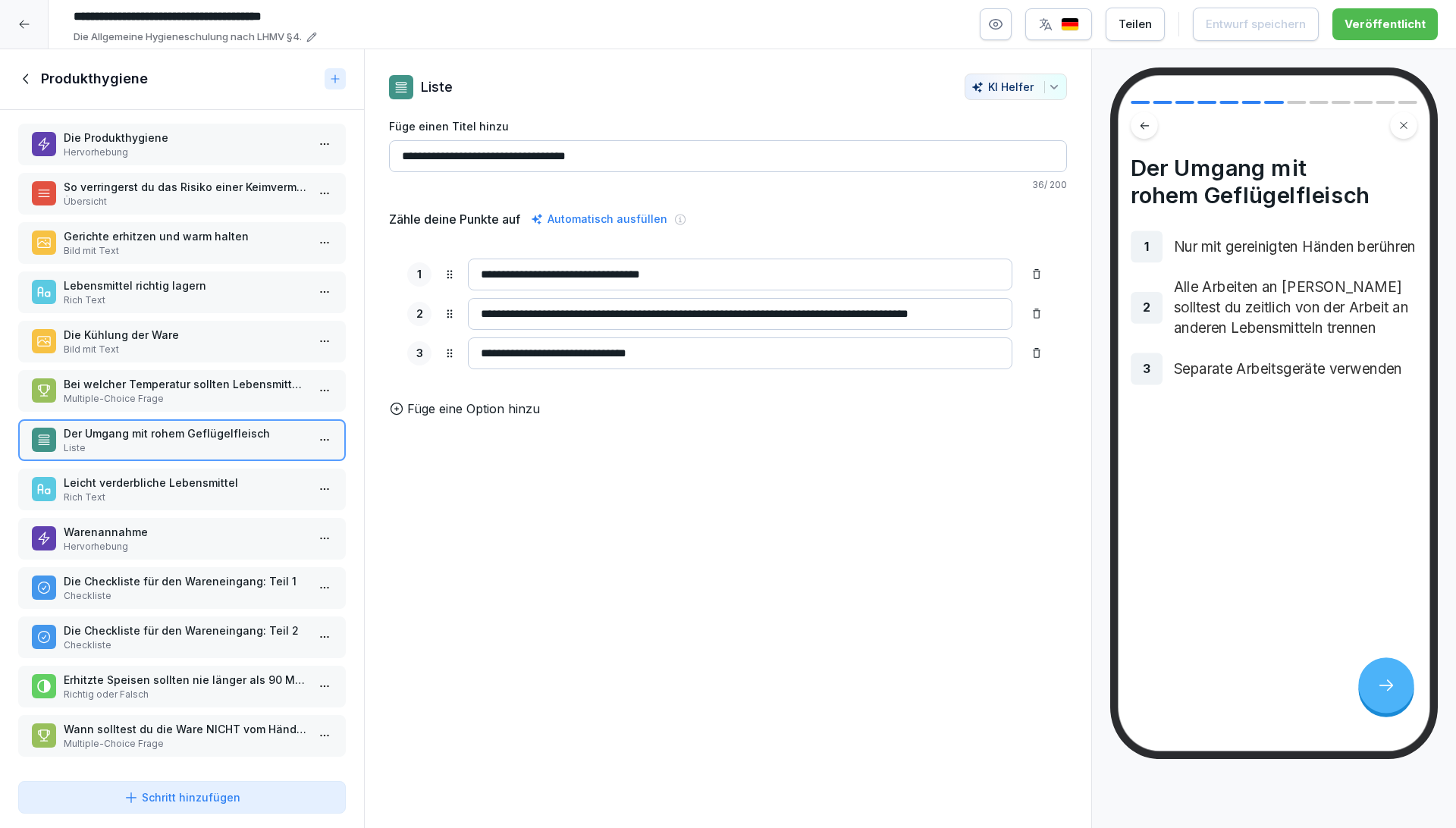
click at [134, 479] on p "Leicht verderbliche Lebensmittel" at bounding box center [185, 482] width 243 height 16
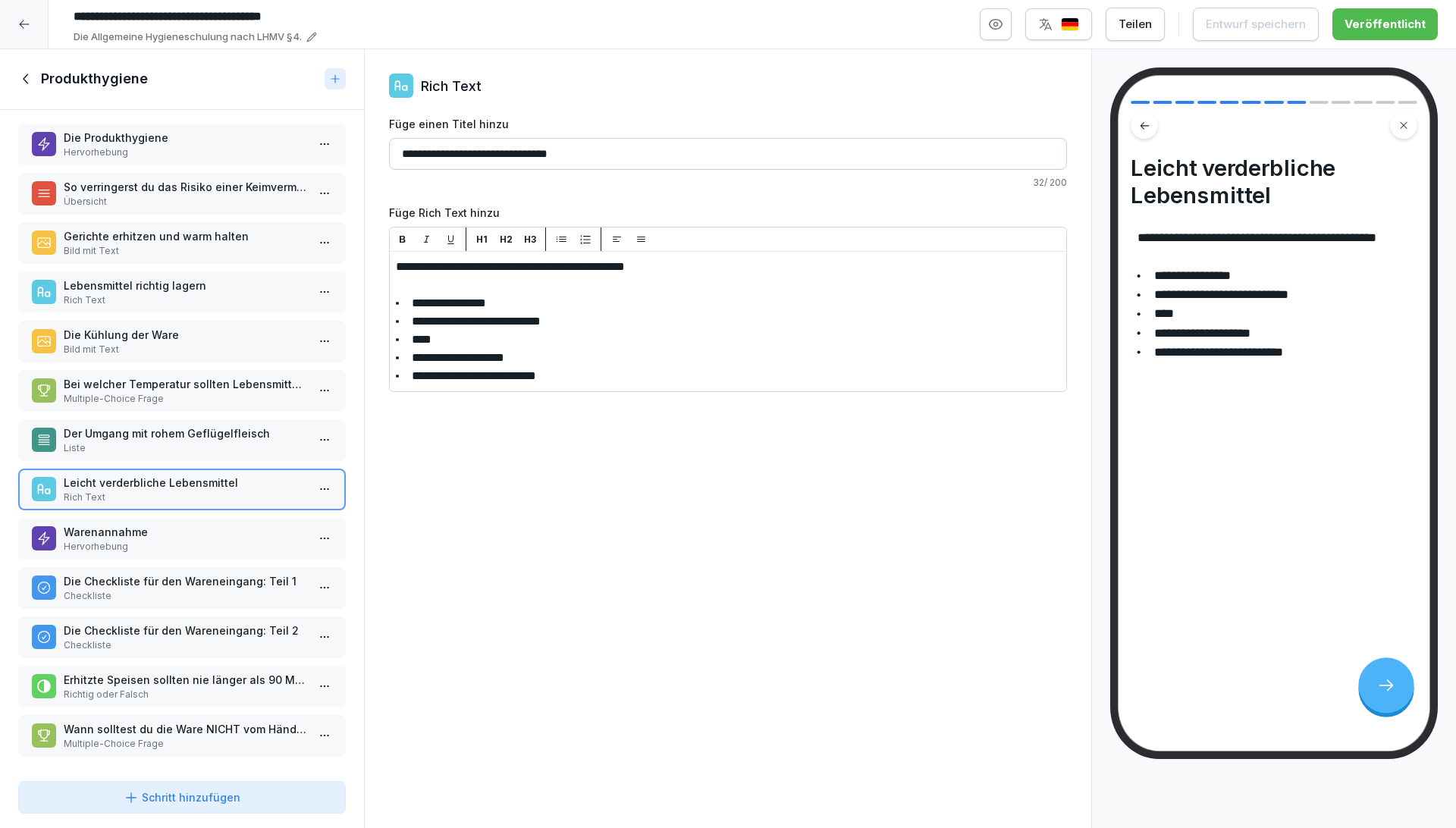
click at [177, 524] on p "Warenannahme" at bounding box center [185, 532] width 243 height 16
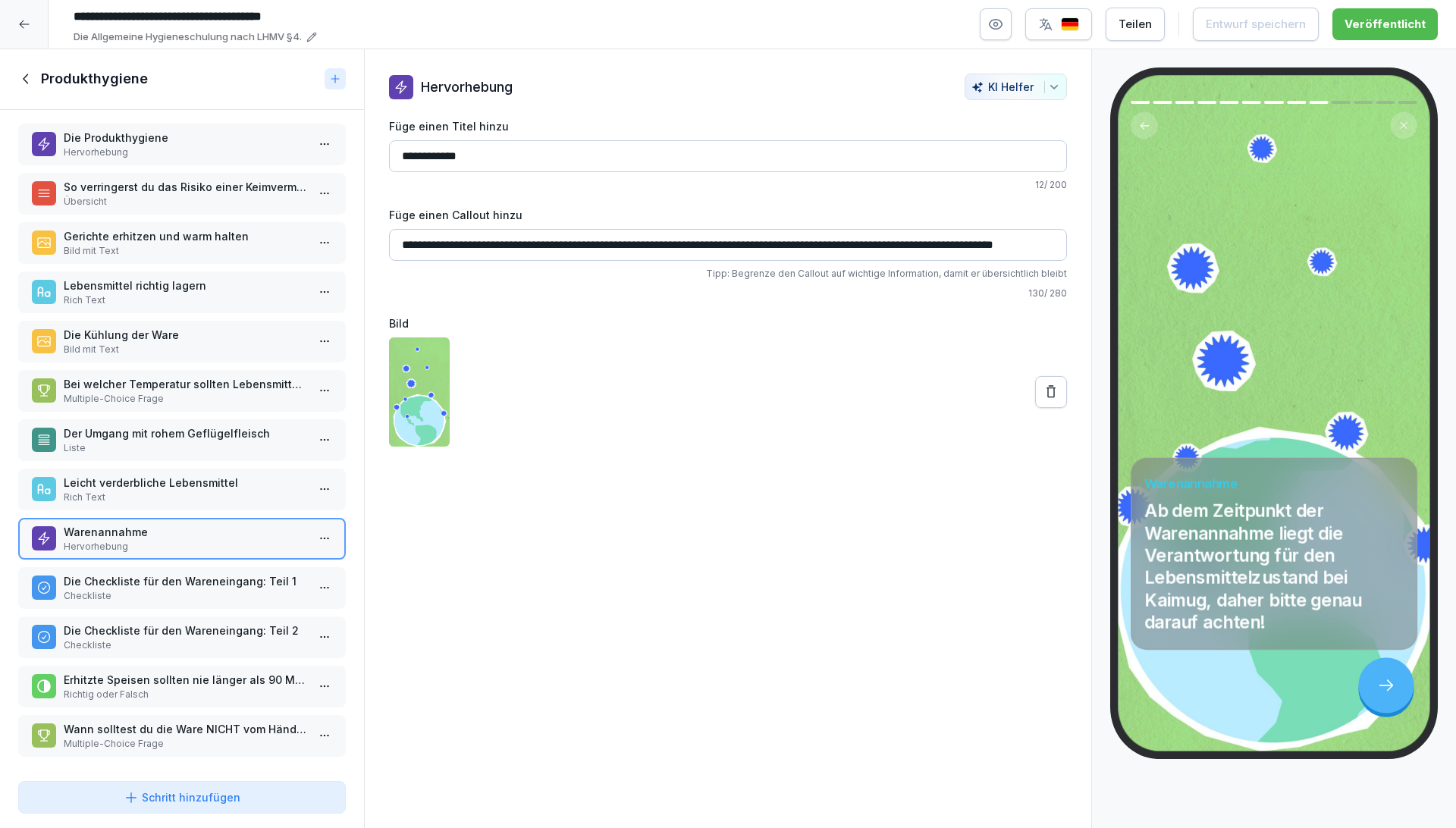
click at [190, 573] on p "Die Checkliste für den Wareneingang: Teil 1" at bounding box center [185, 581] width 243 height 16
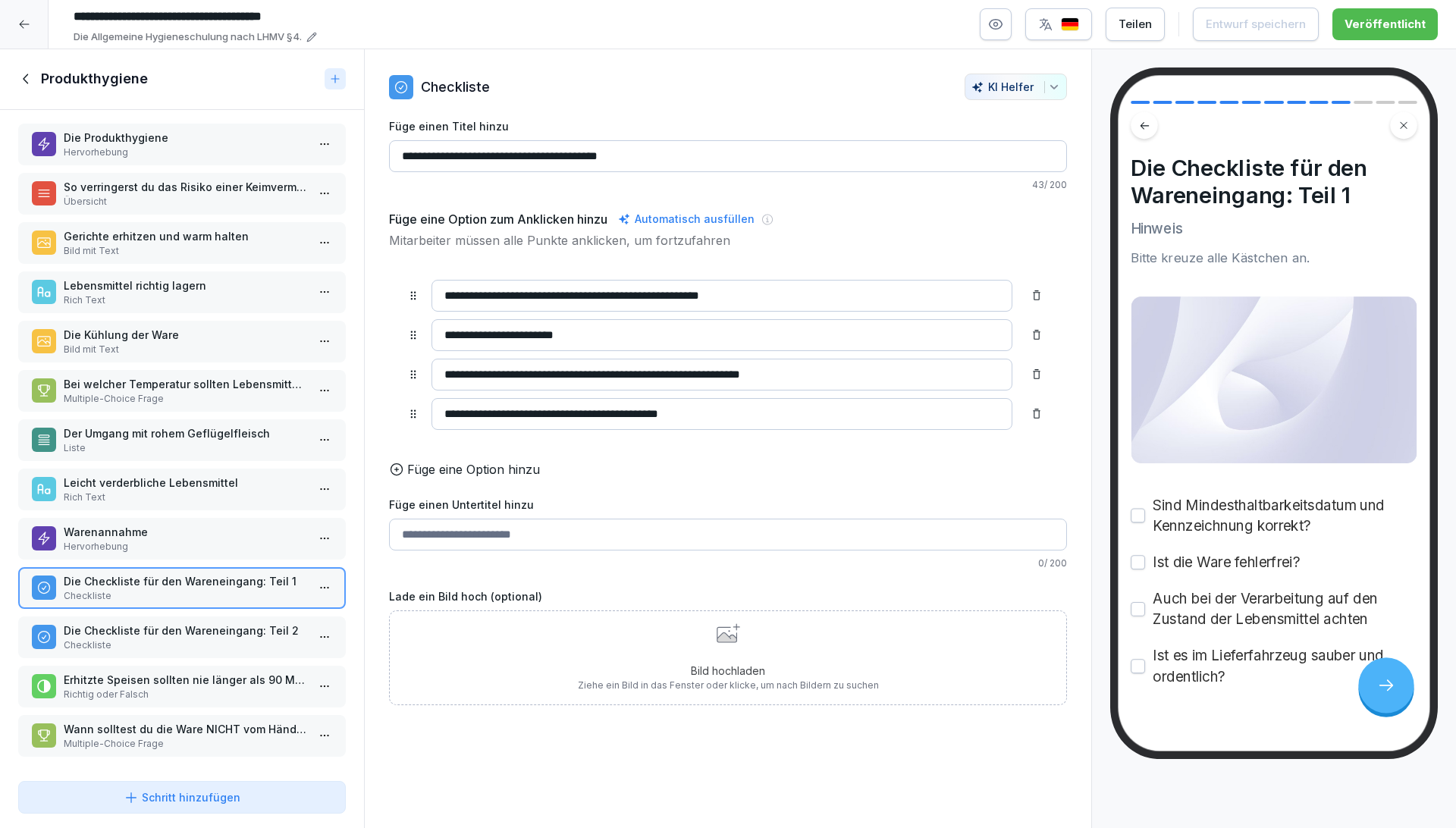
click at [193, 622] on p "Die Checkliste für den Wareneingang: Teil 2" at bounding box center [185, 630] width 243 height 16
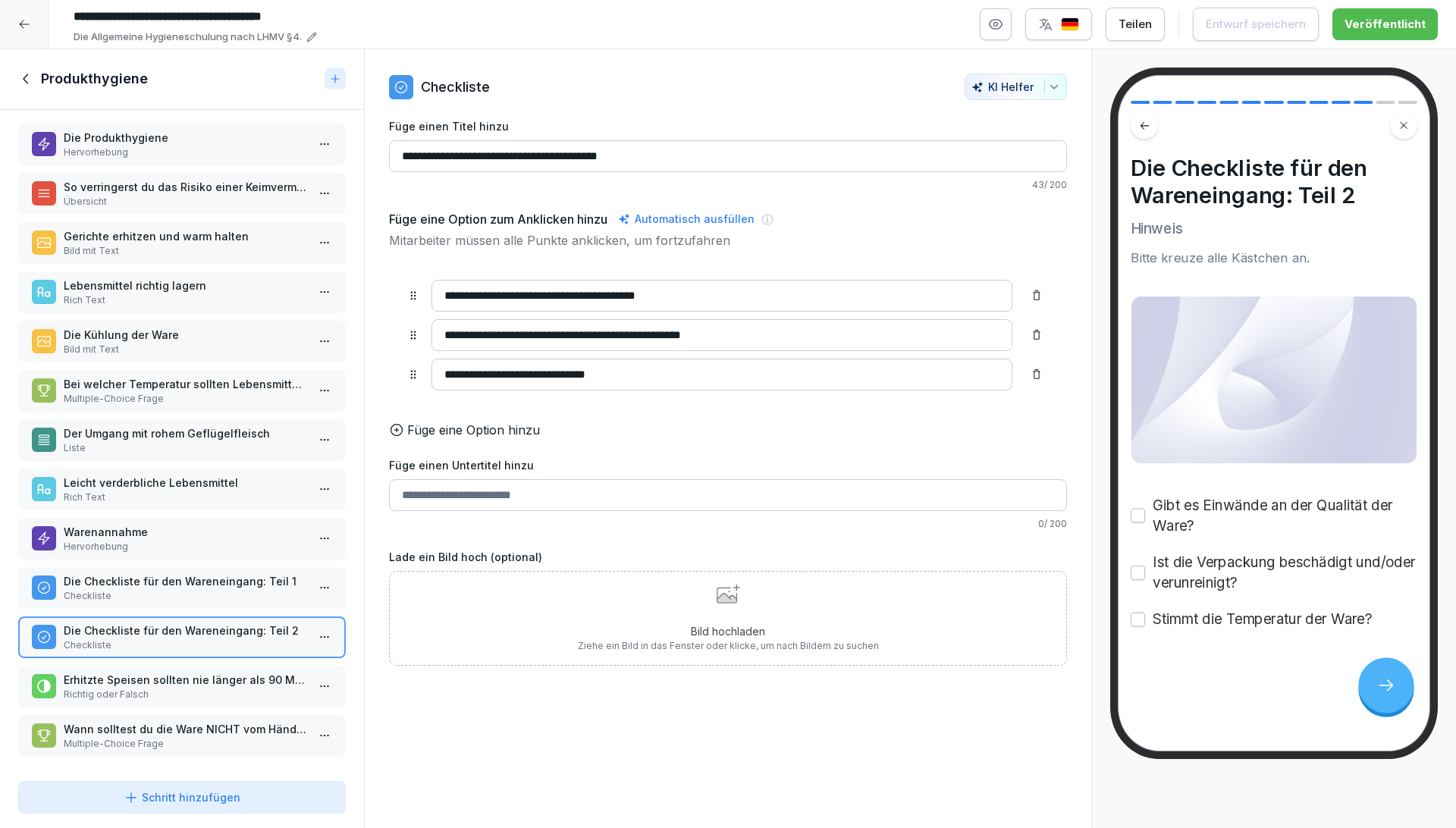
click at [190, 672] on p "Erhitzte Speisen sollten nie länger als 90 Minuten heiß gehalten (≥65°C) werden." at bounding box center [185, 680] width 243 height 16
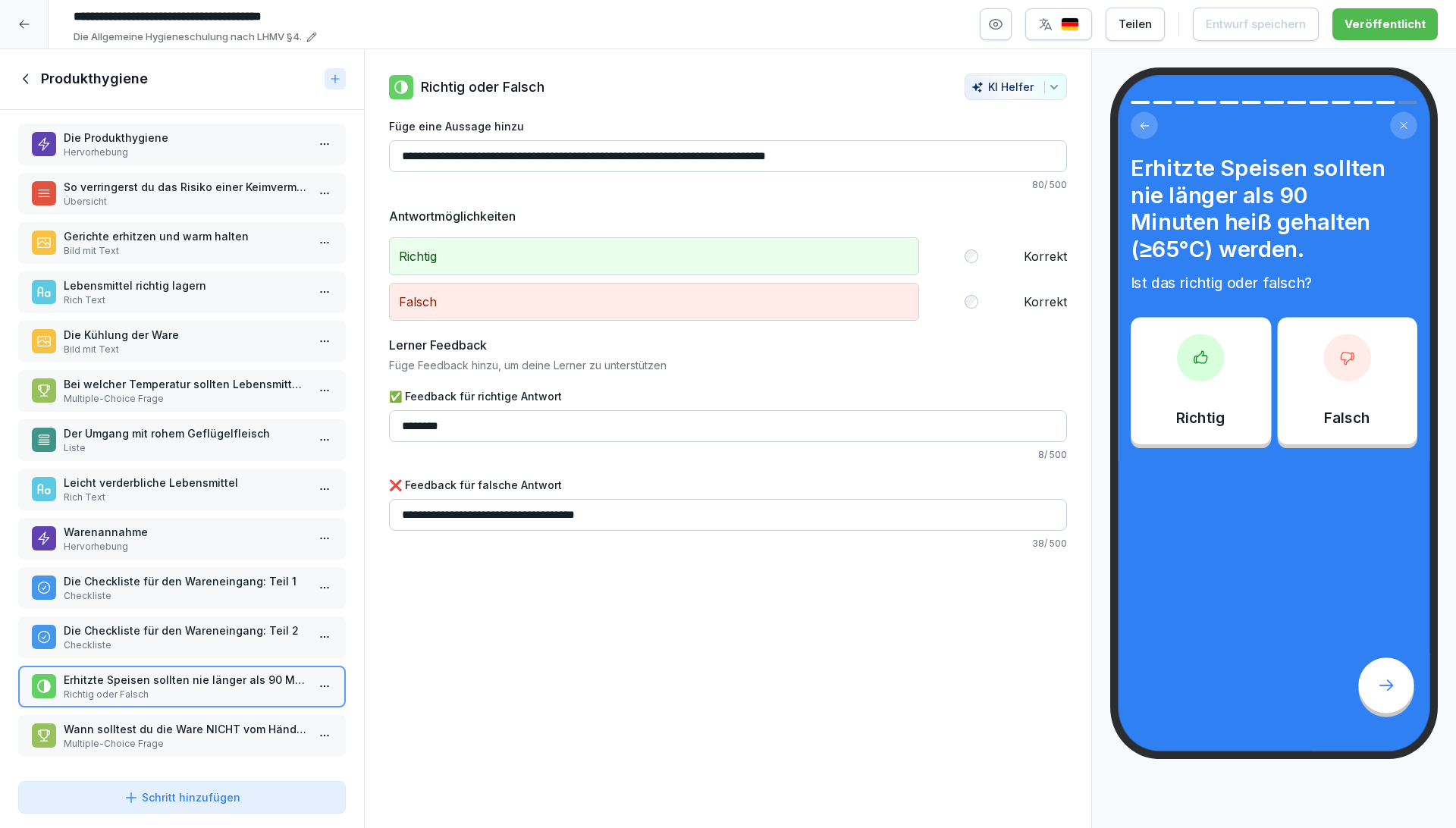
click at [225, 736] on p "Multiple-Choice Frage" at bounding box center [185, 743] width 243 height 13
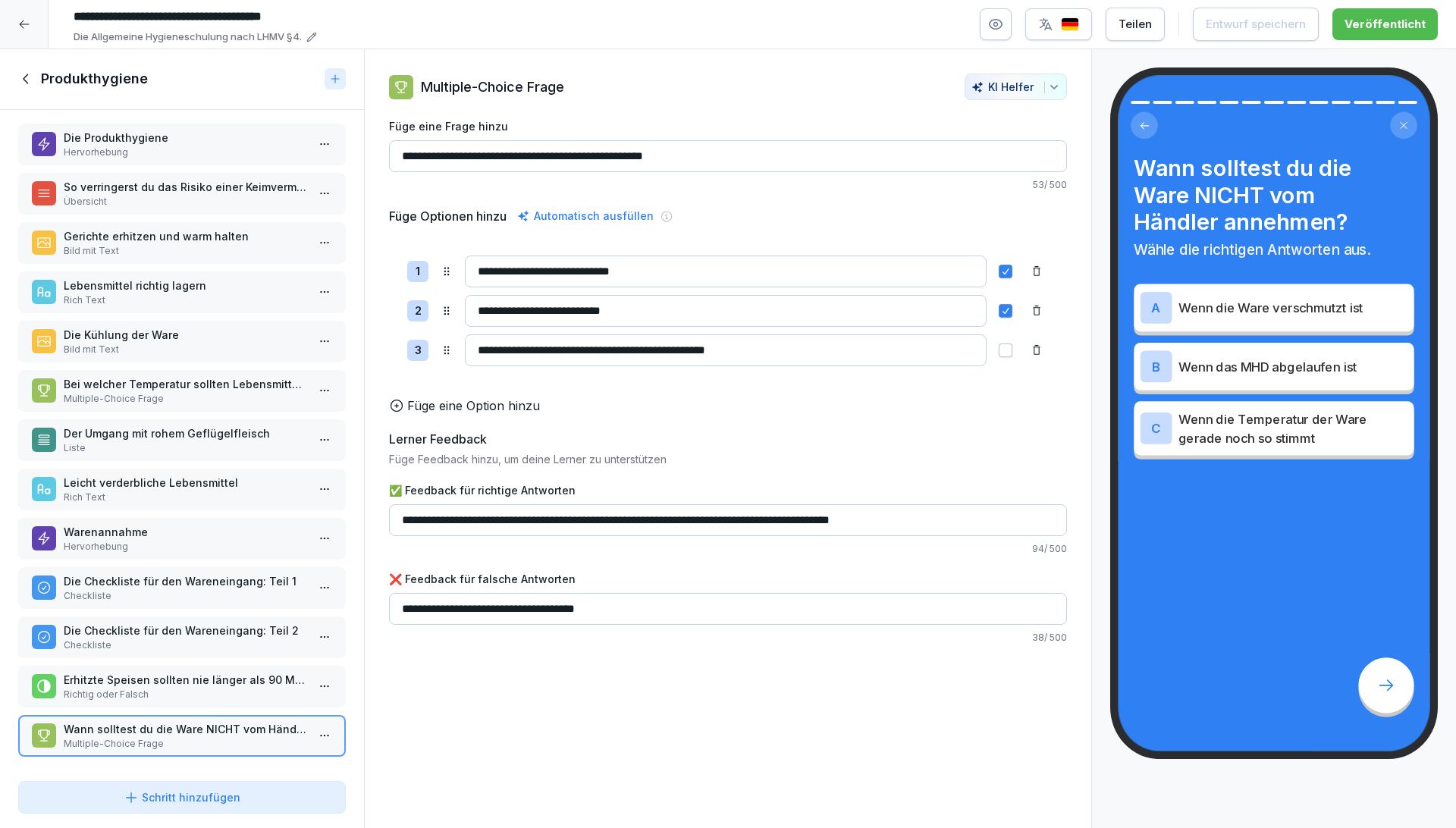
click at [32, 82] on icon at bounding box center [26, 79] width 17 height 17
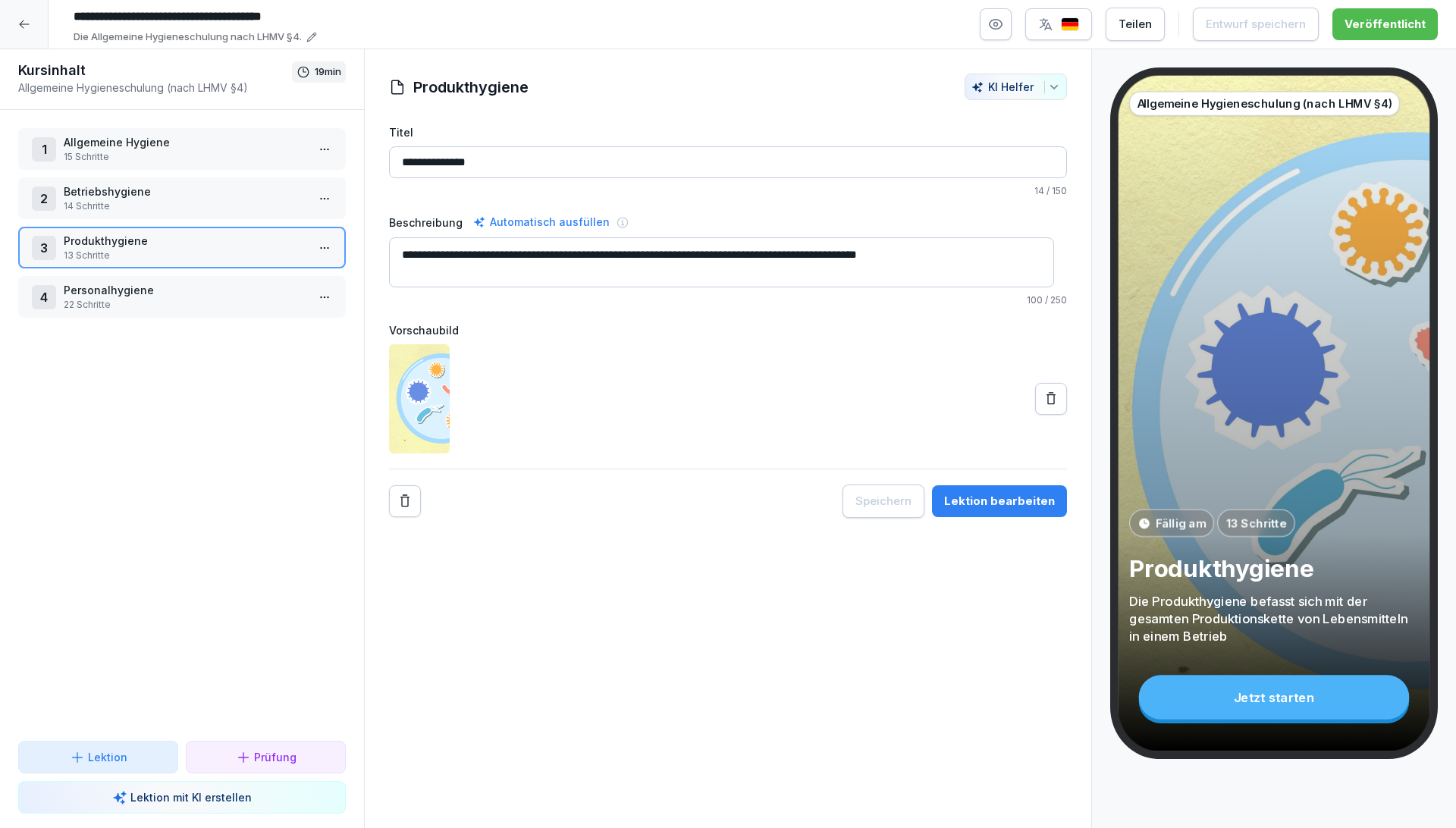
click at [119, 309] on p "22 Schritte" at bounding box center [185, 304] width 243 height 13
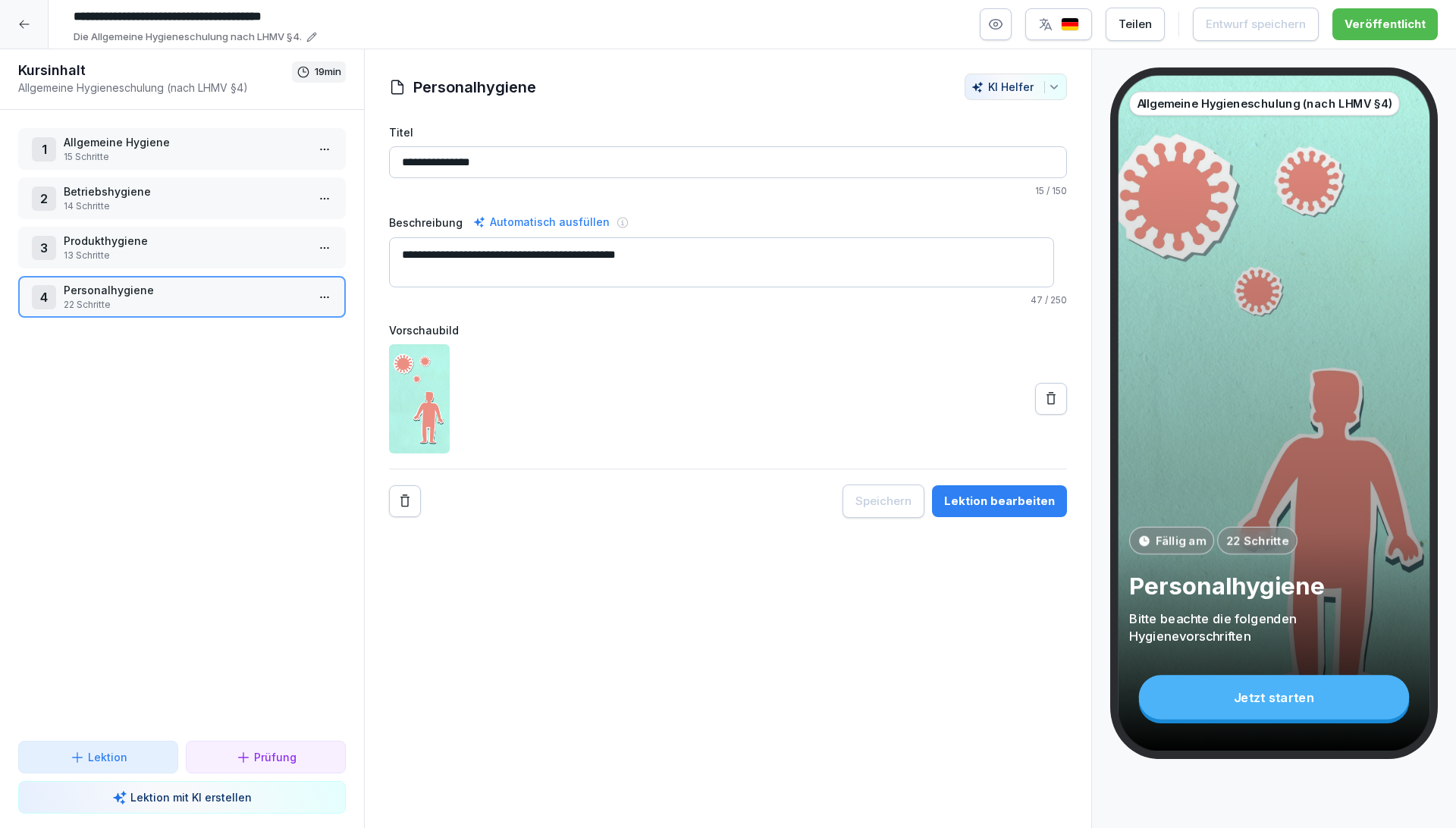
click at [29, 22] on icon at bounding box center [24, 24] width 13 height 13
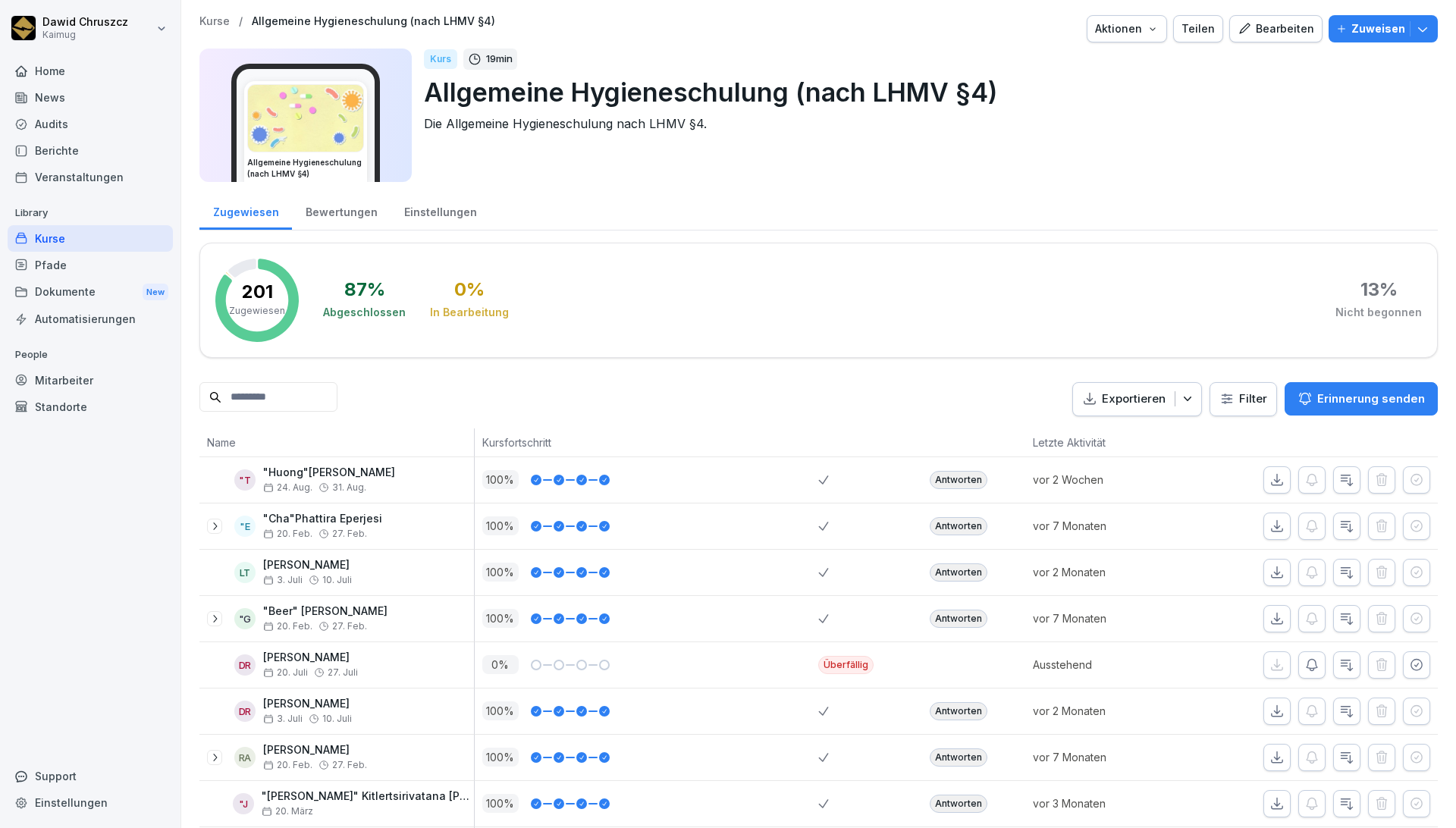
click at [87, 240] on div "Kurse" at bounding box center [90, 239] width 165 height 27
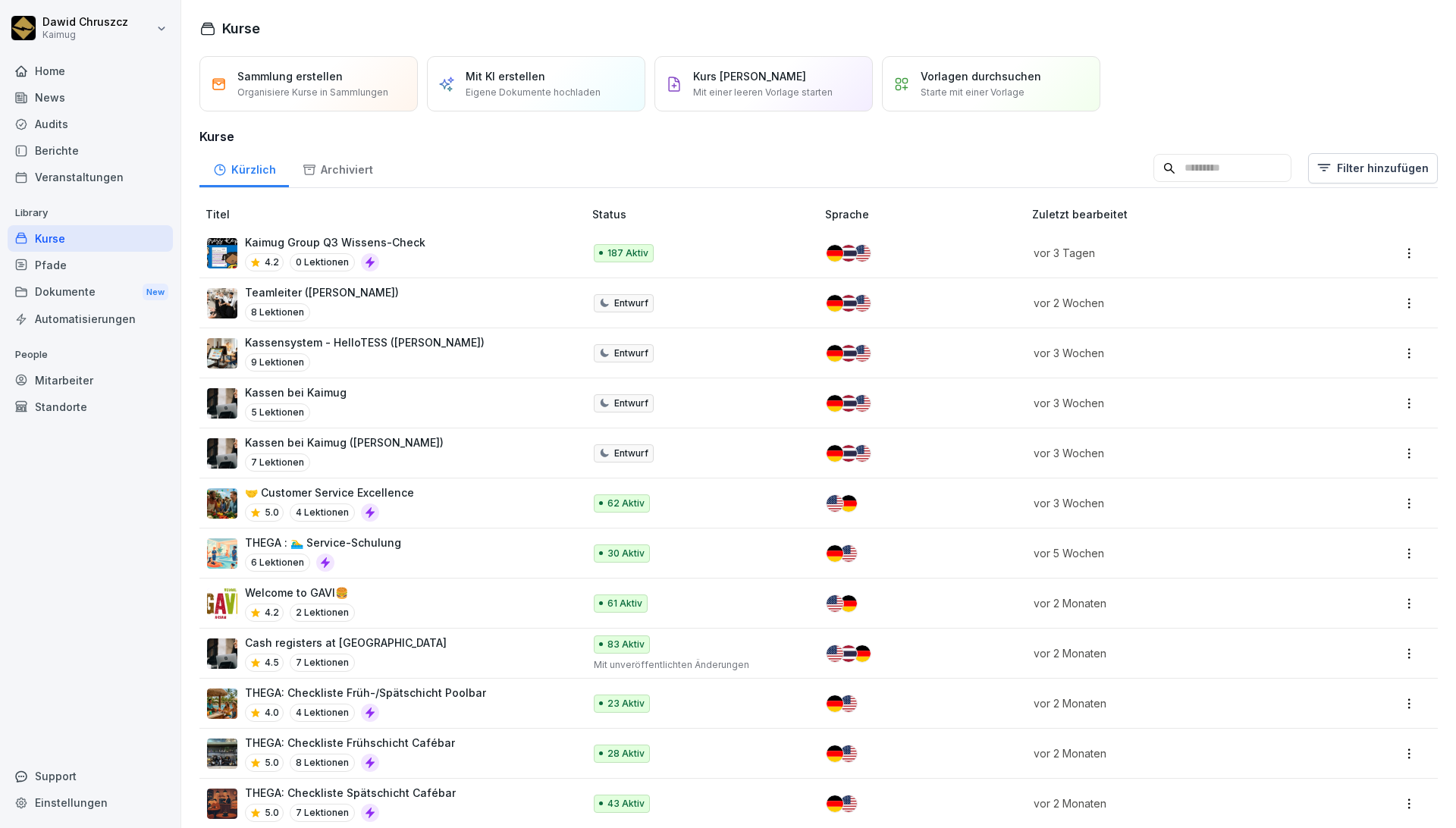
click at [1194, 167] on input at bounding box center [1222, 168] width 138 height 29
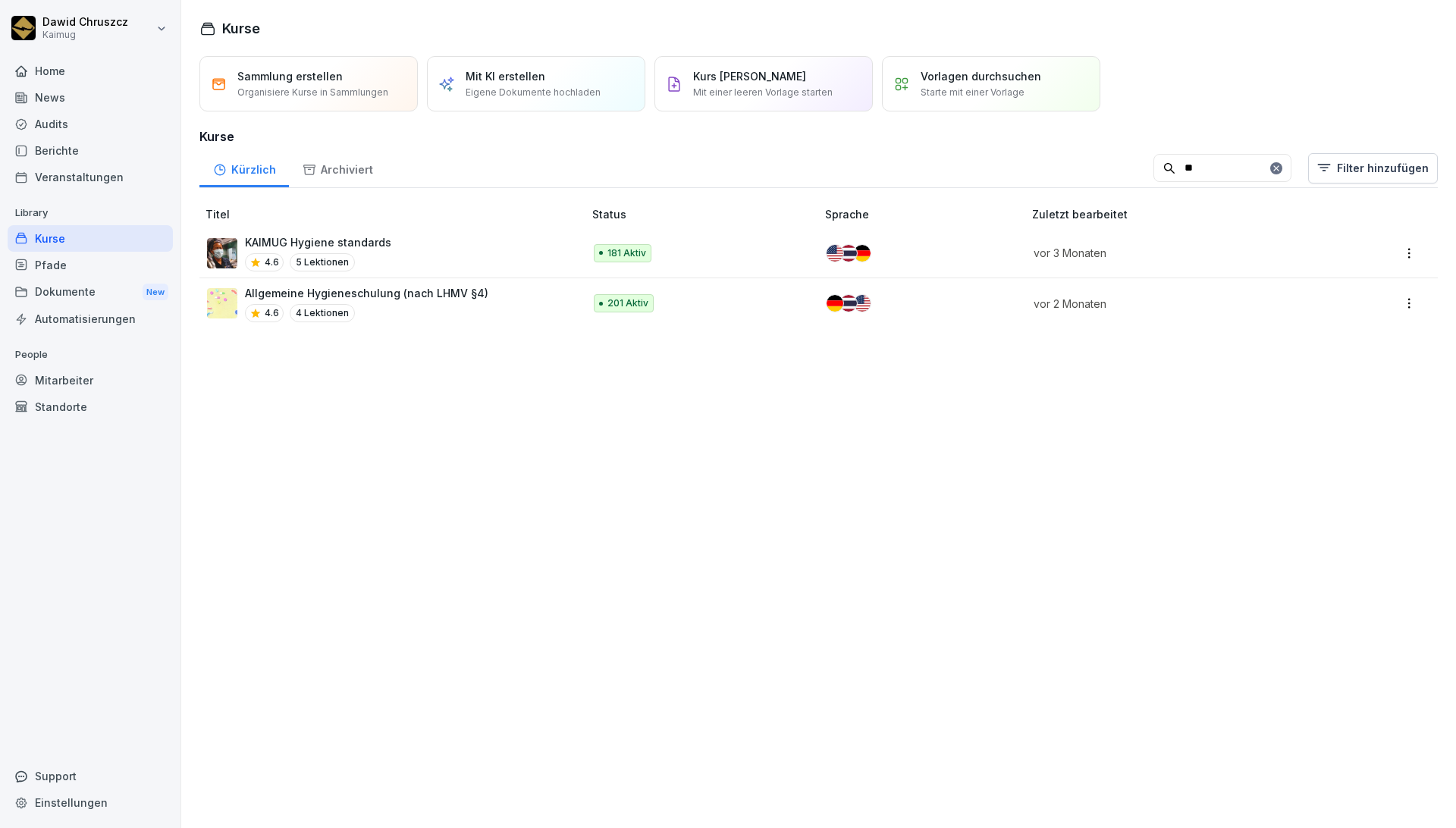
type input "*"
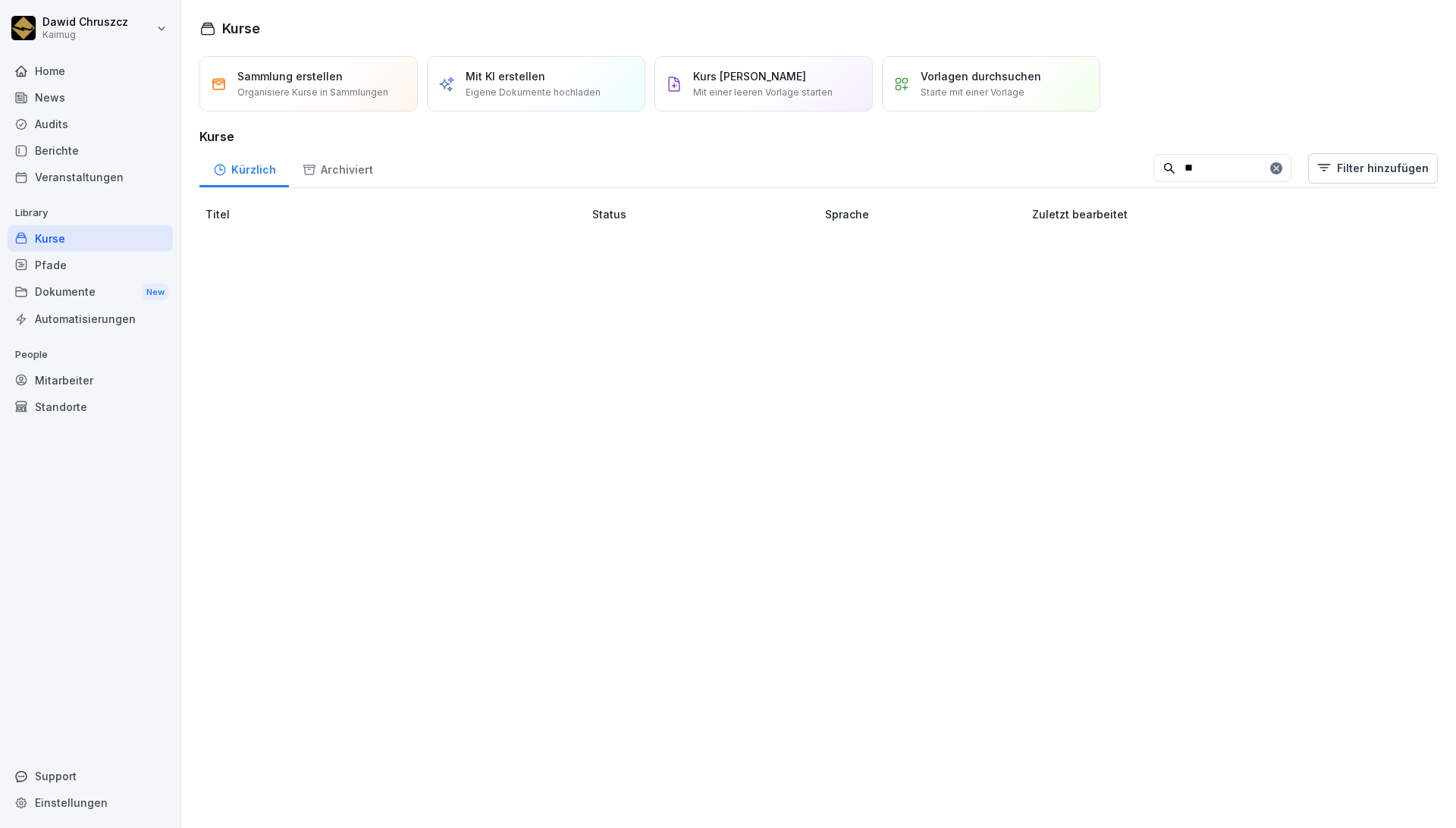
type input "*"
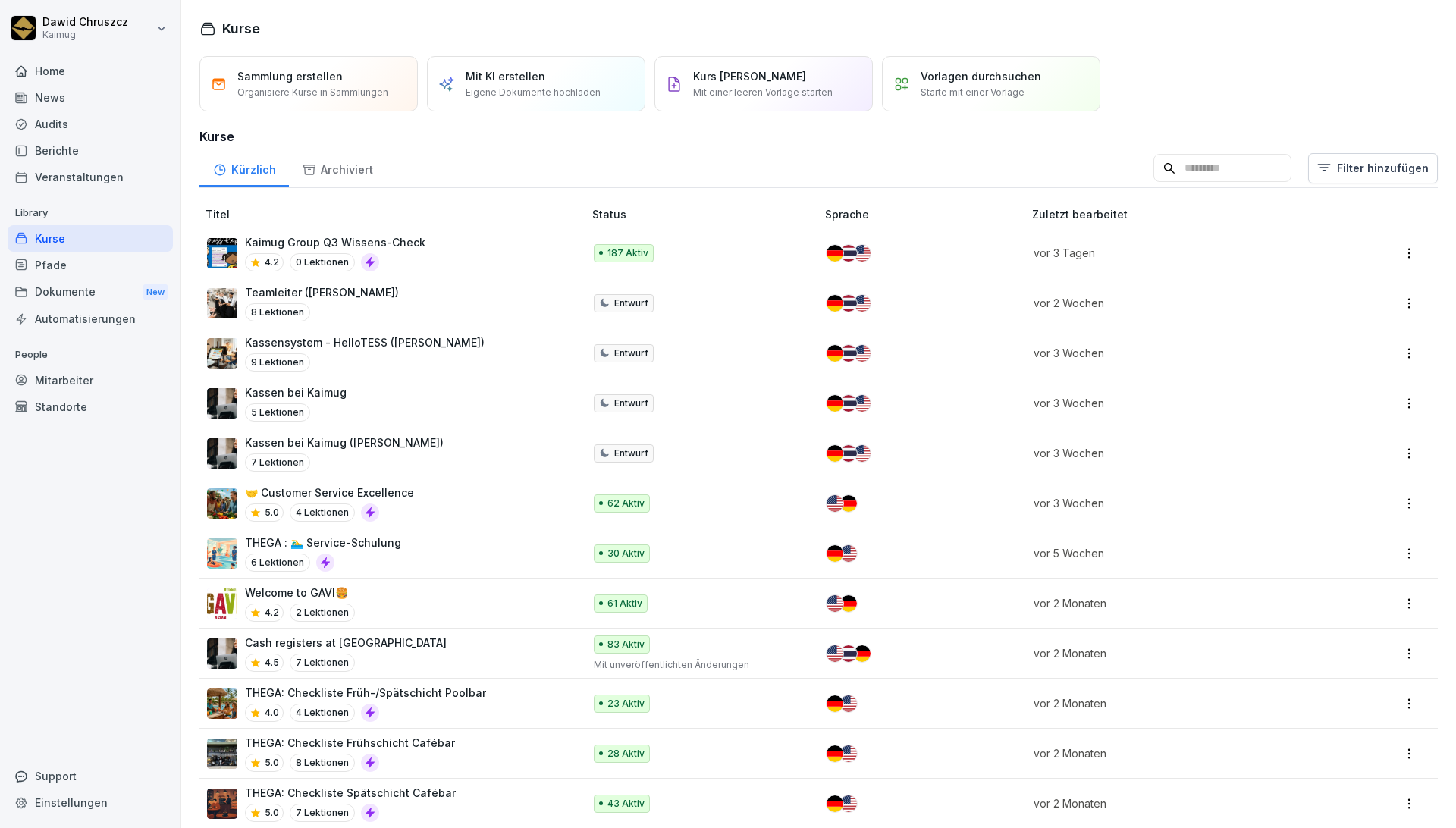
click at [1218, 64] on div "Sammlung erstellen Organisiere Kurse in Sammlungen Mit KI erstellen Eigene Doku…" at bounding box center [818, 84] width 1238 height 56
click at [1171, 161] on input at bounding box center [1222, 168] width 138 height 29
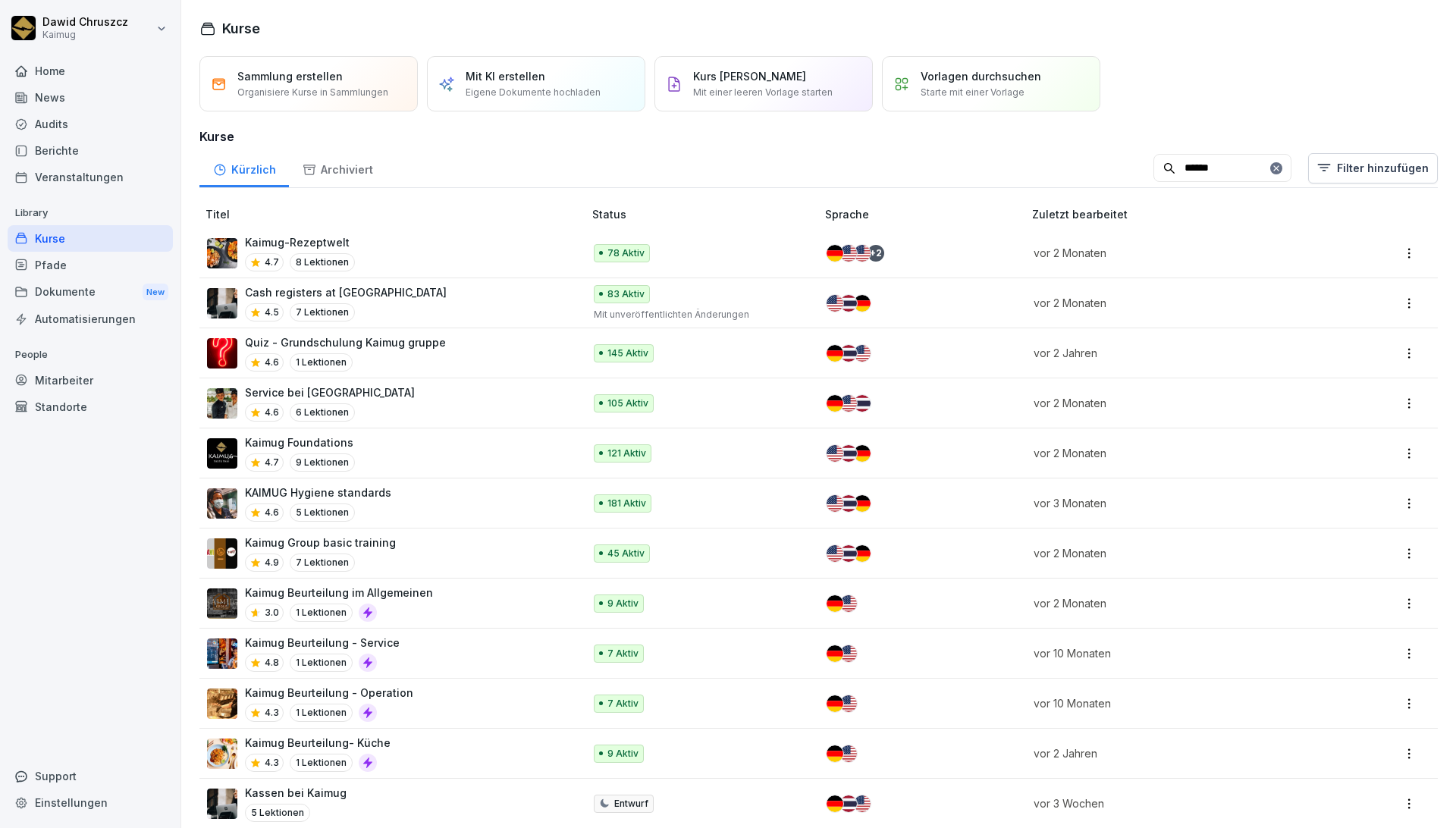
drag, startPoint x: 1171, startPoint y: 166, endPoint x: 1044, endPoint y: 145, distance: 128.7
click at [1047, 148] on div "Kürzlich Archiviert ****** Filter hinzufügen" at bounding box center [818, 168] width 1238 height 40
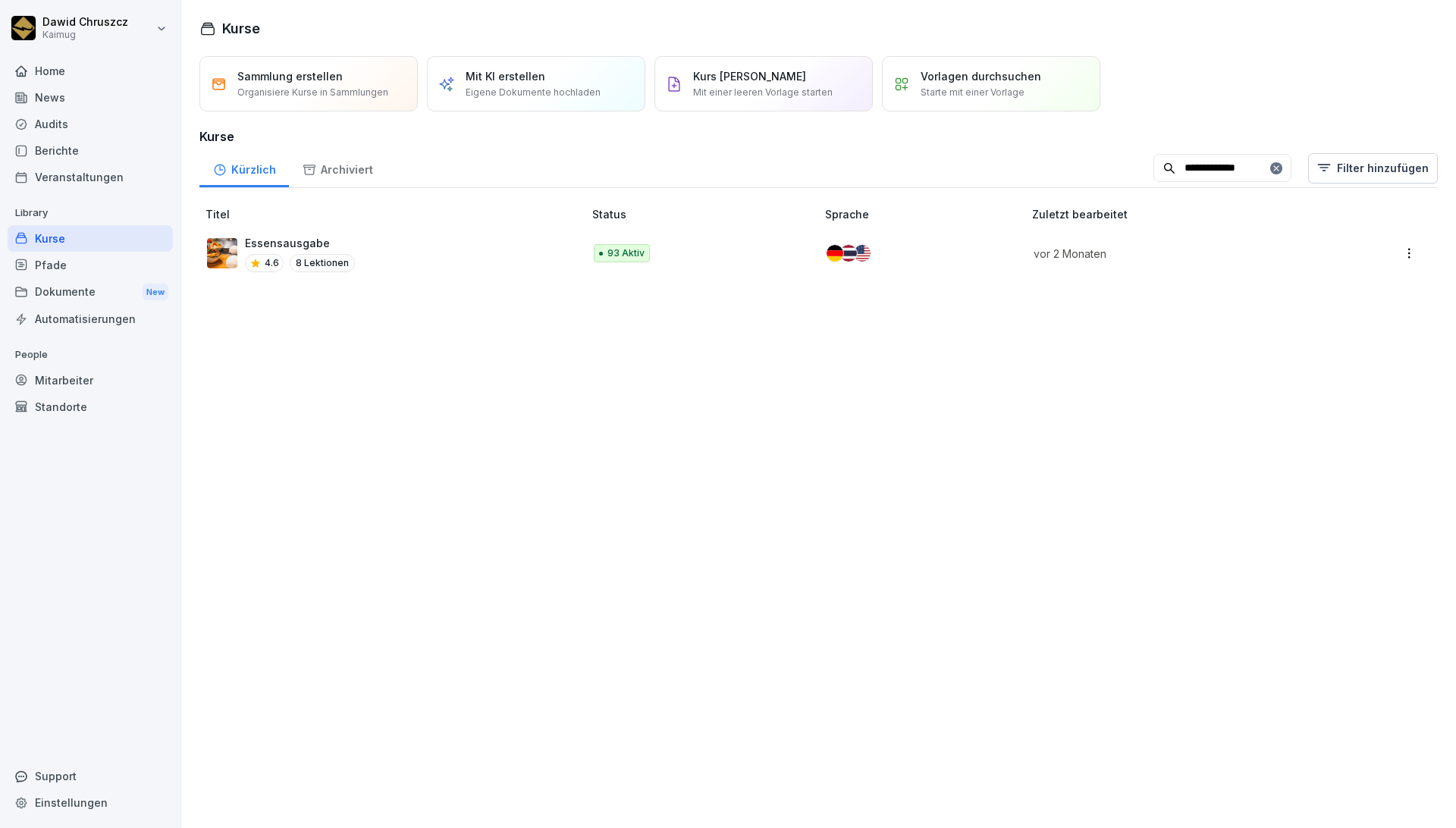
type input "**********"
click at [321, 236] on p "Essensausgabe" at bounding box center [300, 243] width 110 height 16
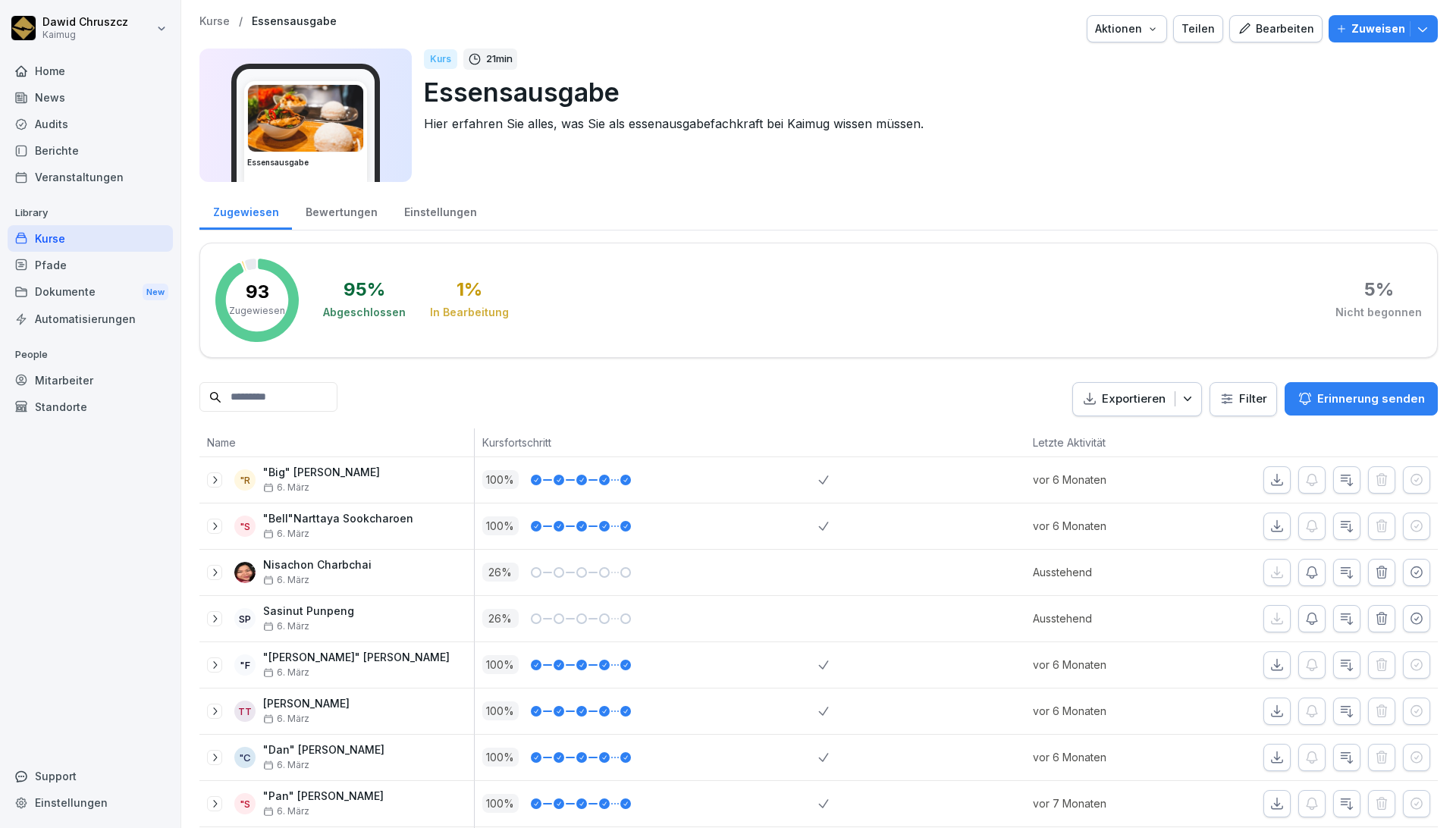
click at [1280, 22] on div "Bearbeiten" at bounding box center [1275, 29] width 76 height 17
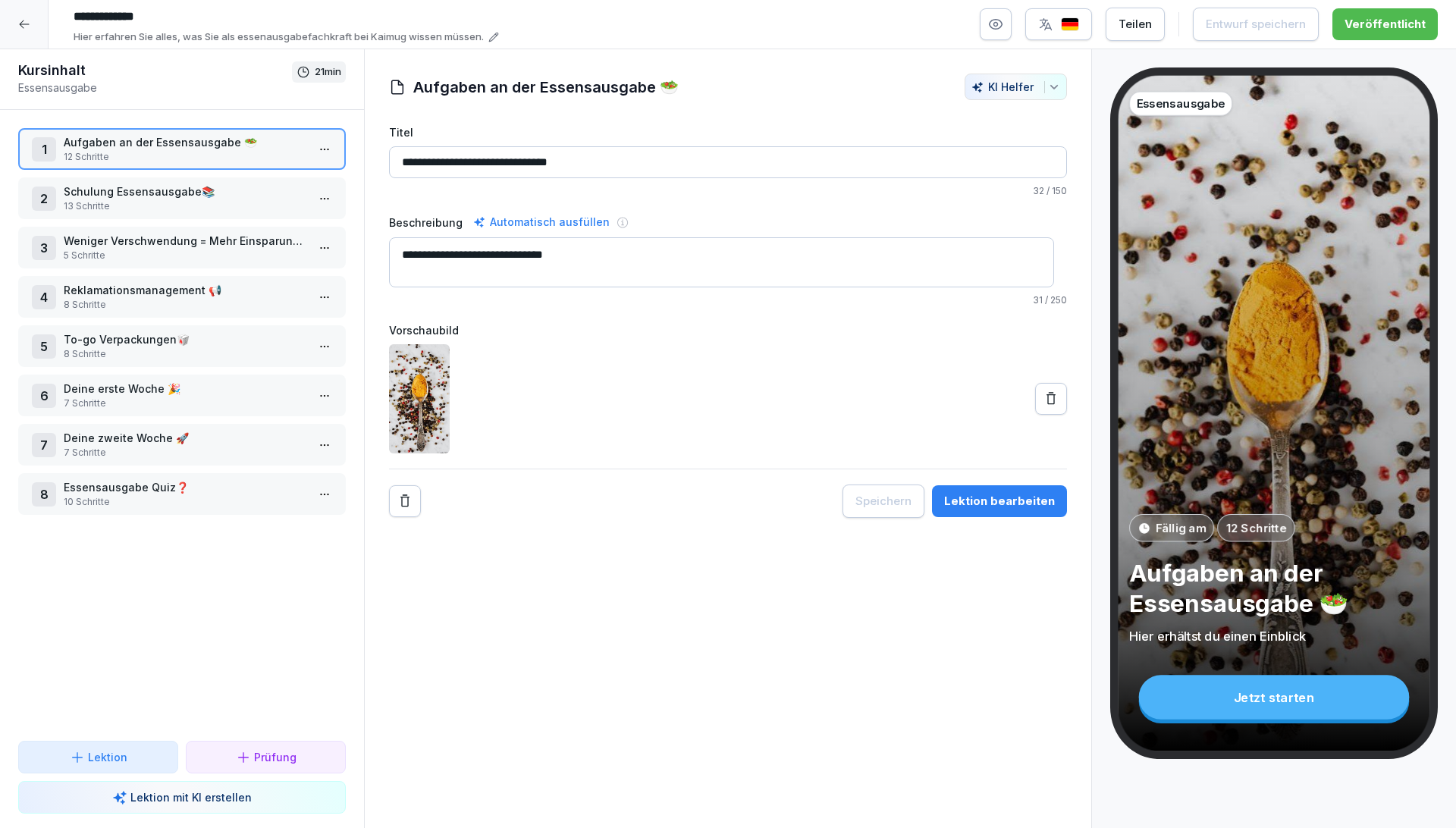
click at [976, 515] on button "Lektion bearbeiten" at bounding box center [999, 500] width 135 height 31
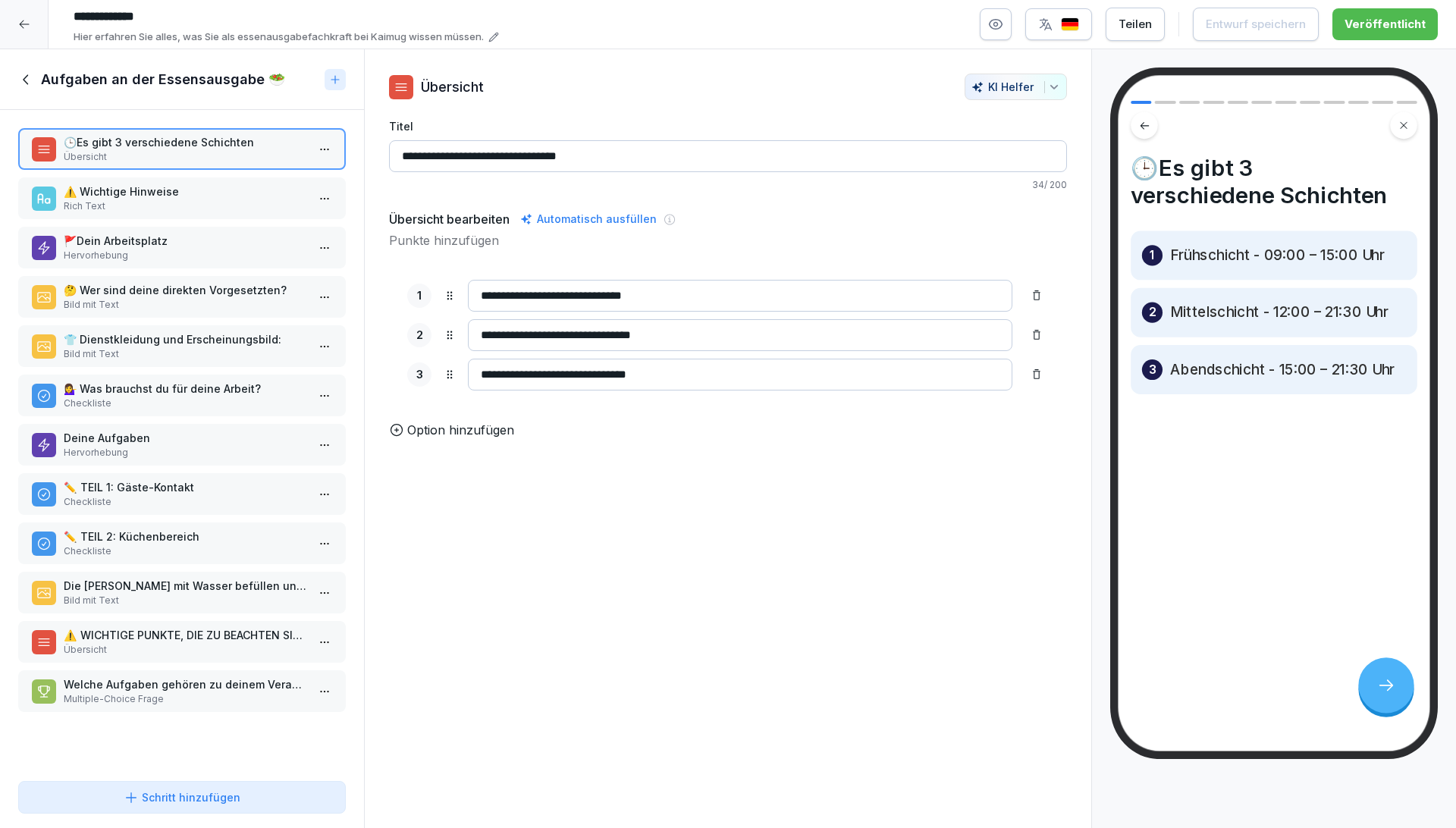
drag, startPoint x: 189, startPoint y: 192, endPoint x: 194, endPoint y: 205, distance: 13.9
click at [190, 192] on p "⚠️ Wichtige Hinweise" at bounding box center [185, 191] width 243 height 16
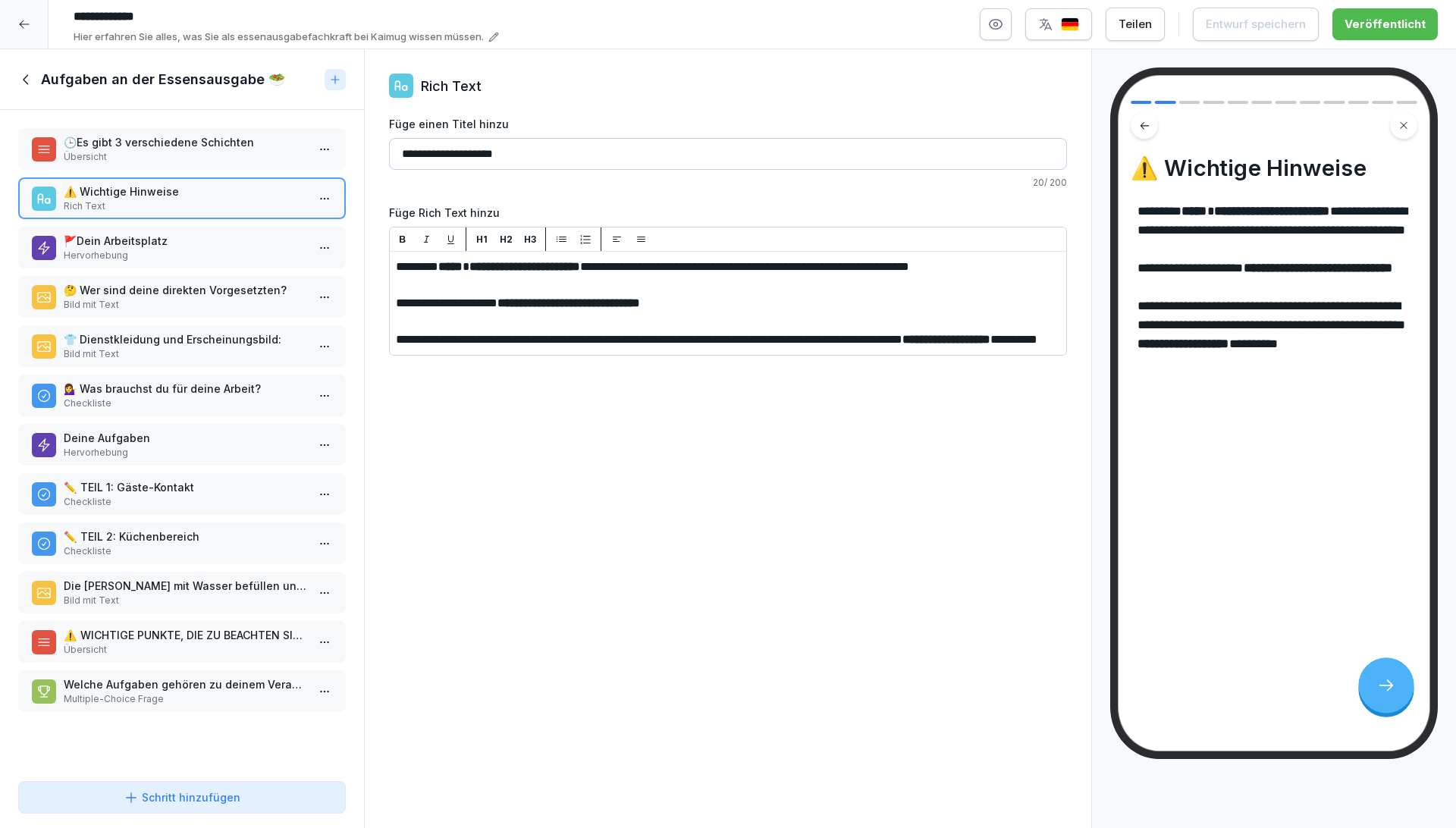
click at [196, 242] on p "🚩Dein Arbeitsplatz" at bounding box center [185, 241] width 243 height 16
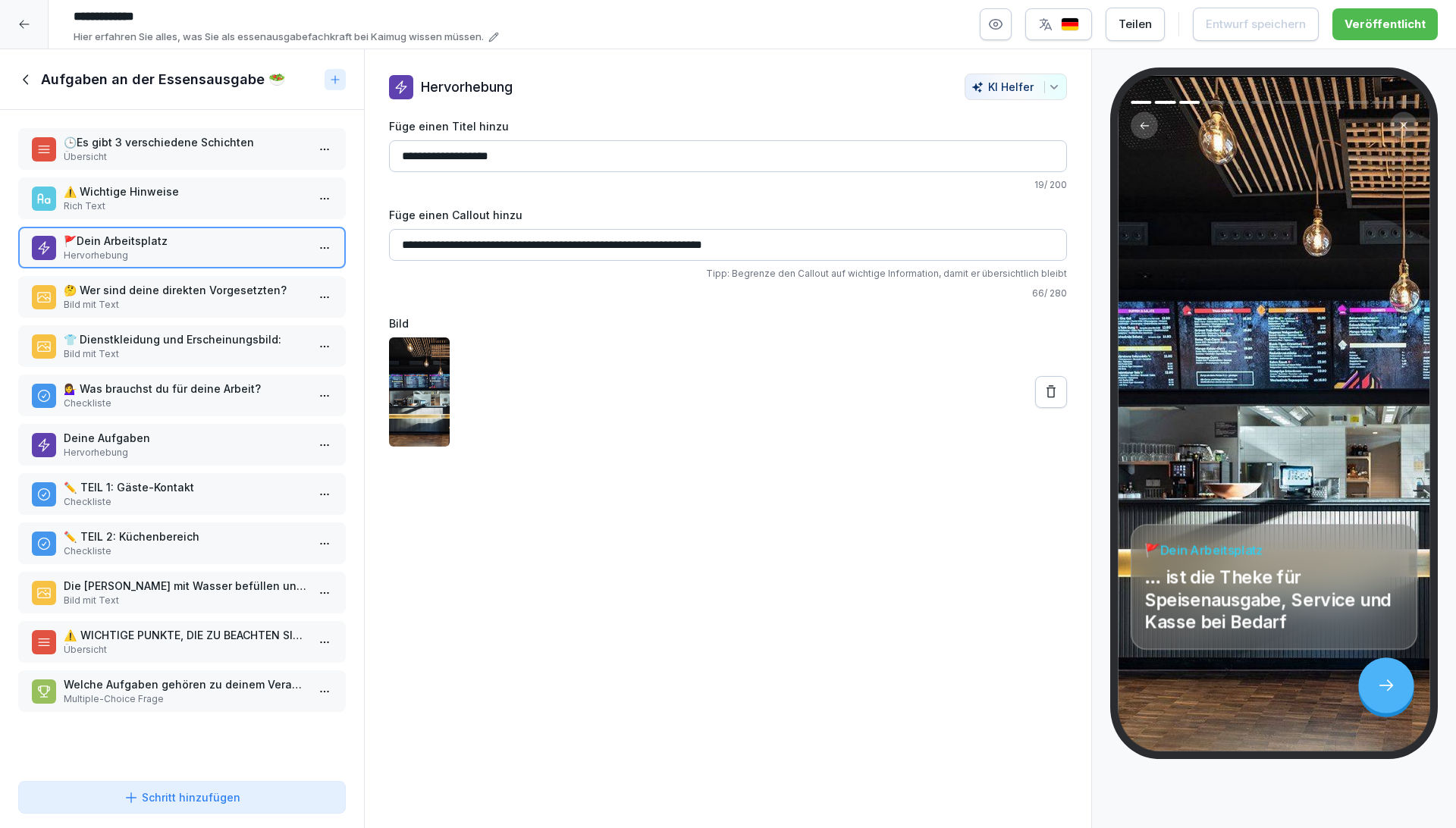
click at [192, 299] on p "Bild mit Text" at bounding box center [185, 304] width 243 height 13
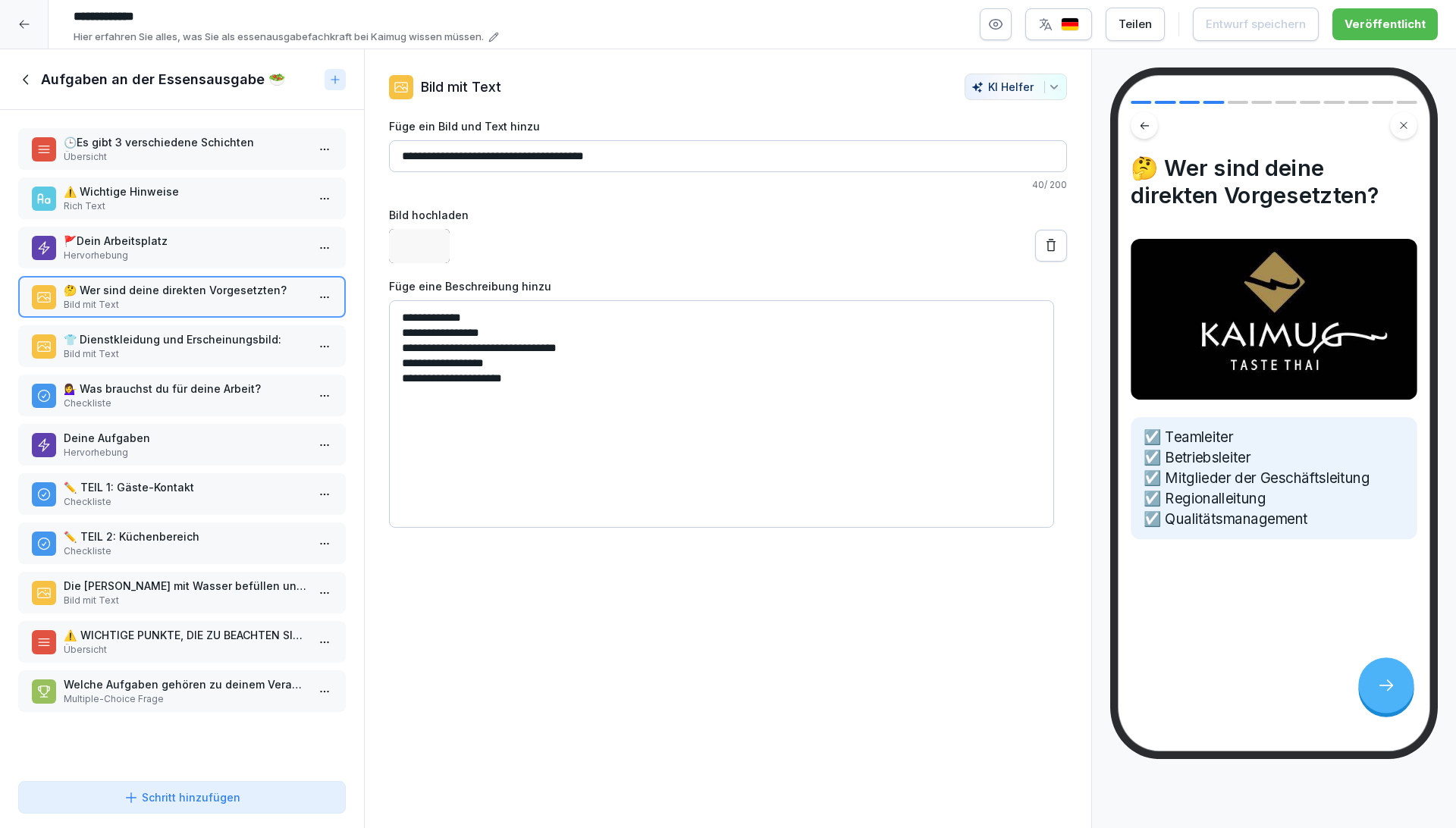
click at [181, 350] on p "Bild mit Text" at bounding box center [185, 354] width 243 height 13
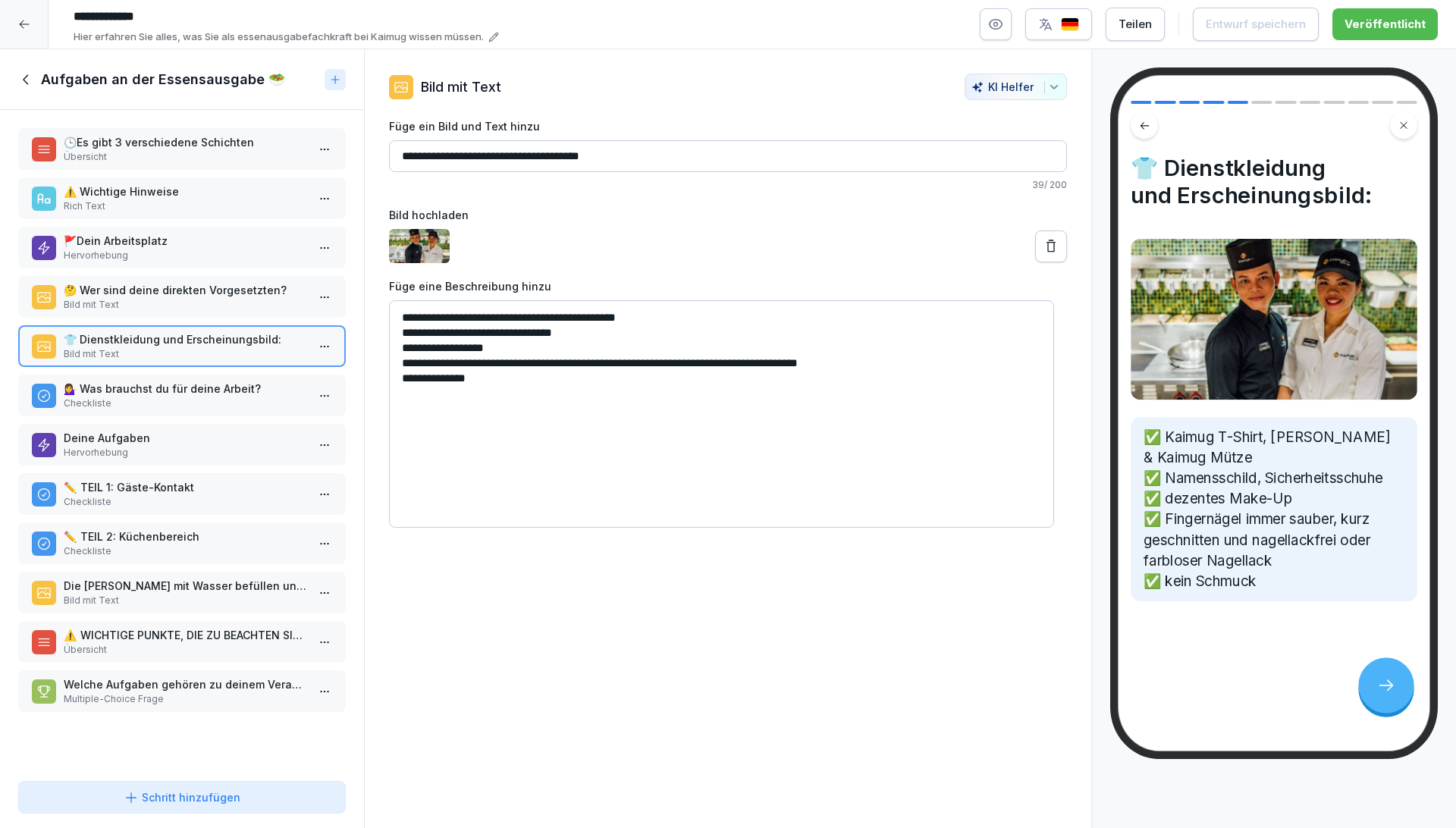
click at [159, 405] on p "Checkliste" at bounding box center [185, 402] width 243 height 13
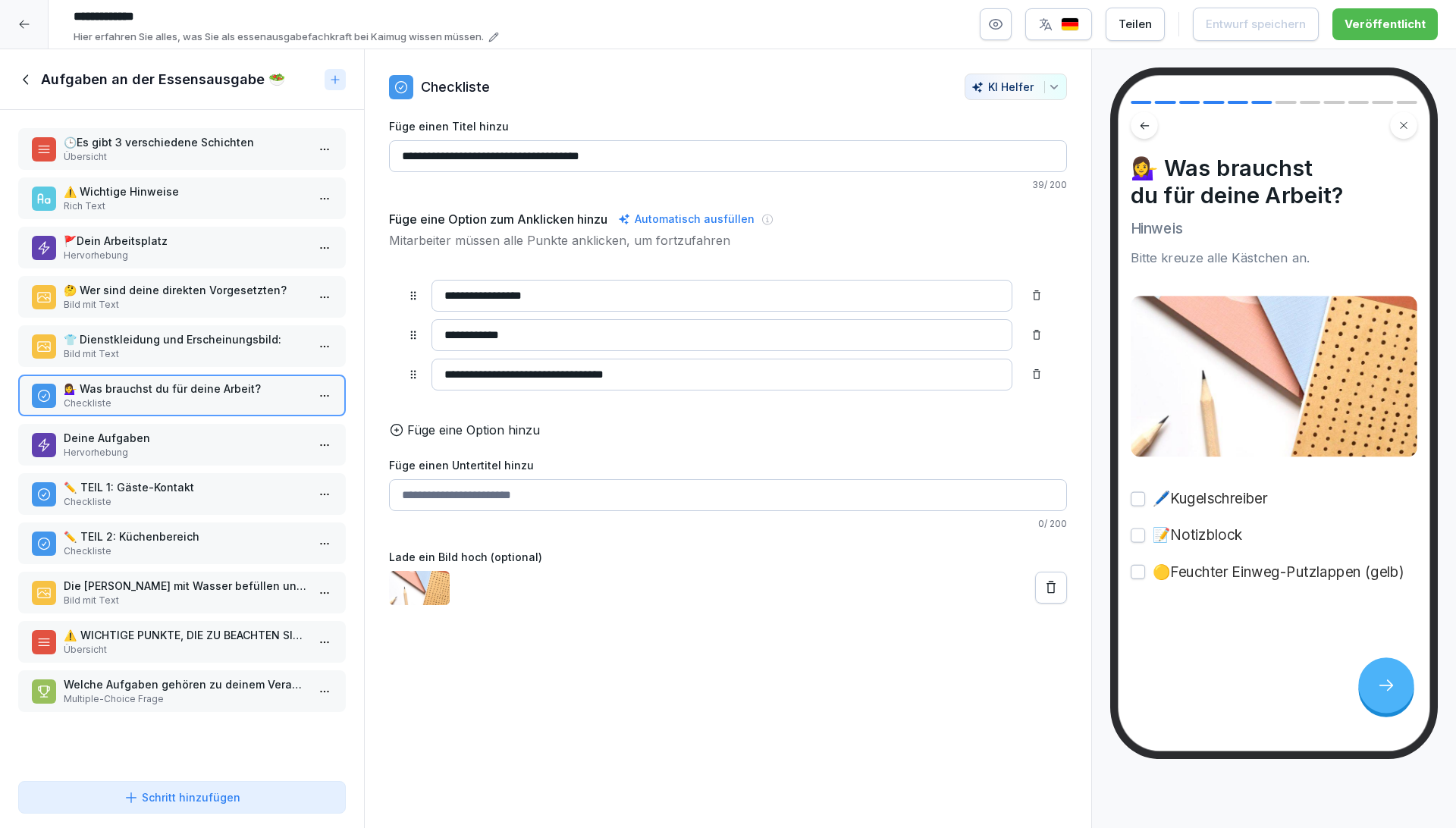
click at [163, 442] on p "Deine Aufgaben" at bounding box center [185, 438] width 243 height 16
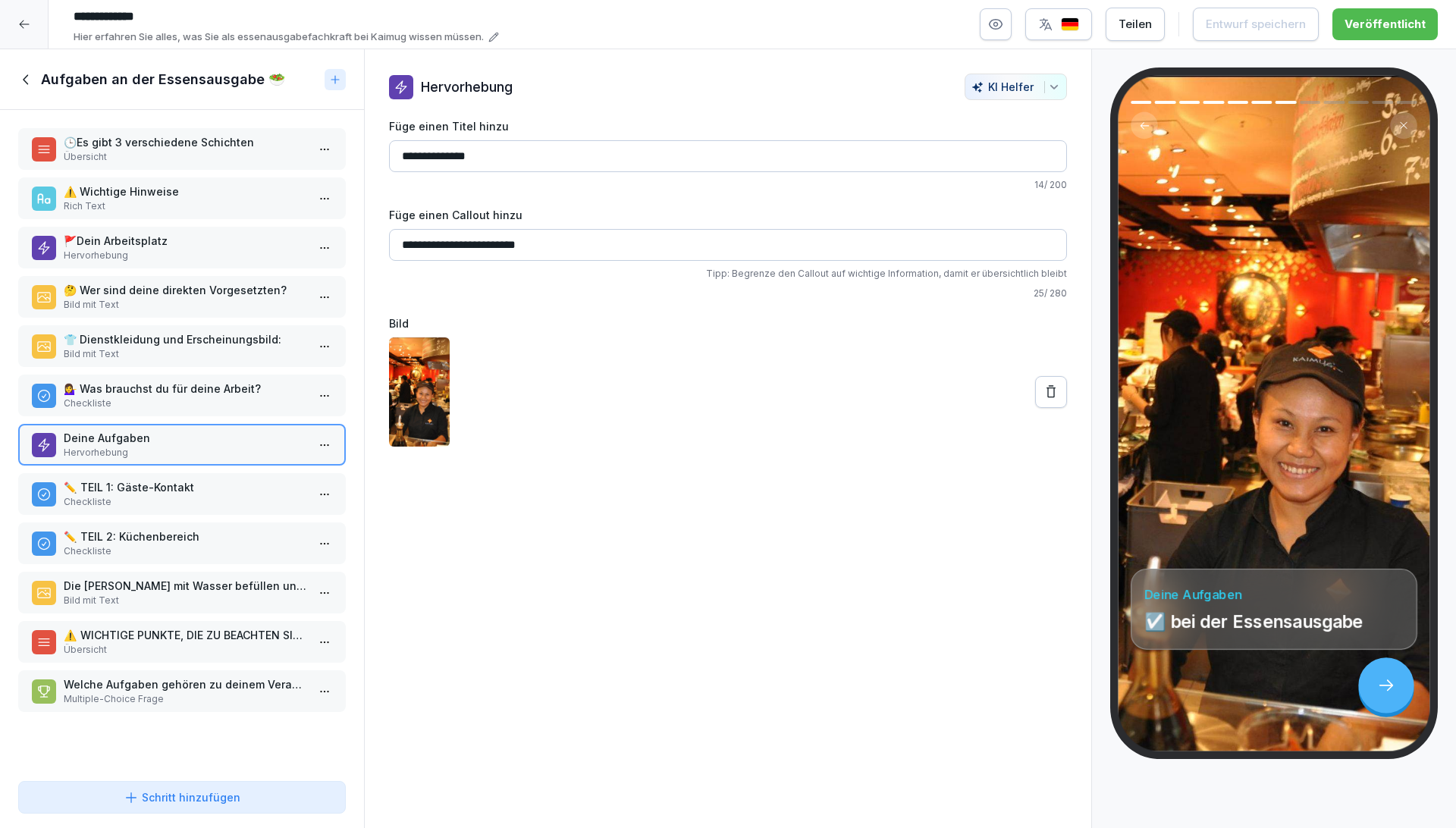
click at [158, 498] on p "Checkliste" at bounding box center [185, 501] width 243 height 13
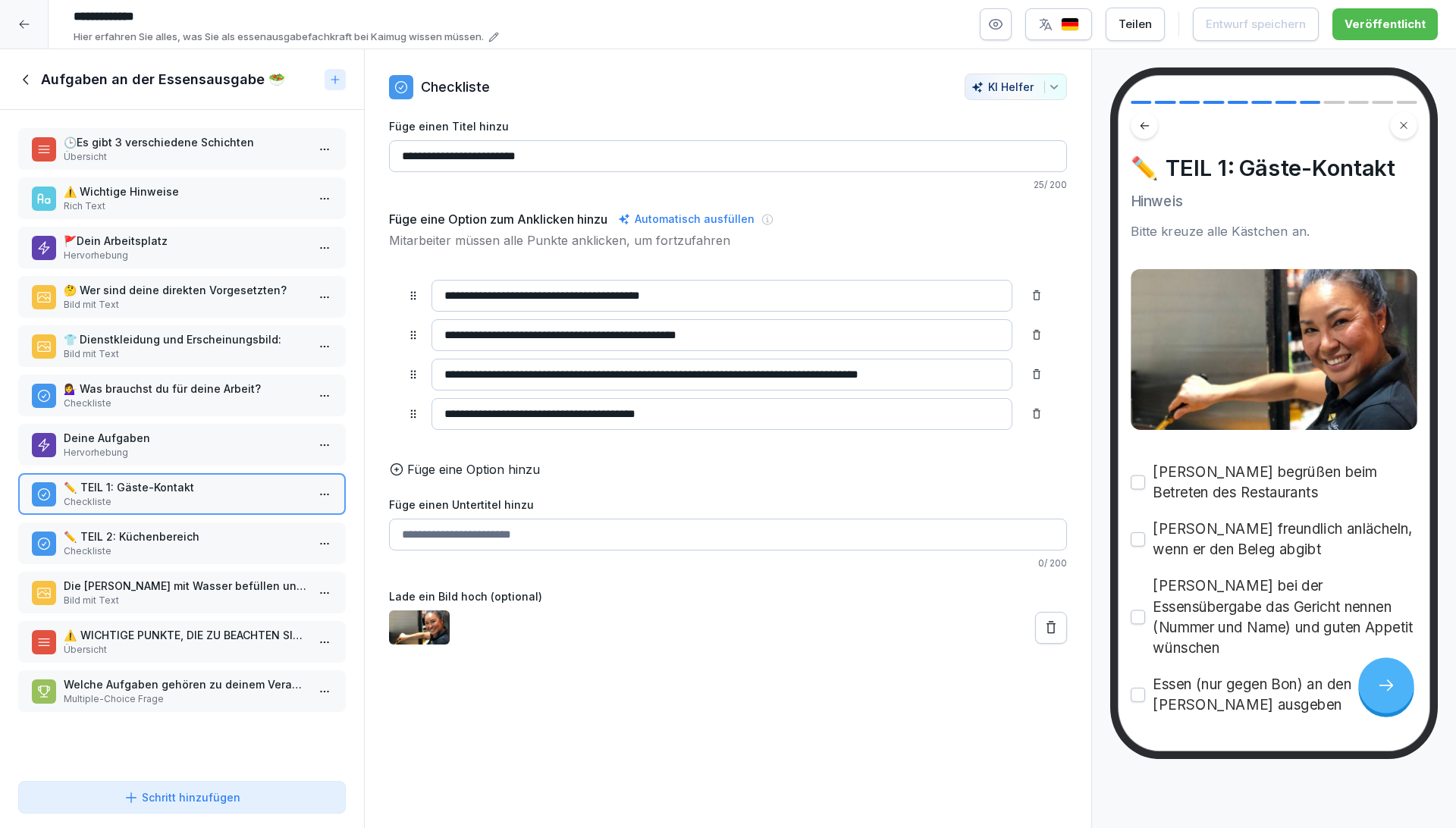
click at [141, 556] on div "✏️  TEIL 2: Küchenbereich Checkliste" at bounding box center [181, 543] width 328 height 41
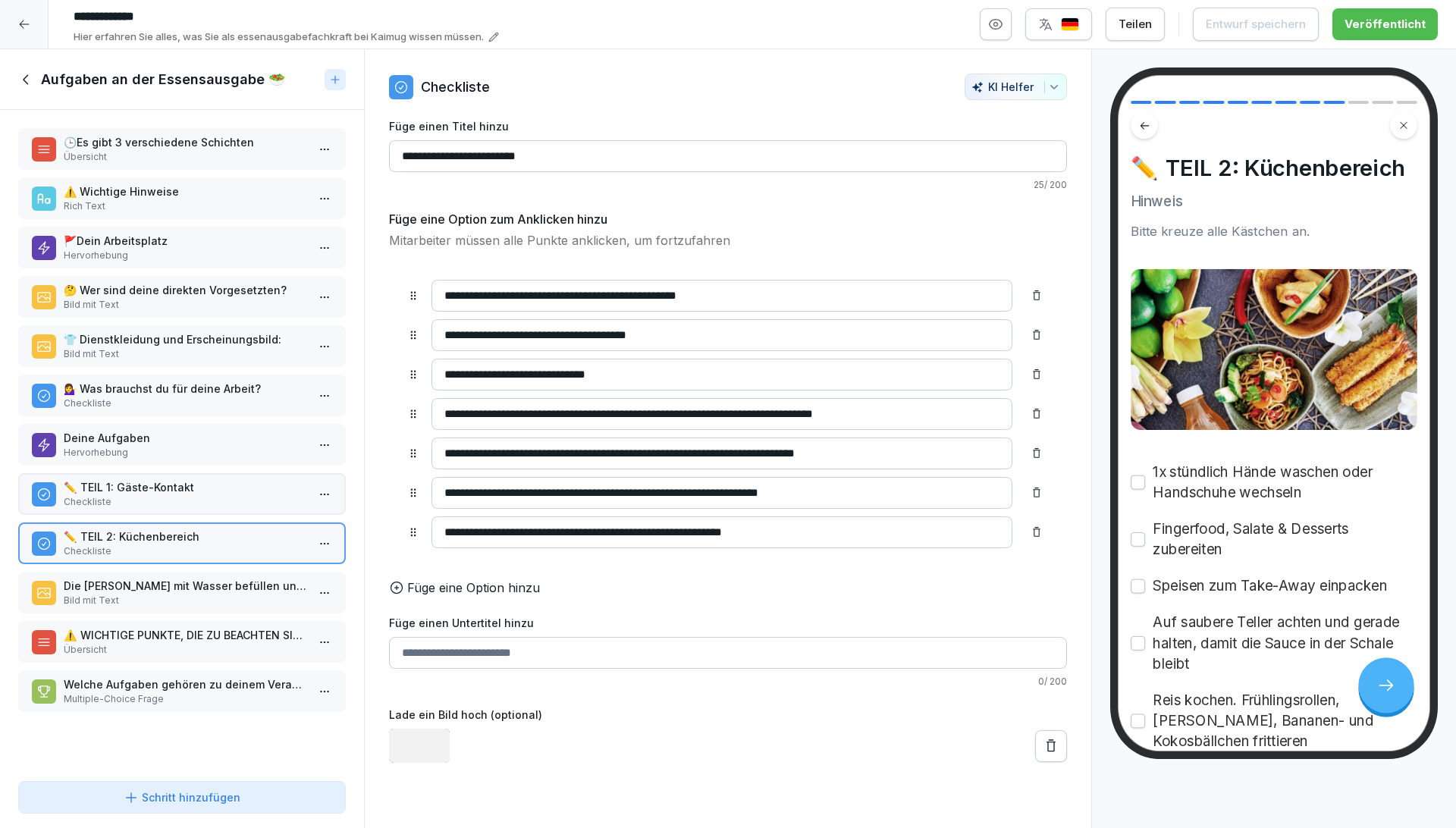
click at [152, 595] on p "Bild mit Text" at bounding box center [185, 600] width 243 height 13
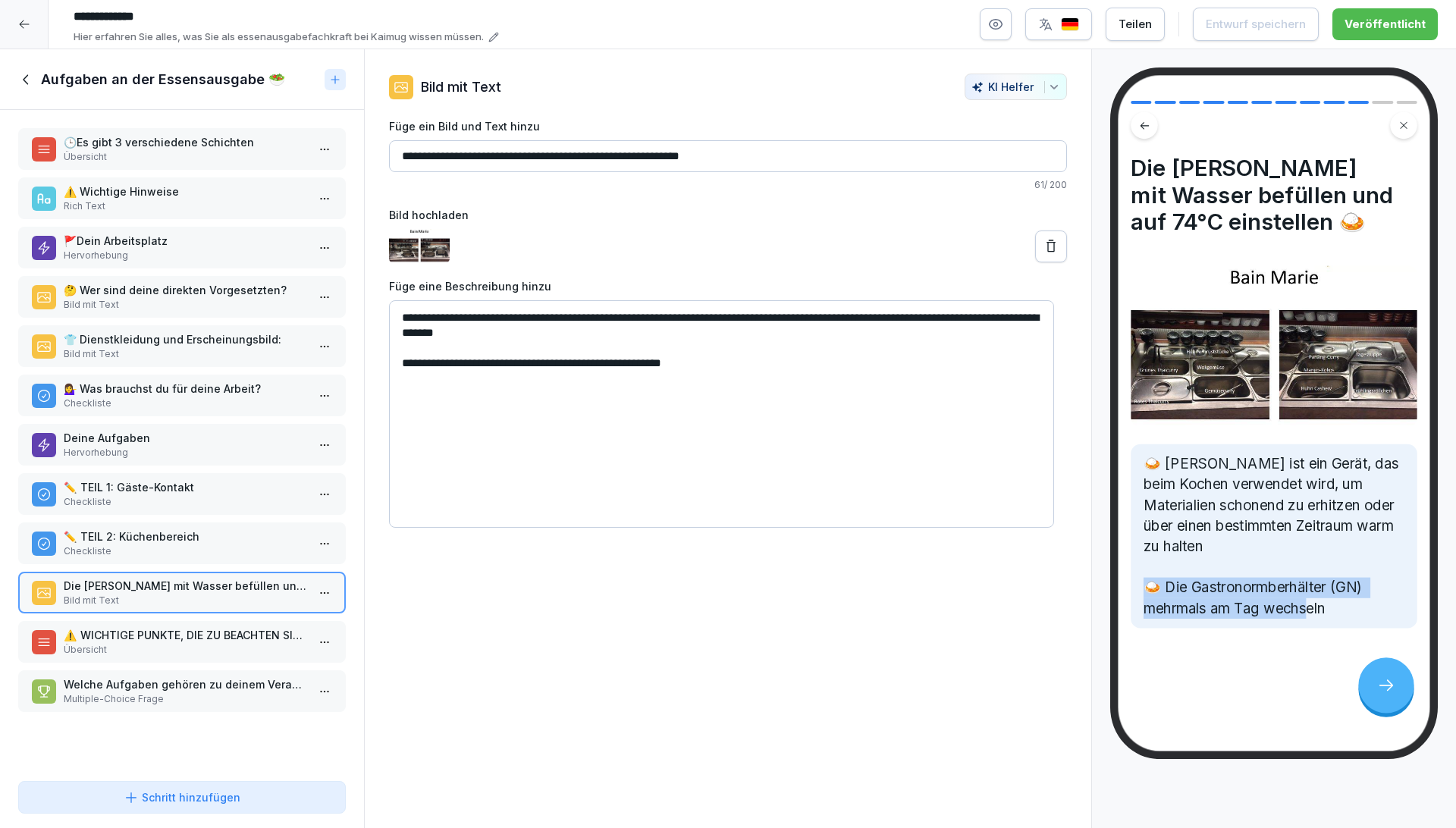
drag, startPoint x: 1337, startPoint y: 615, endPoint x: 1165, endPoint y: 586, distance: 174.4
click at [1165, 586] on p "🍛 [PERSON_NAME] ist ein Gerät, das beim Kochen verwendet wird, um Materialien s…" at bounding box center [1274, 537] width 260 height 165
click at [119, 656] on div "⚠️  WICHTIGE PUNKTE, DIE ZU BEACHTEN SIND: Übersicht" at bounding box center [181, 641] width 328 height 41
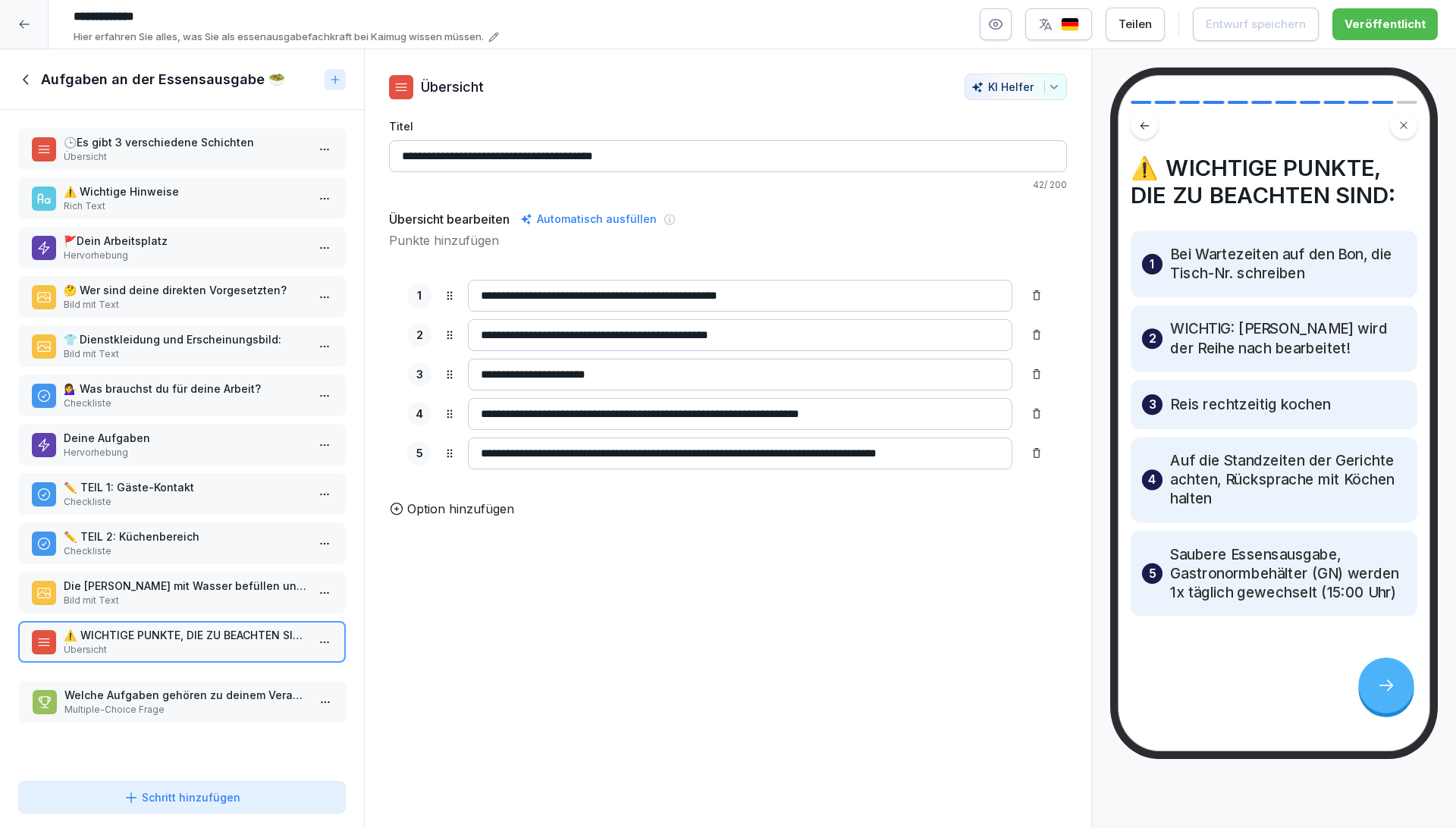
click at [148, 703] on div "Welche Aufgaben gehören zu deinem Verantwortungsbereich? Multiple-Choice Frage" at bounding box center [182, 701] width 328 height 41
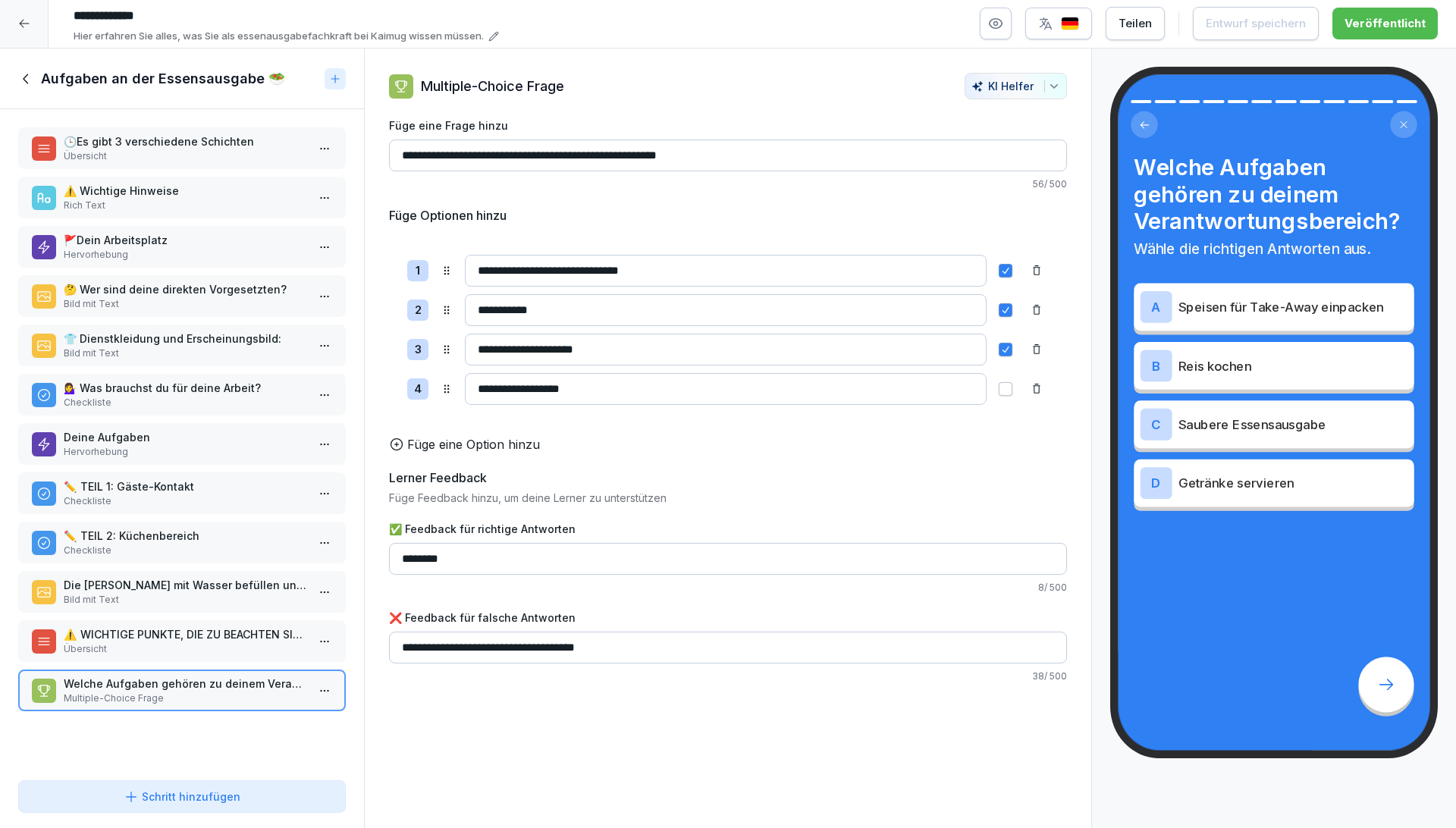
click at [154, 593] on p "Bild mit Text" at bounding box center [185, 599] width 243 height 13
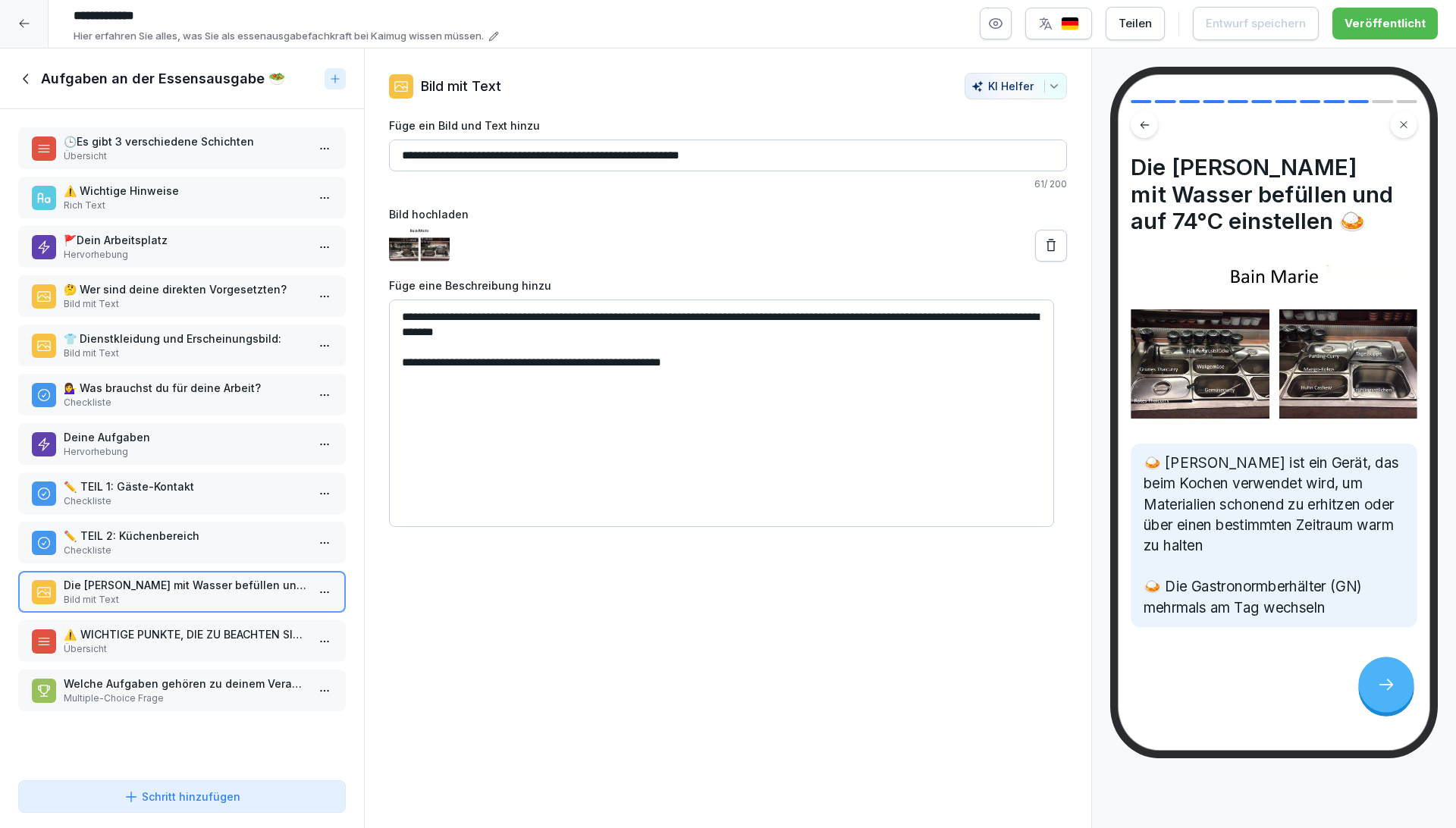
click at [29, 71] on icon at bounding box center [26, 79] width 17 height 17
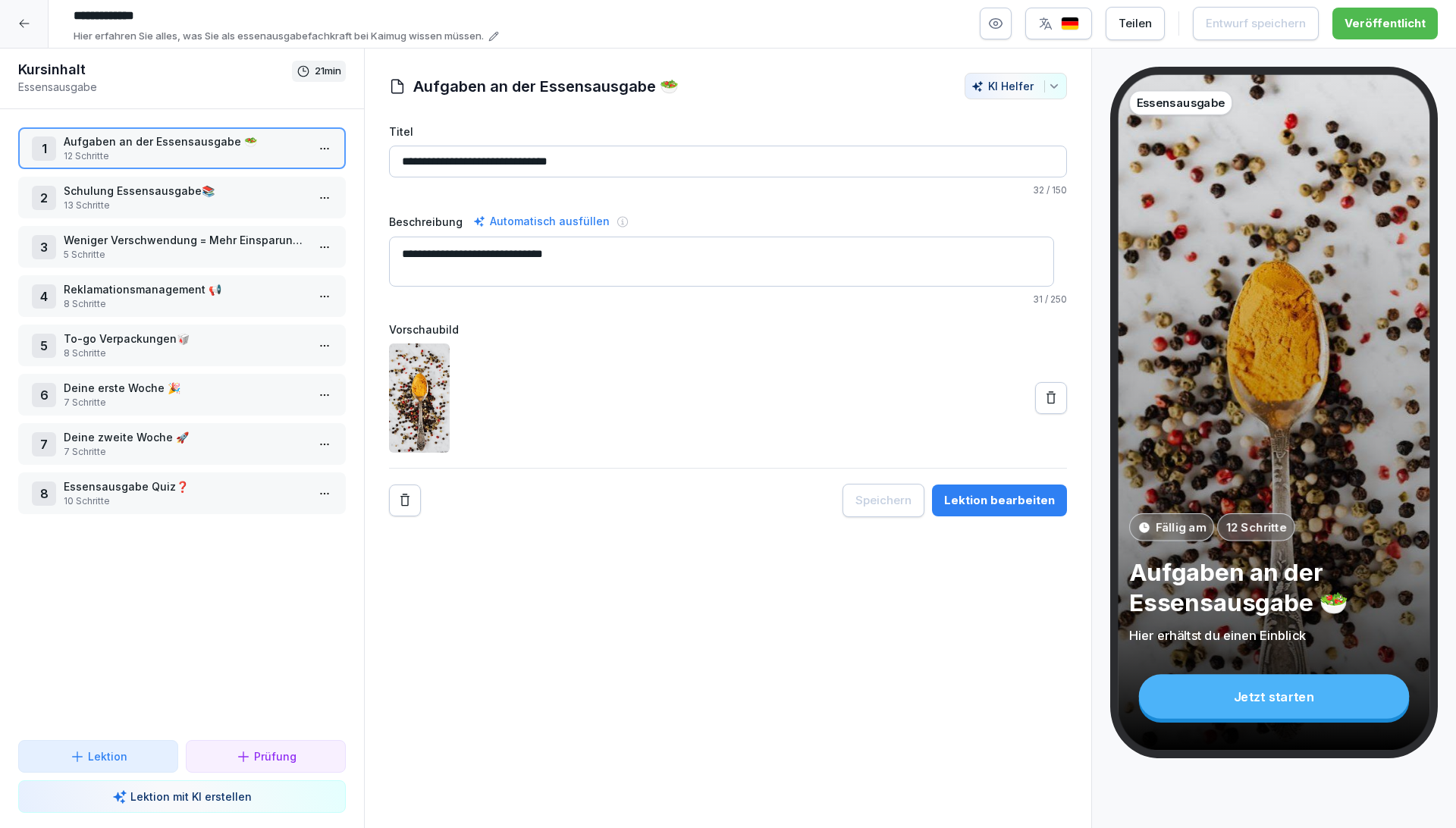
click at [202, 347] on p "8 Schritte" at bounding box center [185, 353] width 243 height 13
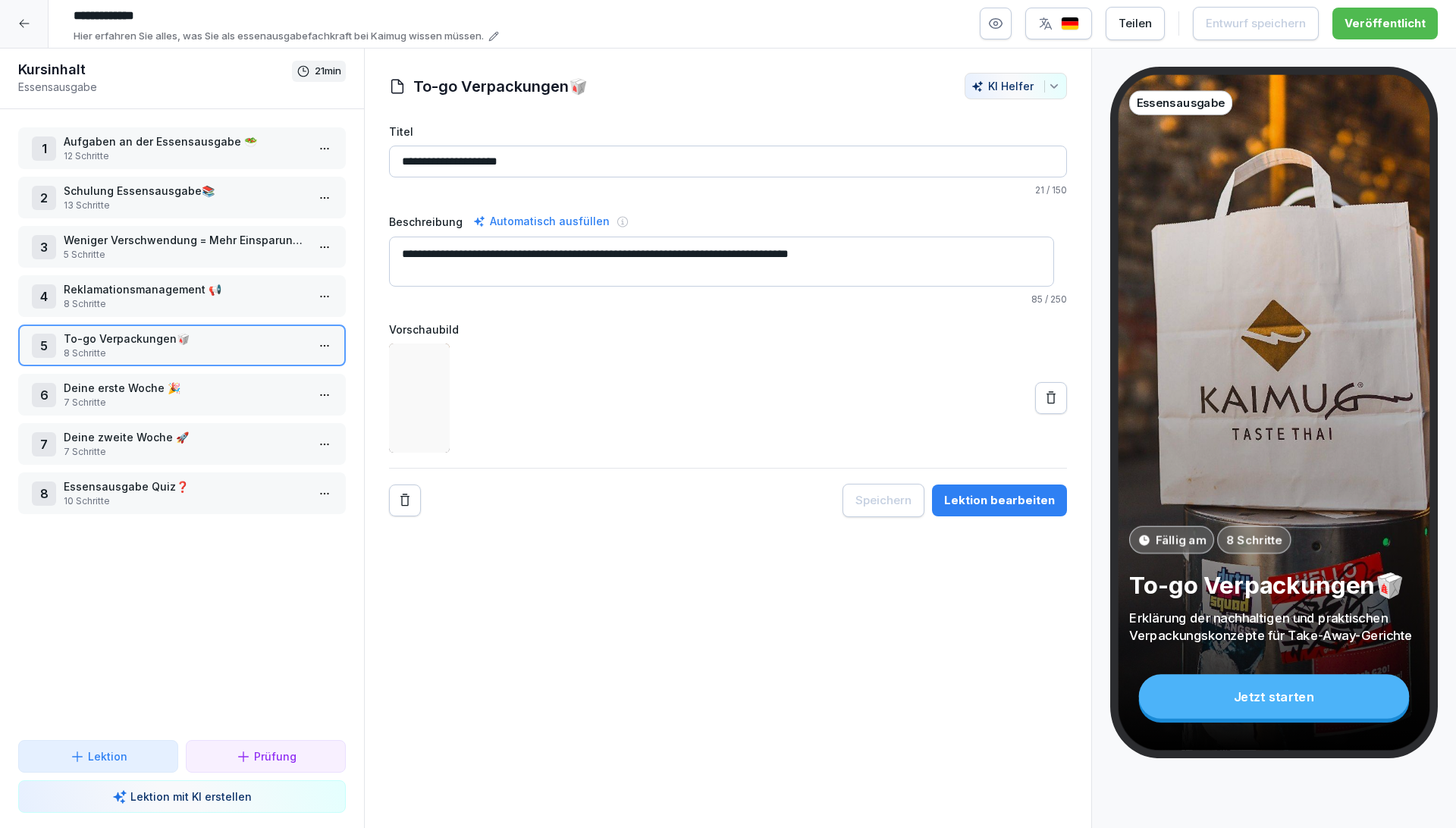
click at [196, 380] on p "Deine erste Woche 🎉" at bounding box center [185, 388] width 243 height 16
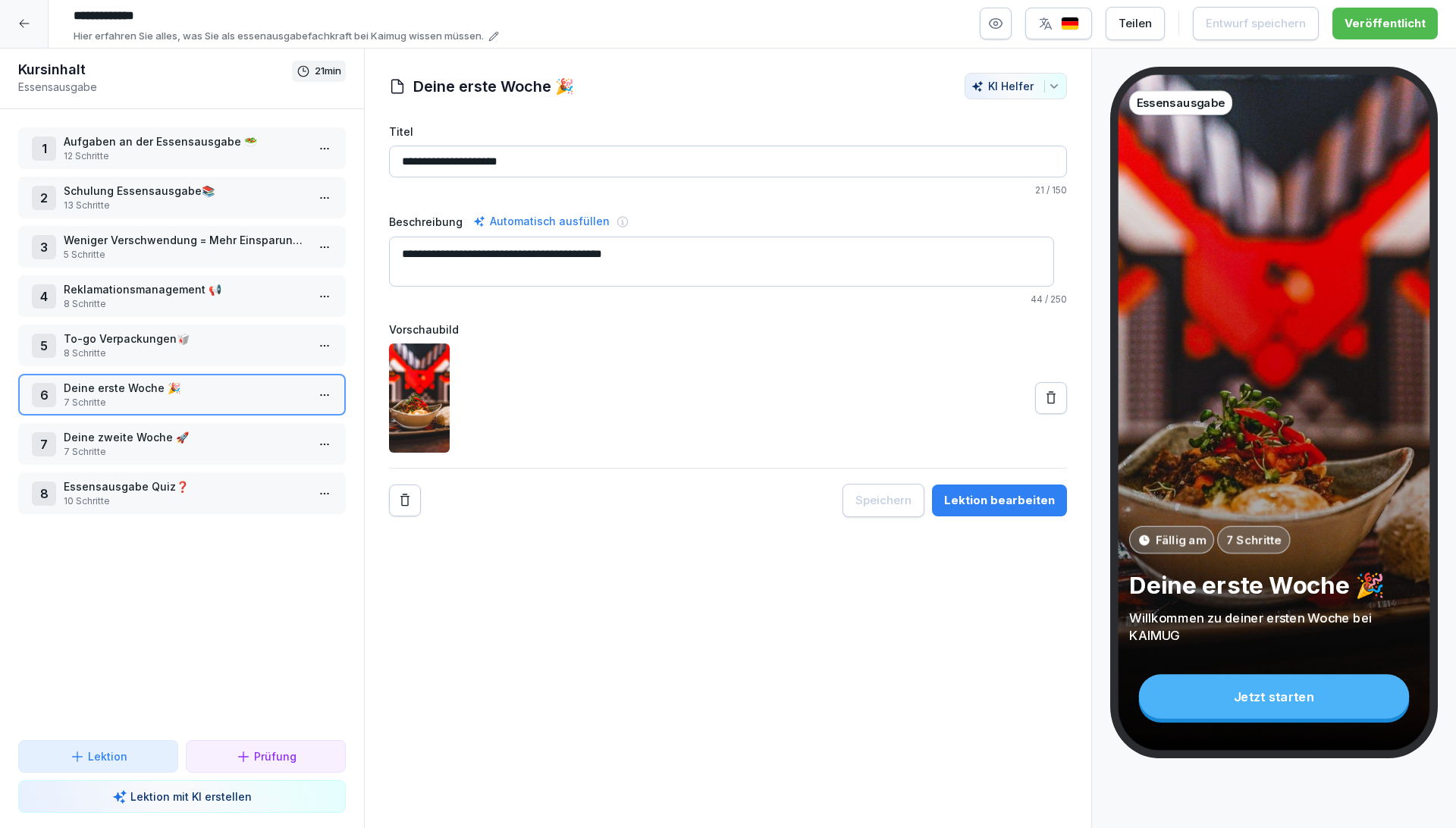
click at [198, 429] on p "Deine zweite Woche 🚀" at bounding box center [185, 437] width 243 height 16
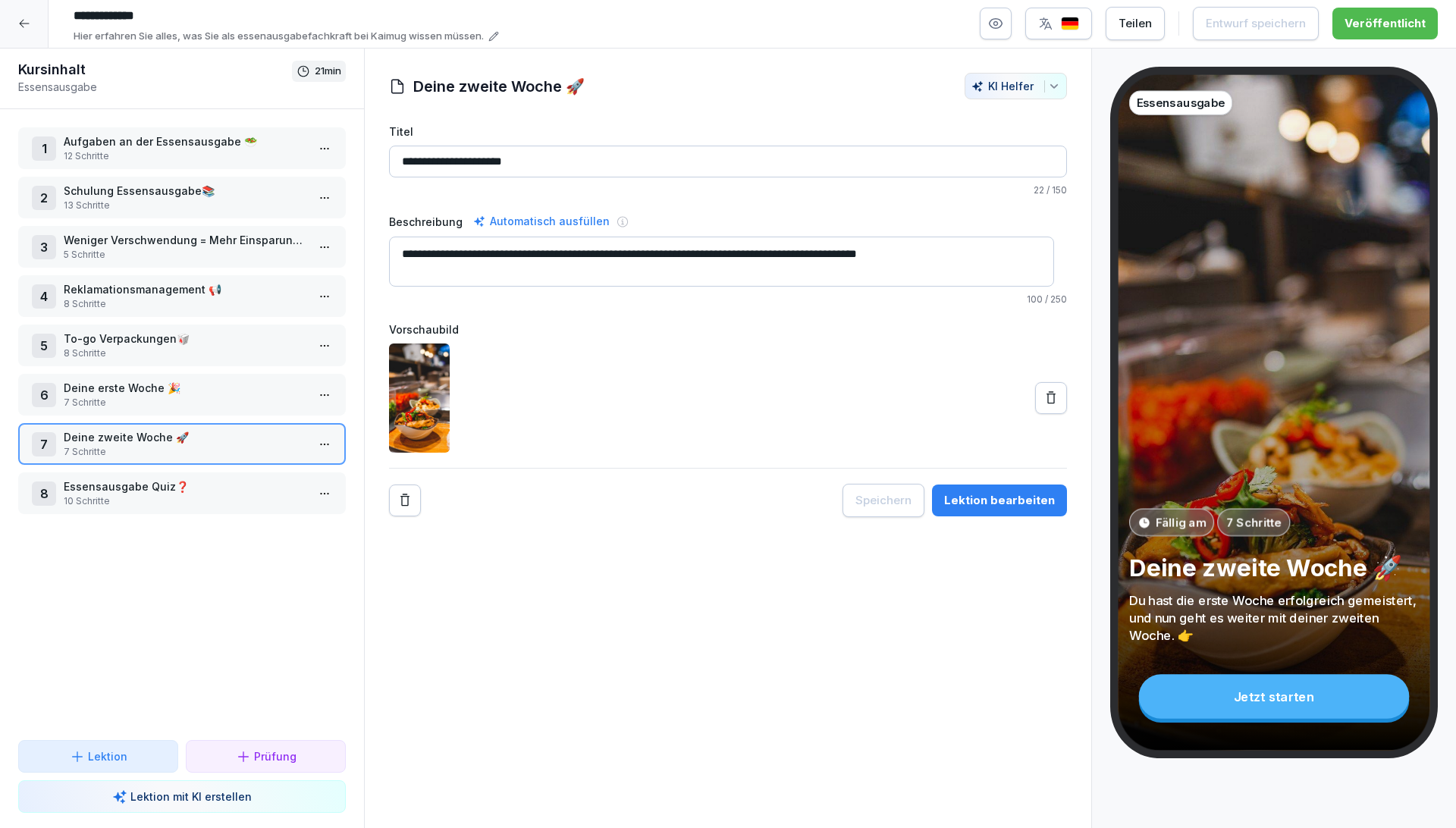
click at [194, 498] on div "1 Aufgaben an der Essensausgabe 🥗 12 Schritte 2 Schulung Essensausgabe📚 13 Schr…" at bounding box center [181, 425] width 364 height 630
click at [152, 479] on p "Essensausgabe Quiz❓" at bounding box center [185, 487] width 243 height 16
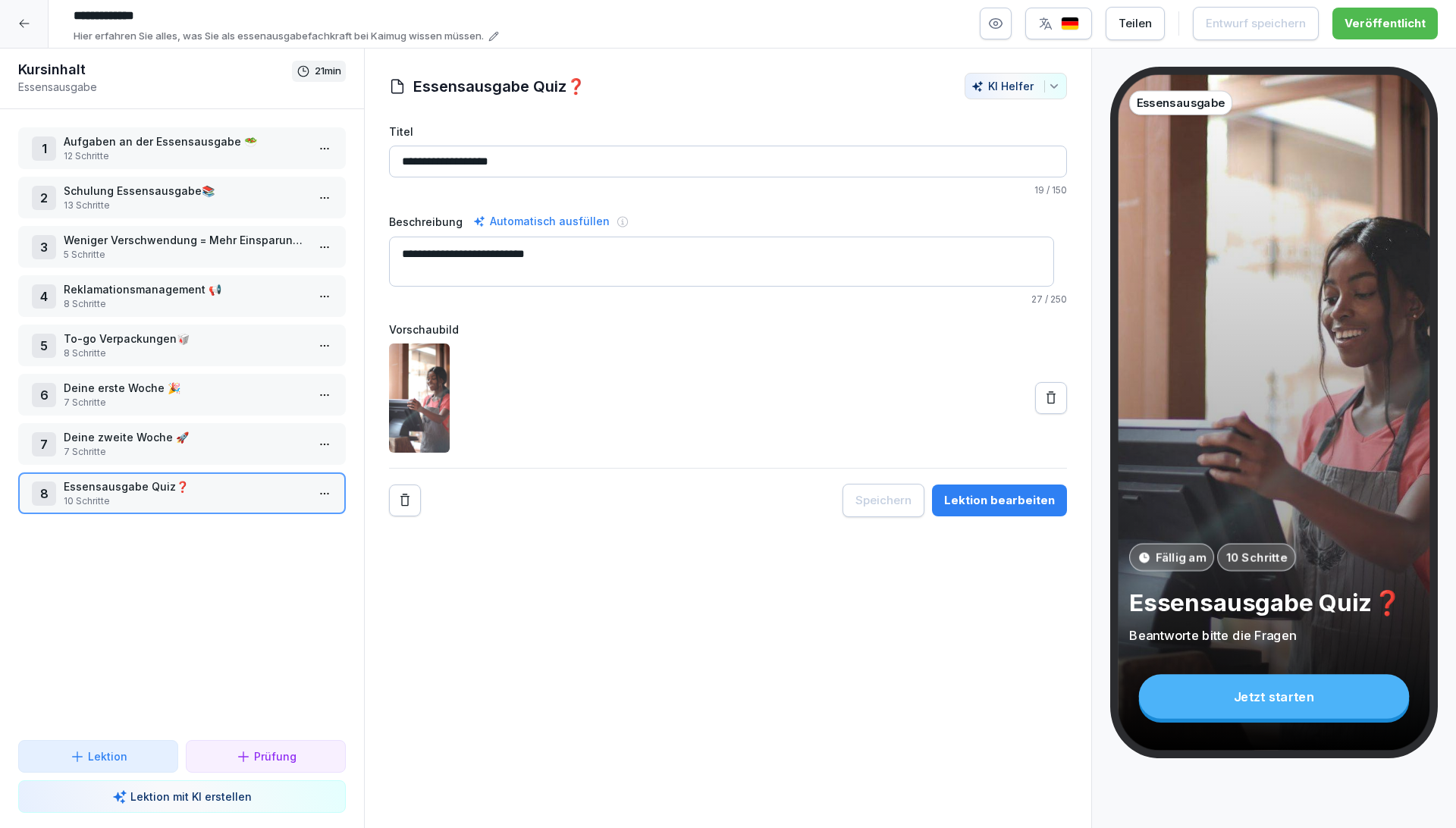
click at [137, 297] on p "8 Schritte" at bounding box center [185, 304] width 243 height 13
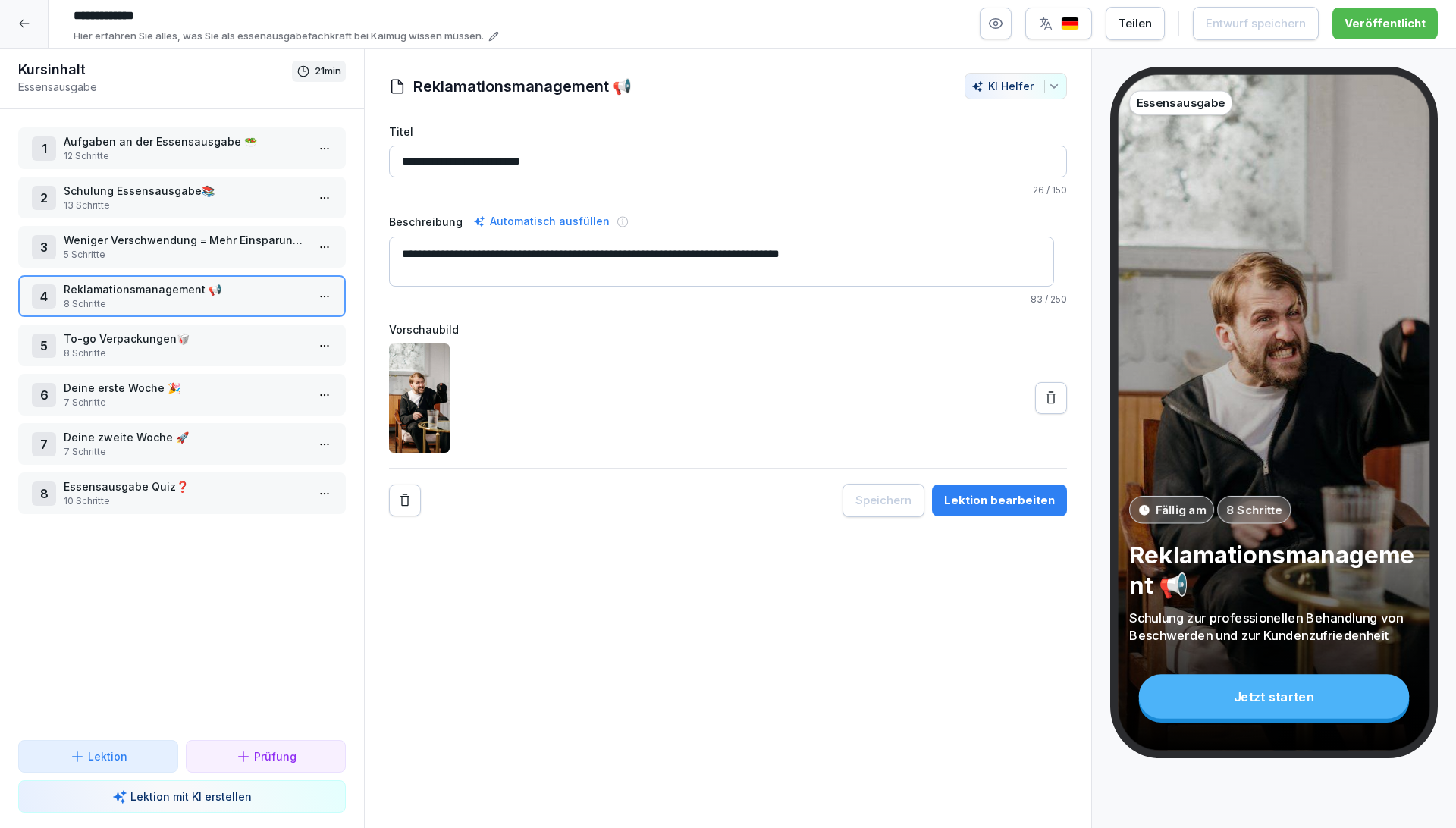
drag, startPoint x: 37, startPoint y: 6, endPoint x: 42, endPoint y: 12, distance: 7.8
click at [37, 6] on div at bounding box center [24, 23] width 49 height 48
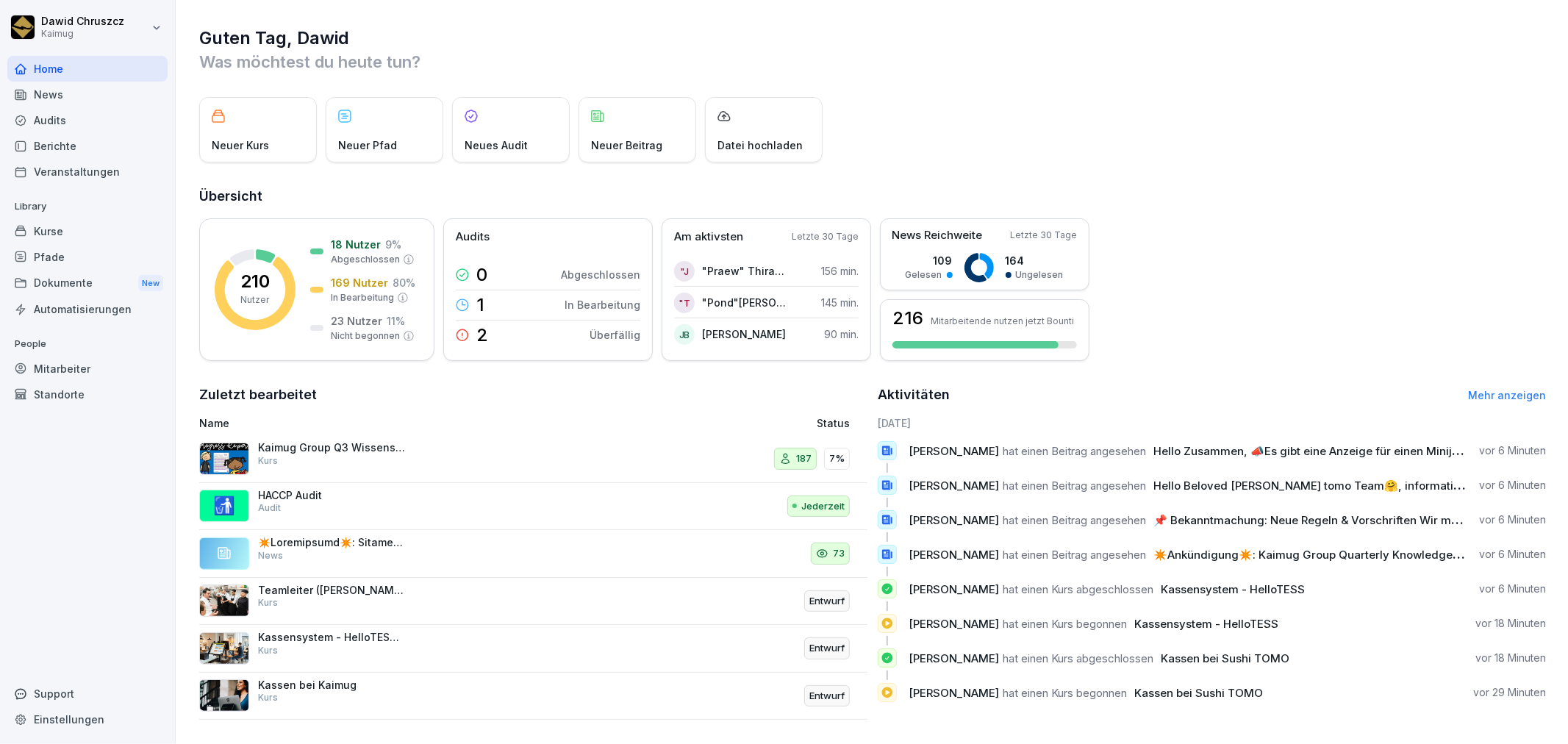
click at [313, 462] on div "Kaimug Group Q3 Wissens-Check Kurs" at bounding box center [331, 454] width 147 height 26
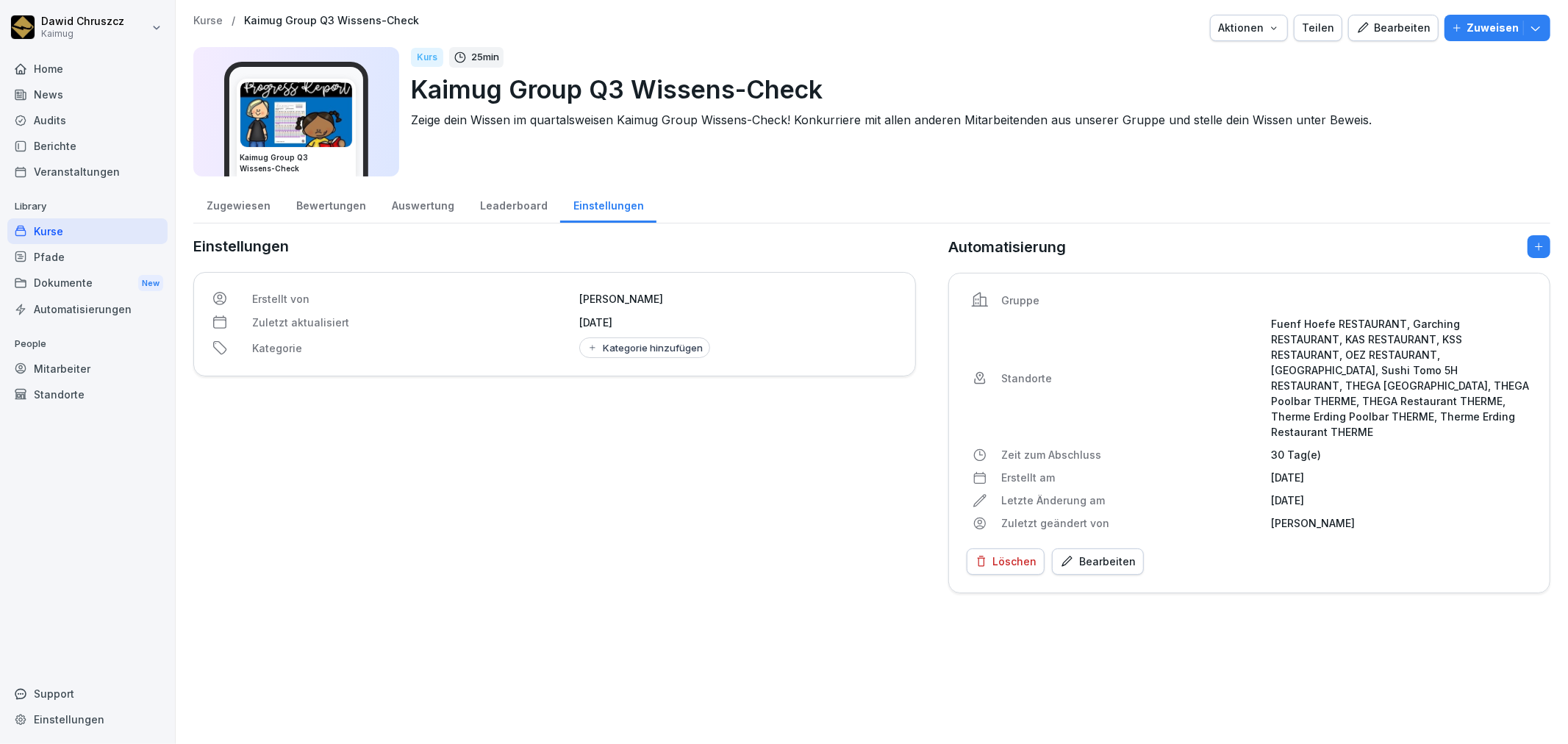
click at [320, 196] on div "Bewertungen" at bounding box center [331, 204] width 96 height 37
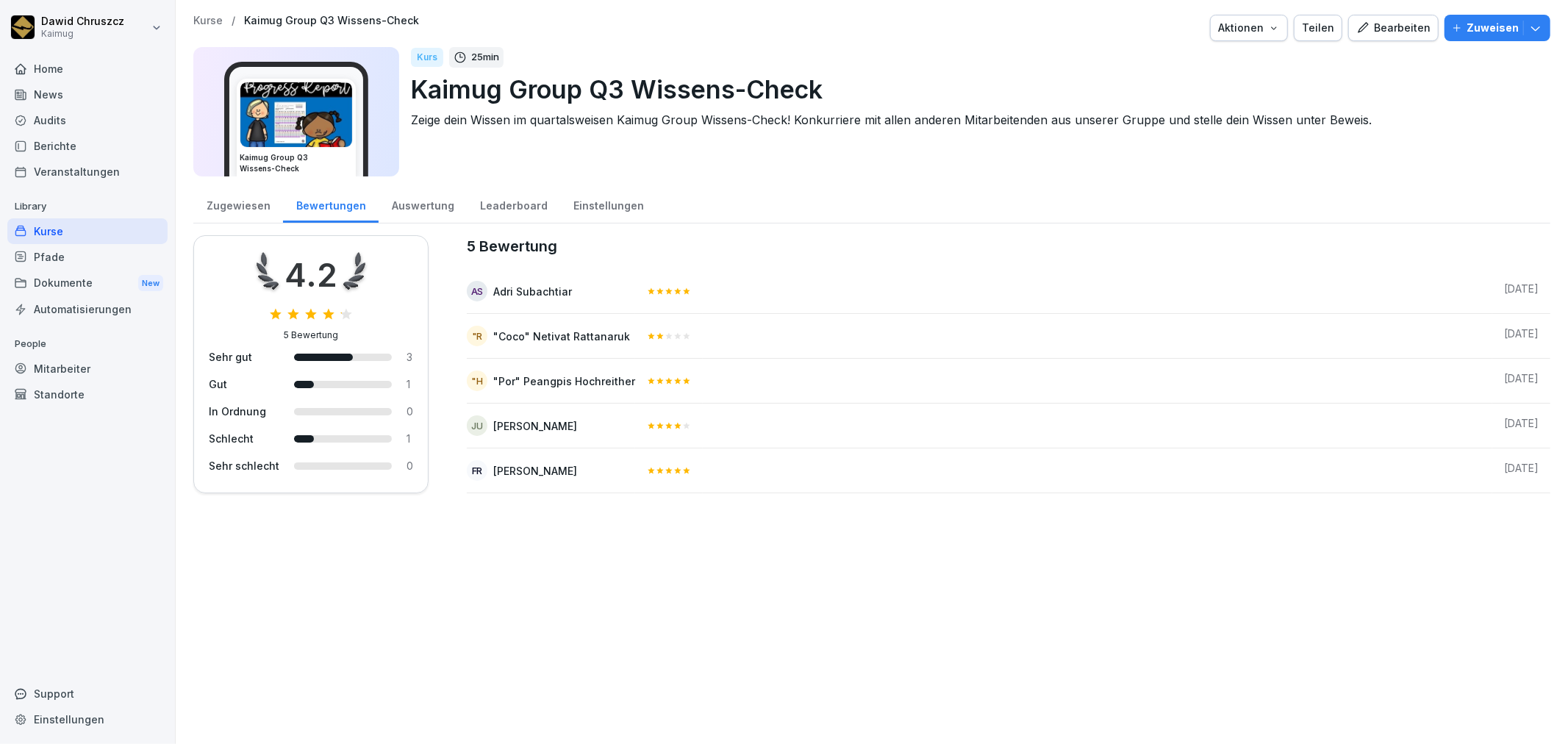
click at [389, 204] on div "Auswertung" at bounding box center [422, 204] width 88 height 37
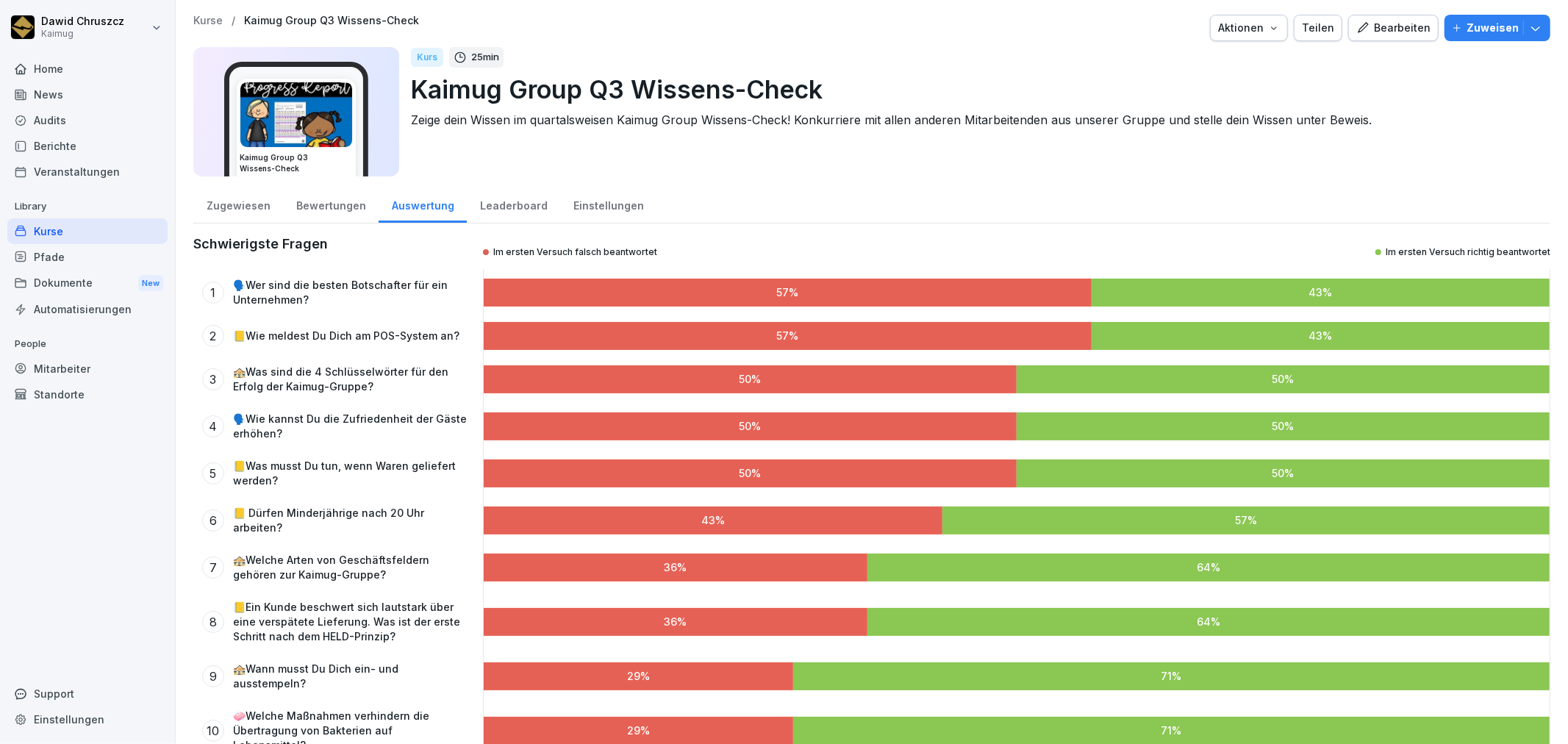
click at [505, 205] on div "Leaderboard" at bounding box center [513, 204] width 93 height 37
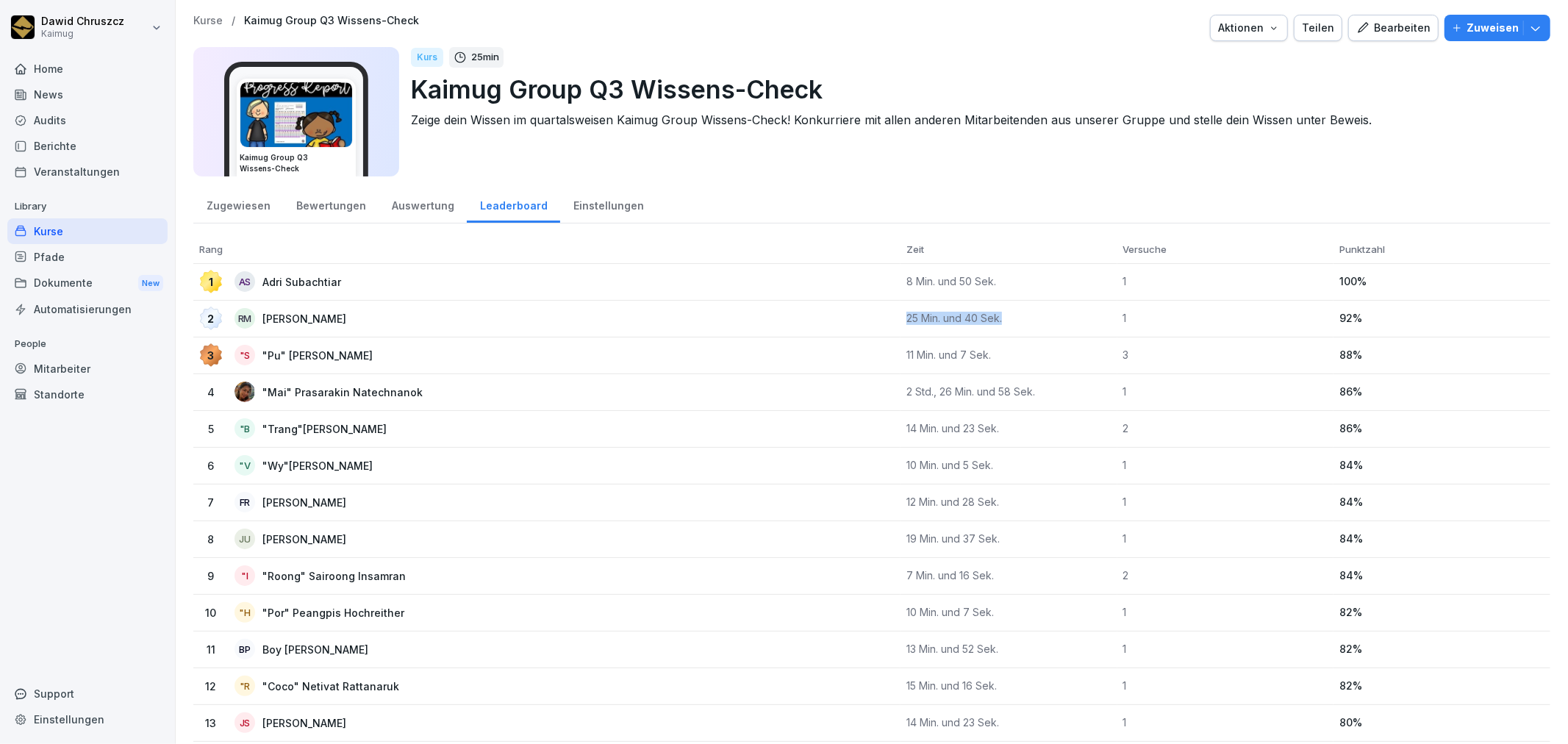
drag, startPoint x: 899, startPoint y: 318, endPoint x: 1011, endPoint y: 316, distance: 112.0
click at [1011, 316] on td "25 Min. und 40 Sek." at bounding box center [1009, 319] width 217 height 37
click at [872, 203] on div "Zugewiesen Bewertungen Auswertung Leaderboard Einstellungen" at bounding box center [872, 205] width 1357 height 38
click at [52, 149] on div "Berichte" at bounding box center [87, 146] width 160 height 26
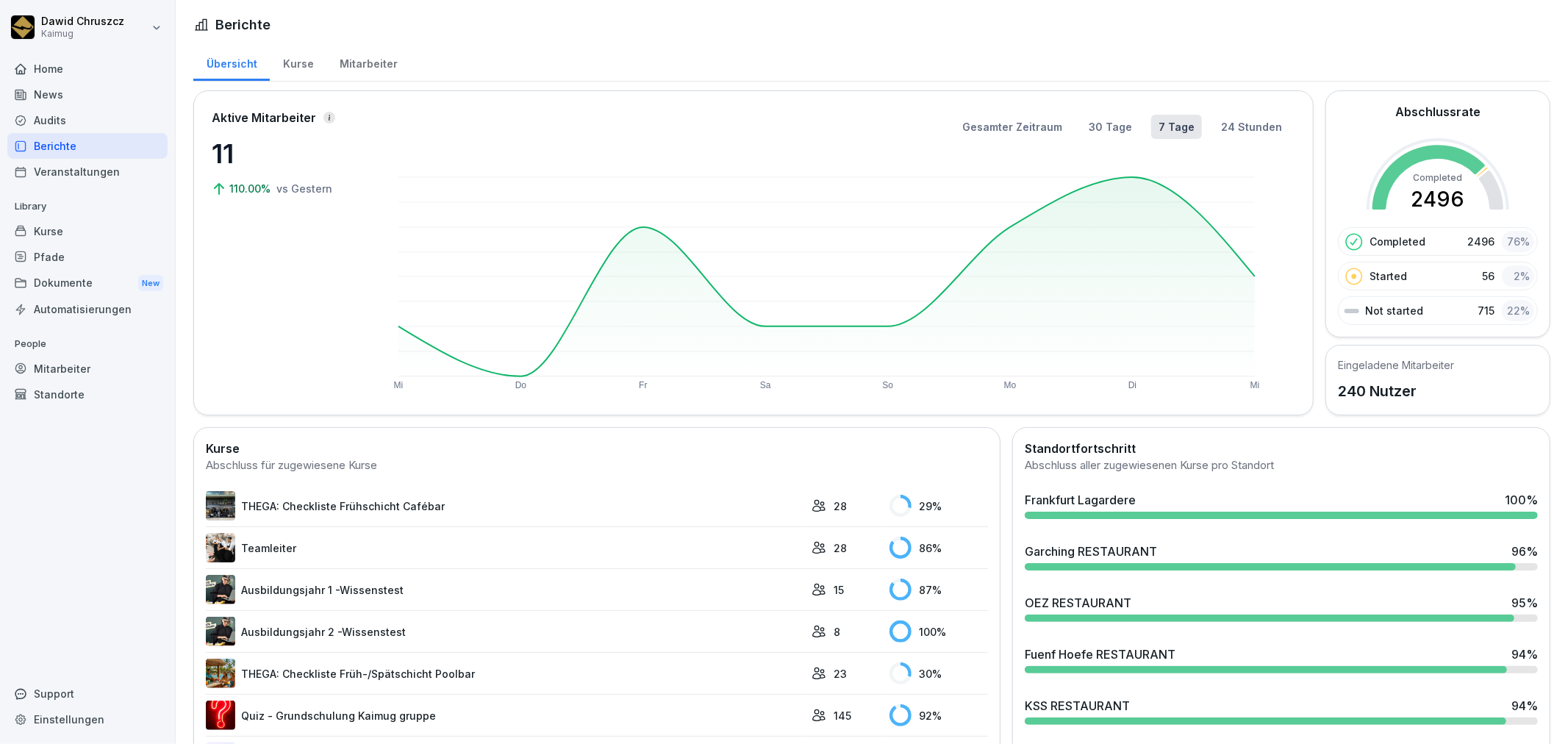
click at [644, 225] on rect at bounding box center [827, 276] width 856 height 200
click at [66, 121] on div "Audits" at bounding box center [87, 120] width 160 height 26
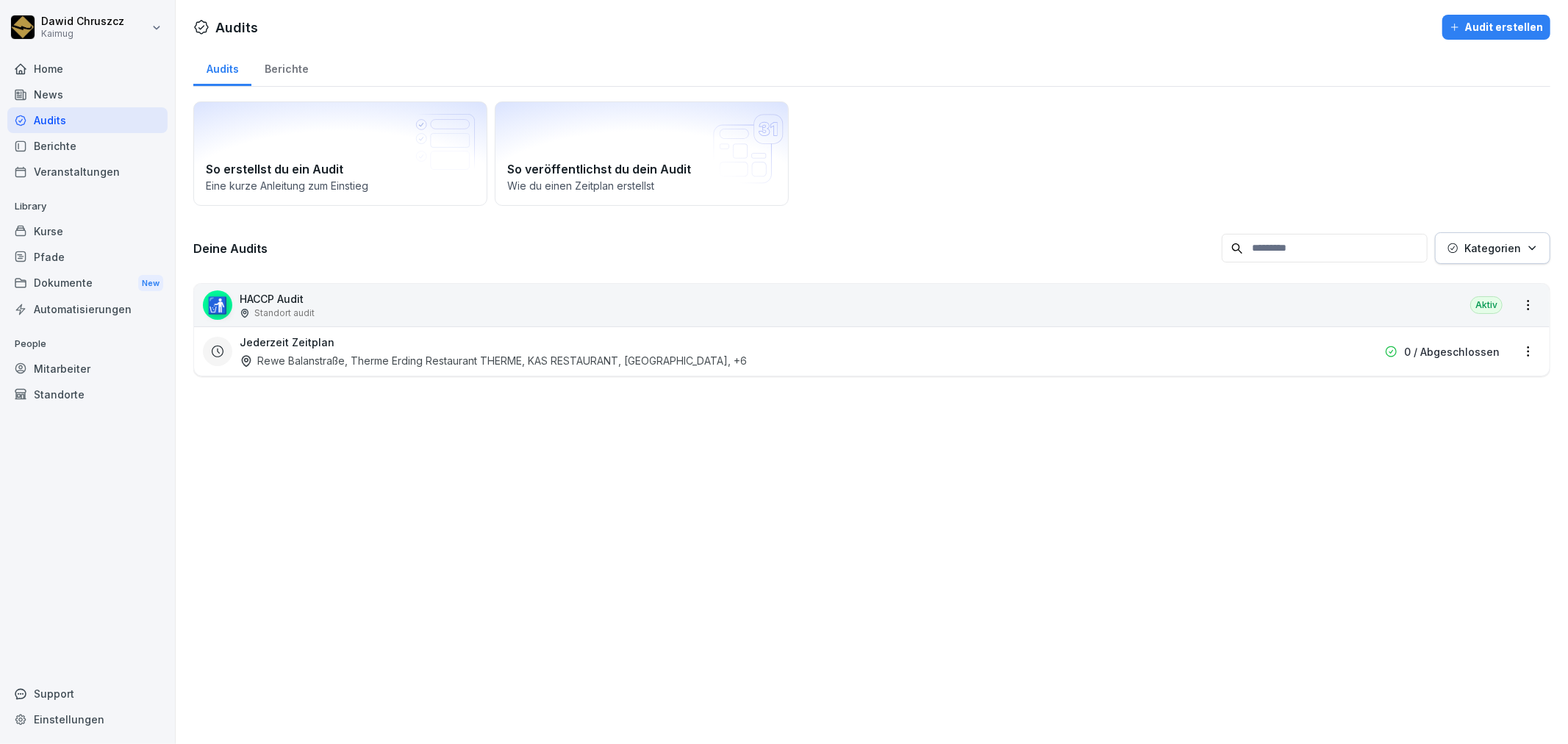
click at [284, 64] on div "Berichte" at bounding box center [287, 67] width 70 height 37
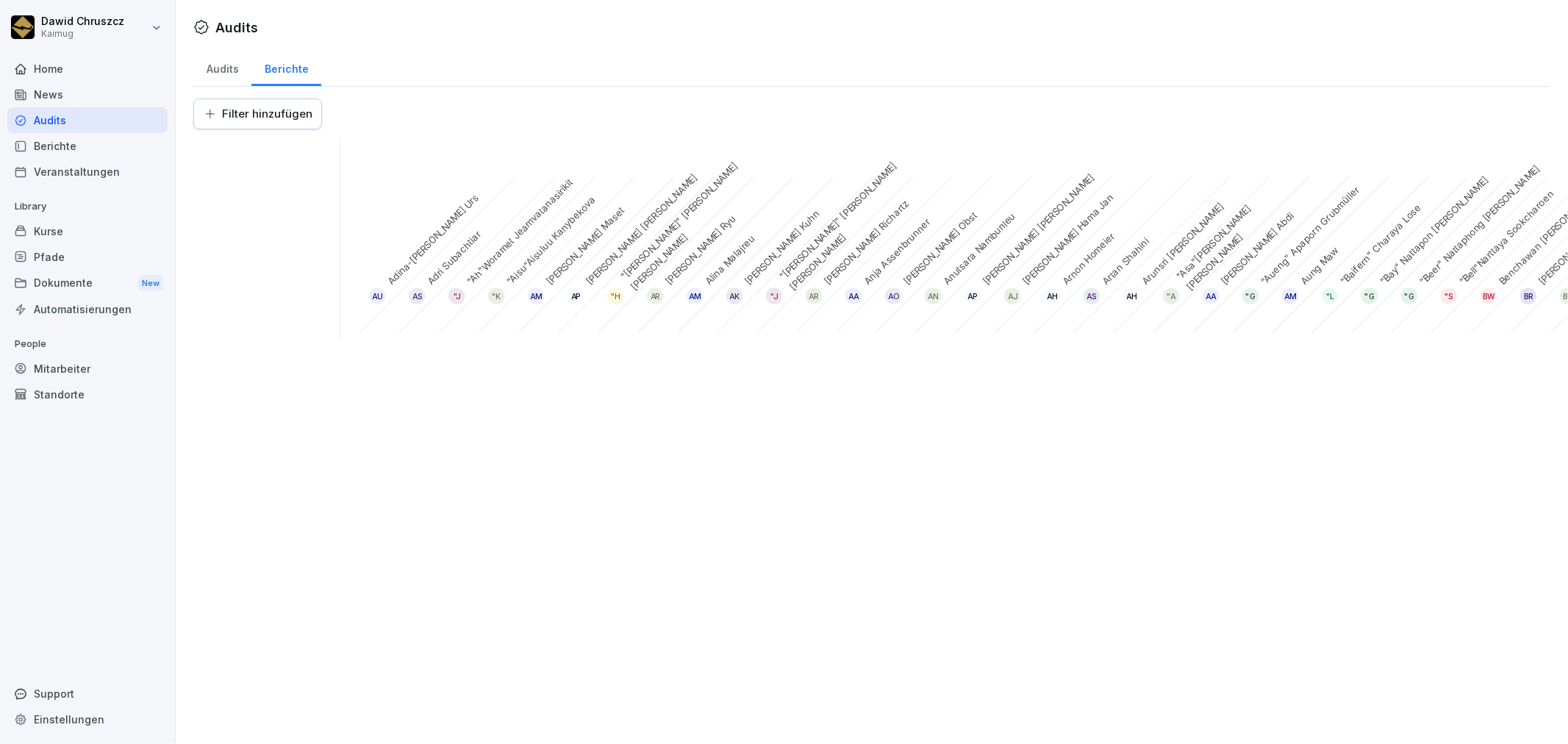
click at [238, 66] on div "Audits" at bounding box center [222, 67] width 58 height 37
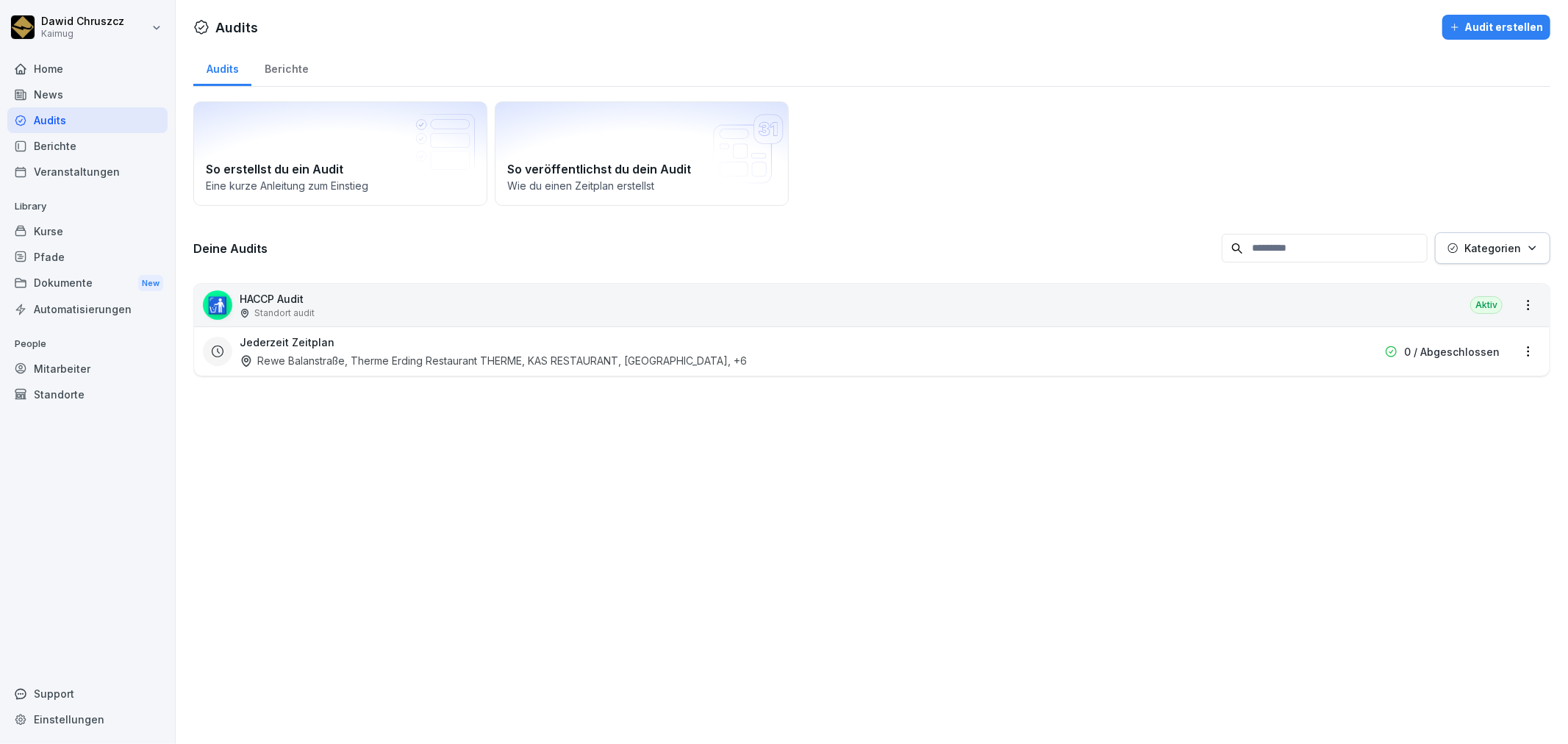
click at [298, 294] on p "HACCP Audit" at bounding box center [277, 299] width 75 height 16
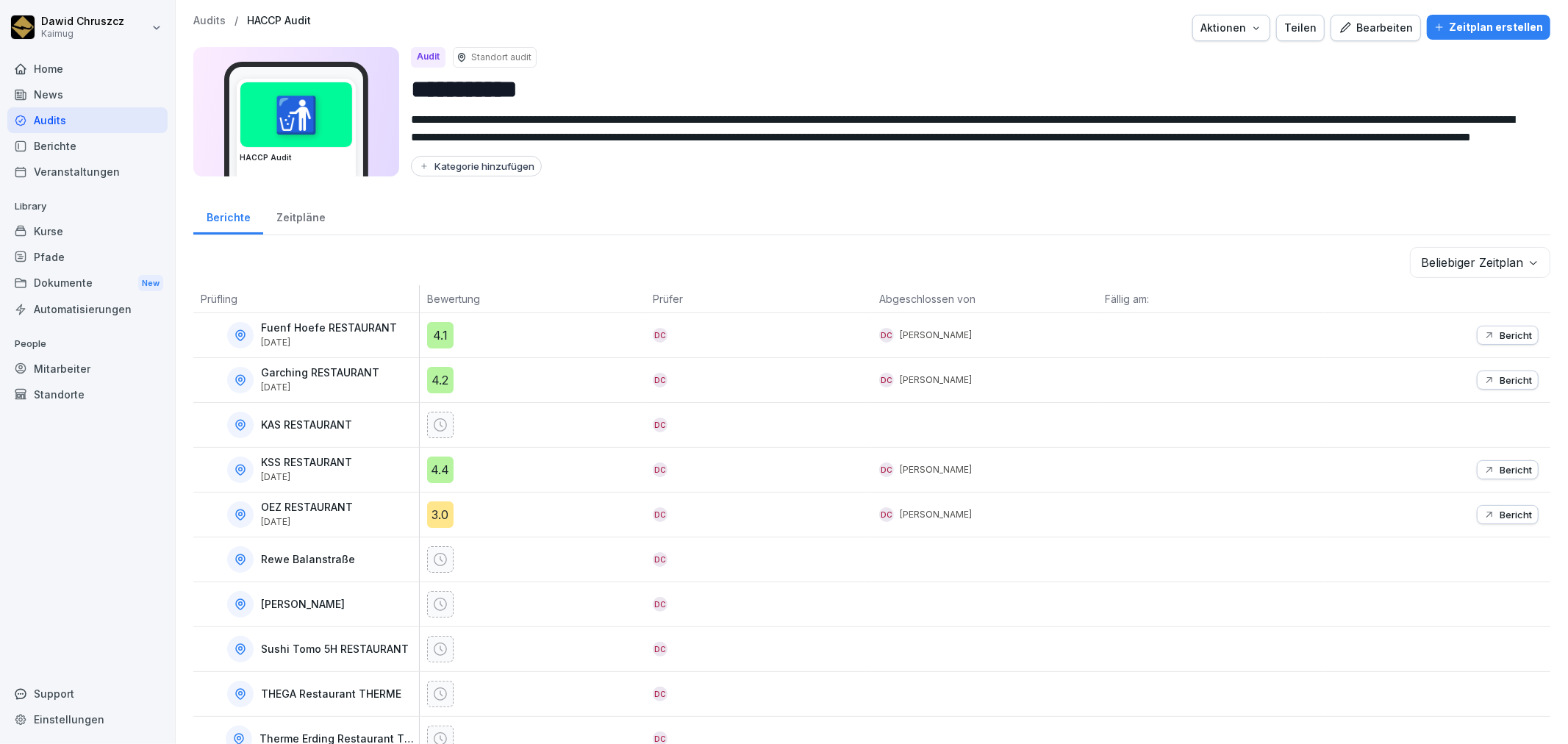
click at [298, 219] on div "Zeitpläne" at bounding box center [301, 215] width 75 height 37
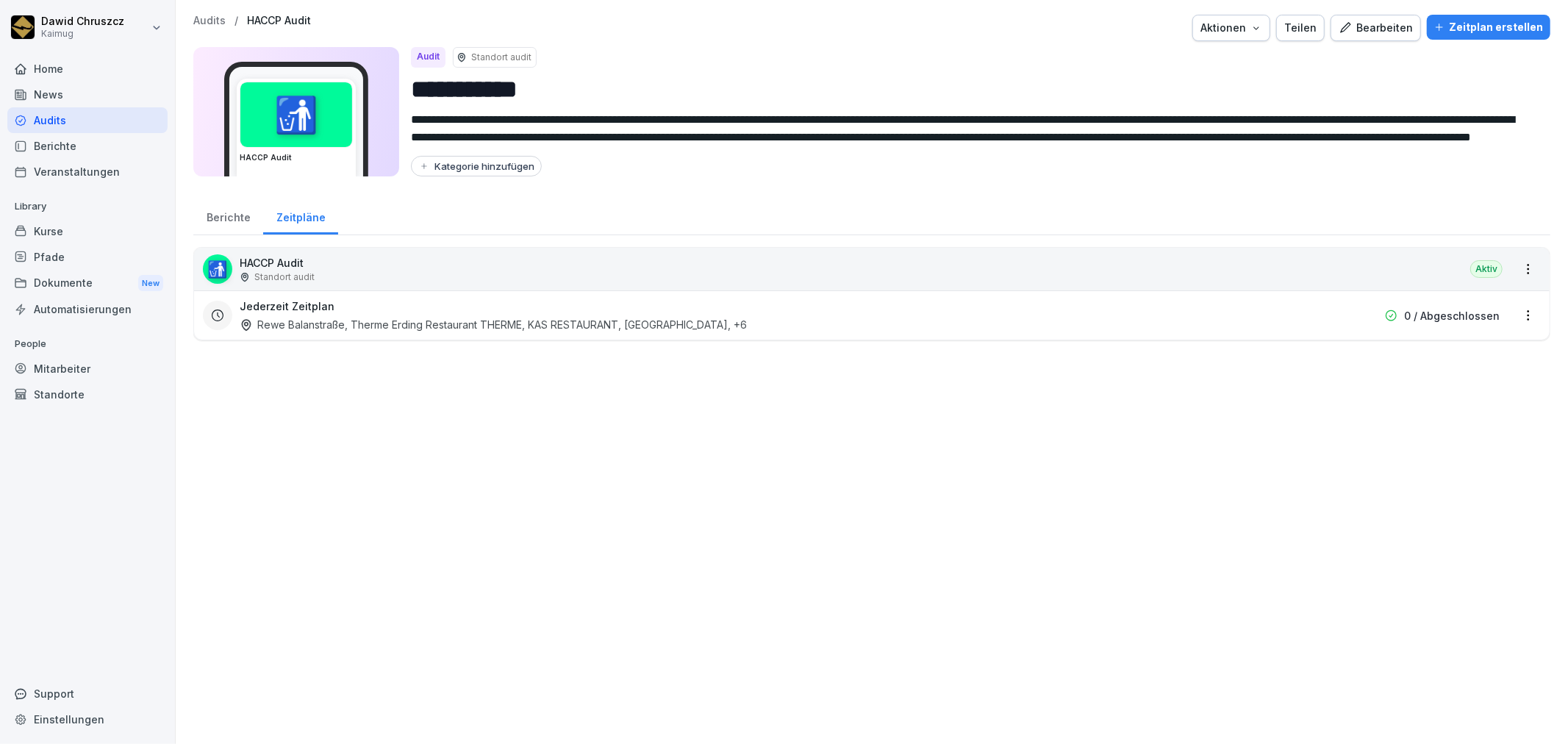
click at [195, 222] on div "Berichte" at bounding box center [228, 215] width 70 height 37
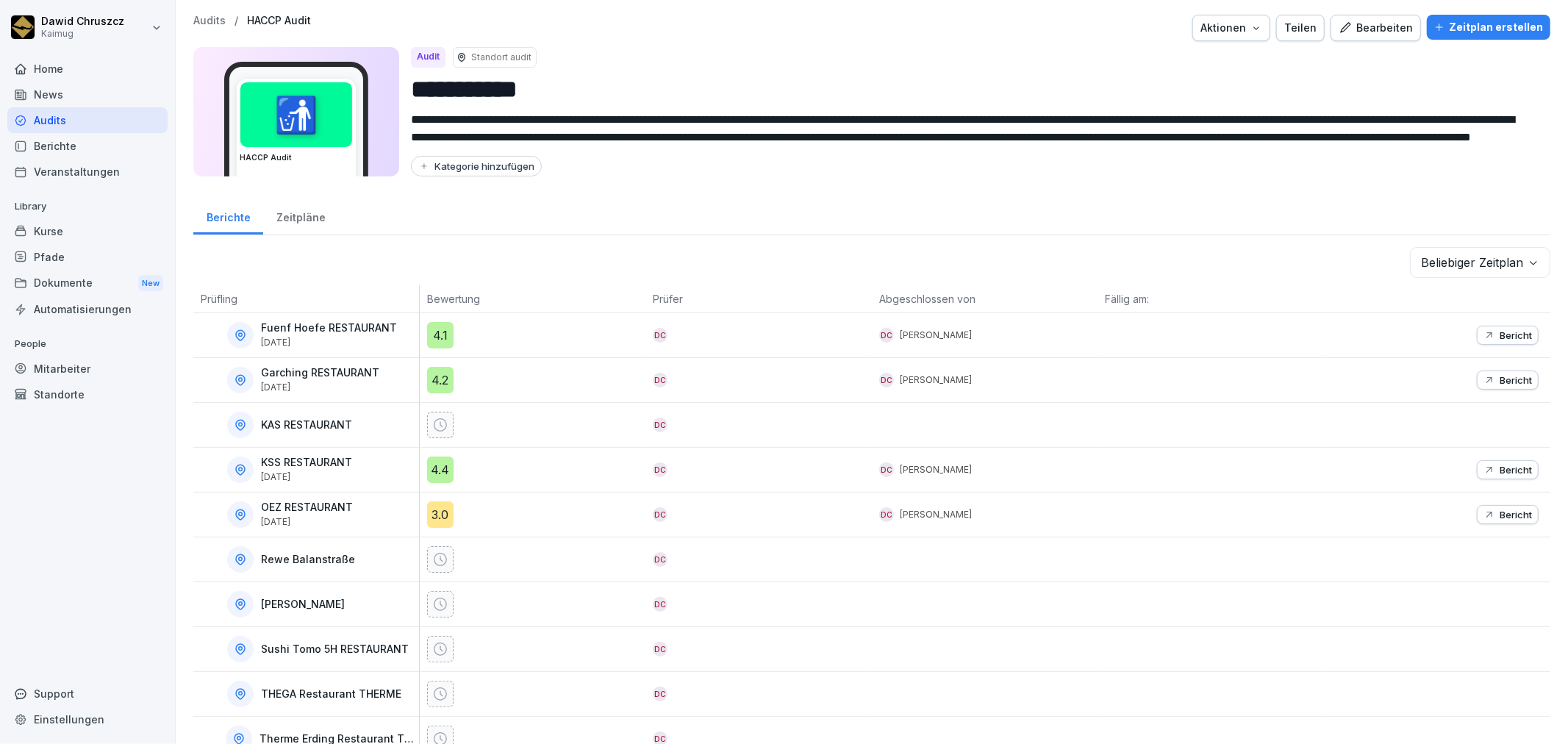
click at [1511, 372] on button "Bericht" at bounding box center [1508, 380] width 62 height 19
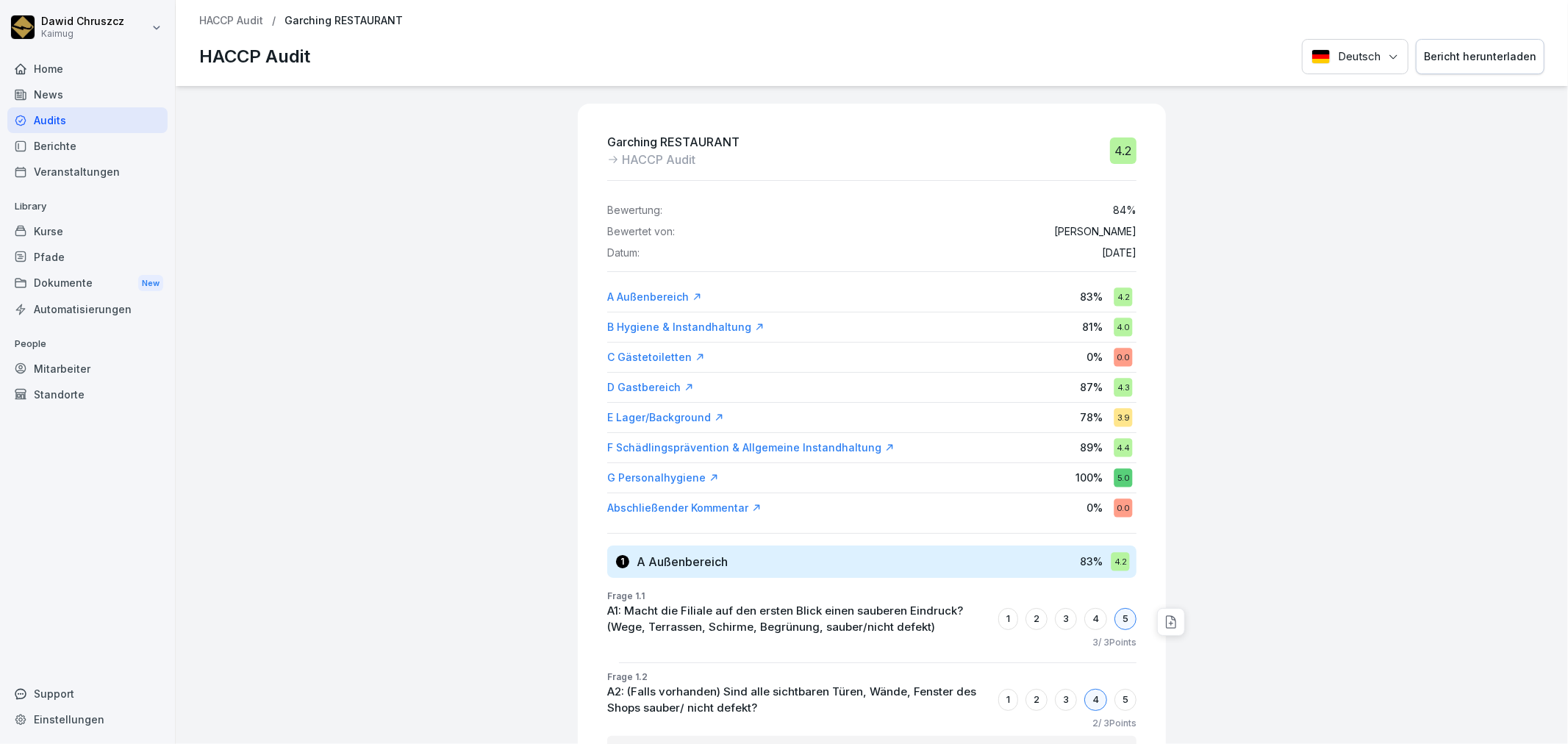
drag, startPoint x: 1121, startPoint y: 252, endPoint x: 1053, endPoint y: 252, distance: 68.0
click at [1052, 247] on div "Datum: 3. Sept. 2025" at bounding box center [872, 254] width 530 height 12
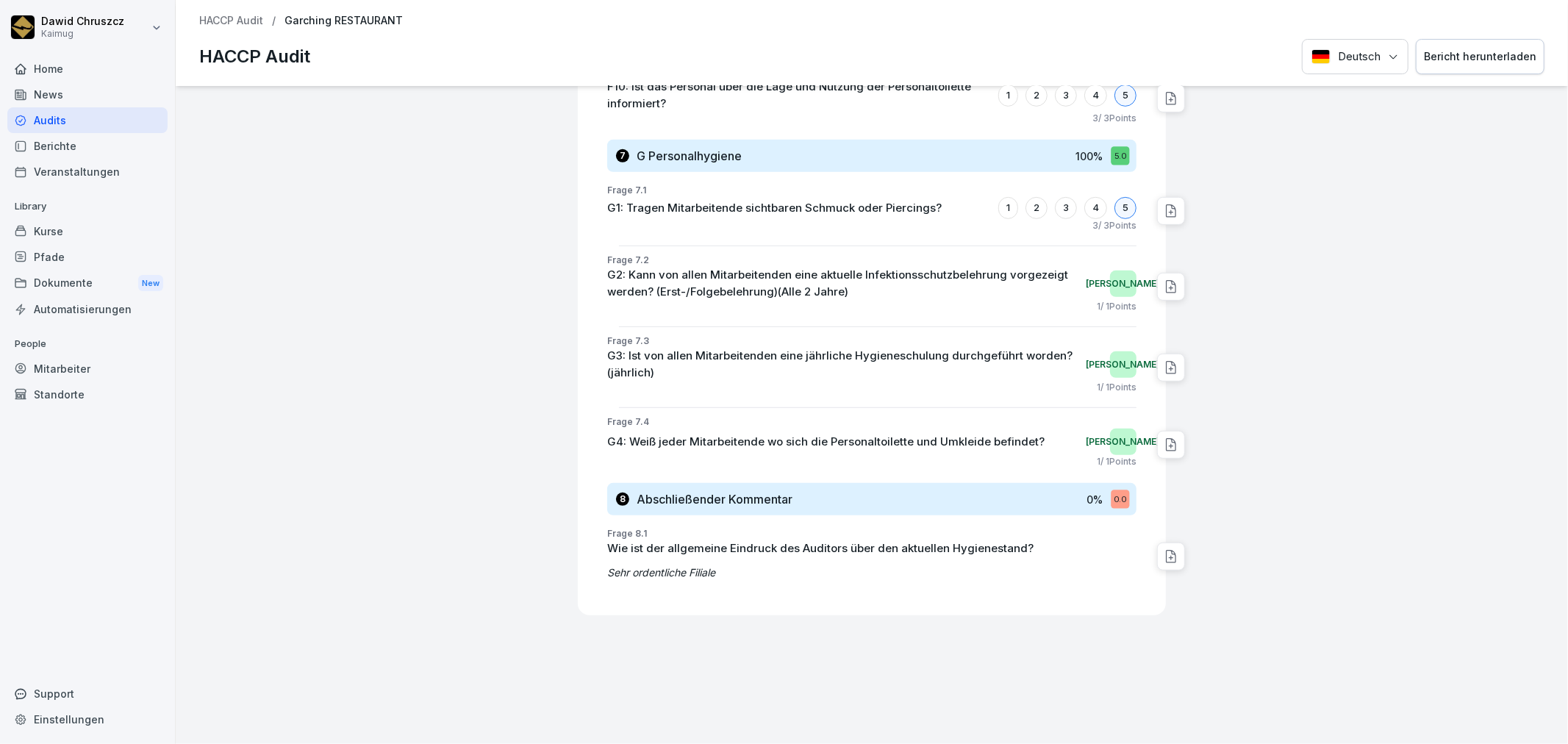
scroll to position [14730, 0]
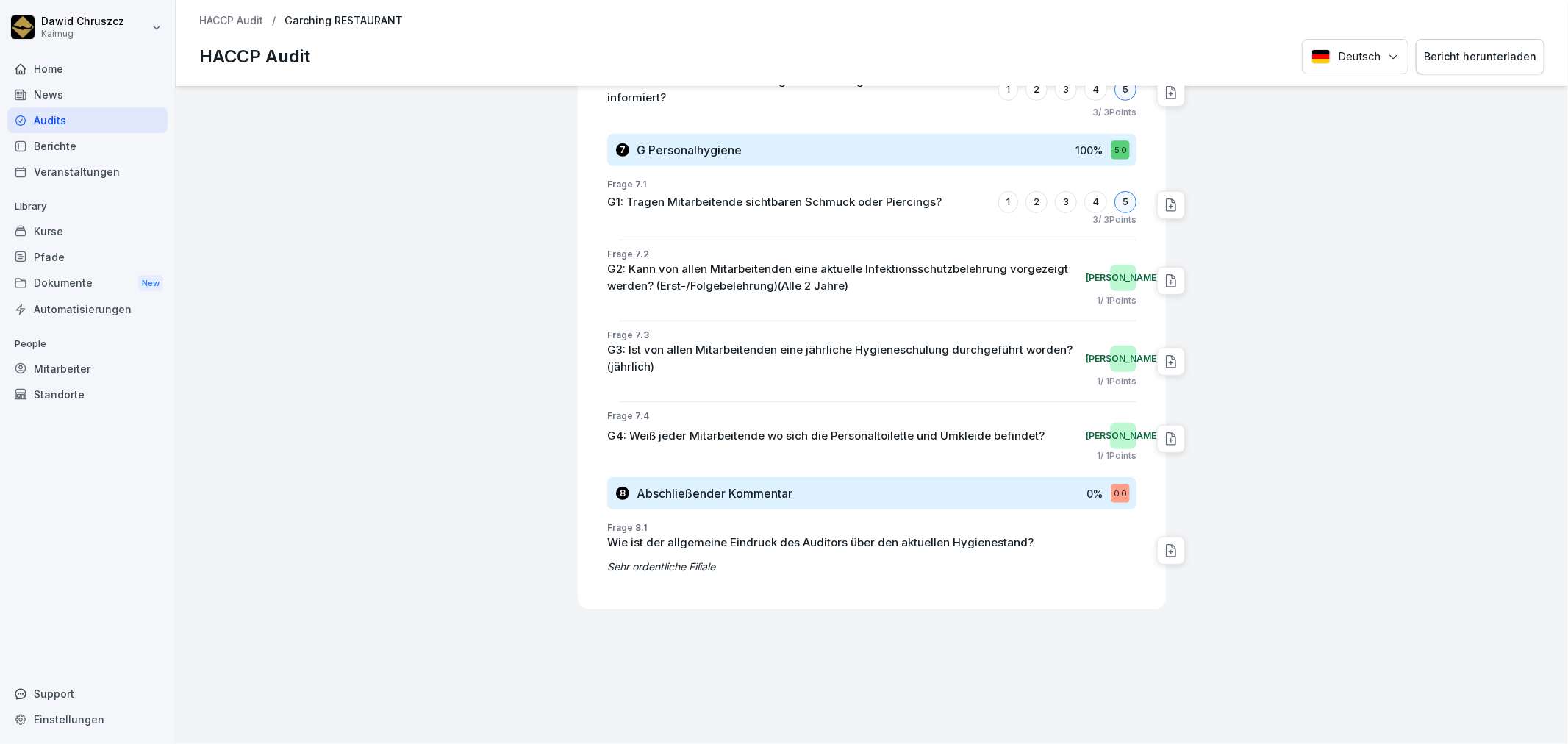
click at [1546, 731] on div "Garching RESTAURANT HACCP Audit 4.2 Bewertung: 84 % Bewertet von: Dawid Chruszc…" at bounding box center [872, 415] width 1393 height 658
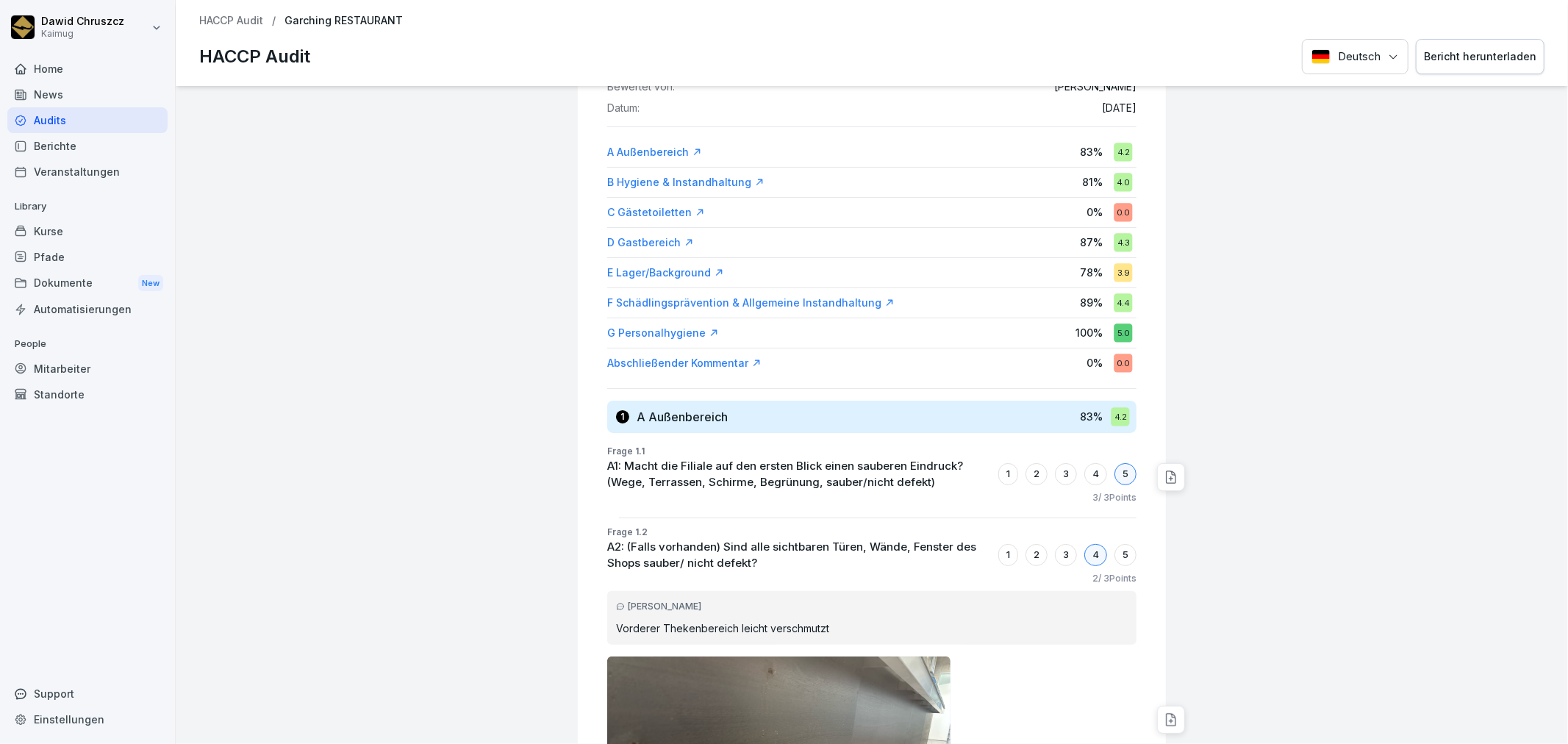
scroll to position [0, 0]
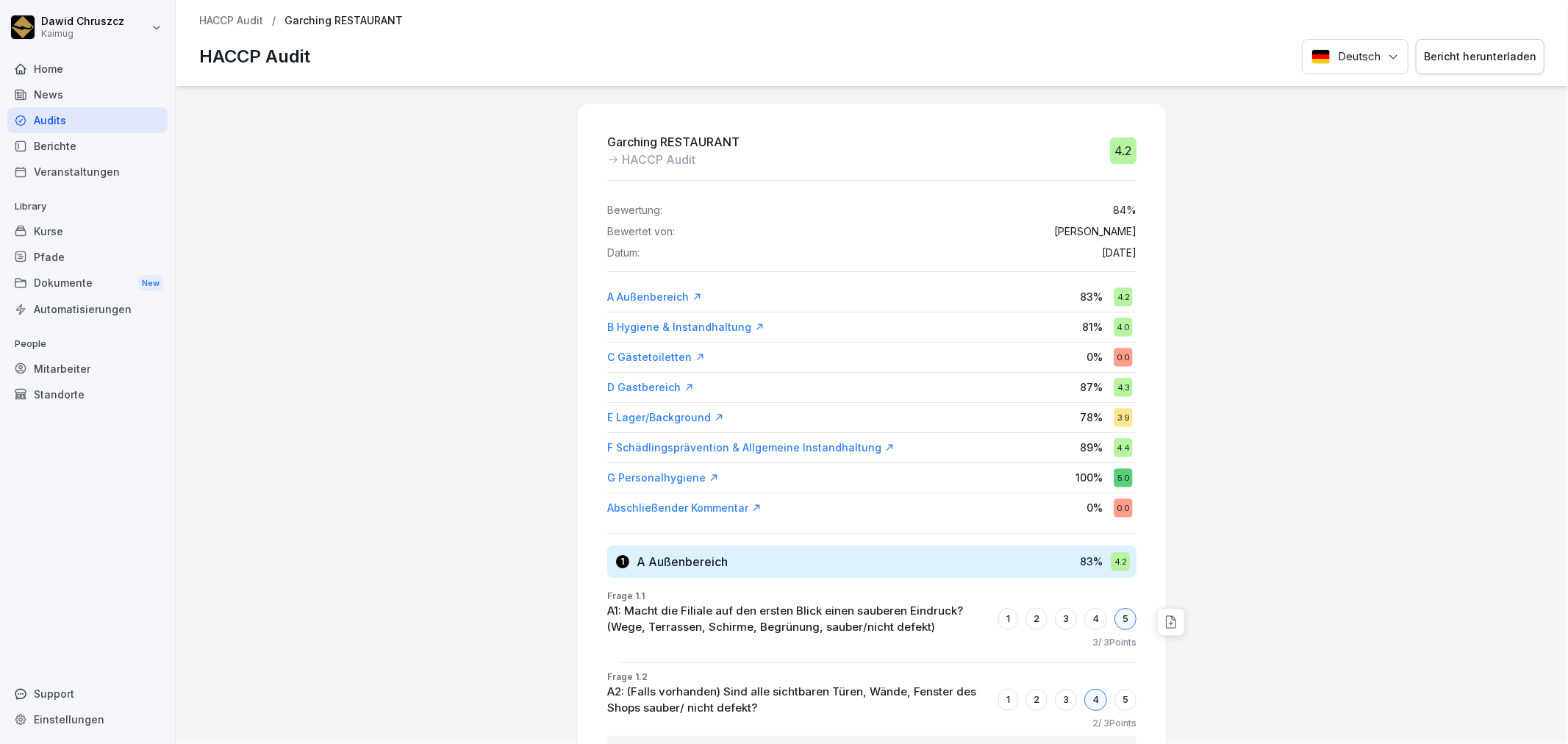
click at [1114, 416] on div "3.9" at bounding box center [1123, 416] width 18 height 18
click at [1114, 390] on div "4.3" at bounding box center [1123, 387] width 18 height 18
click at [1114, 384] on div "4.3" at bounding box center [1123, 387] width 18 height 18
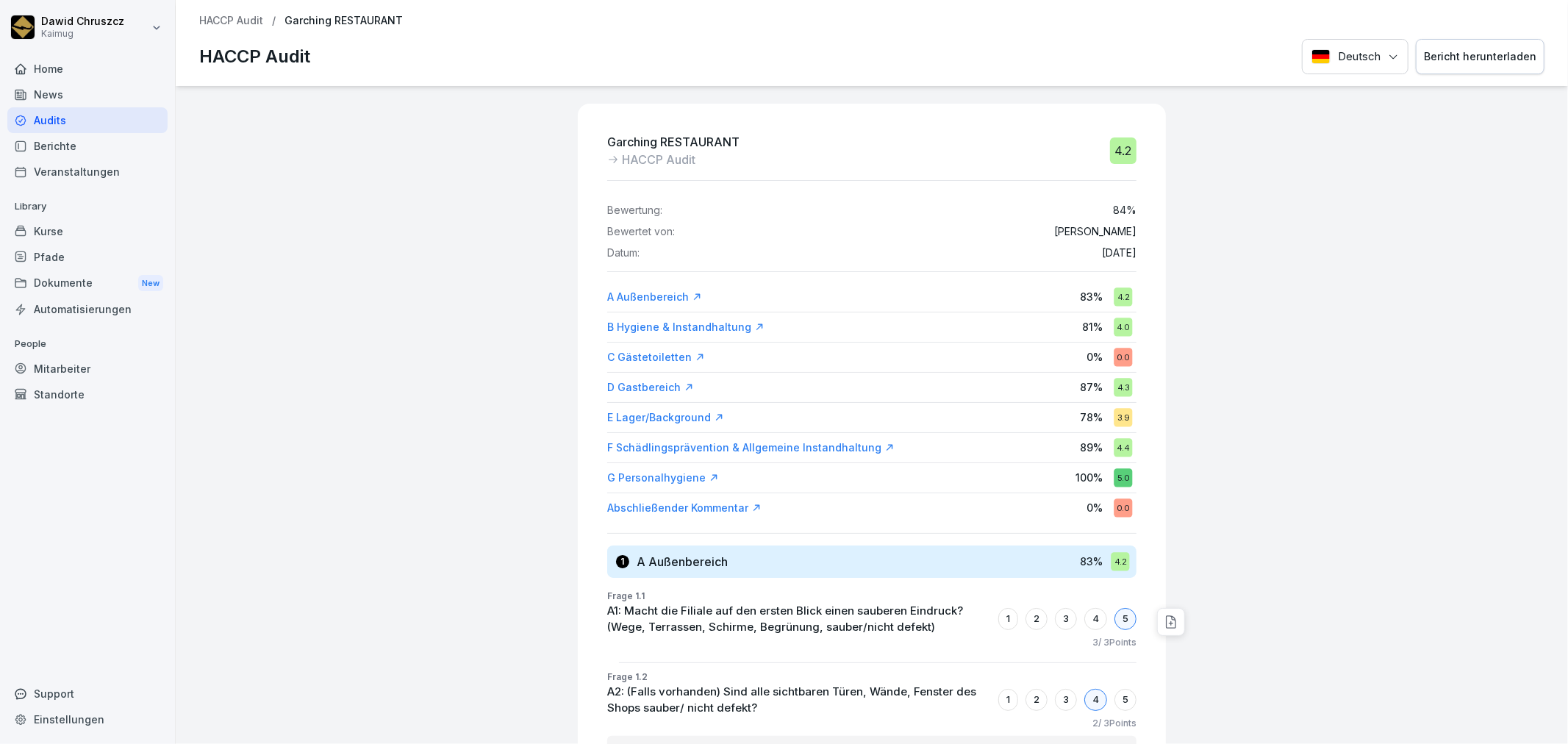
drag, startPoint x: 1081, startPoint y: 382, endPoint x: 1129, endPoint y: 386, distance: 48.2
click at [1085, 384] on p "87 %" at bounding box center [1092, 388] width 23 height 16
click at [1094, 384] on div "87 % 4.3" at bounding box center [1108, 388] width 57 height 26
drag, startPoint x: 1083, startPoint y: 408, endPoint x: 1085, endPoint y: 416, distance: 8.2
click at [1083, 409] on div "78 % 3.9" at bounding box center [1108, 417] width 57 height 26
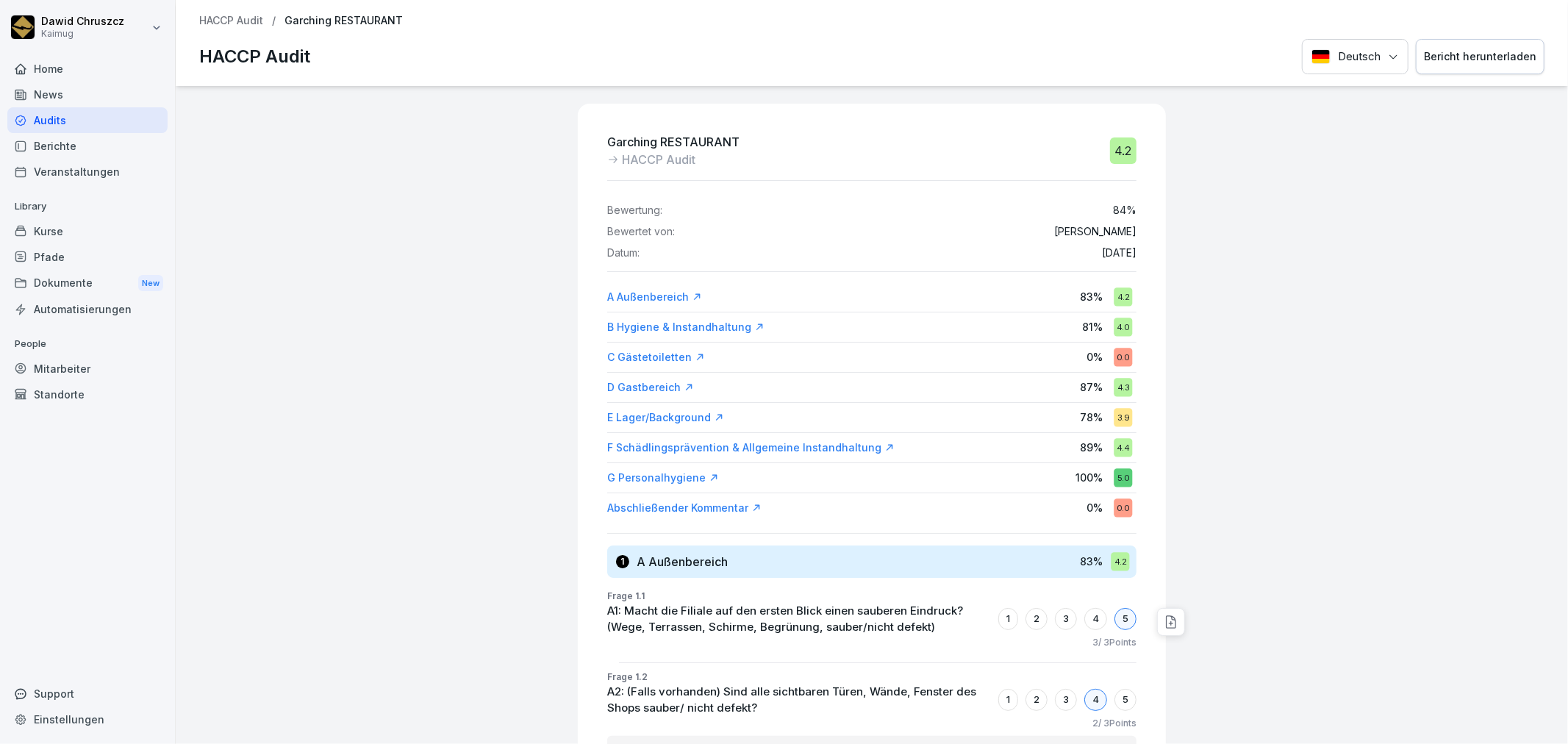
drag, startPoint x: 1085, startPoint y: 416, endPoint x: 1112, endPoint y: 408, distance: 28.2
click at [1092, 413] on div "78 % 3.9" at bounding box center [1108, 417] width 57 height 26
click at [1114, 409] on div "3.9" at bounding box center [1123, 416] width 18 height 18
drag, startPoint x: 1134, startPoint y: 449, endPoint x: 1144, endPoint y: 450, distance: 10.0
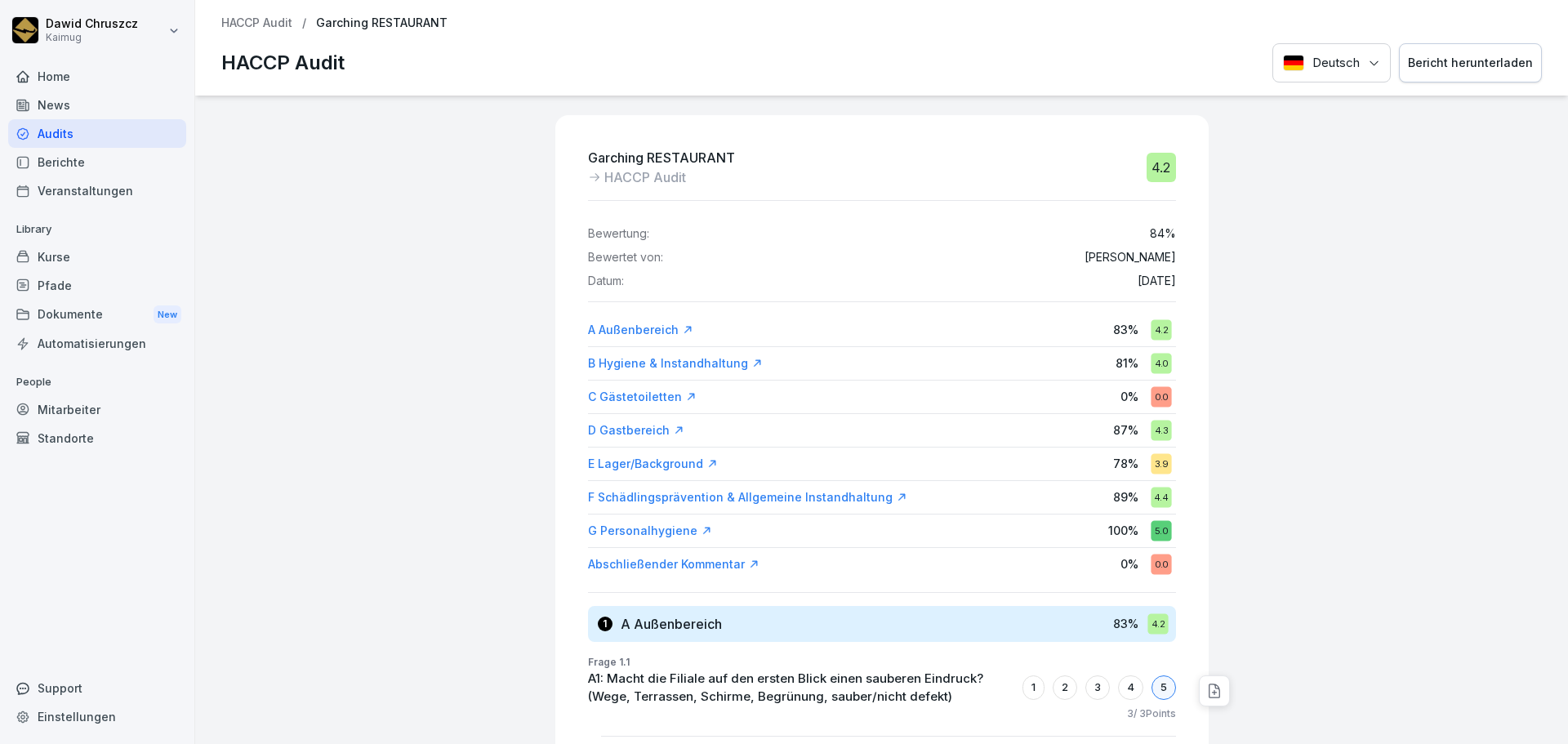
click at [1468, 66] on div "Bericht herunterladen" at bounding box center [1469, 63] width 125 height 18
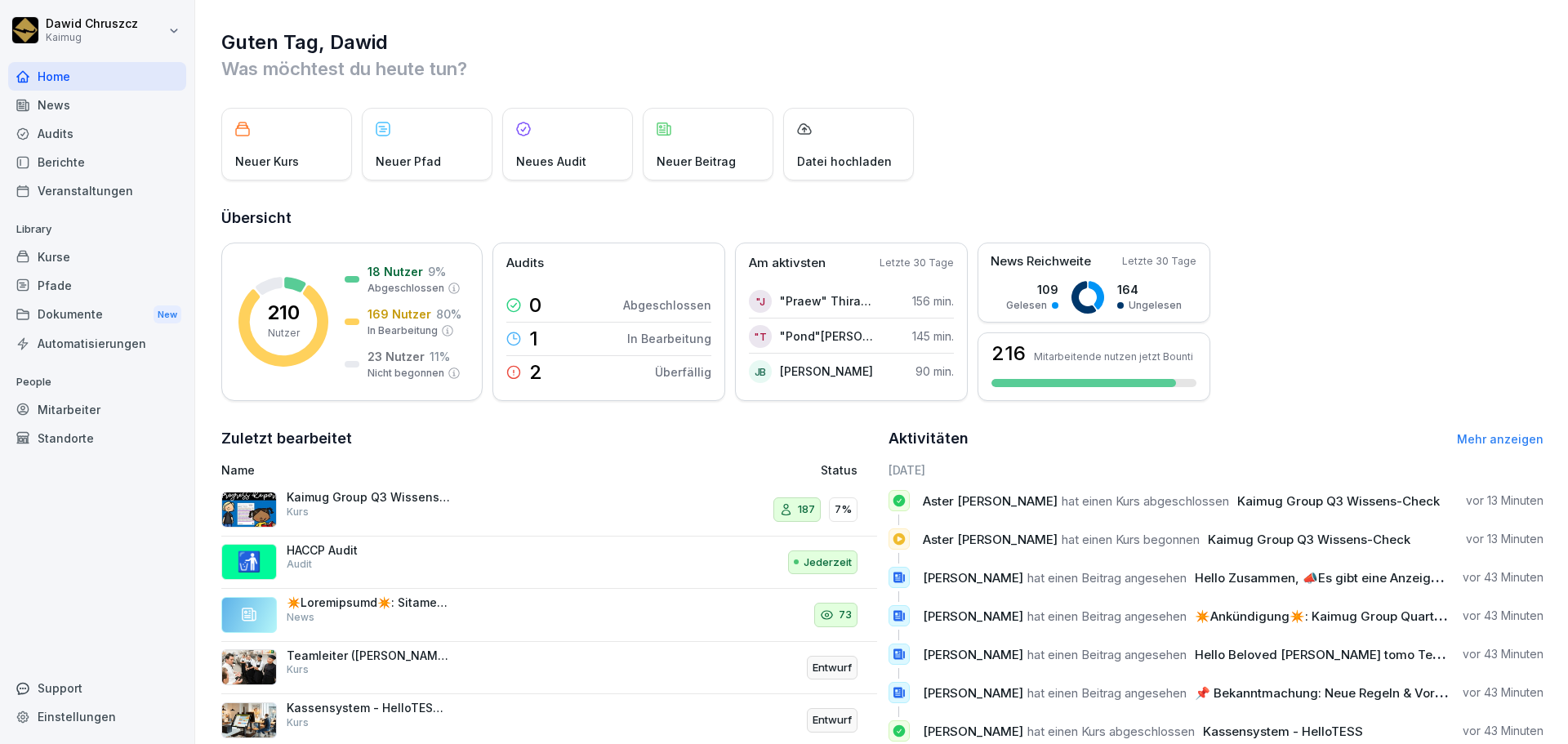
click at [104, 261] on div "Kurse" at bounding box center [97, 257] width 178 height 29
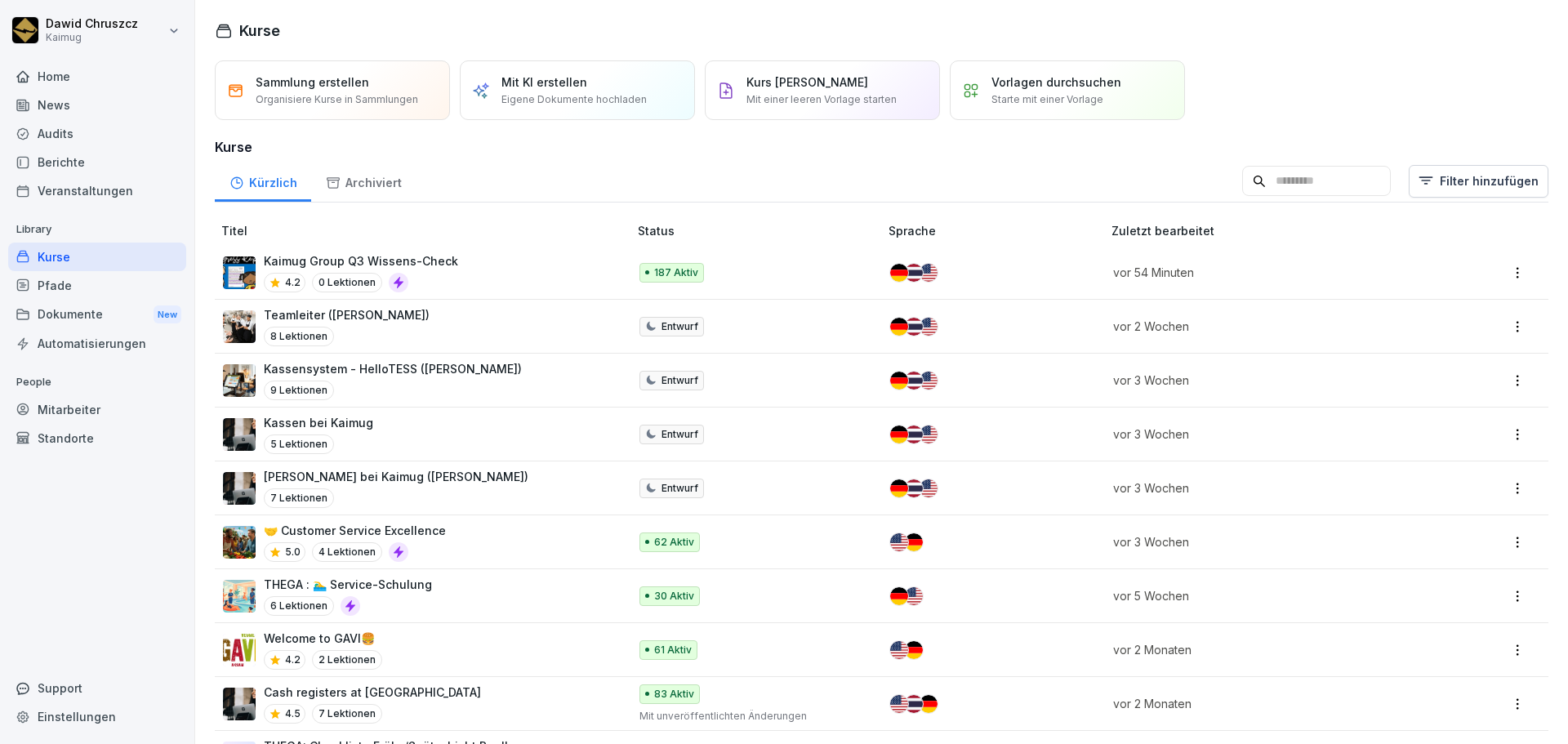
click at [1256, 175] on input at bounding box center [1317, 181] width 149 height 31
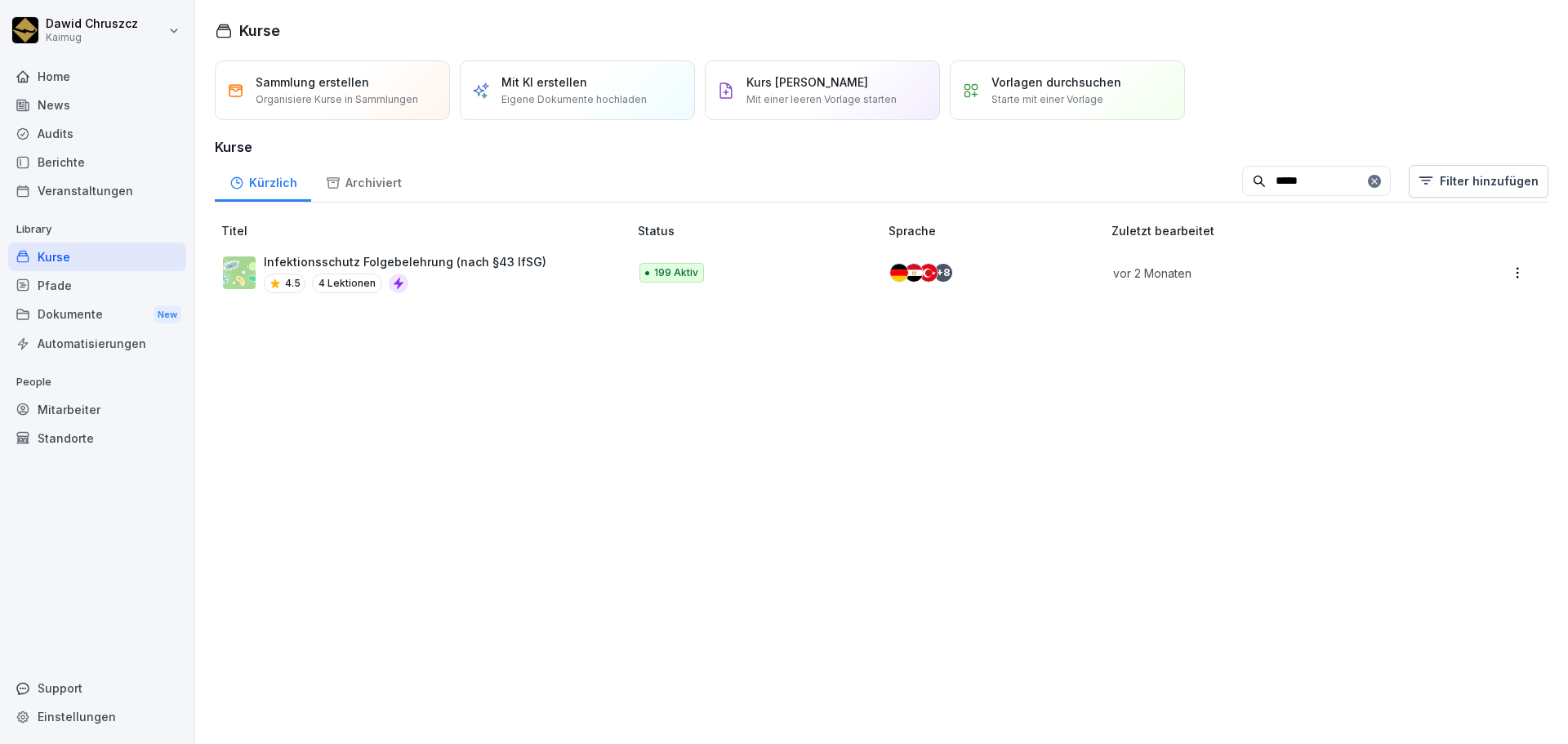
type input "*****"
click at [520, 265] on p "Infektionsschutz Folgebelehrung (nach §43 IfSG)" at bounding box center [405, 262] width 282 height 17
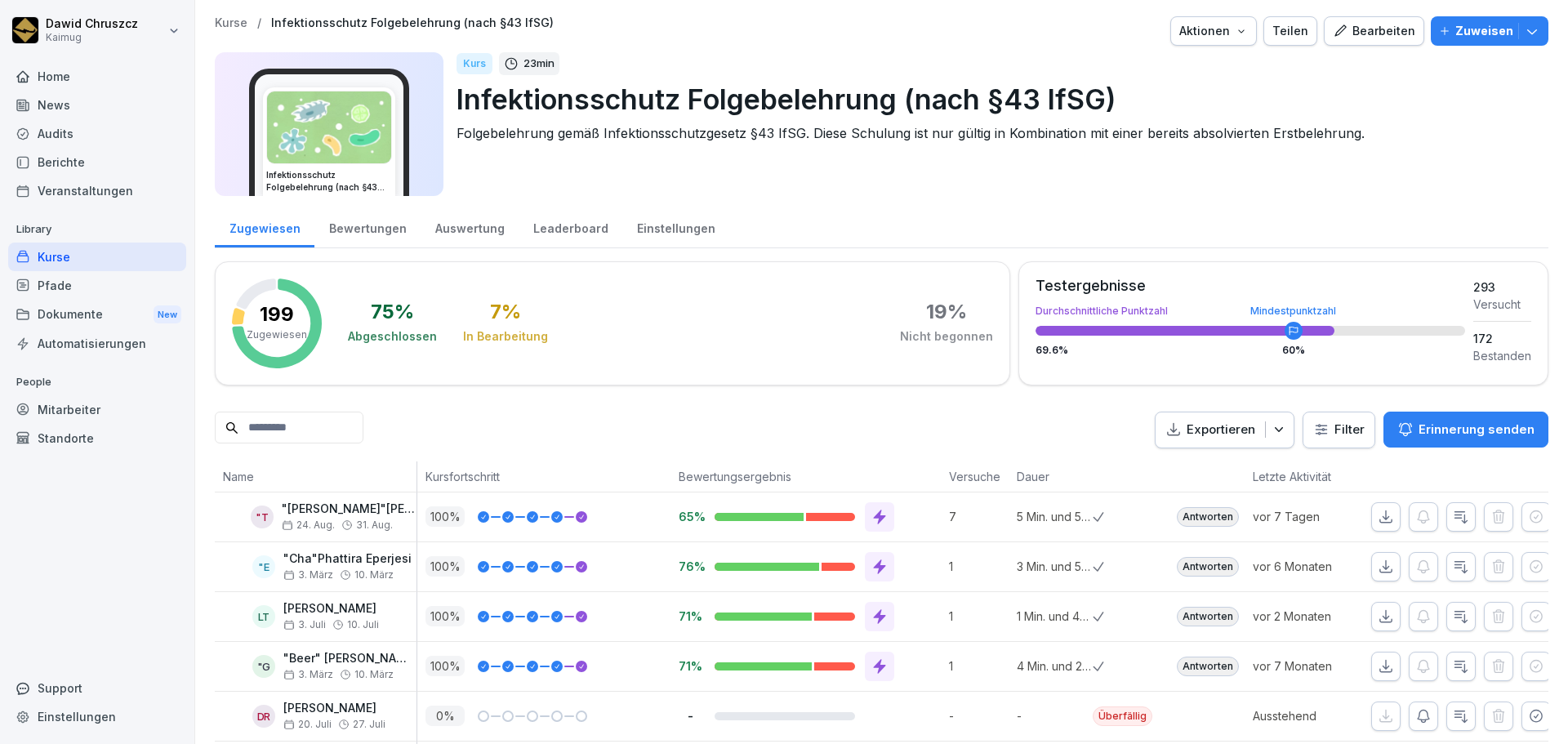
scroll to position [164, 0]
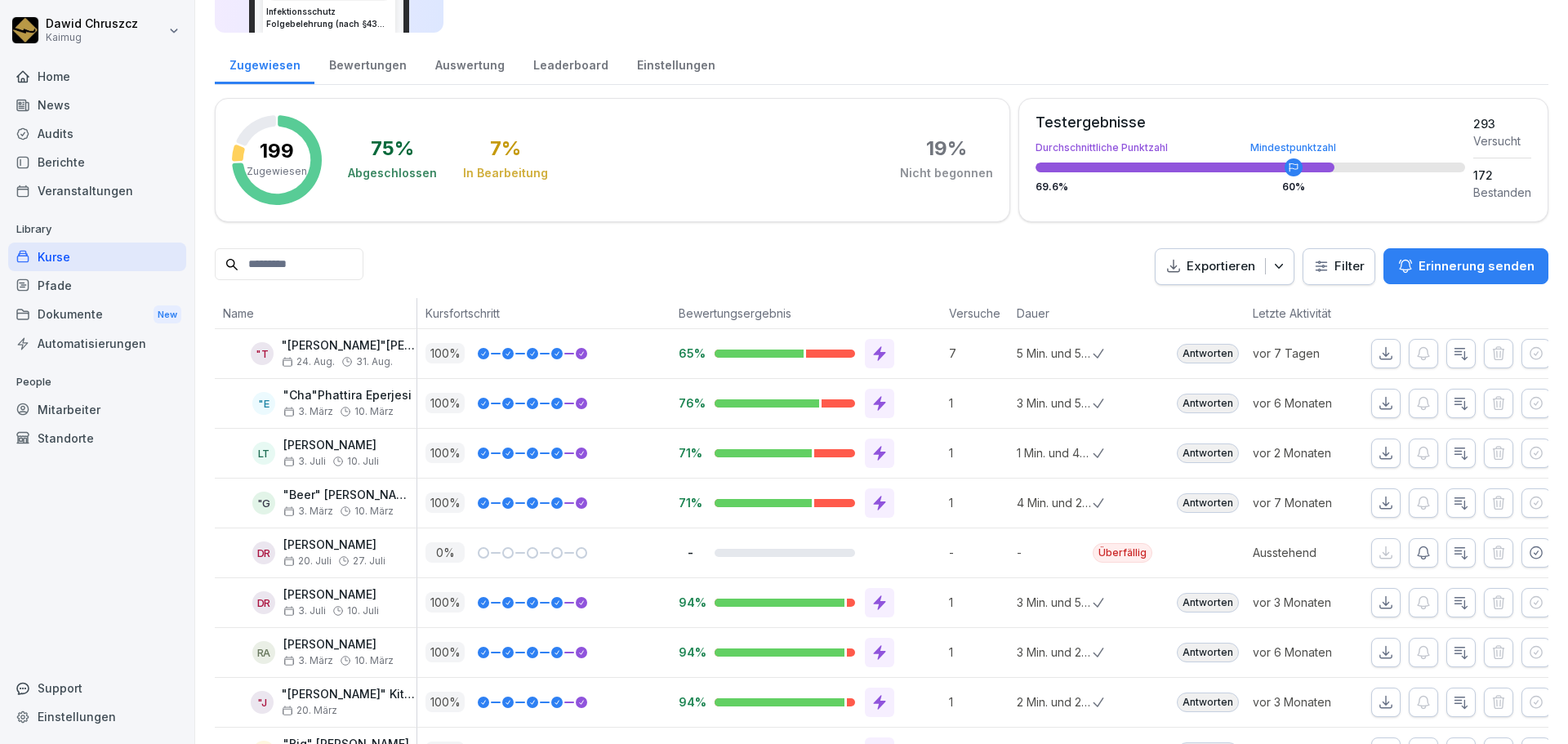
click at [1326, 265] on html "[PERSON_NAME] Kaimug Home News Audits Berichte Veranstaltungen Library Kurse Pf…" at bounding box center [784, 372] width 1568 height 744
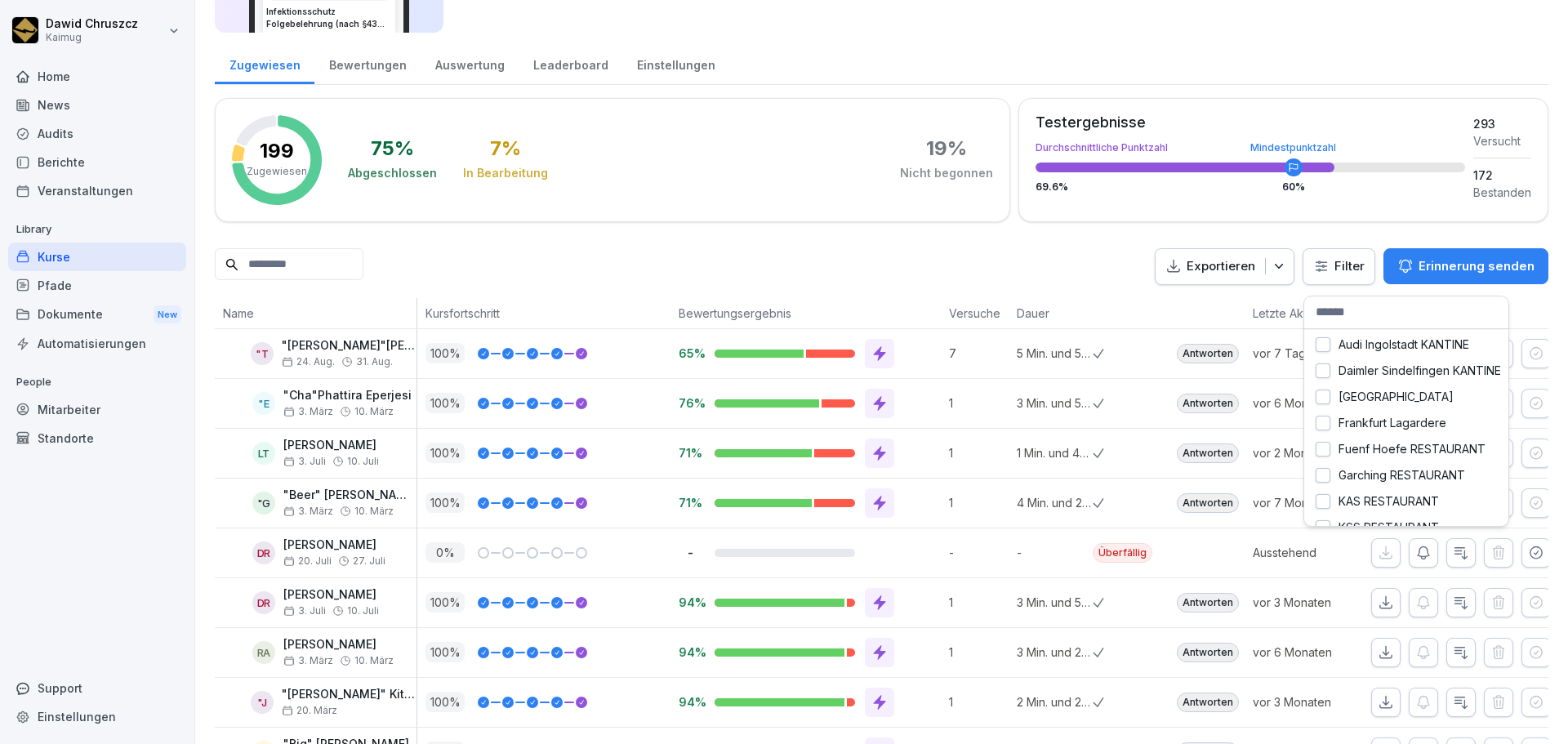
click at [1334, 278] on html "Dawid Chruszcz Kaimug Home News Audits Berichte Veranstaltungen Library Kurse P…" at bounding box center [784, 372] width 1568 height 744
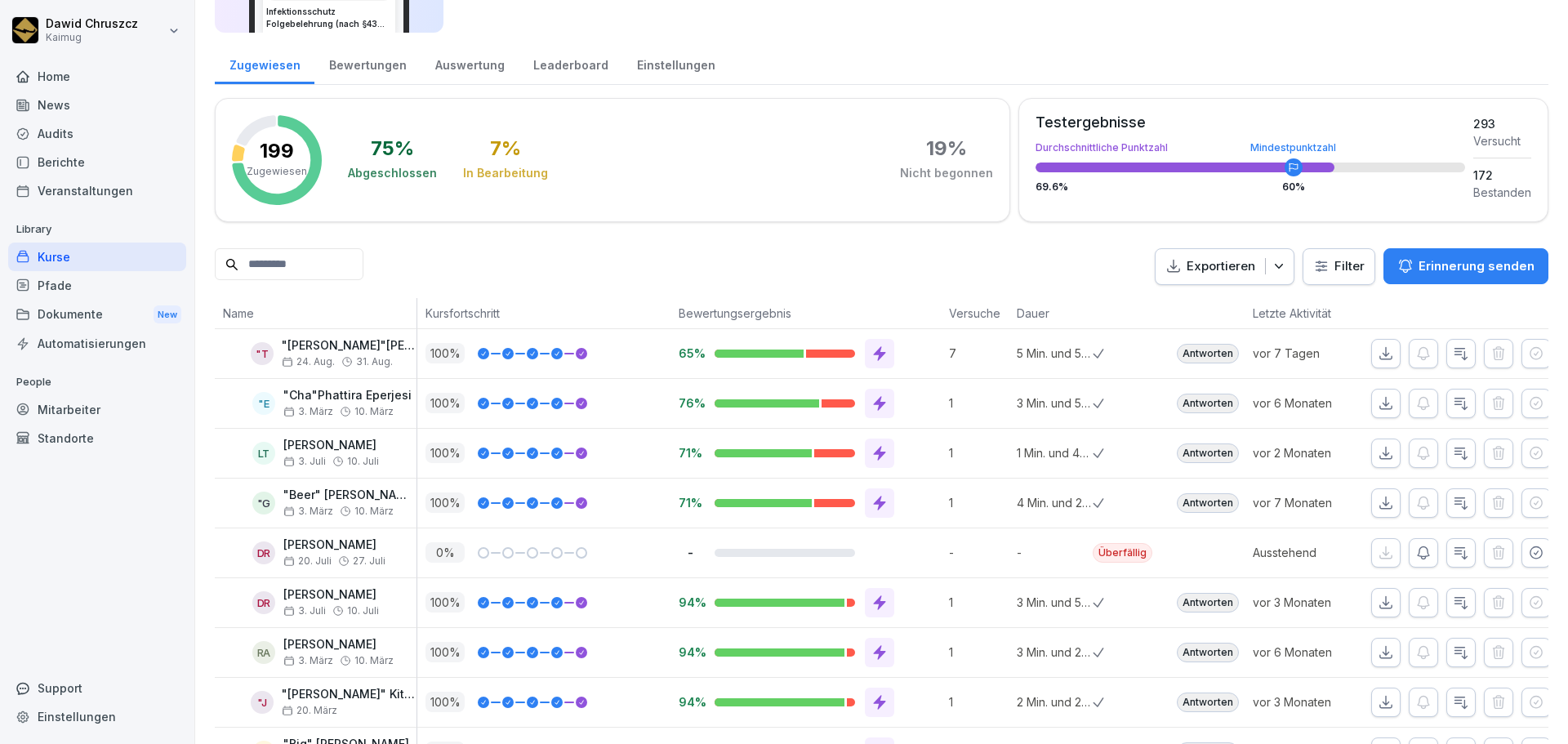
click at [1333, 277] on html "Dawid Chruszcz Kaimug Home News Audits Berichte Veranstaltungen Library Kurse P…" at bounding box center [784, 372] width 1568 height 744
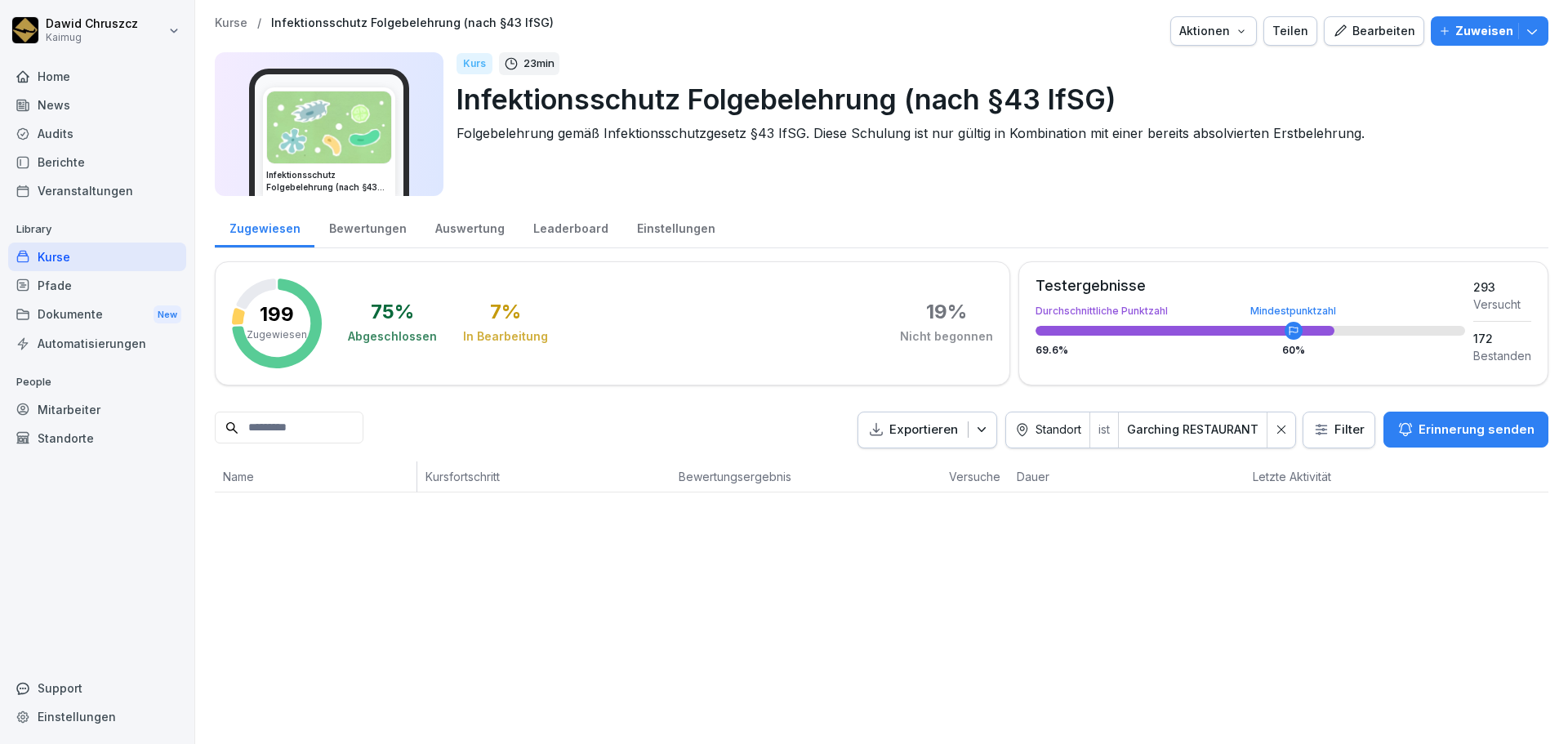
scroll to position [0, 0]
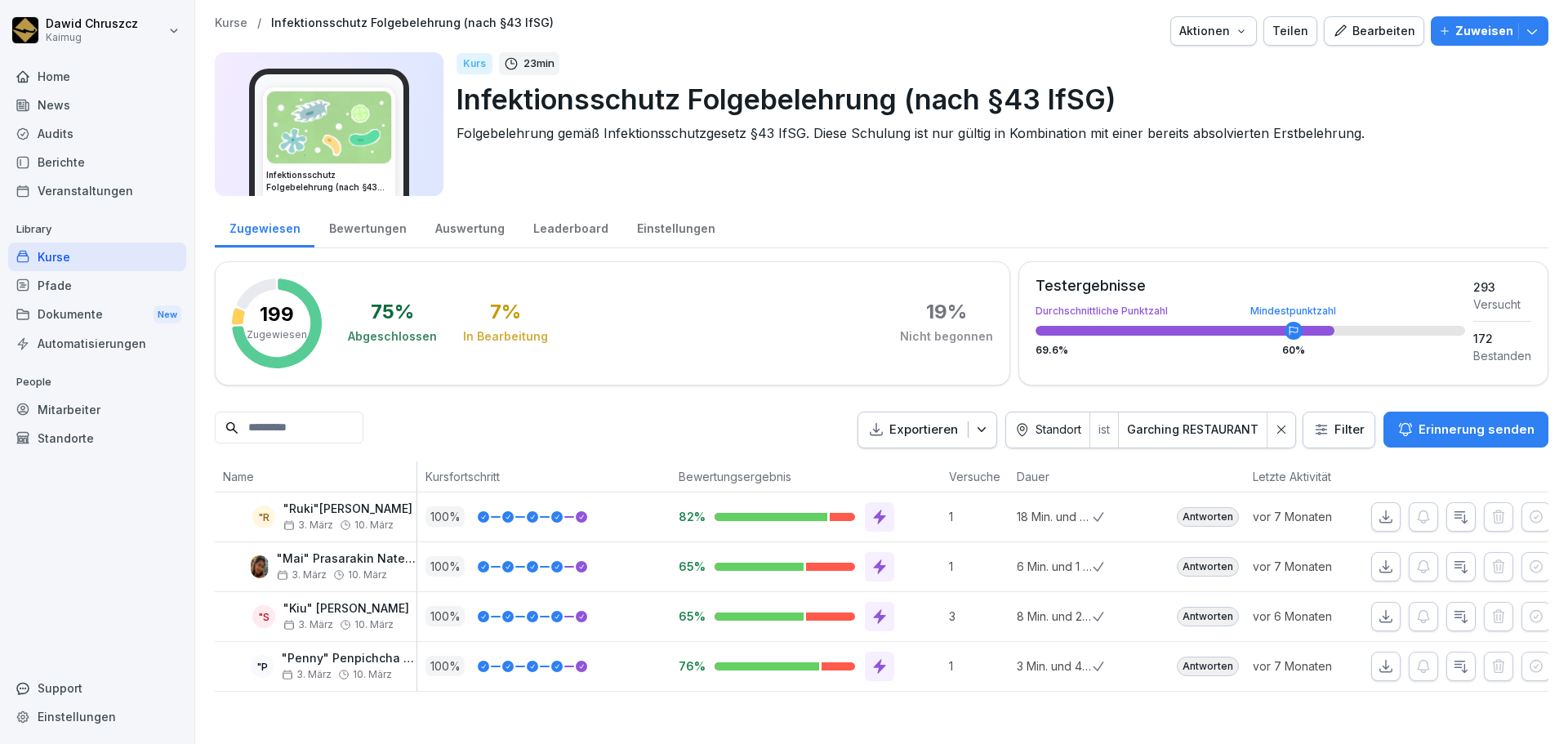
drag, startPoint x: 93, startPoint y: 259, endPoint x: 319, endPoint y: 272, distance: 226.4
click at [97, 259] on div "Kurse" at bounding box center [97, 257] width 178 height 29
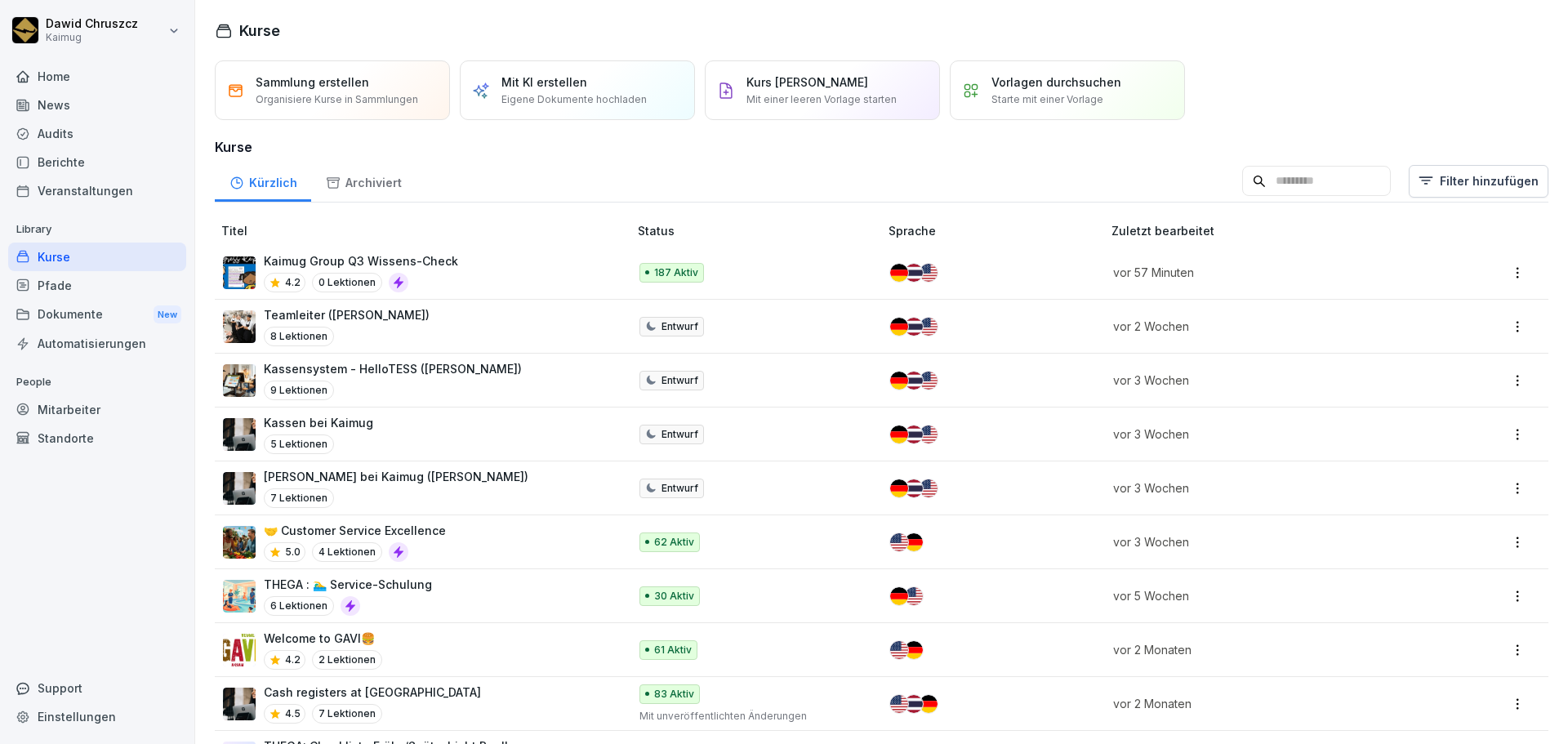
click at [1264, 181] on input at bounding box center [1317, 181] width 149 height 31
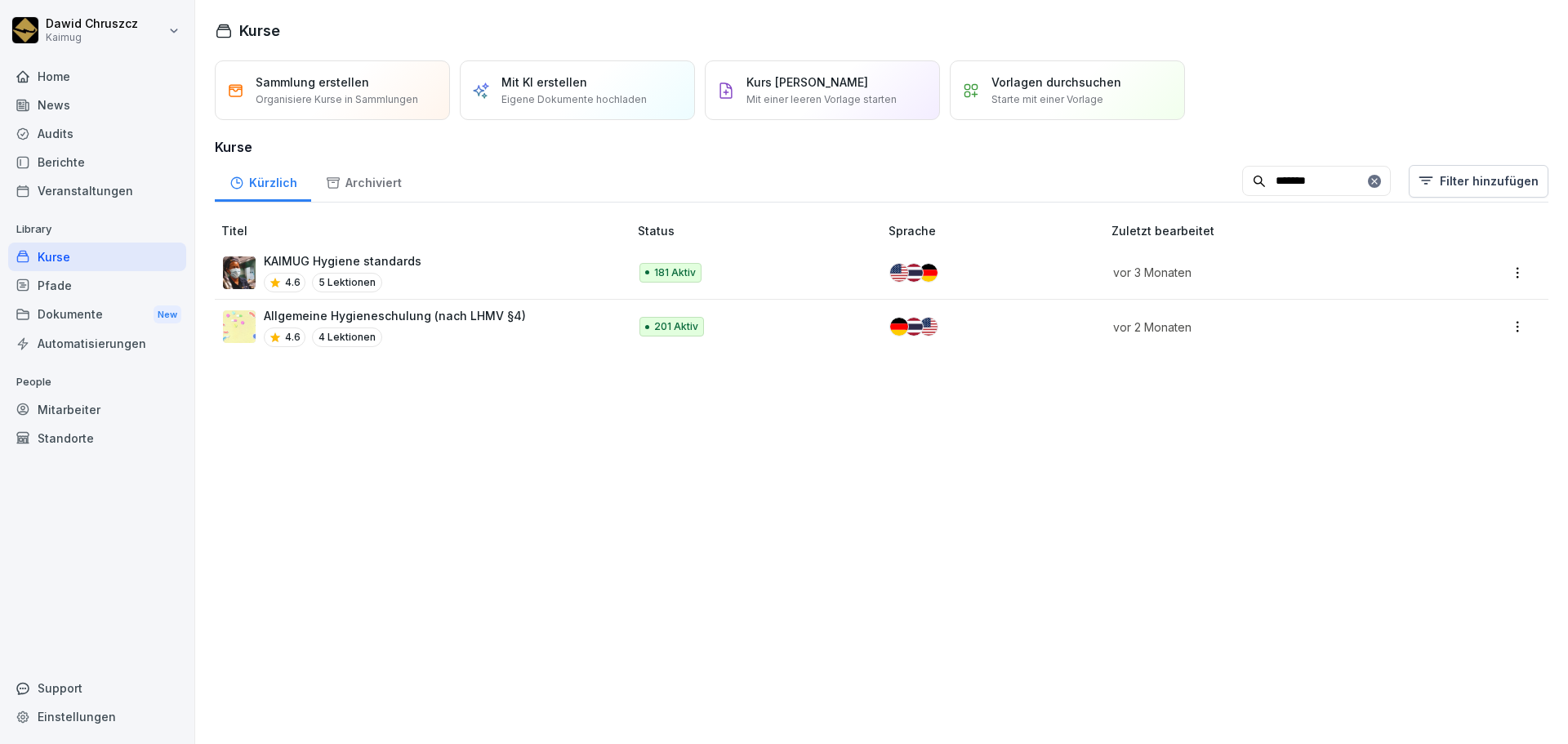
type input "*******"
click at [400, 311] on p "Allgemeine Hygieneschulung (nach LHMV §4)" at bounding box center [395, 315] width 262 height 17
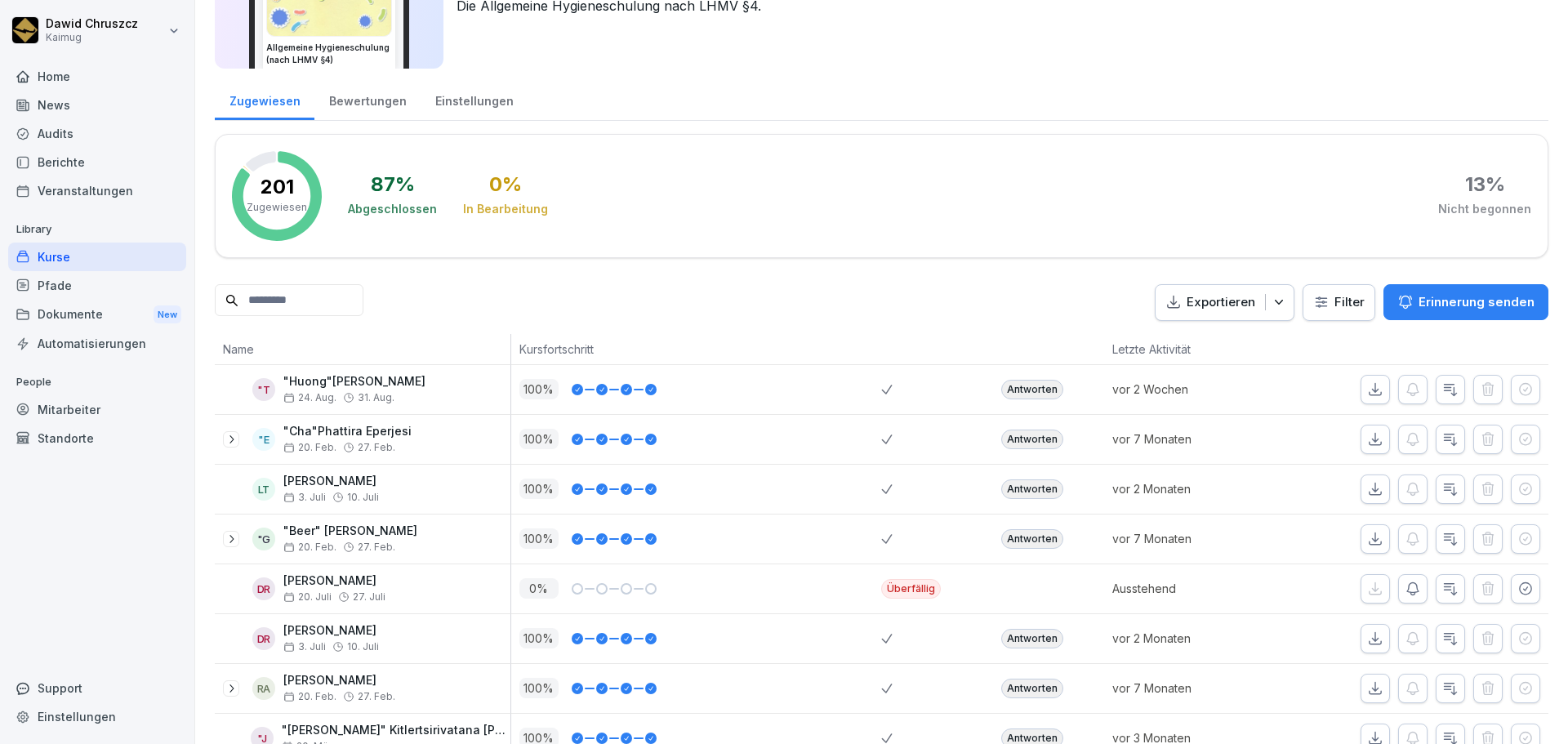
scroll to position [164, 0]
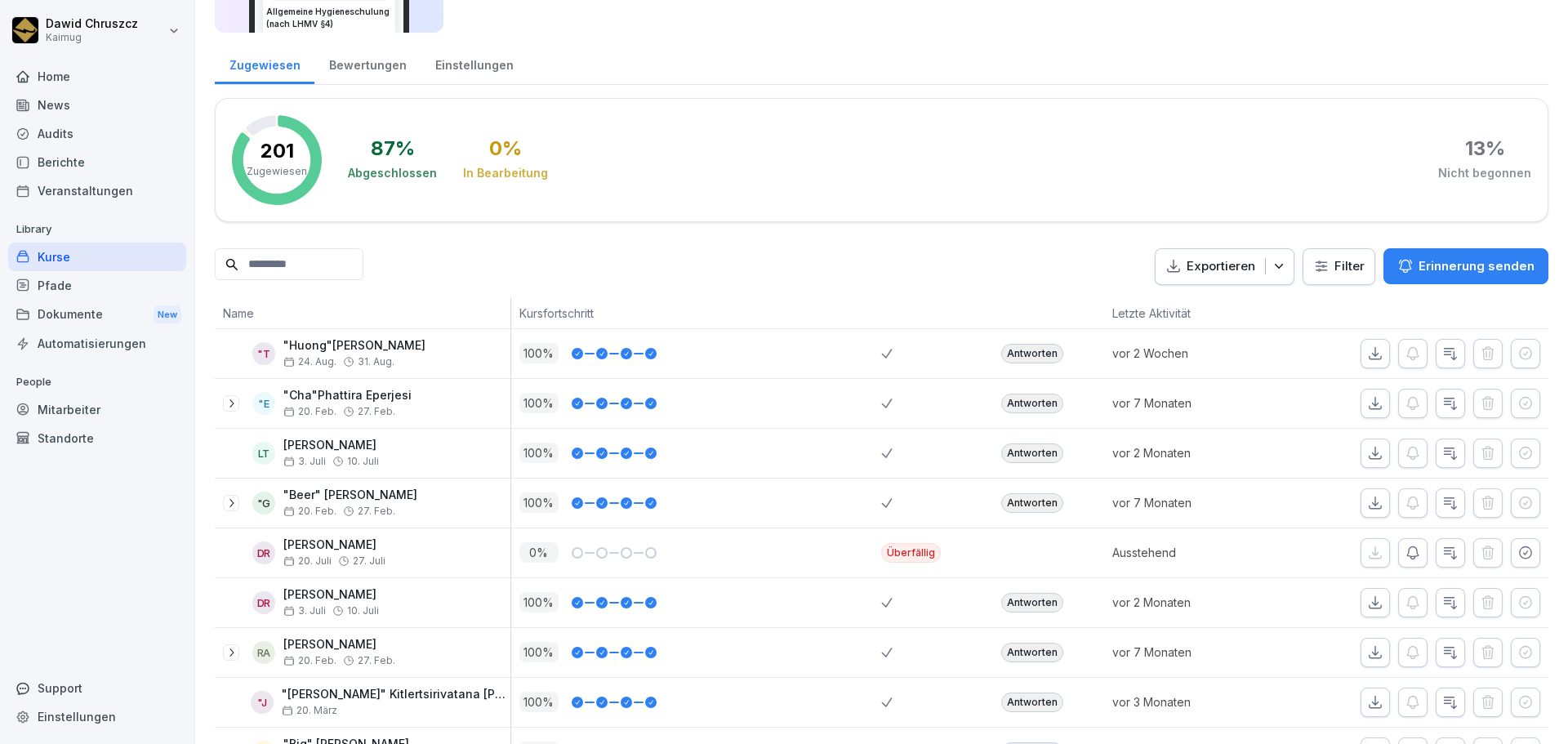
click at [1351, 264] on html "[PERSON_NAME] Kaimug Home News Audits Berichte Veranstaltungen Library Kurse Pf…" at bounding box center [784, 372] width 1568 height 744
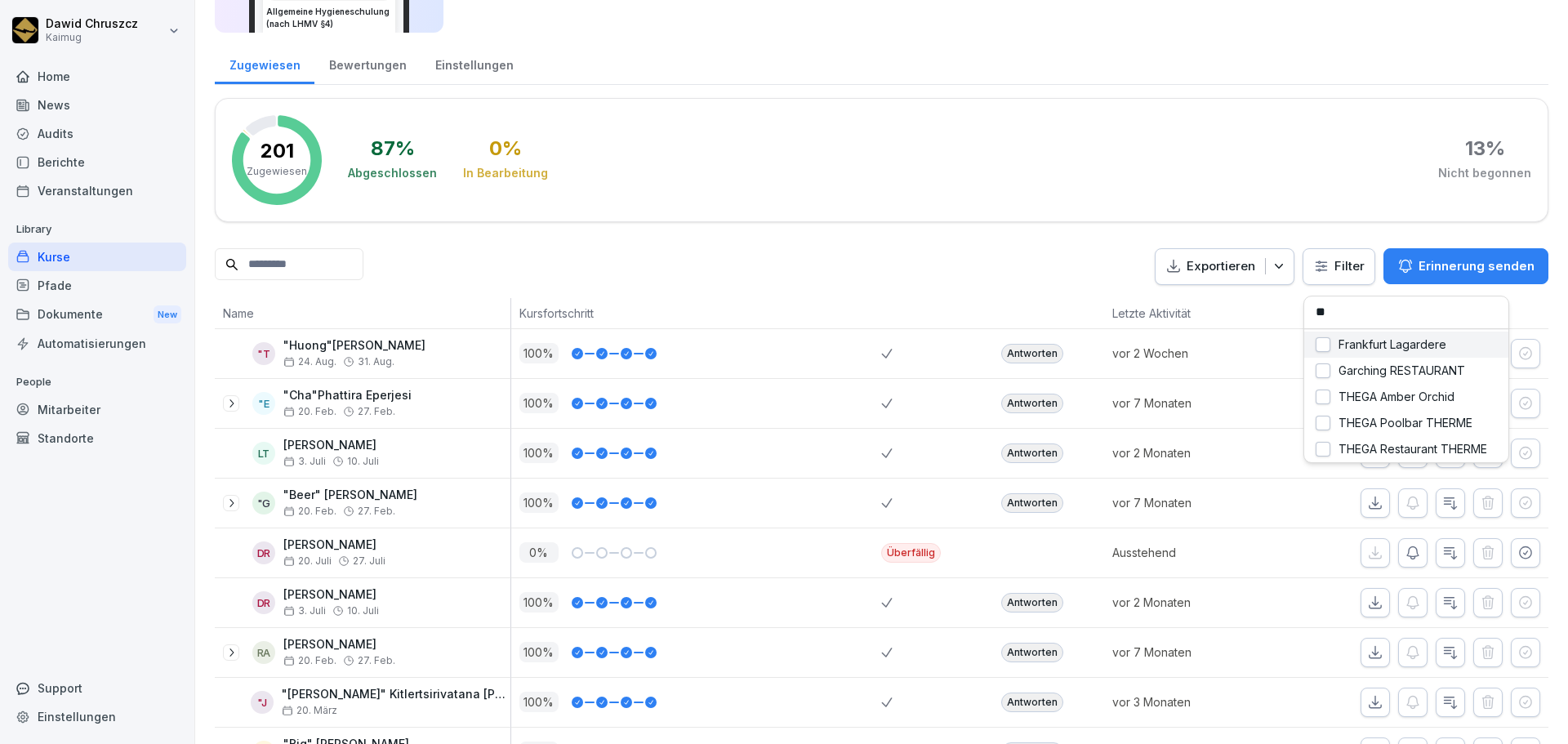
type input "***"
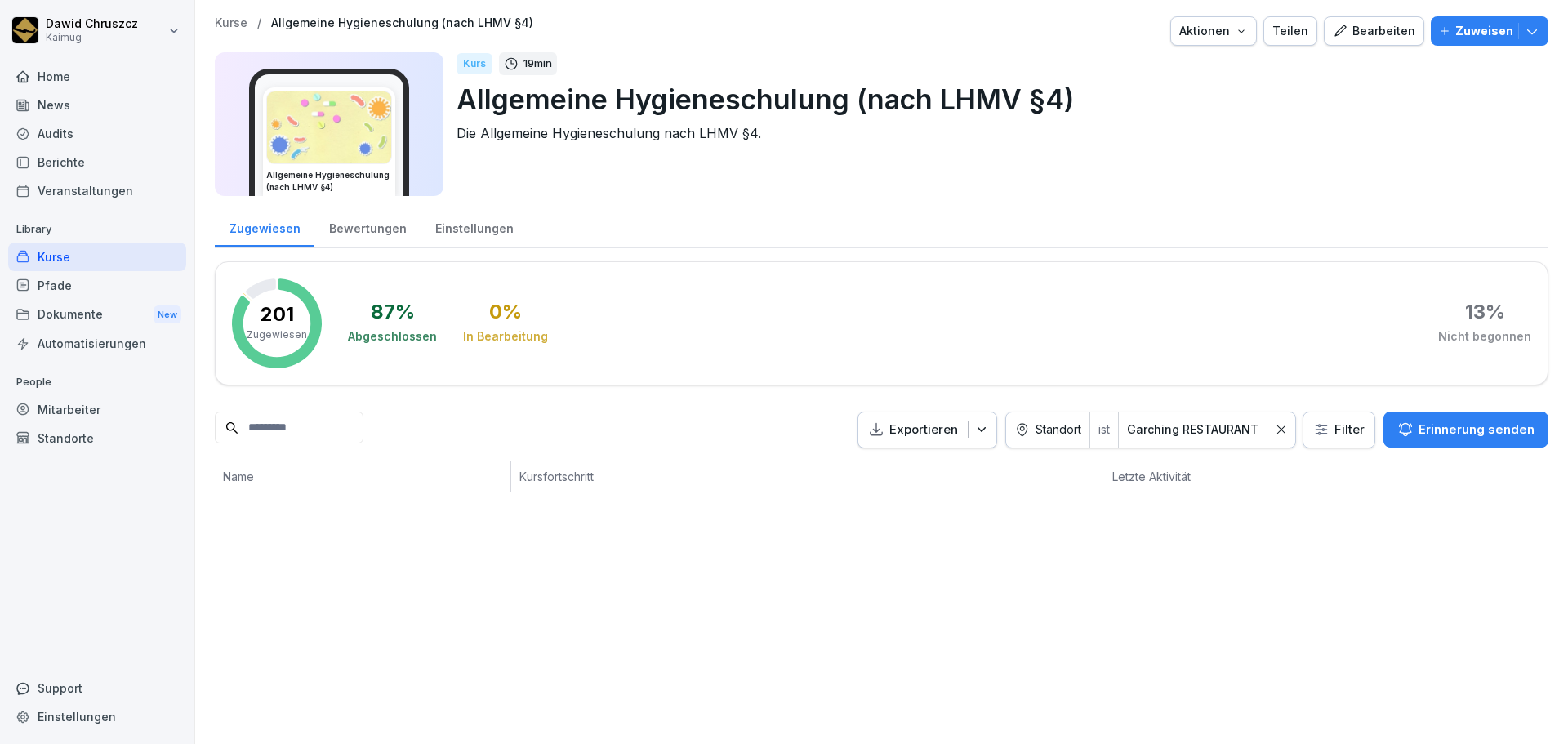
scroll to position [0, 0]
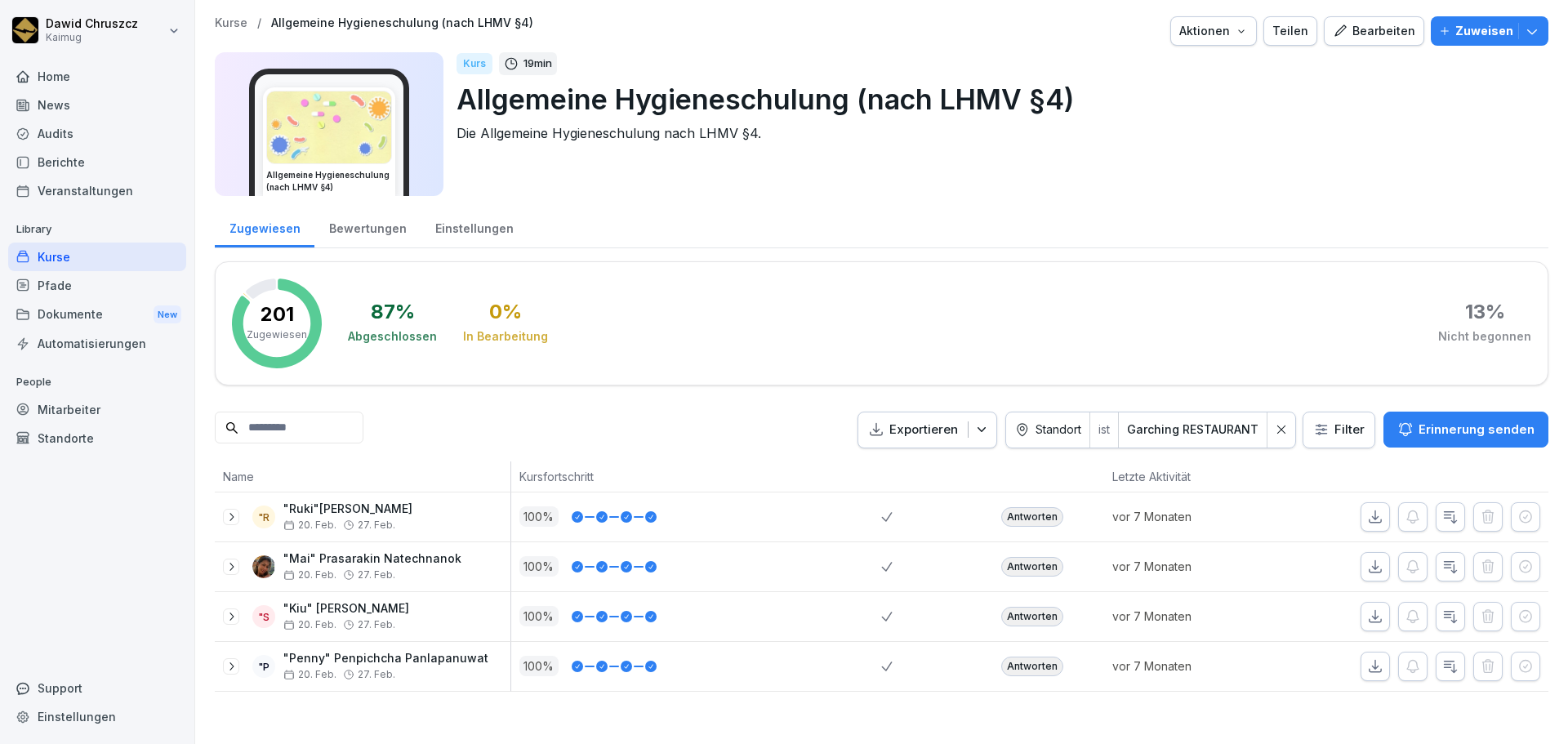
click at [1445, 522] on icon "button" at bounding box center [1450, 517] width 16 height 16
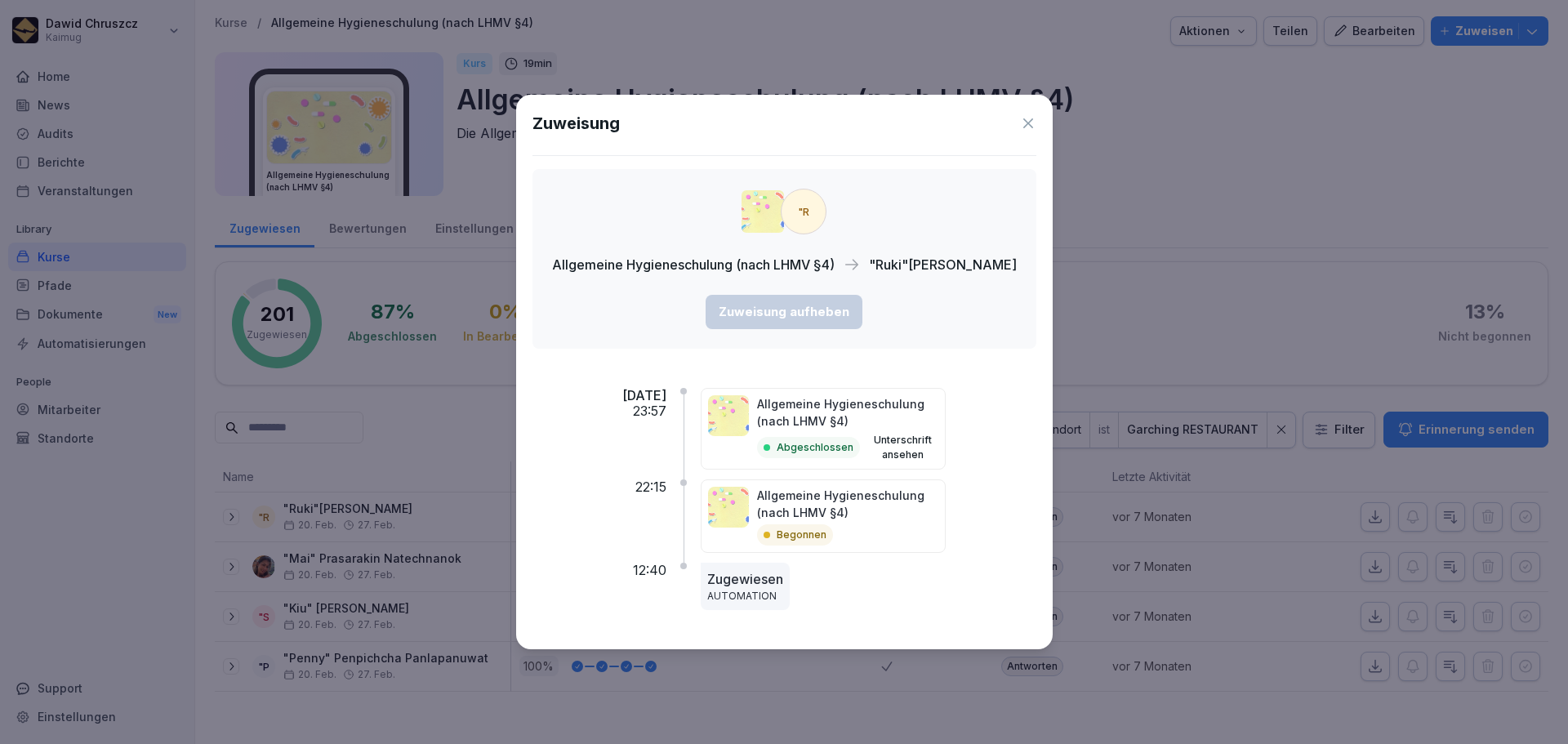
click at [1036, 123] on icon at bounding box center [1027, 123] width 16 height 16
